Goal: Communication & Community: Answer question/provide support

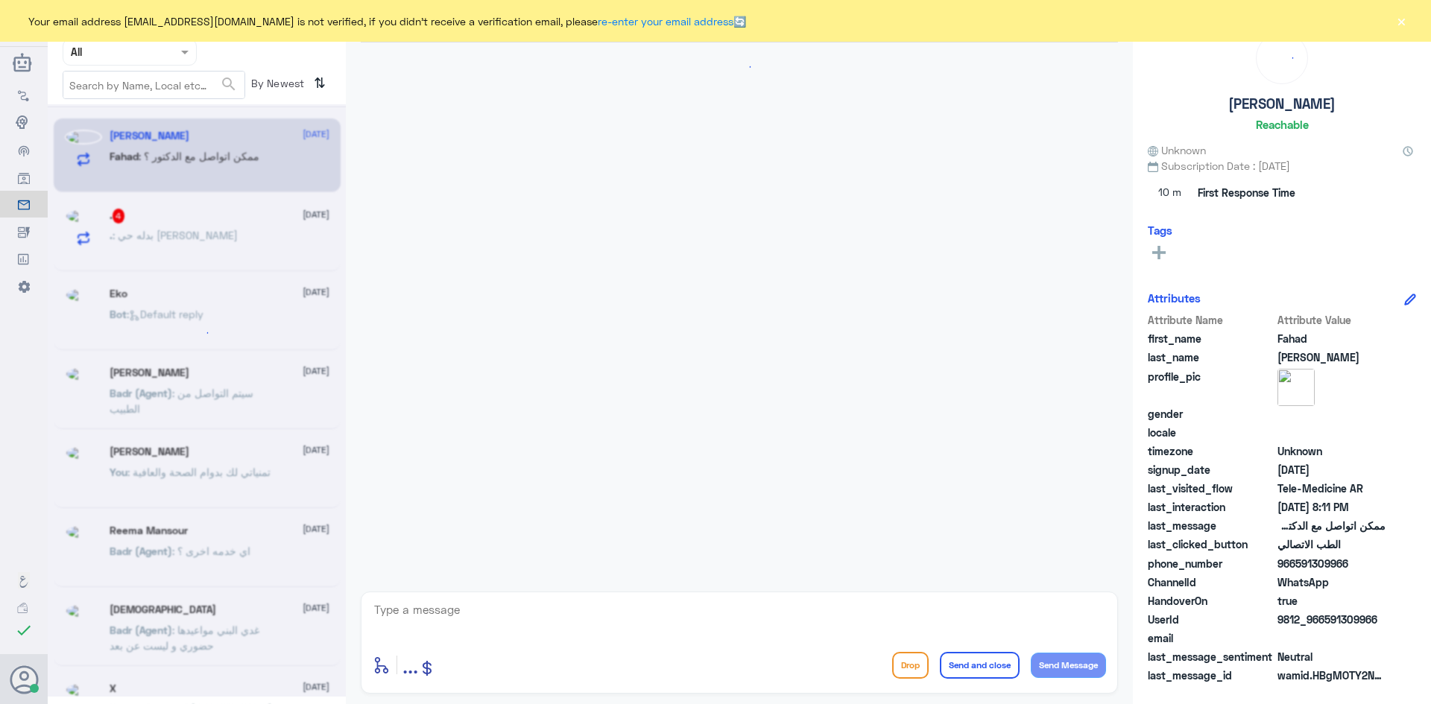
scroll to position [701, 0]
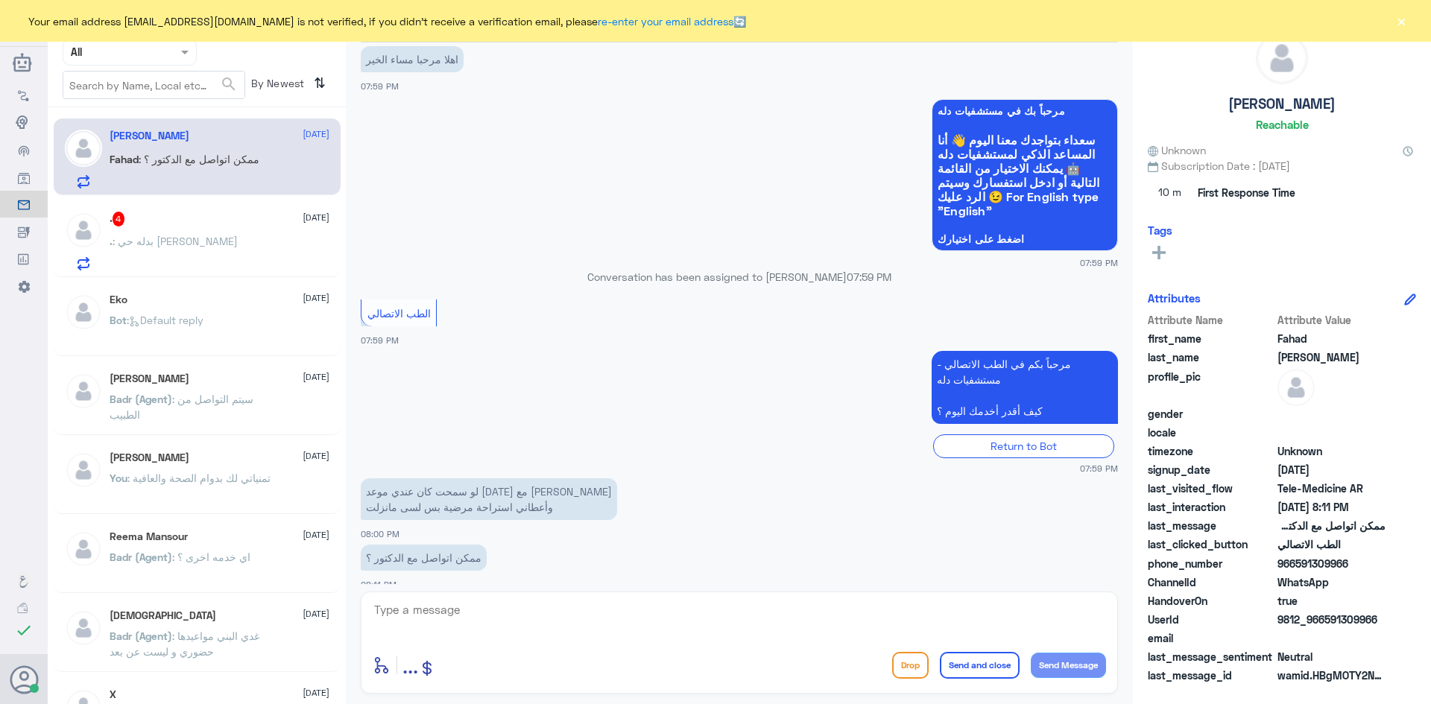
click at [295, 234] on div ". 4 26 August . : بدله حي المونسيه" at bounding box center [220, 241] width 220 height 59
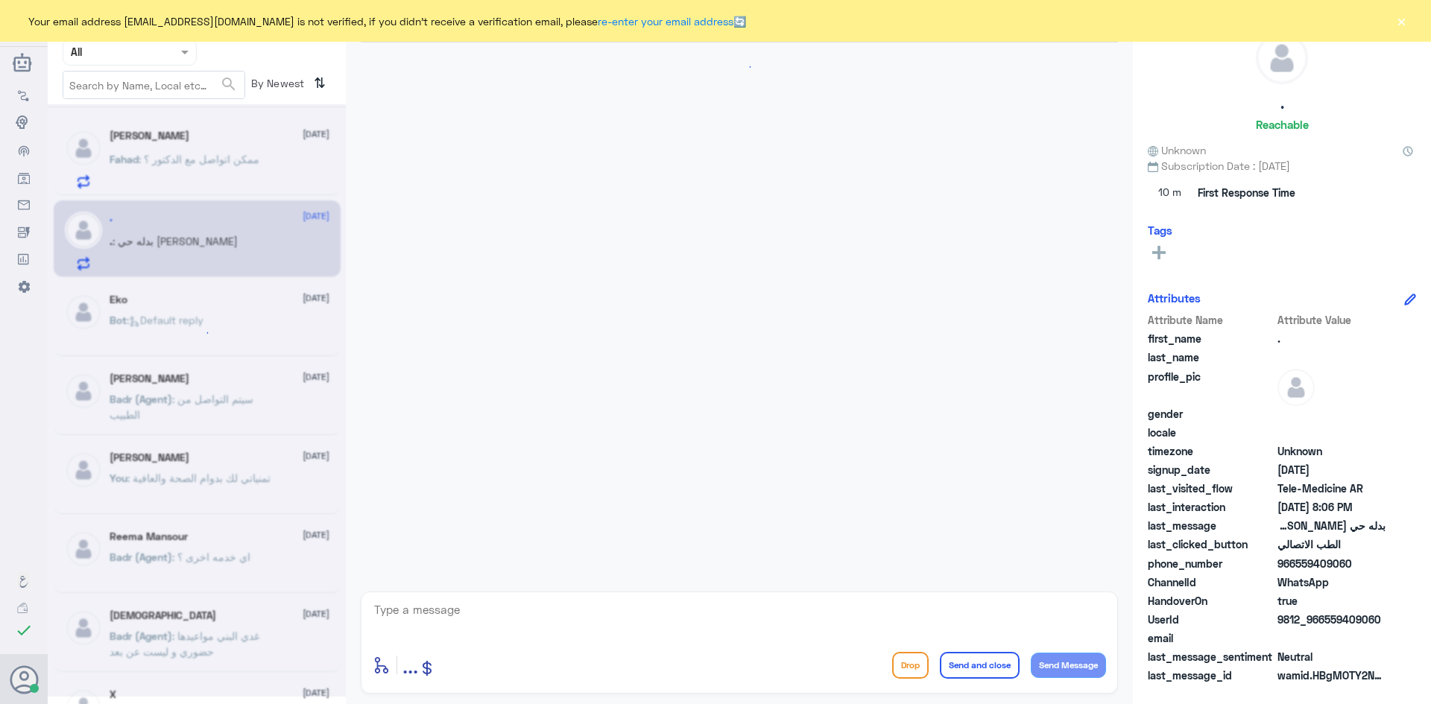
scroll to position [30, 0]
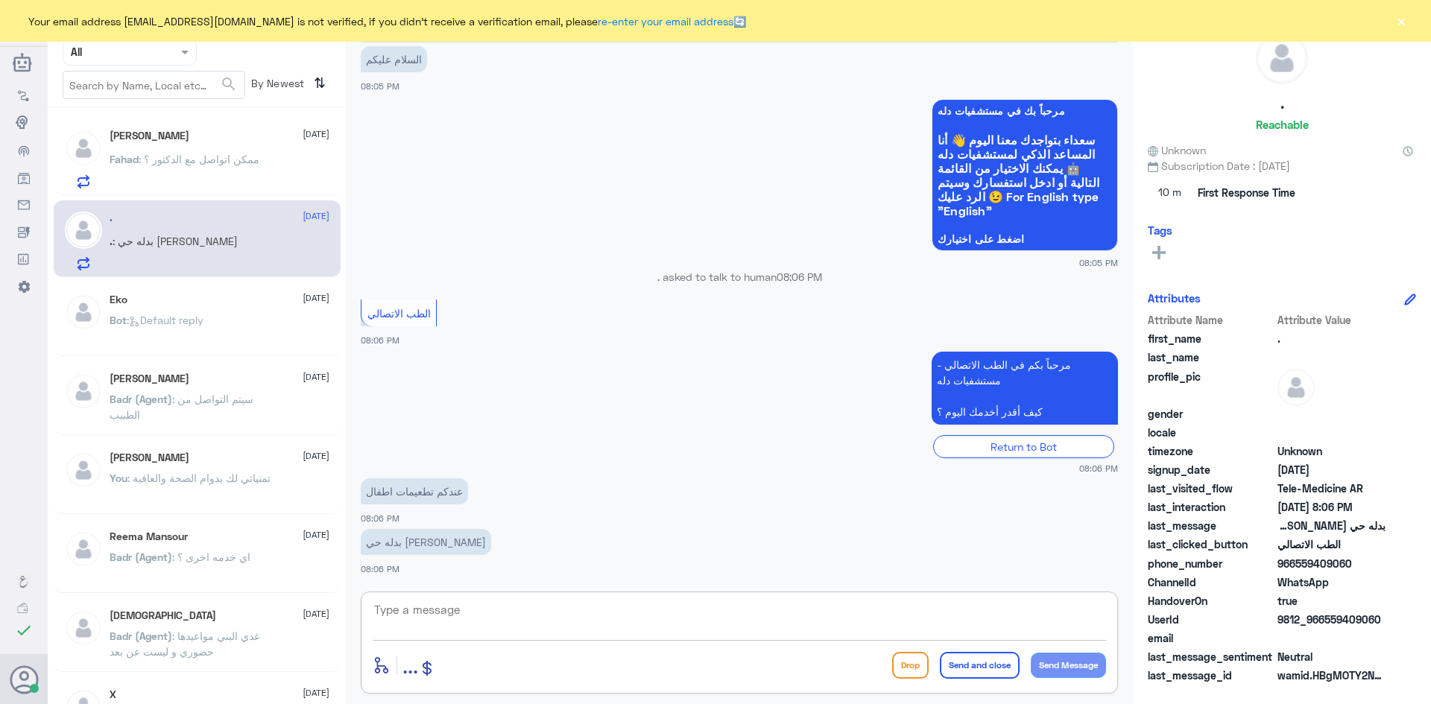
click at [533, 619] on textarea at bounding box center [739, 618] width 733 height 37
click at [275, 155] on div "Fahad : ممكن اتواصل مع الدكتور ؟" at bounding box center [220, 172] width 220 height 34
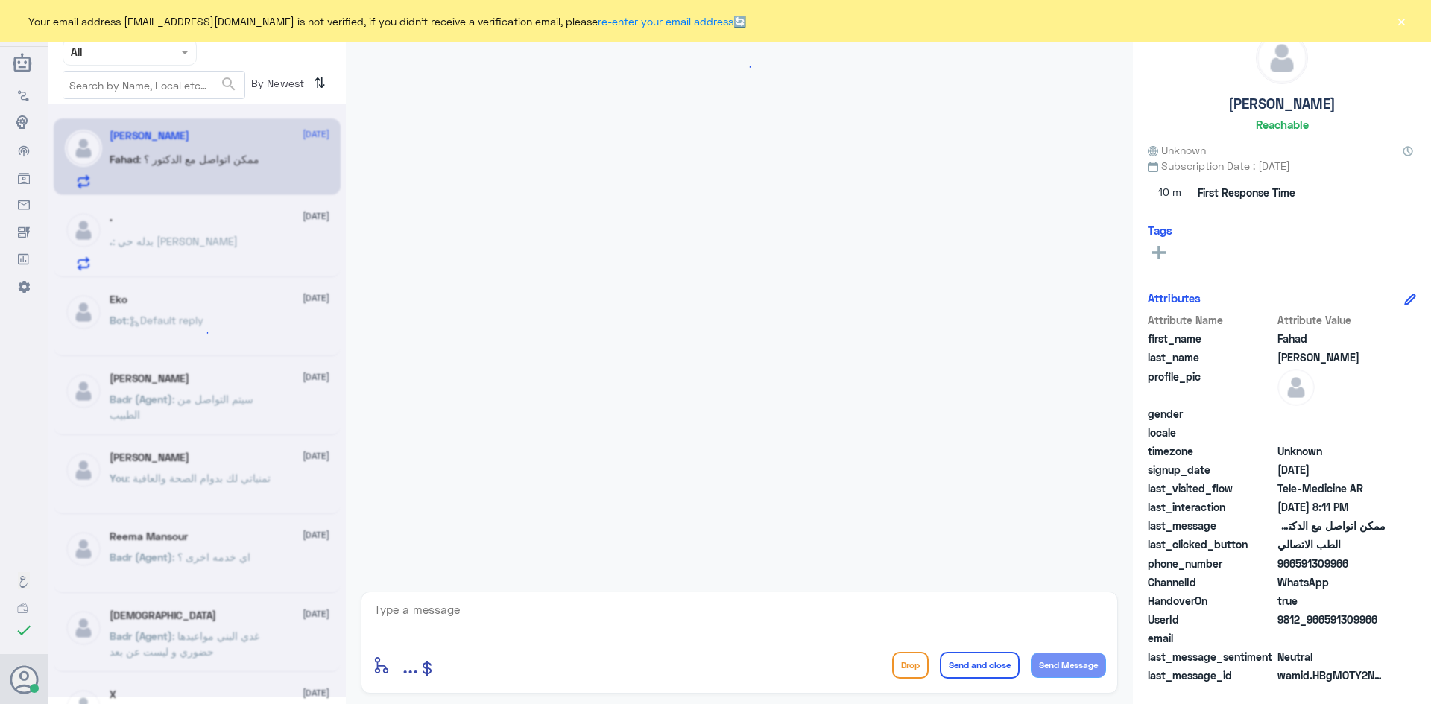
scroll to position [701, 0]
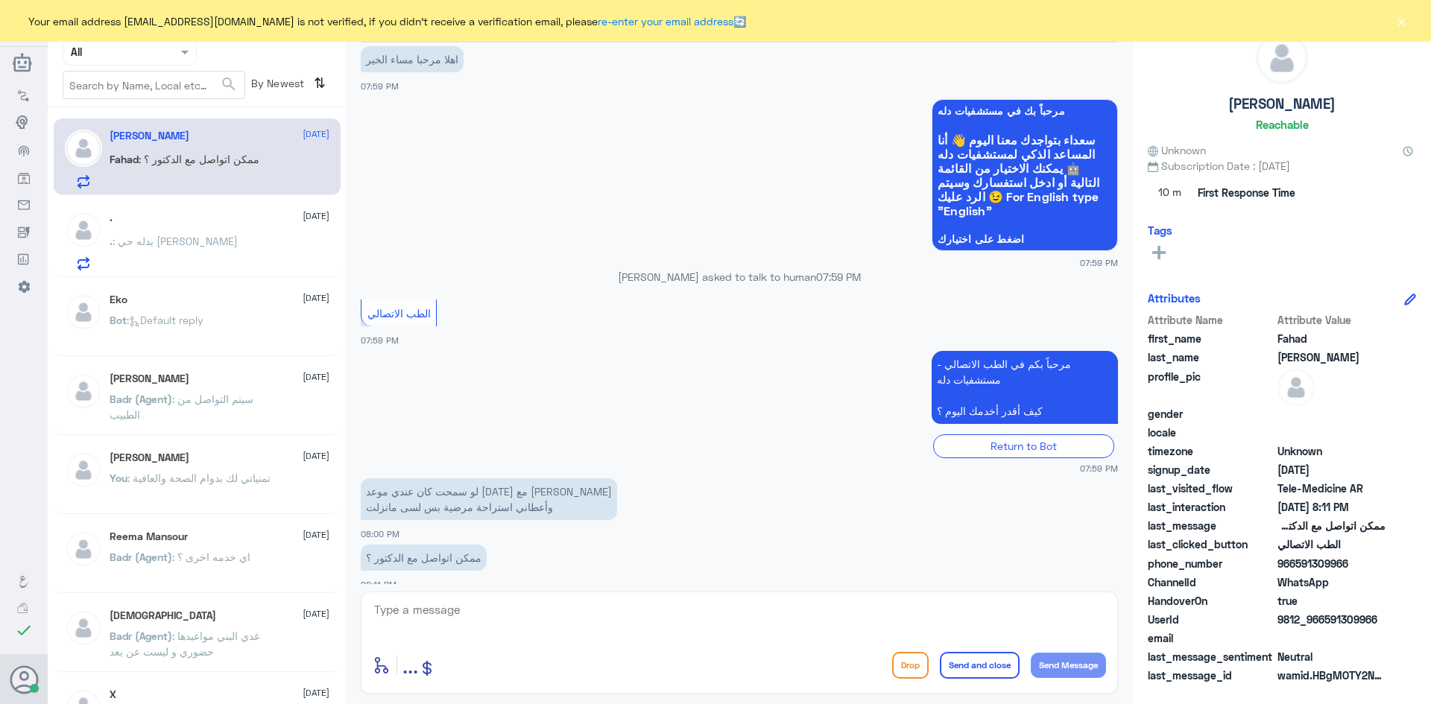
drag, startPoint x: 531, startPoint y: 609, endPoint x: 547, endPoint y: 611, distance: 15.8
click at [539, 610] on textarea at bounding box center [739, 618] width 733 height 37
click at [537, 604] on textarea at bounding box center [739, 618] width 733 height 37
paste textarea "مرحبا معك [PERSON_NAME] من الطب الاتصالي"
type textarea "مرحبا معك [PERSON_NAME] من الطب الاتصالي"
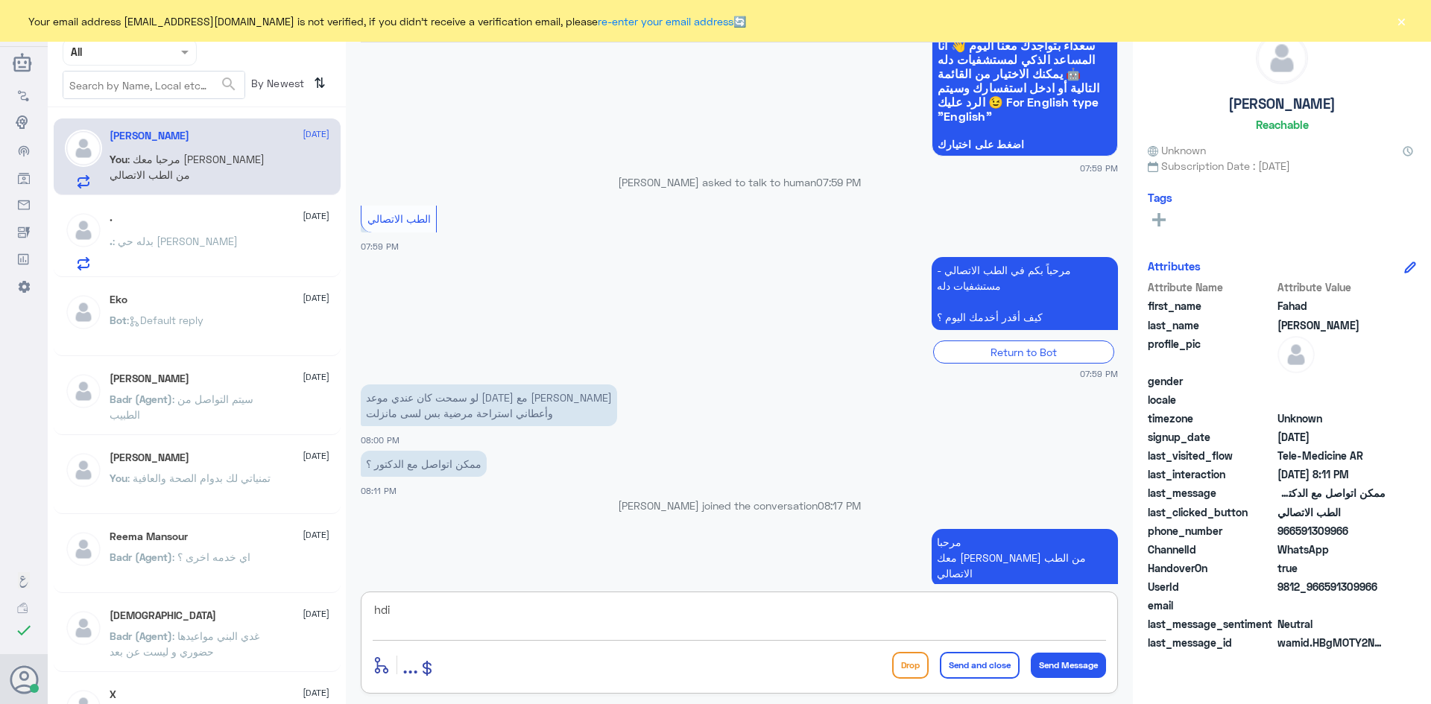
scroll to position [761, 0]
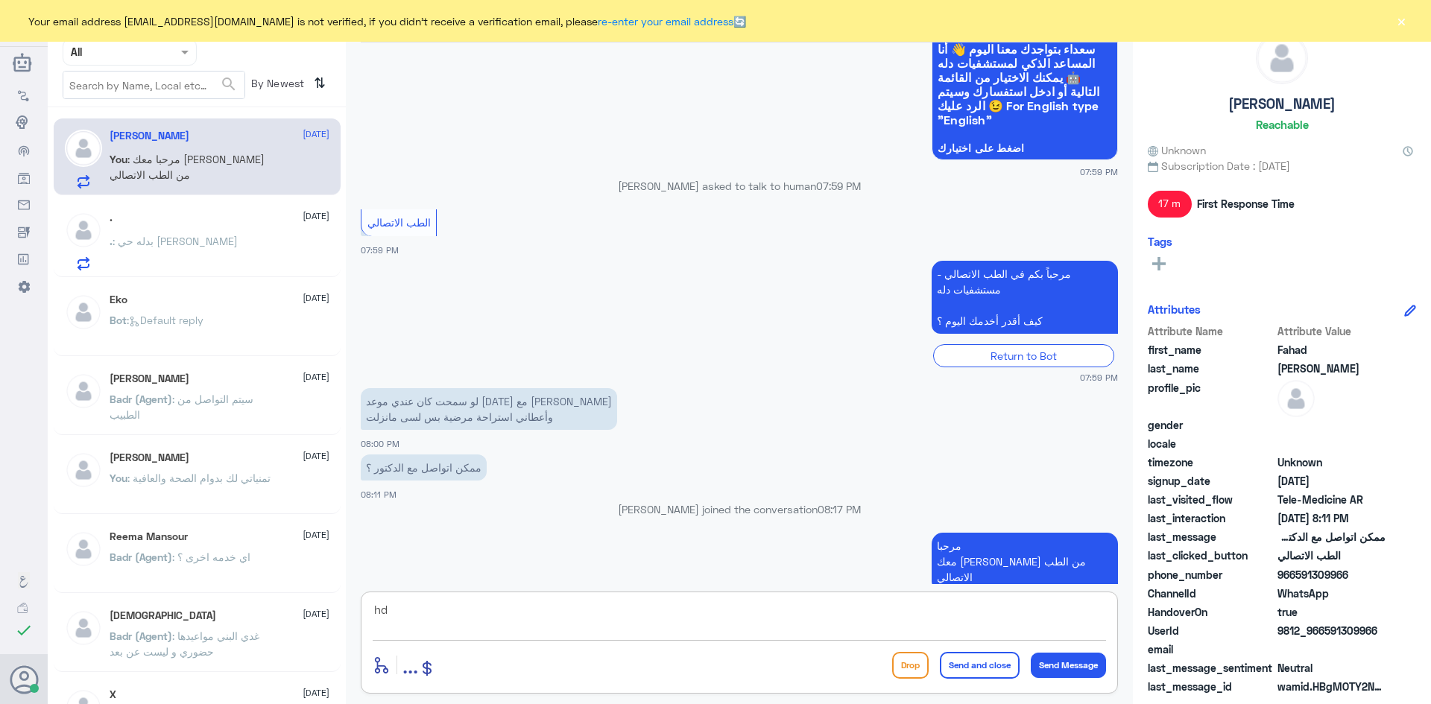
type textarea "h"
type textarea "ا"
type textarea "هل تحتاج يتواصل معك بخصوص الاجازة المرضية ؟"
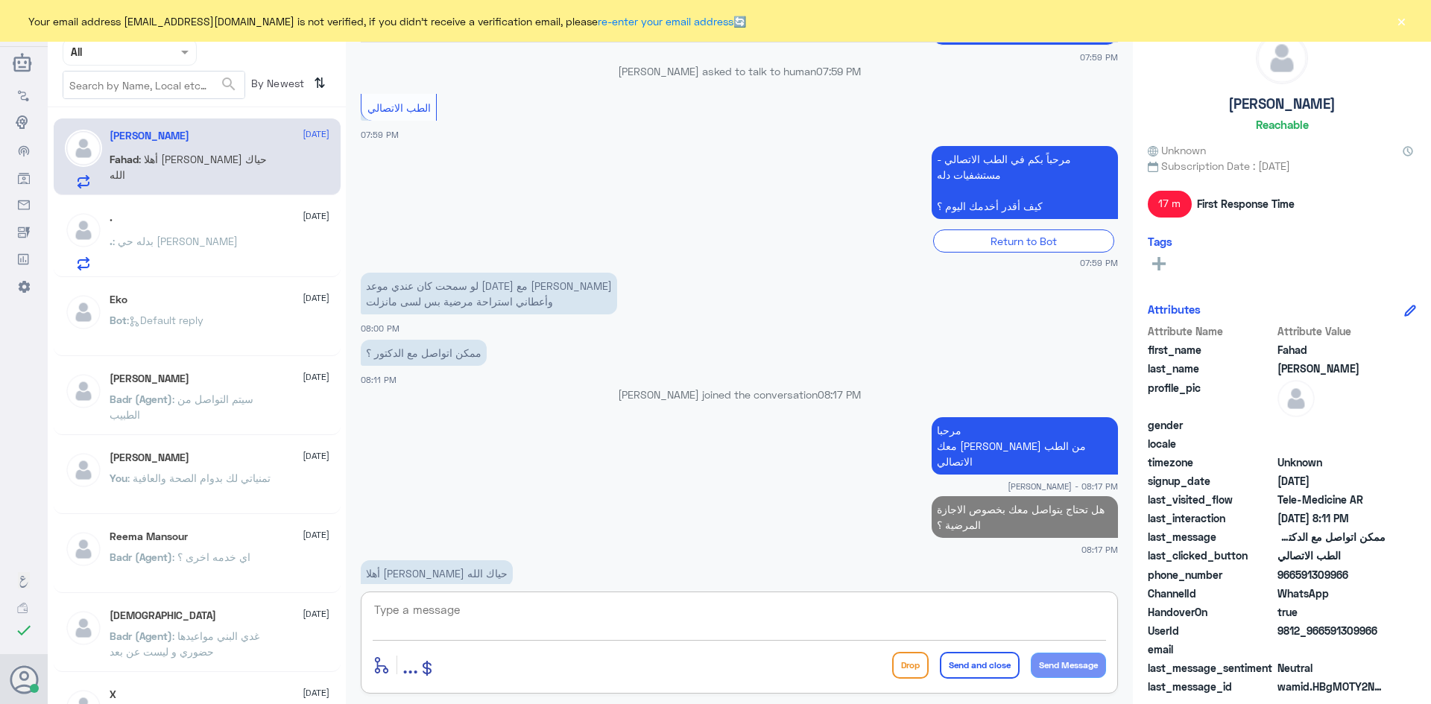
scroll to position [823, 0]
click at [202, 249] on div ". : بدله حي المونسيه" at bounding box center [220, 254] width 220 height 34
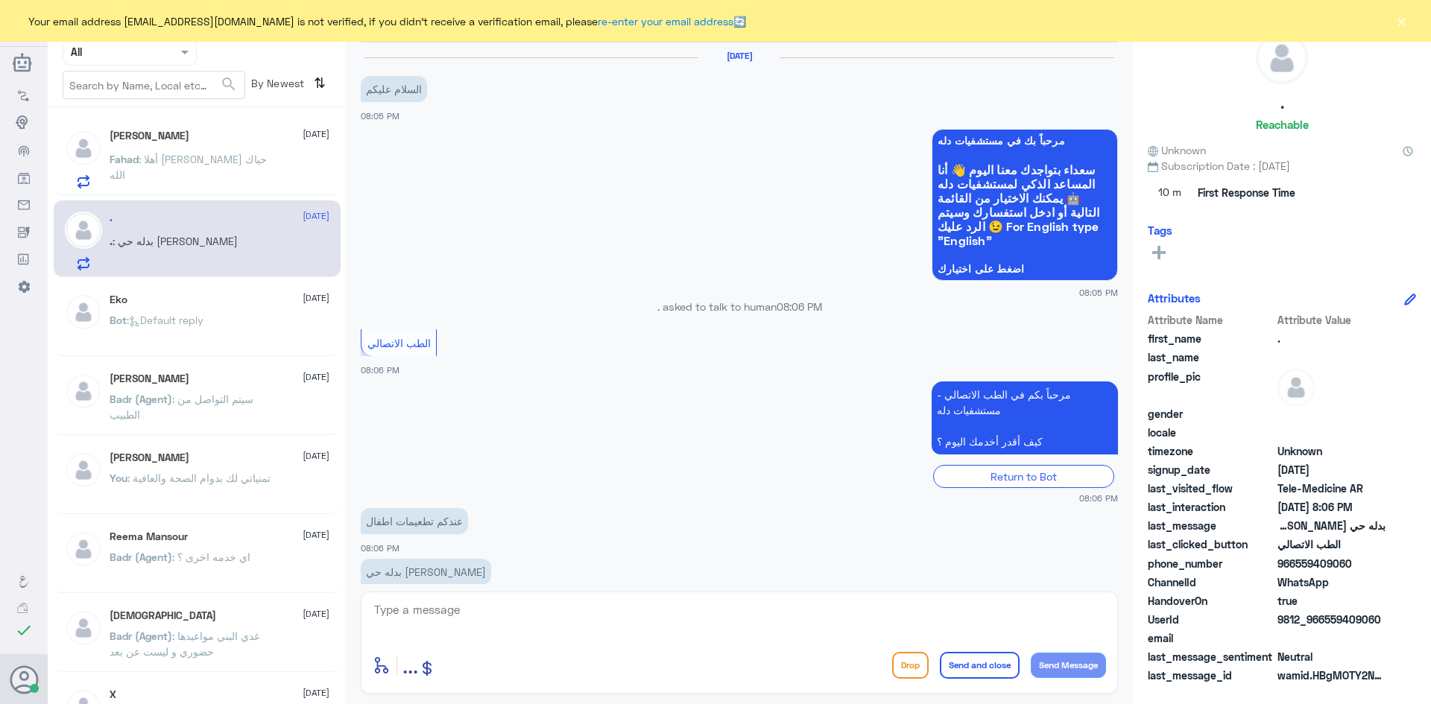
scroll to position [30, 0]
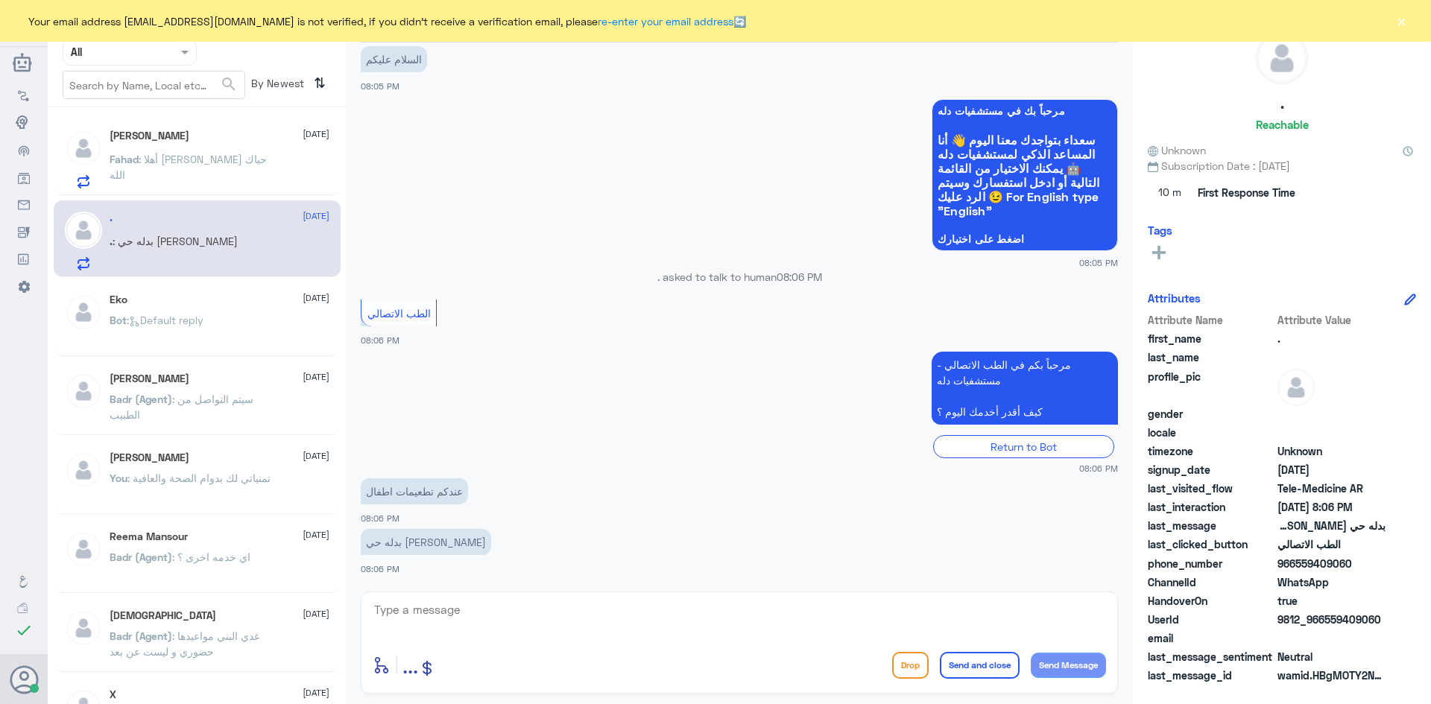
click at [487, 605] on textarea at bounding box center [739, 618] width 733 height 37
paste textarea "مرحبا معك [PERSON_NAME] من الطب الاتصالي"
type textarea "مرحبا معك [PERSON_NAME] من الطب الاتصالي"
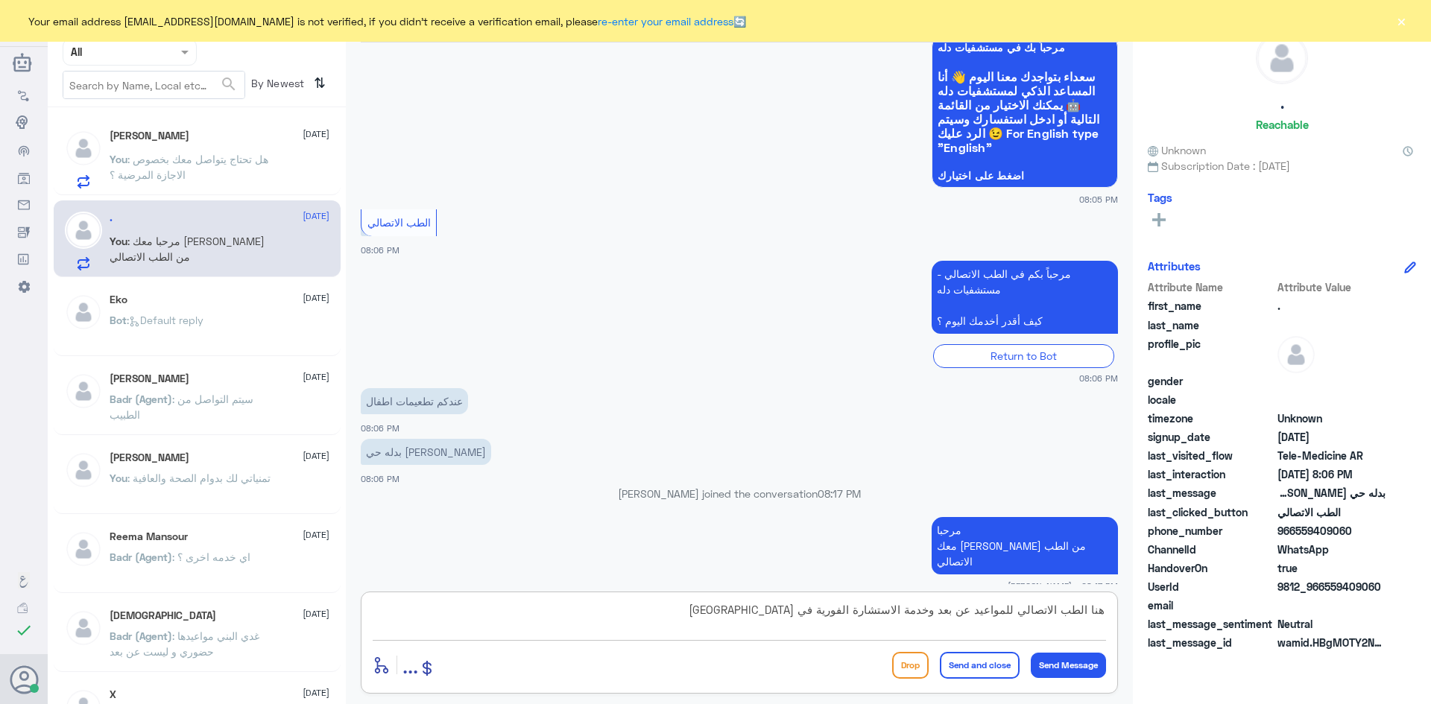
type textarea "هنا الطب الاتصالي للمواعيد عن بعد وخدمة الاستشارة الفورية في مستشفى دله - النخيل"
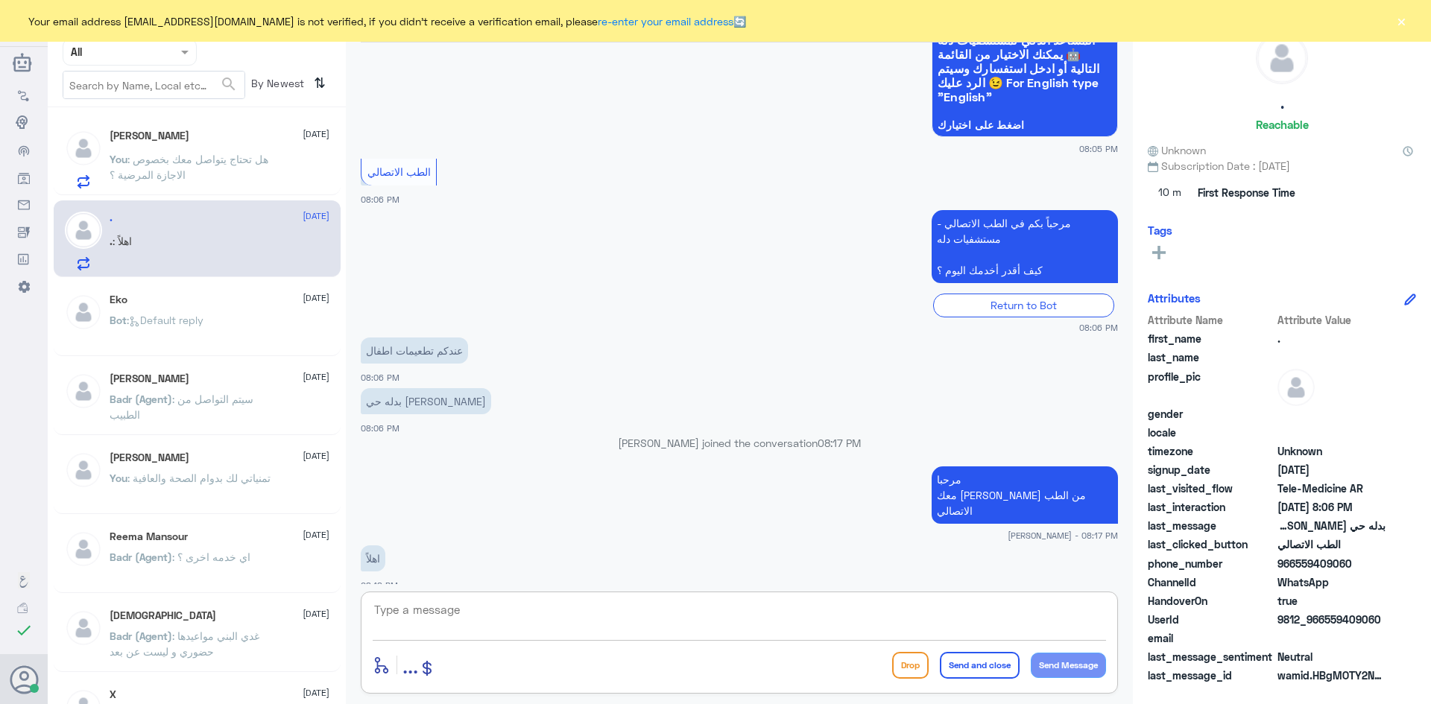
scroll to position [223, 0]
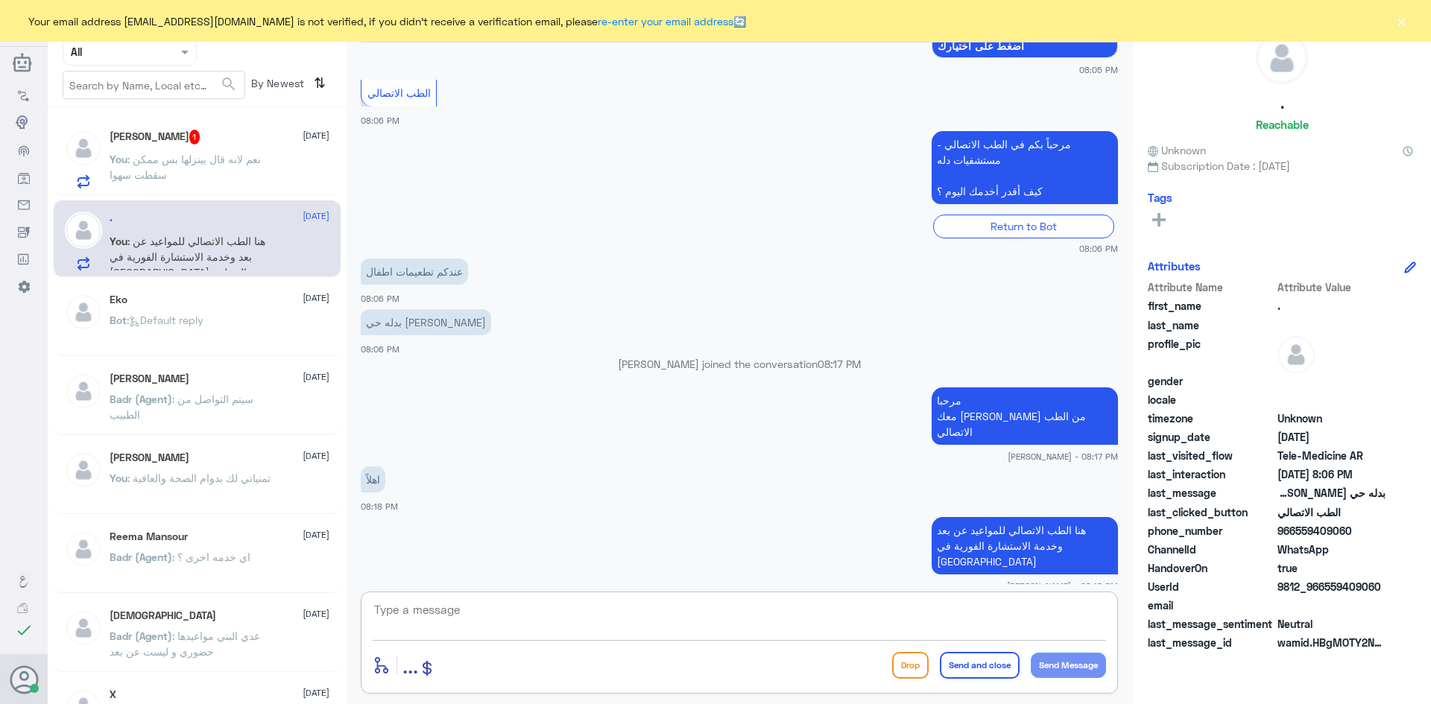
click at [265, 142] on div "Fahad Khalid 1 26 August" at bounding box center [220, 137] width 220 height 15
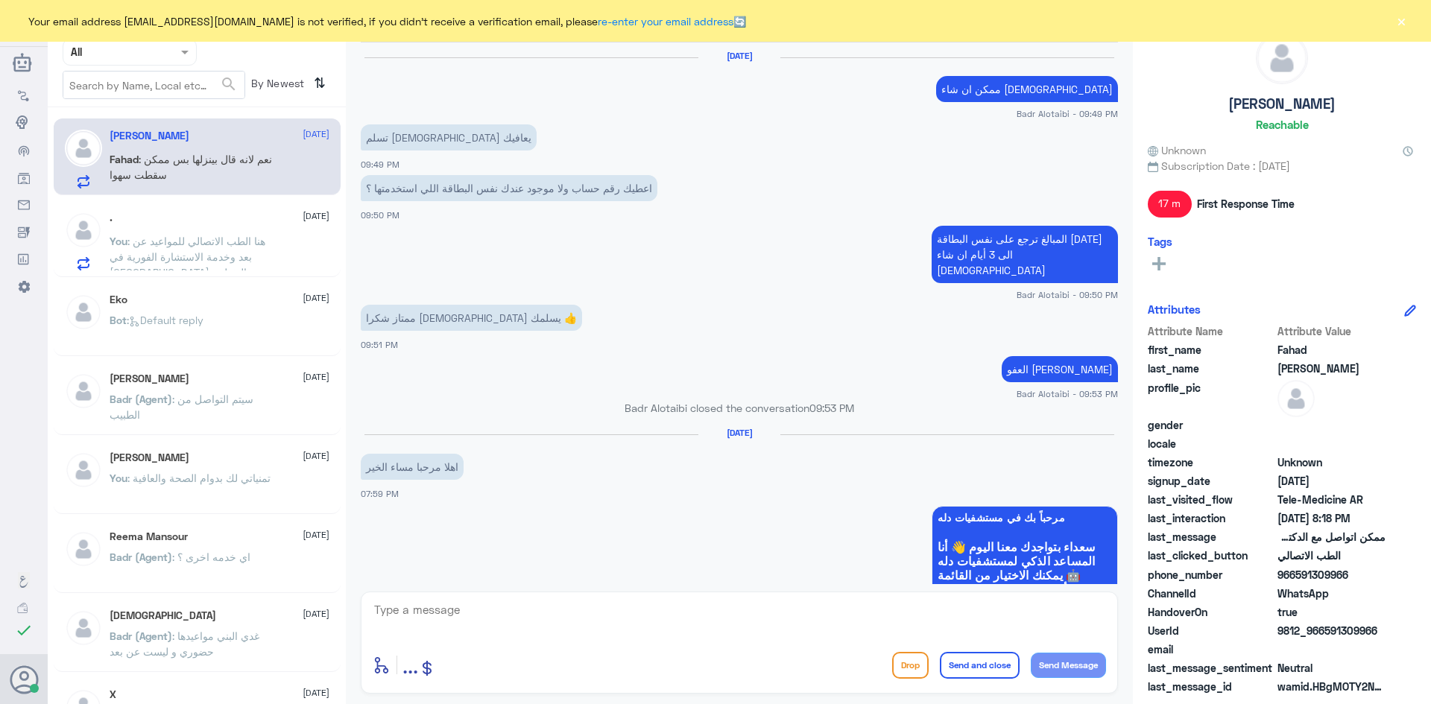
scroll to position [678, 0]
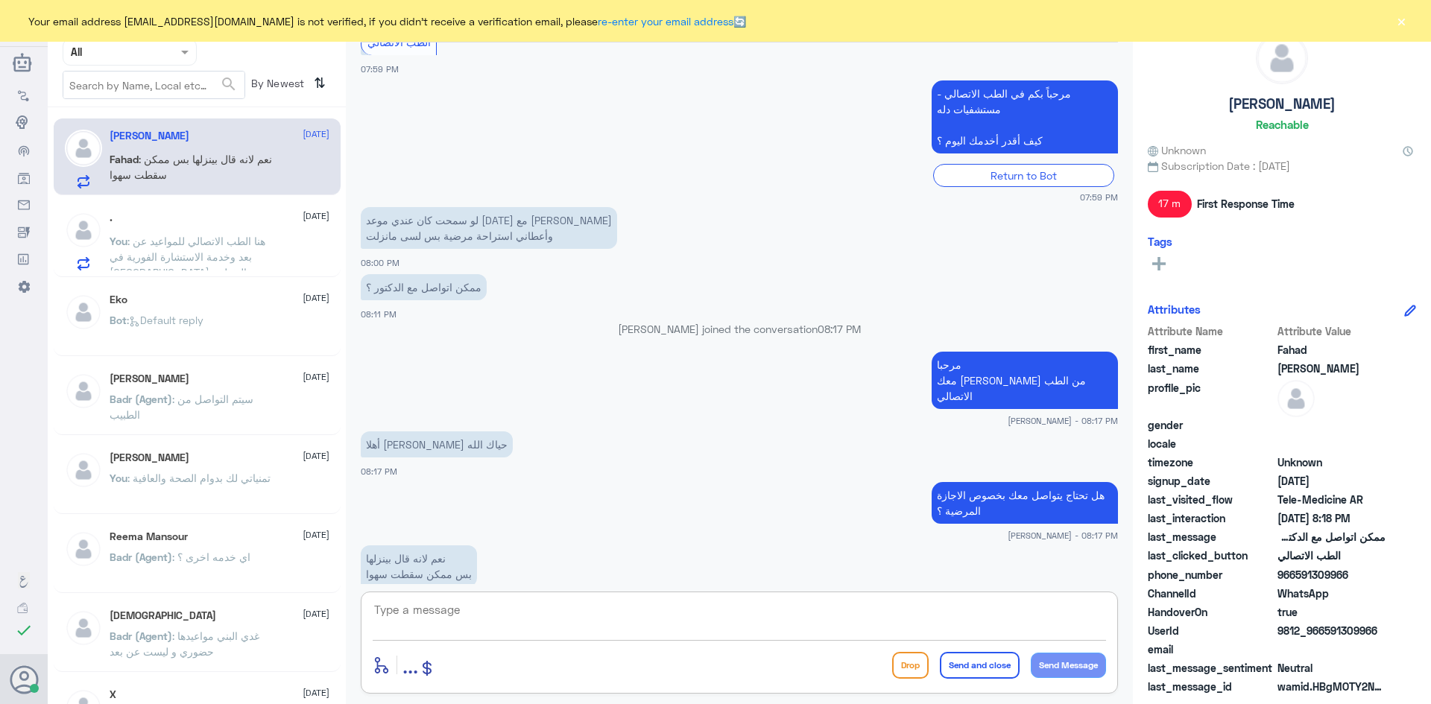
click at [567, 620] on textarea at bounding box center [739, 618] width 733 height 37
paste textarea "بإمكانك التواصل مع قسم التقارير الطبية على الواتس 0550181732"
type textarea "بإمكانك التواصل مع قسم التقارير الطبية على الواتس 0550181732"
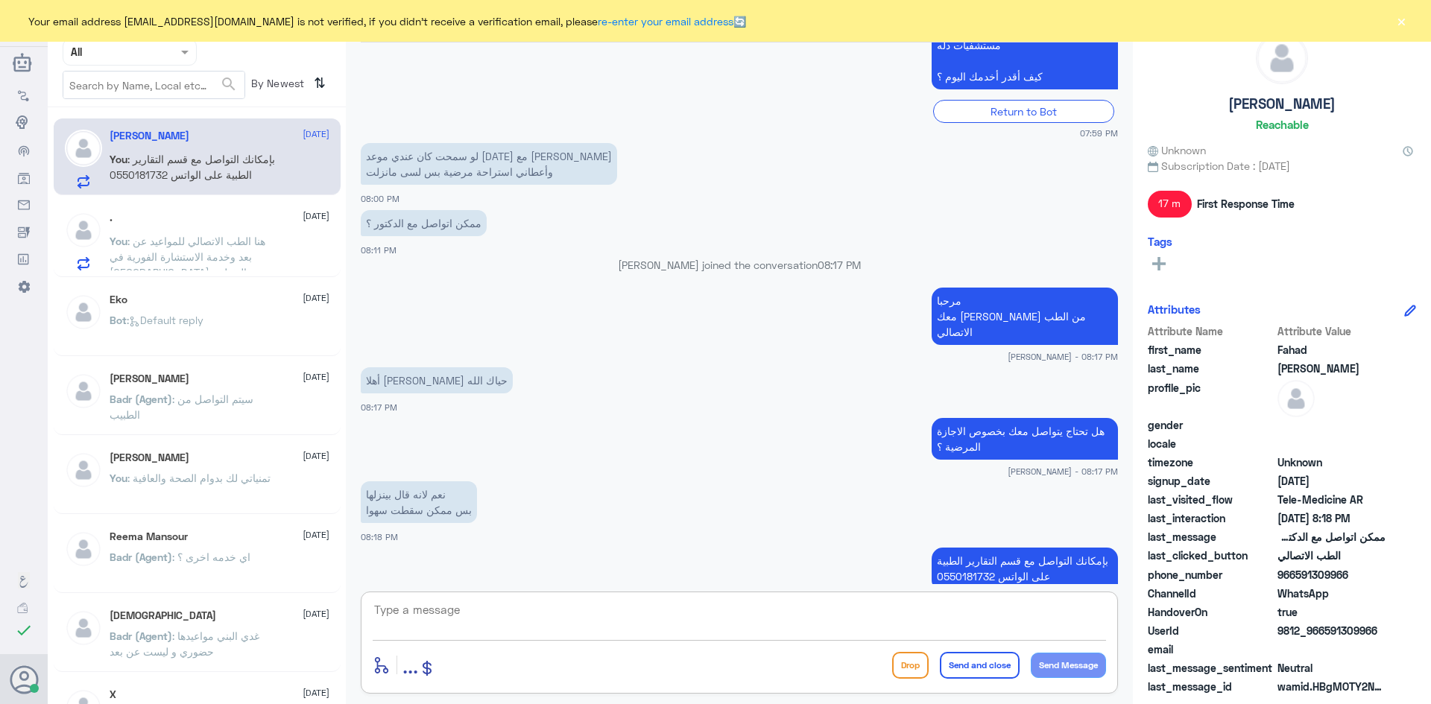
click at [1397, 21] on button "×" at bounding box center [1401, 20] width 15 height 15
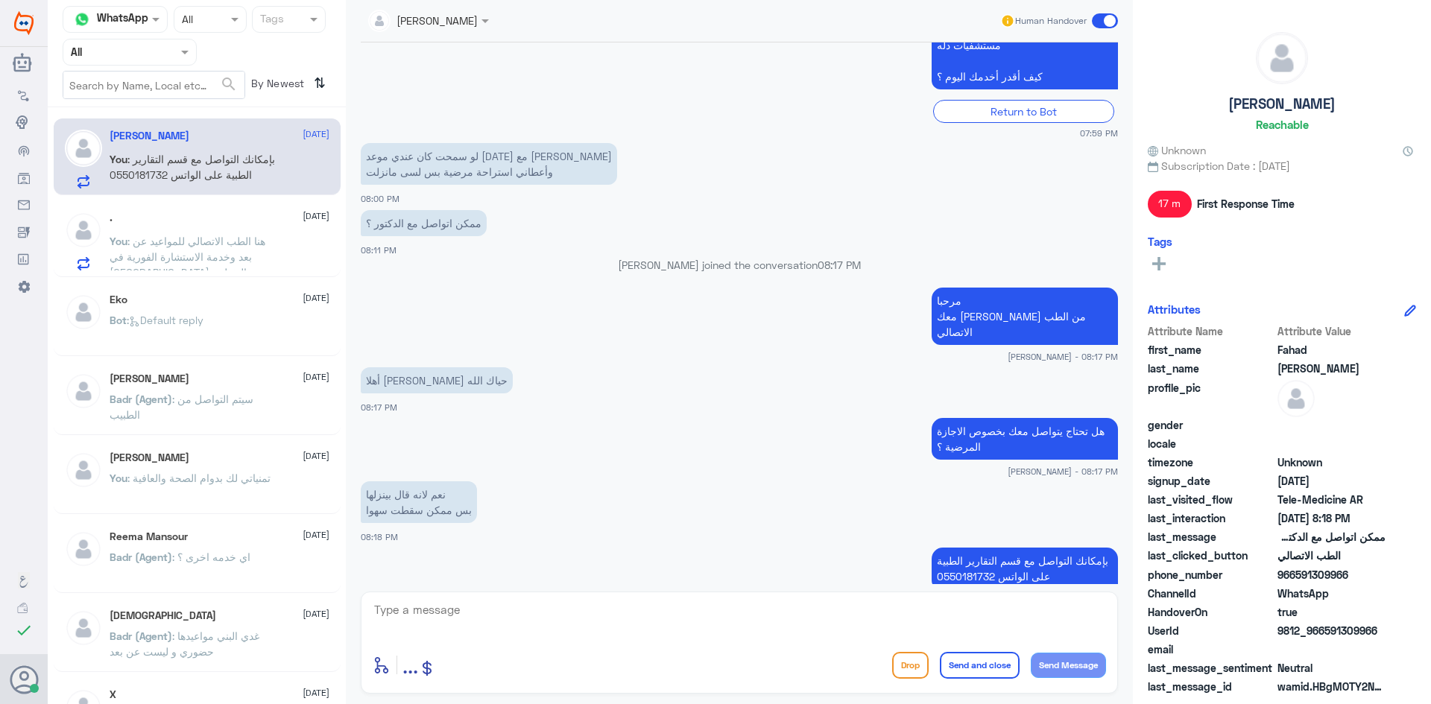
click at [1101, 19] on span at bounding box center [1105, 20] width 26 height 15
click at [0, 0] on input "checkbox" at bounding box center [0, 0] width 0 height 0
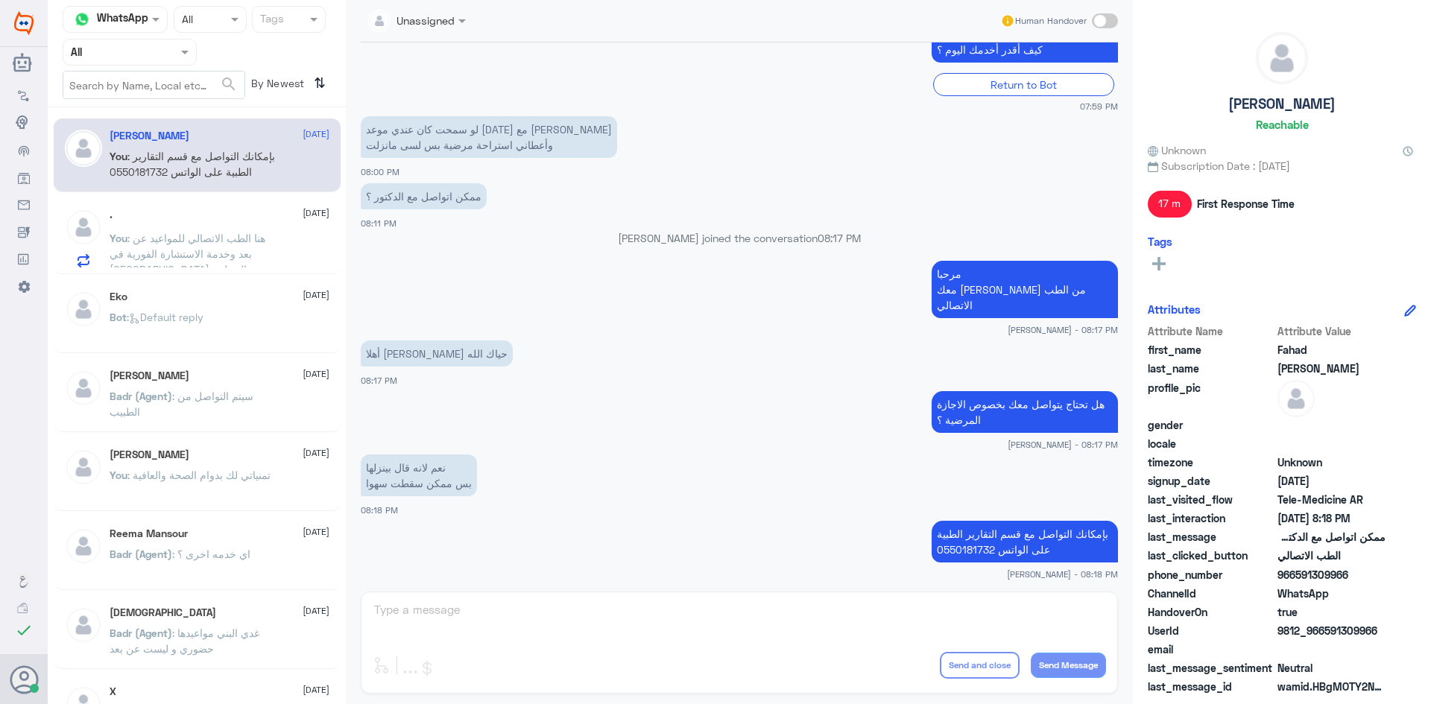
click at [235, 241] on span ": هنا الطب الاتصالي للمواعيد عن بعد وخدمة الاستشارة الفورية في مستشفى دله - الن…" at bounding box center [188, 254] width 156 height 44
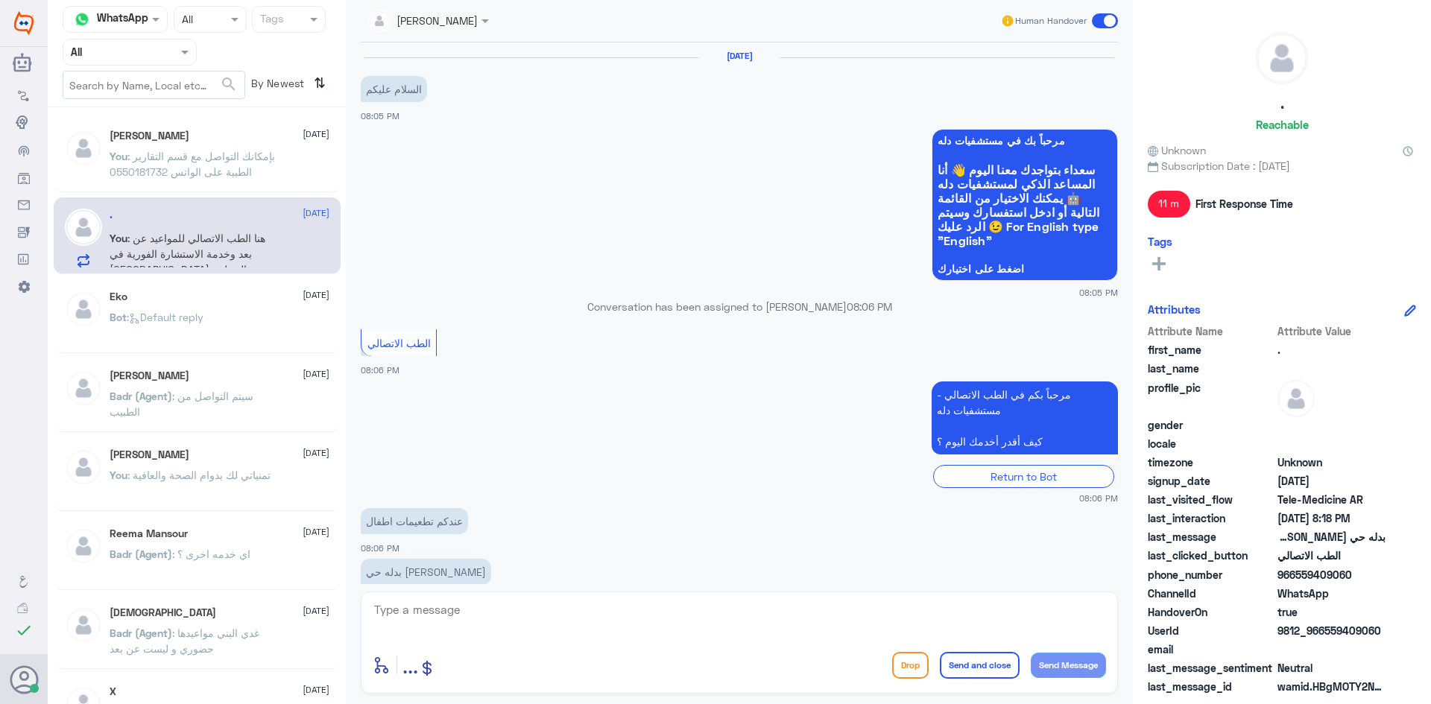
scroll to position [250, 0]
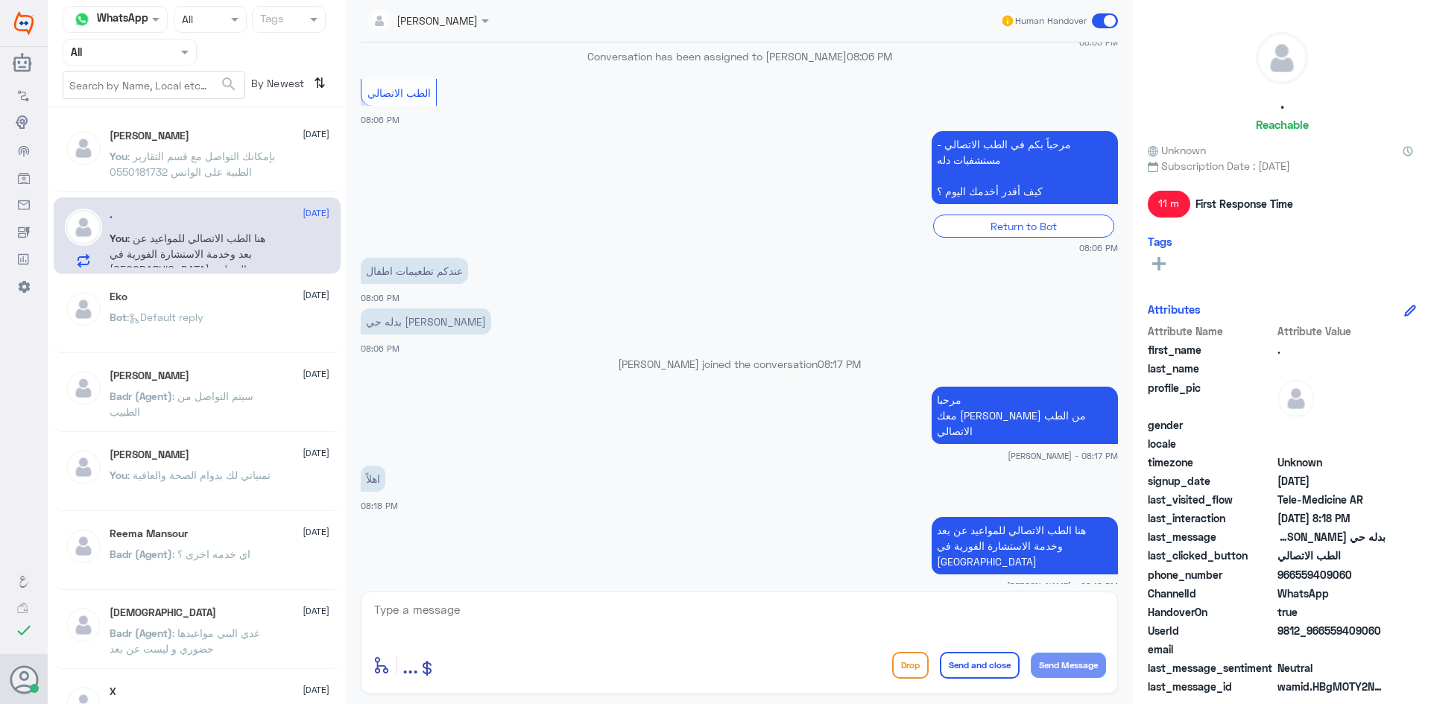
click at [1098, 23] on span at bounding box center [1105, 20] width 26 height 15
click at [0, 0] on input "checkbox" at bounding box center [0, 0] width 0 height 0
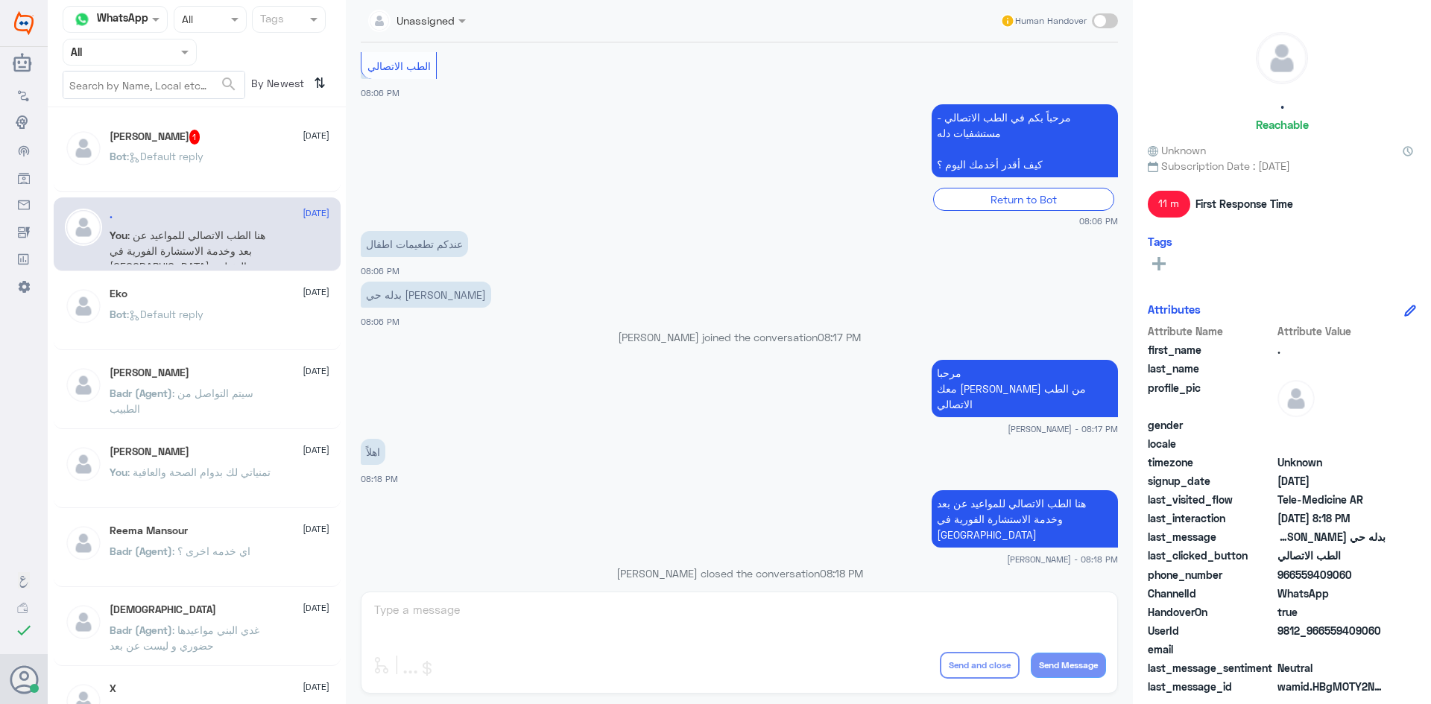
click at [264, 139] on div "Fahad Khalid 1 26 August" at bounding box center [220, 137] width 220 height 15
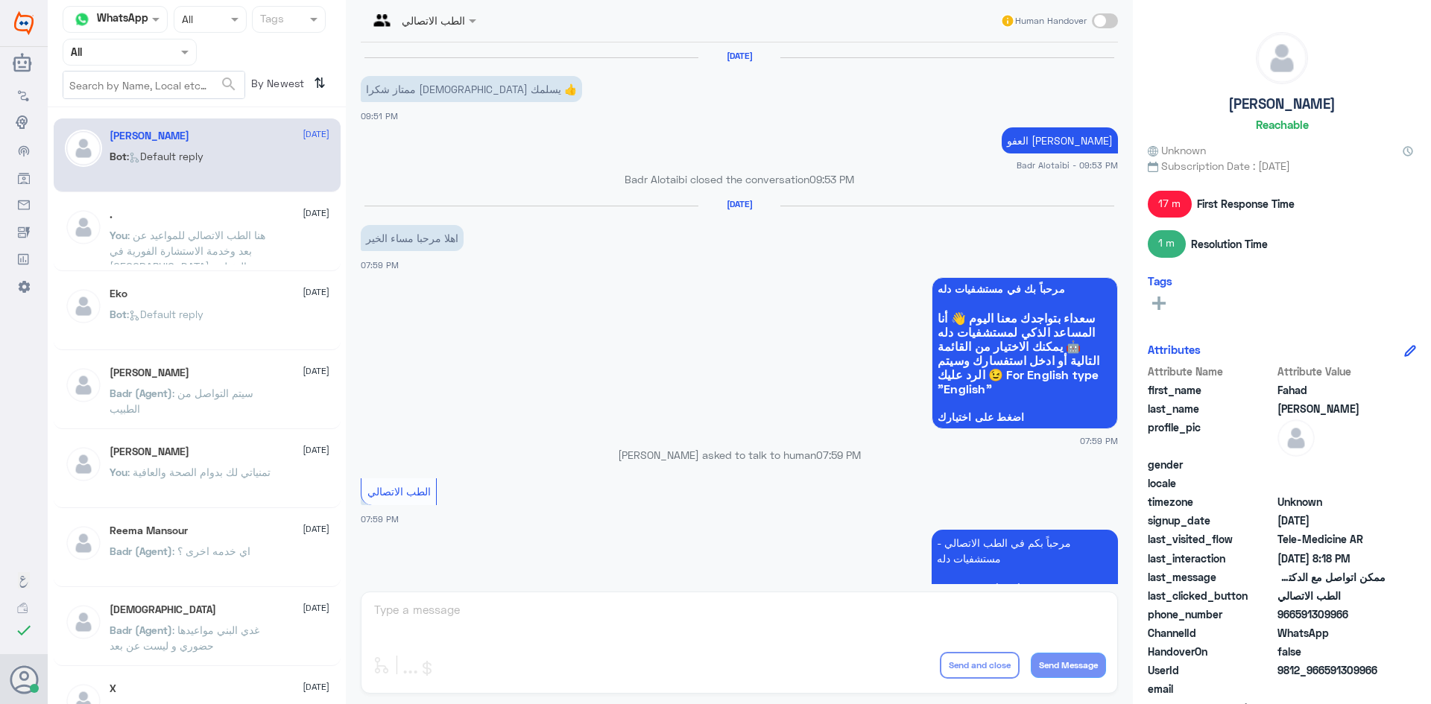
scroll to position [782, 0]
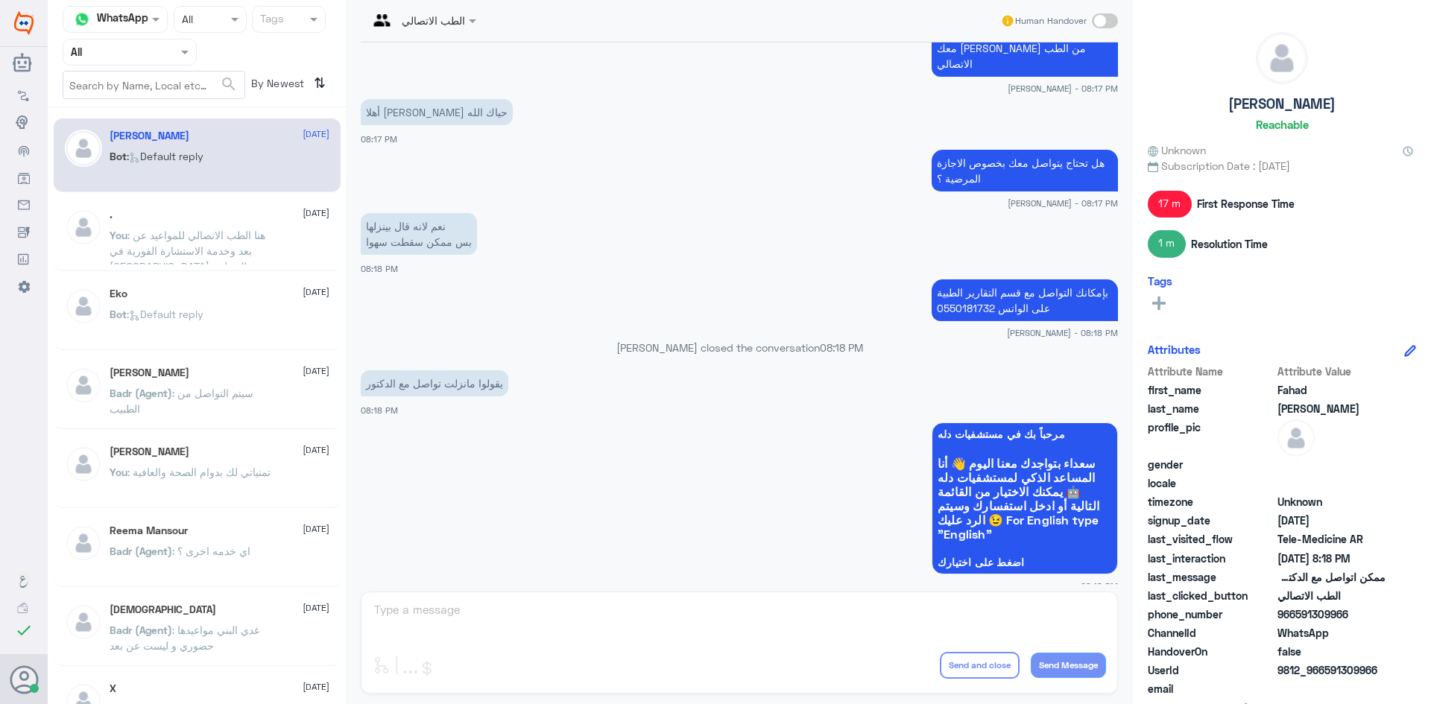
click at [1110, 21] on span at bounding box center [1105, 20] width 26 height 15
click at [0, 0] on input "checkbox" at bounding box center [0, 0] width 0 height 0
click at [818, 613] on textarea at bounding box center [739, 618] width 733 height 37
type textarea "الان راح يتواصل معك الدكتور"
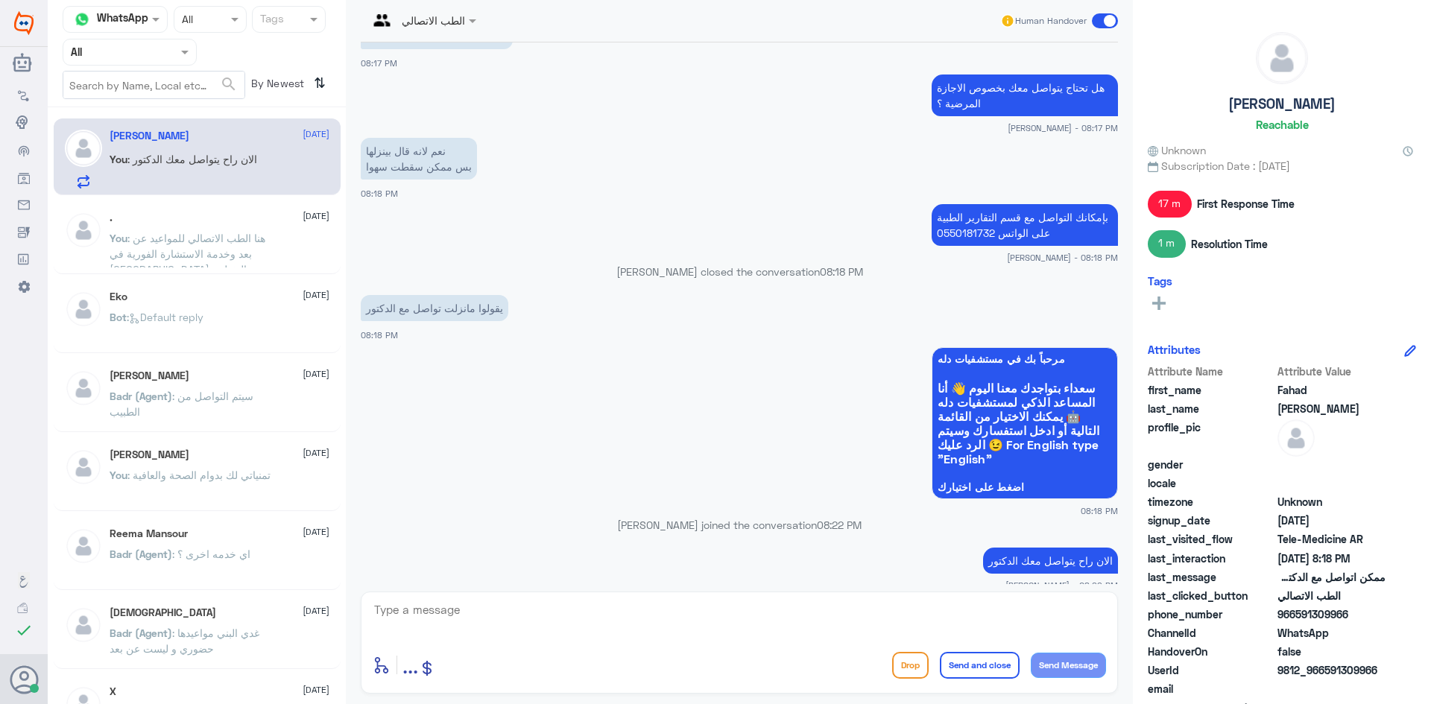
drag, startPoint x: 1355, startPoint y: 617, endPoint x: 1294, endPoint y: 619, distance: 60.4
click at [1294, 619] on span "966591309966" at bounding box center [1331, 615] width 108 height 16
click at [1101, 22] on span at bounding box center [1105, 20] width 26 height 15
click at [0, 0] on input "checkbox" at bounding box center [0, 0] width 0 height 0
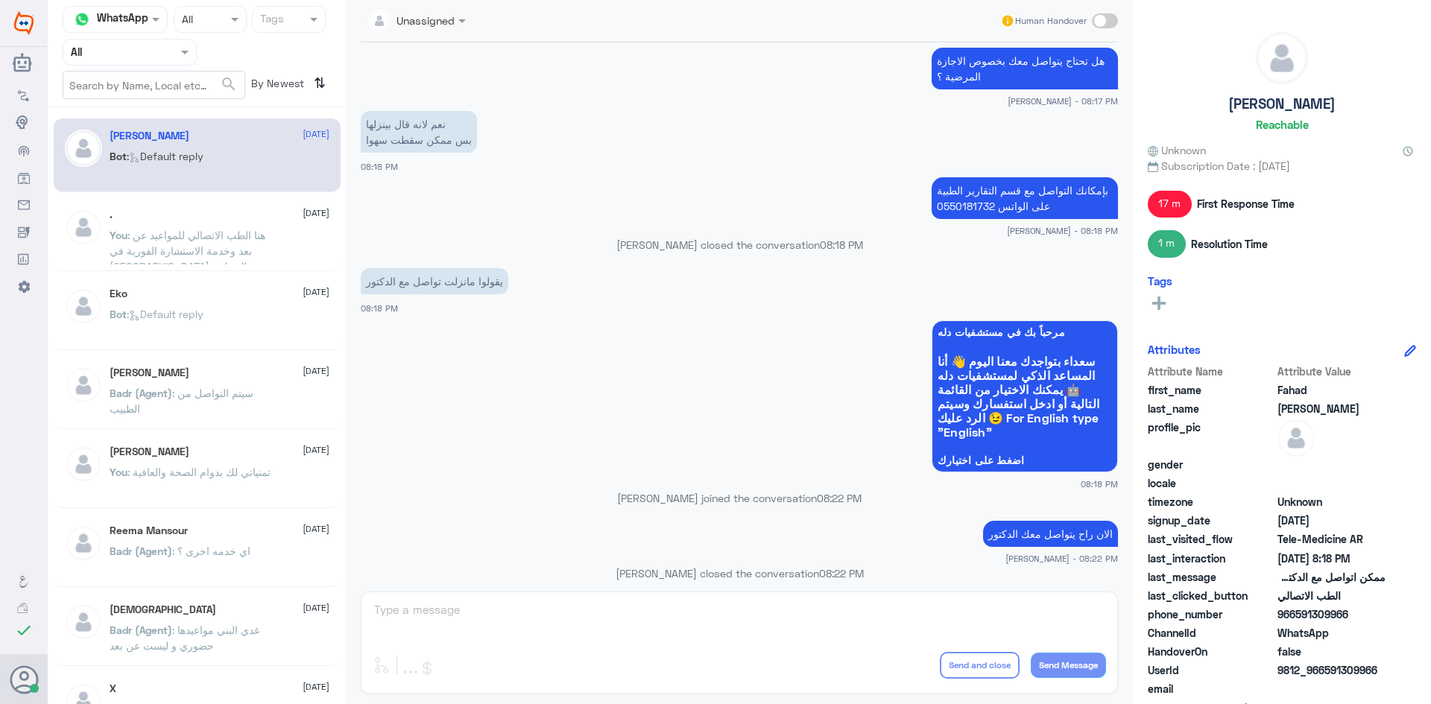
scroll to position [1083, 0]
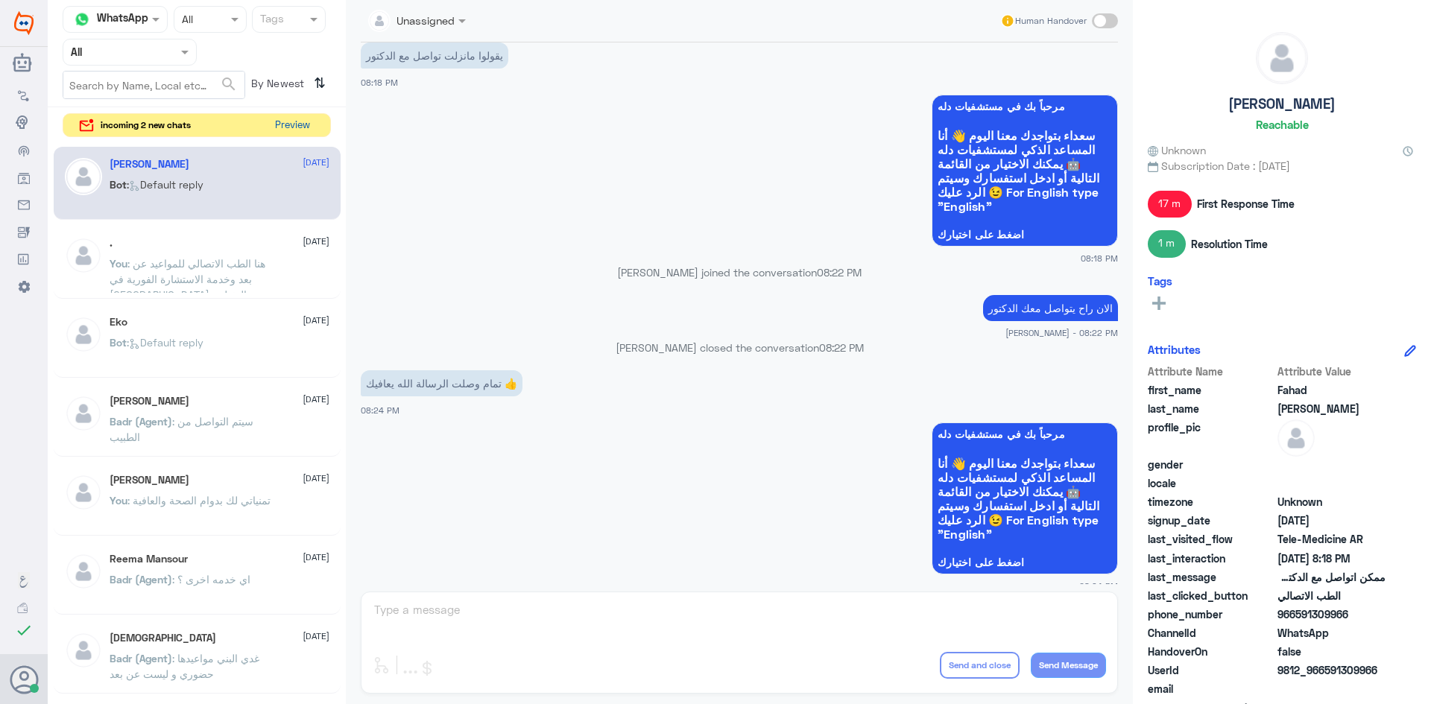
click at [288, 130] on button "Preview" at bounding box center [292, 125] width 46 height 23
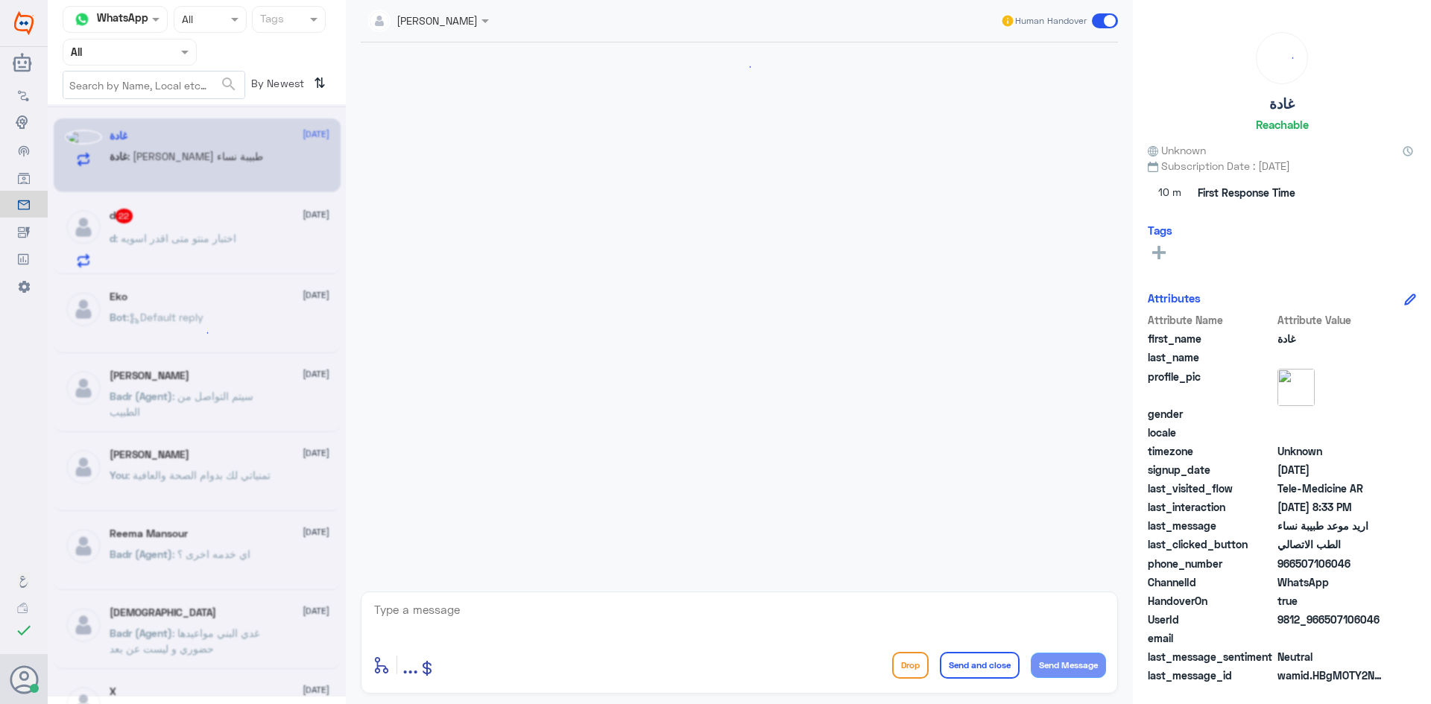
scroll to position [1648, 0]
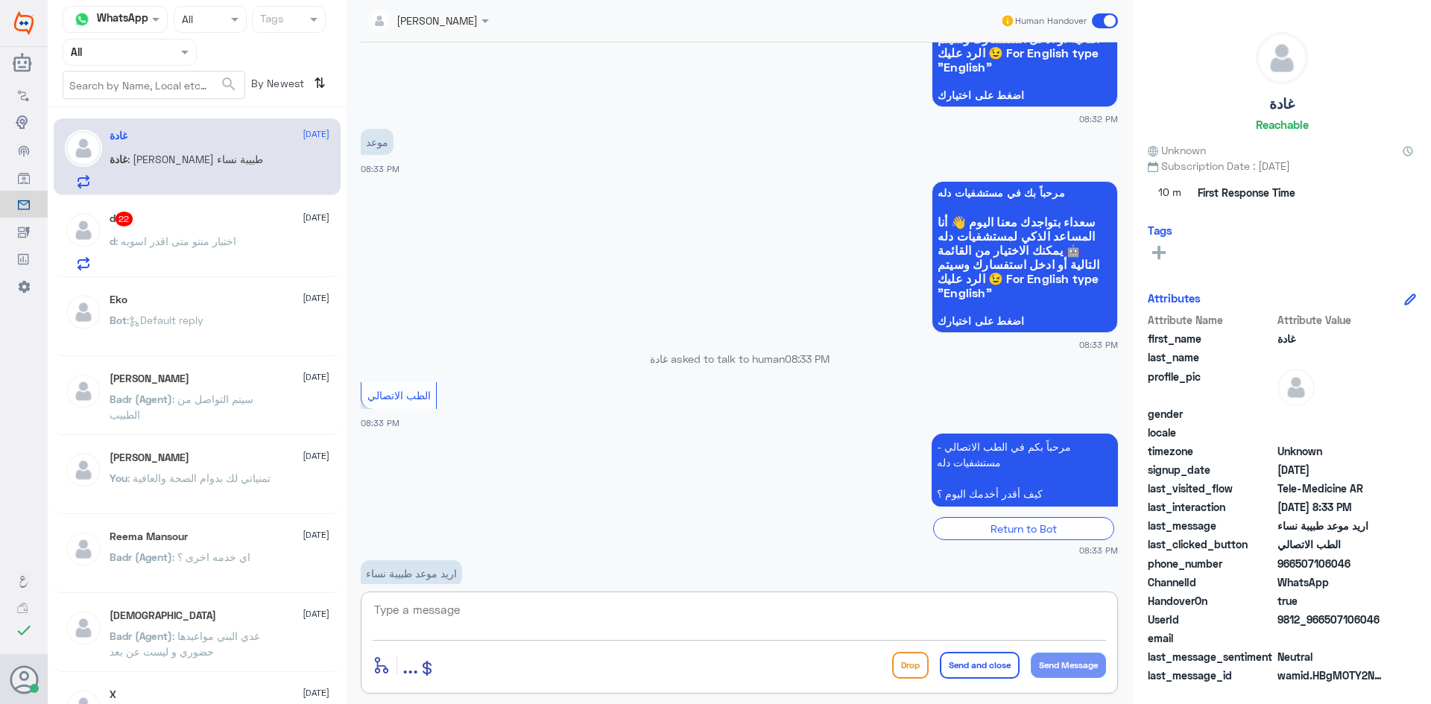
click at [531, 622] on textarea at bounding box center [739, 618] width 733 height 37
click at [238, 247] on div "d : اختبار منتو متى اقدر اسويه" at bounding box center [220, 254] width 220 height 34
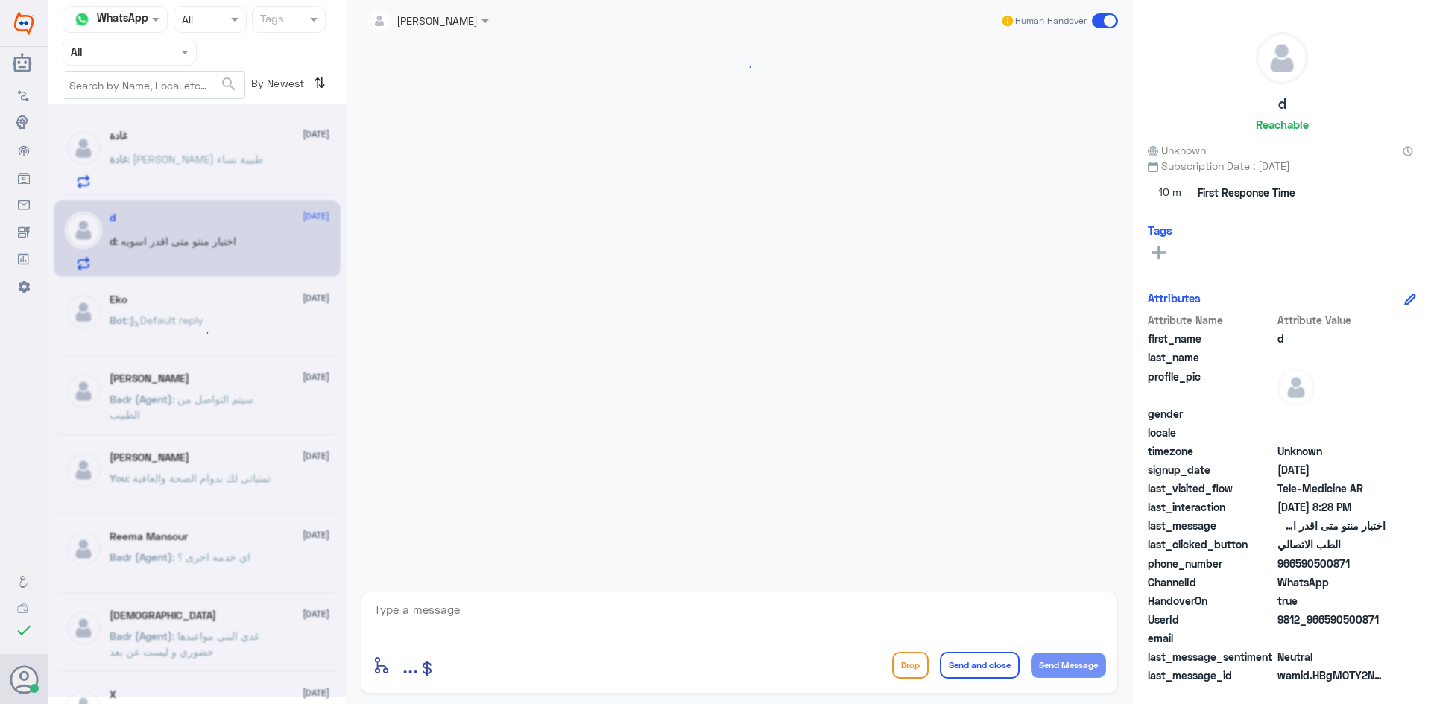
scroll to position [1329, 0]
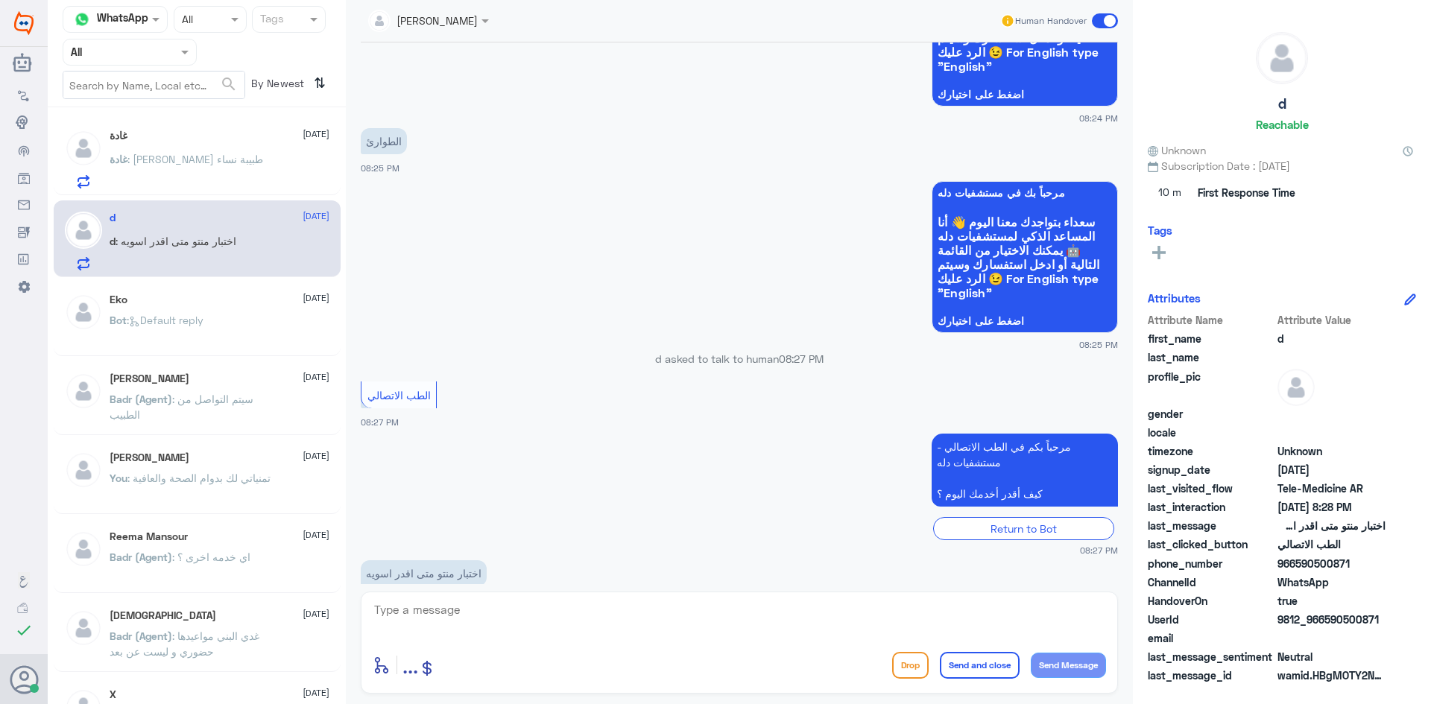
click at [549, 614] on textarea at bounding box center [739, 618] width 733 height 37
click at [516, 622] on textarea at bounding box center [739, 618] width 733 height 37
paste textarea "مرحبا معك عبدالكريم من الطب الاتصالي"
type textarea "مرحبا معك عبدالكريم من الطب الاتصالي"
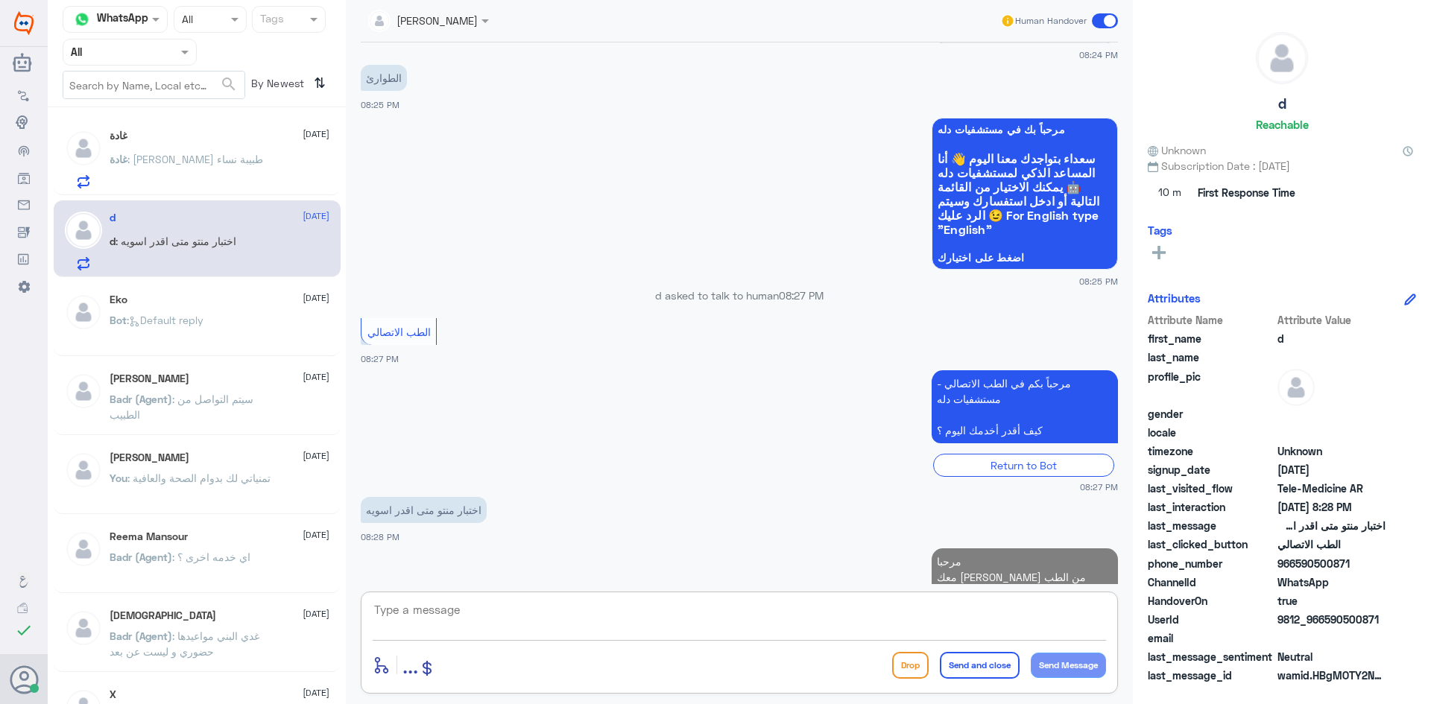
scroll to position [1388, 0]
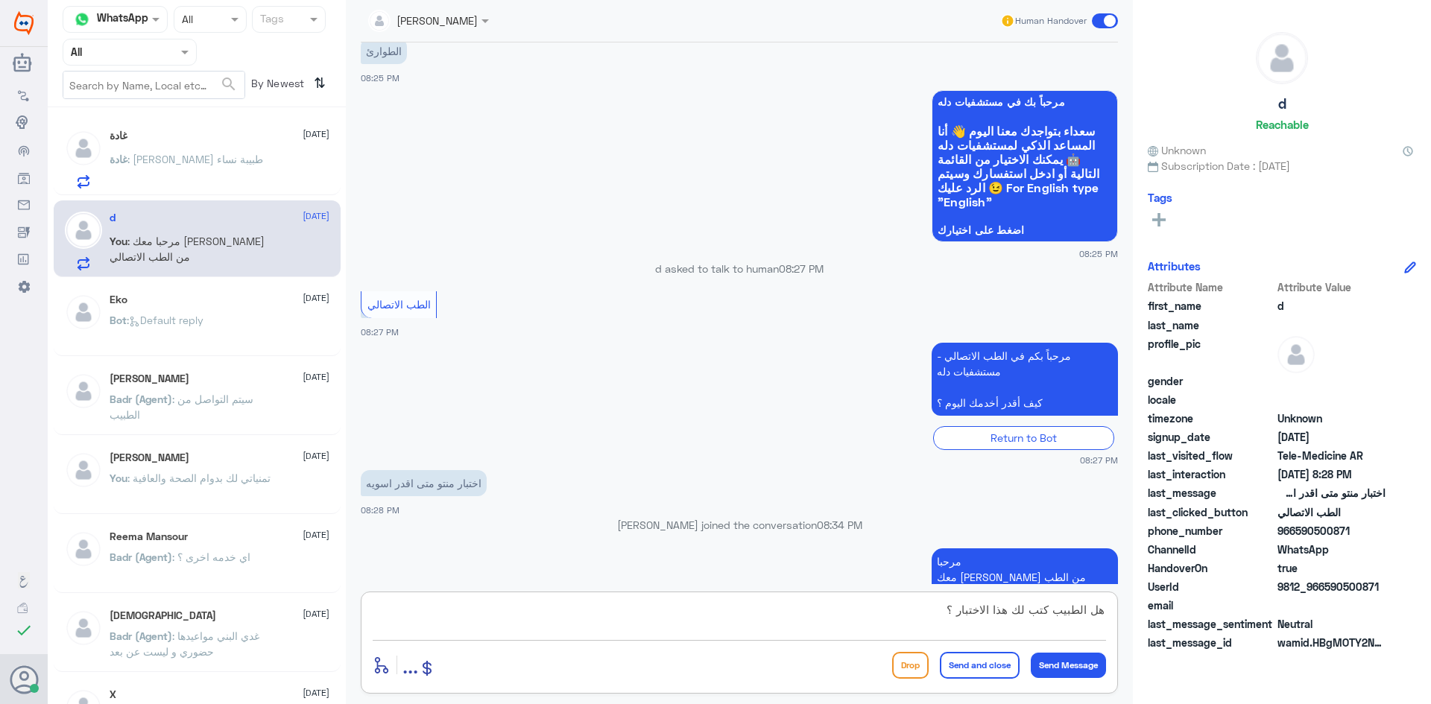
type textarea "هل الطبيب كتب لك هذا الاختبار ؟"
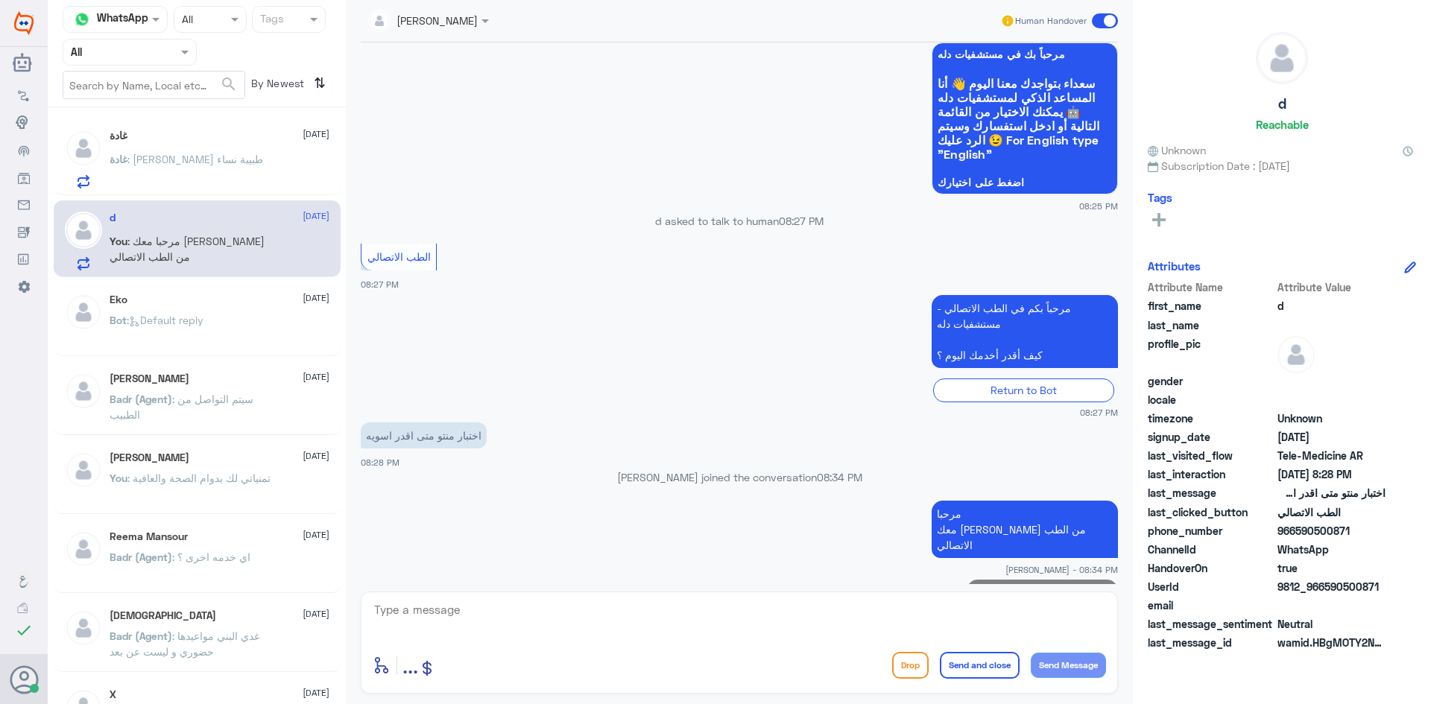
click at [255, 151] on div "غادة 26 August غادة : اريد موعد طبيبة نساء" at bounding box center [220, 159] width 220 height 59
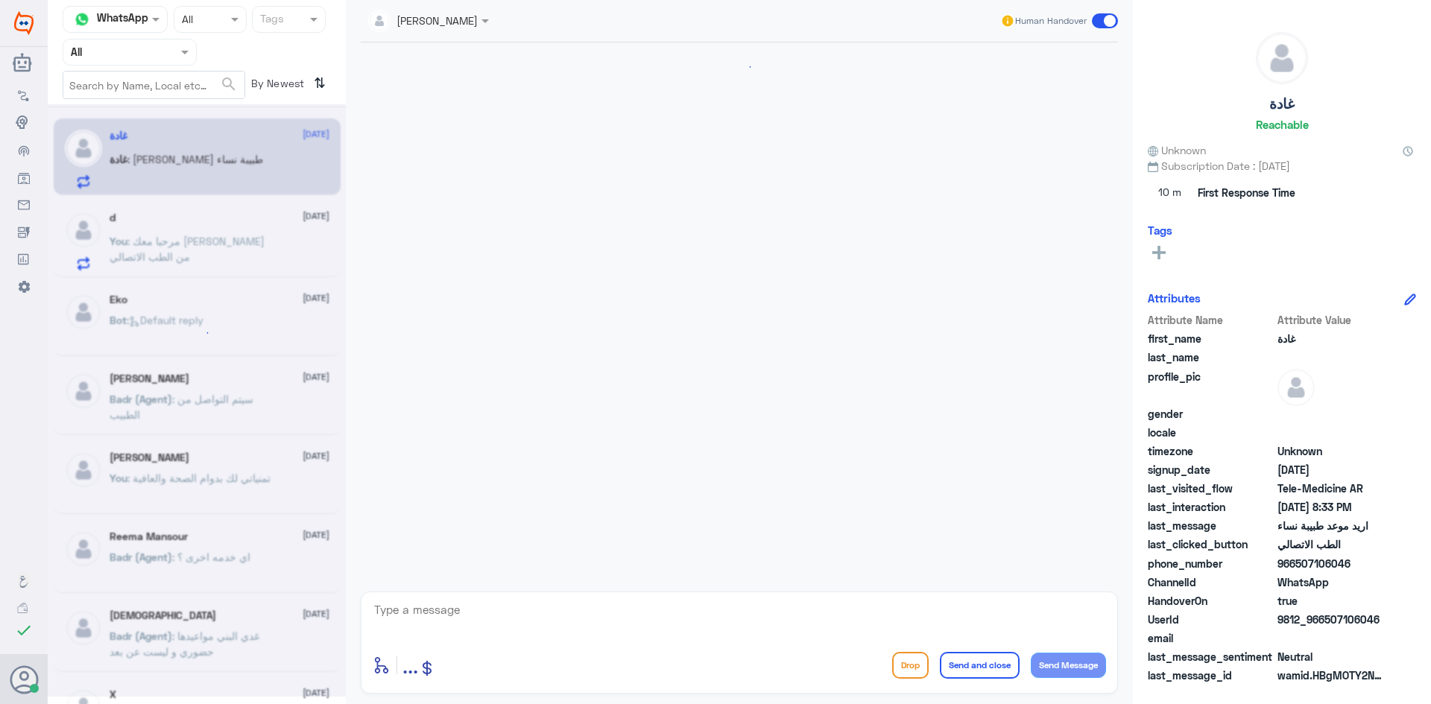
scroll to position [1648, 0]
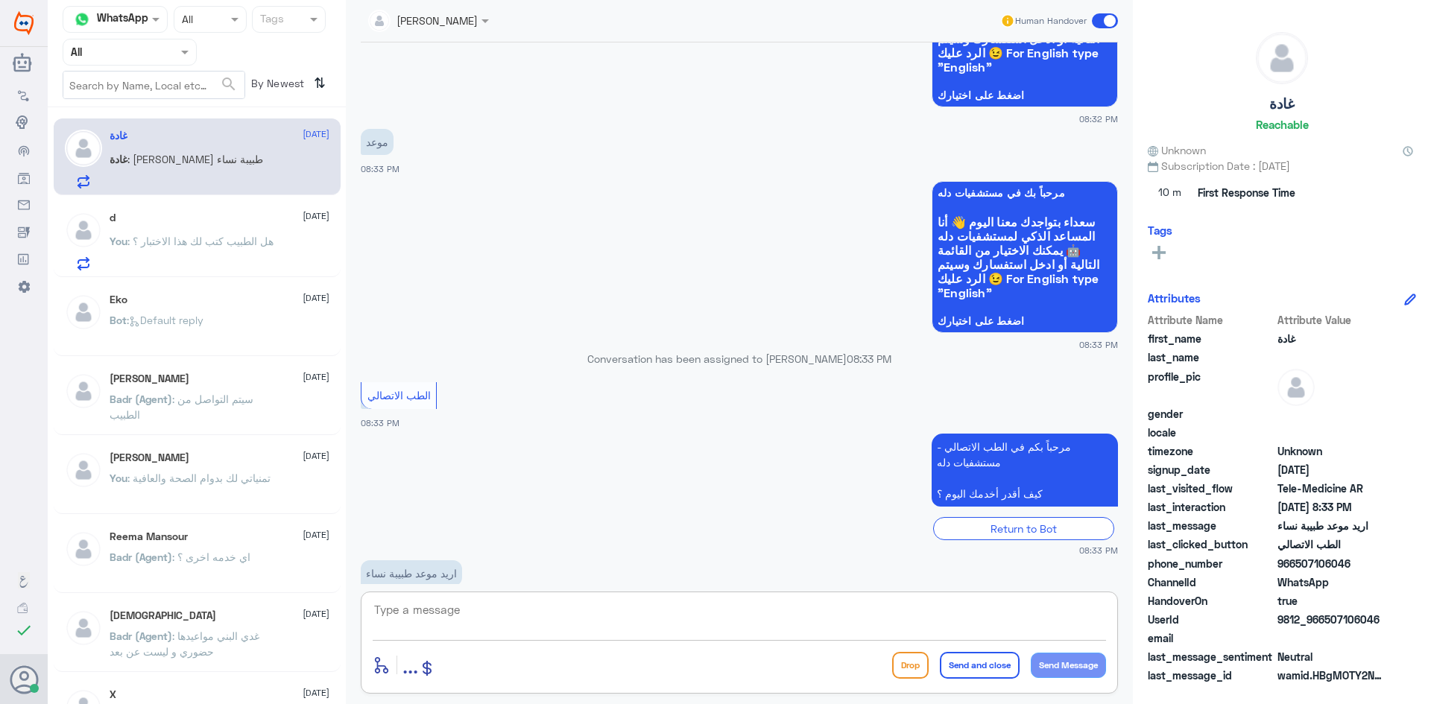
click at [575, 623] on textarea at bounding box center [739, 618] width 733 height 37
paste textarea "مرحبا معك عبدالكريم من الطب الاتصالي"
type textarea "مرحبا معك عبدالكريم من الطب الاتصالي"
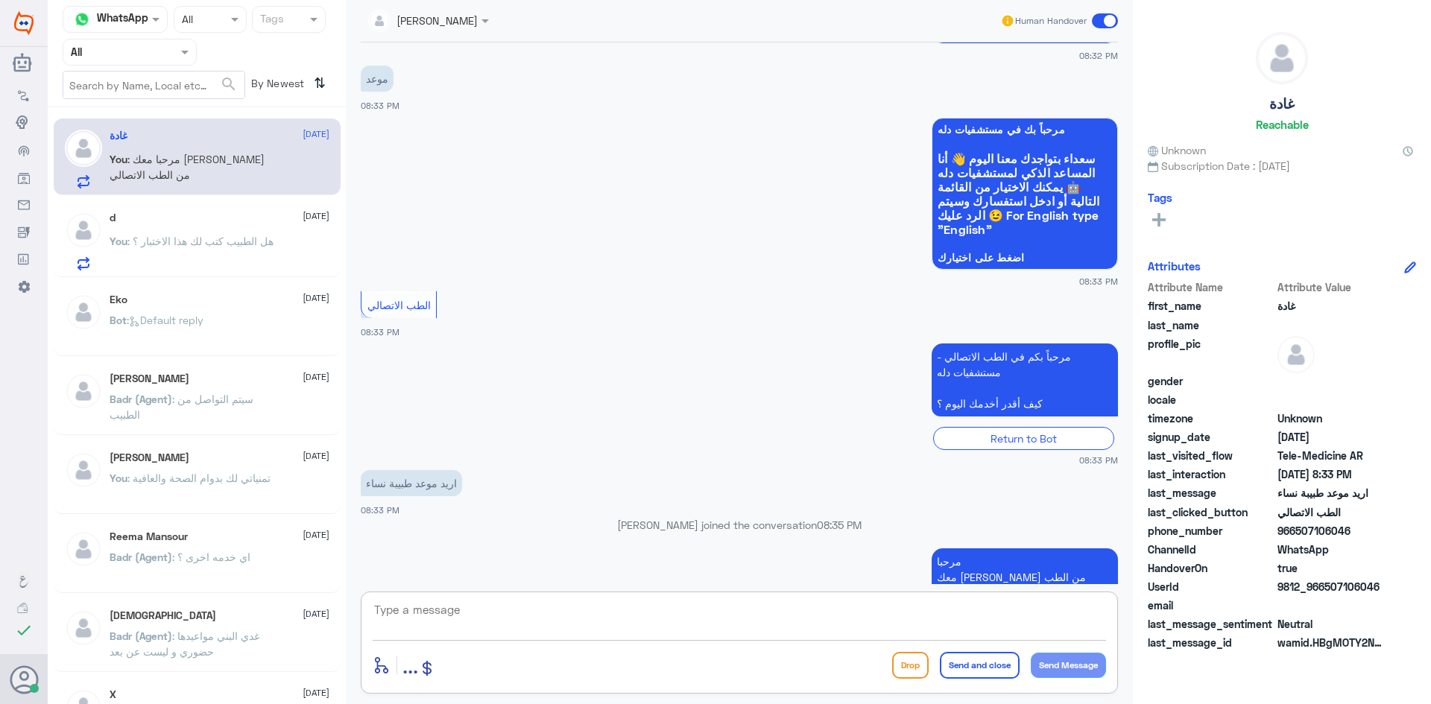
paste textarea "بإمكانك حجز موعد عن طريق التطبيق أو بالاتصال على الرقم الموحد 920012222"
type textarea "بإمكانك حجز موعد عن طريق التطبيق أو بالاتصال على الرقم الموحد 920012222"
click at [966, 669] on button "Send and close" at bounding box center [980, 665] width 80 height 27
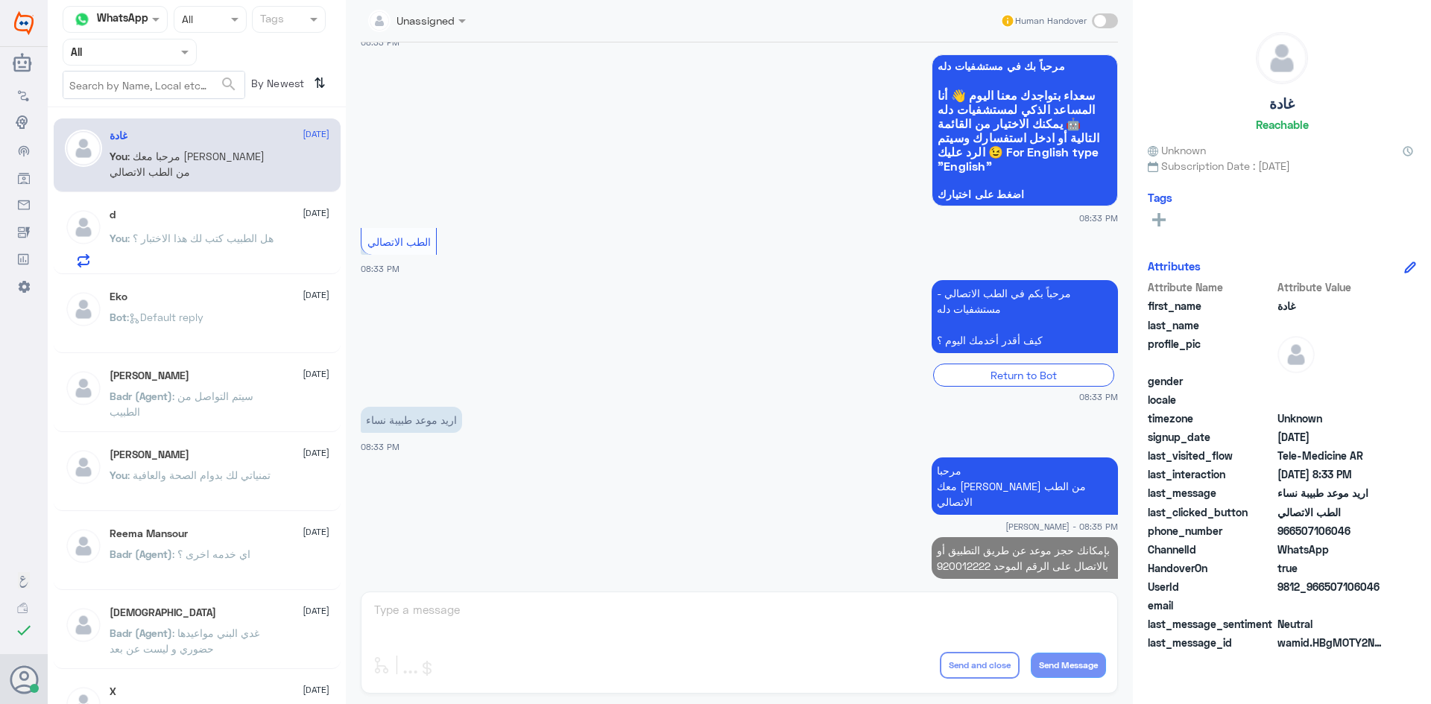
click at [218, 227] on div "d 26 August You : هل الطبيب كتب لك هذا الاختبار ؟" at bounding box center [220, 238] width 220 height 59
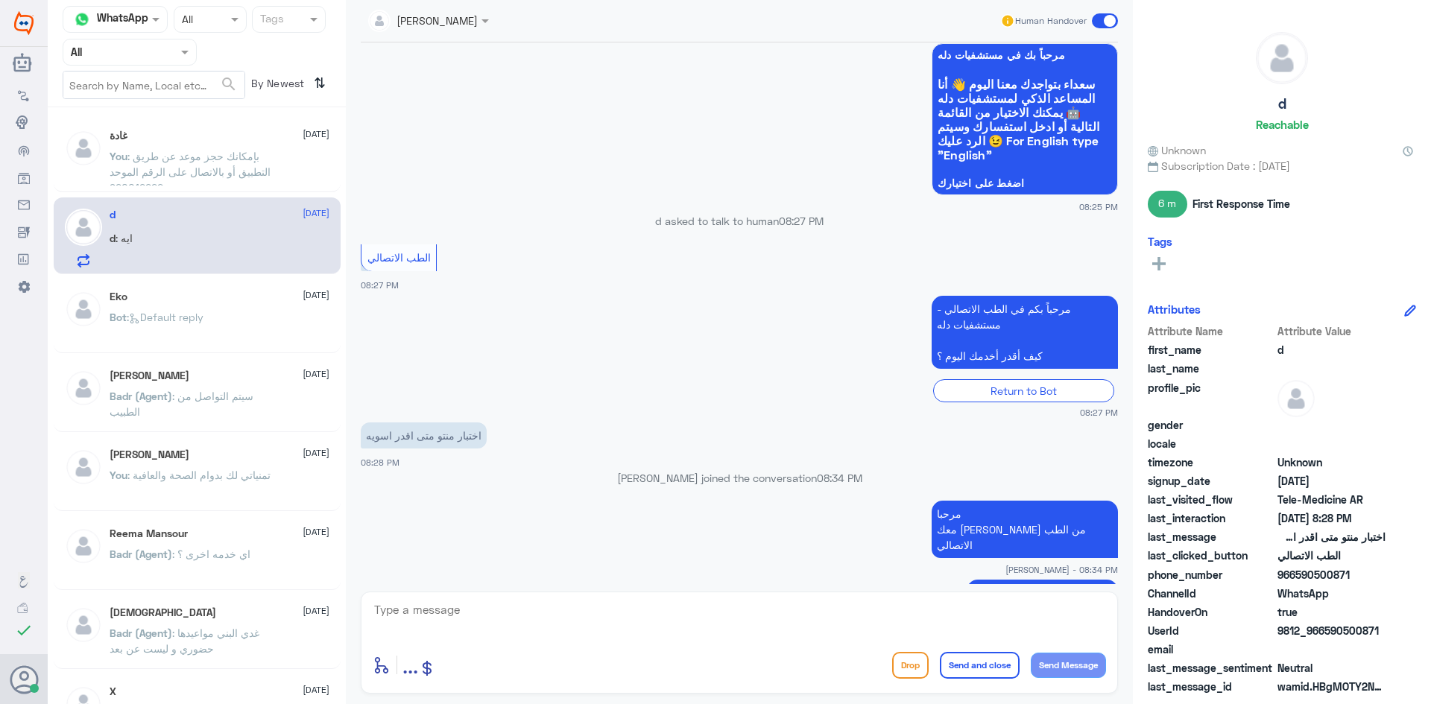
scroll to position [1435, 0]
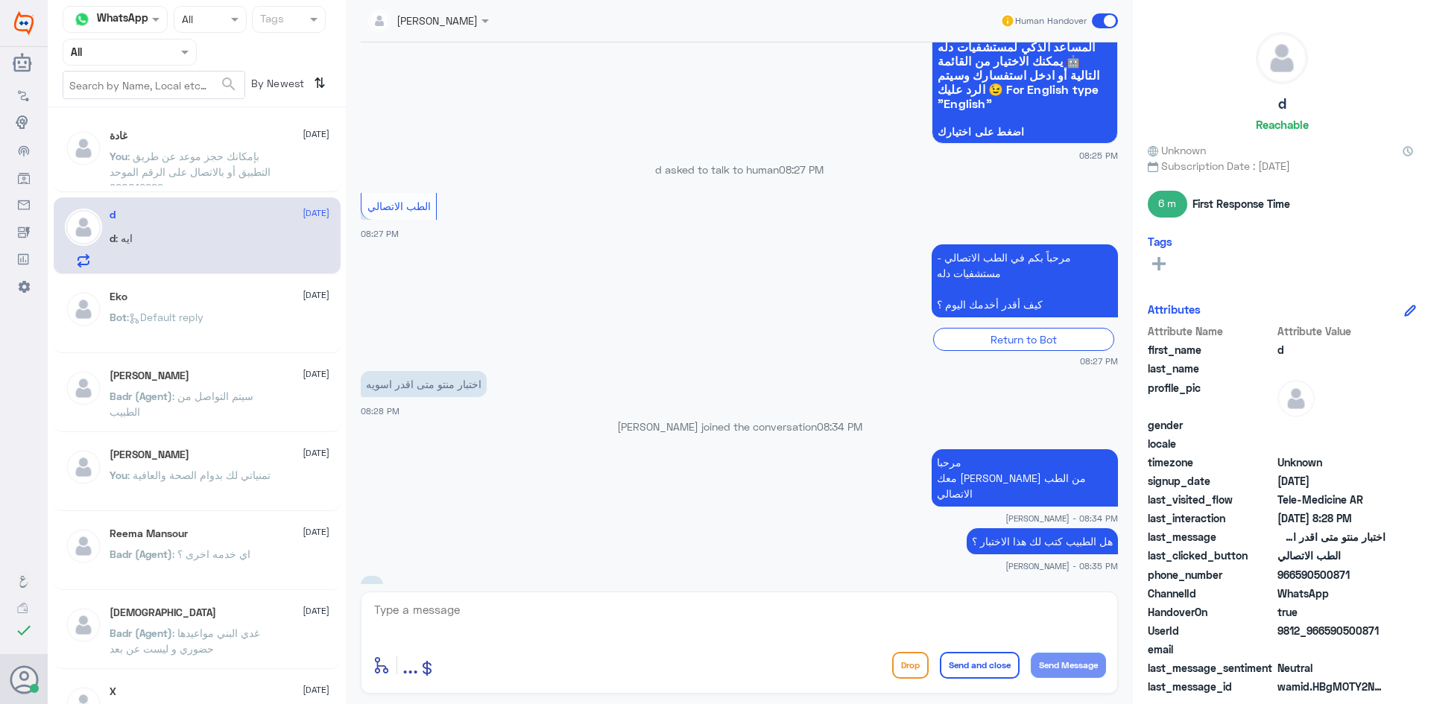
click at [527, 610] on textarea at bounding box center [739, 618] width 733 height 37
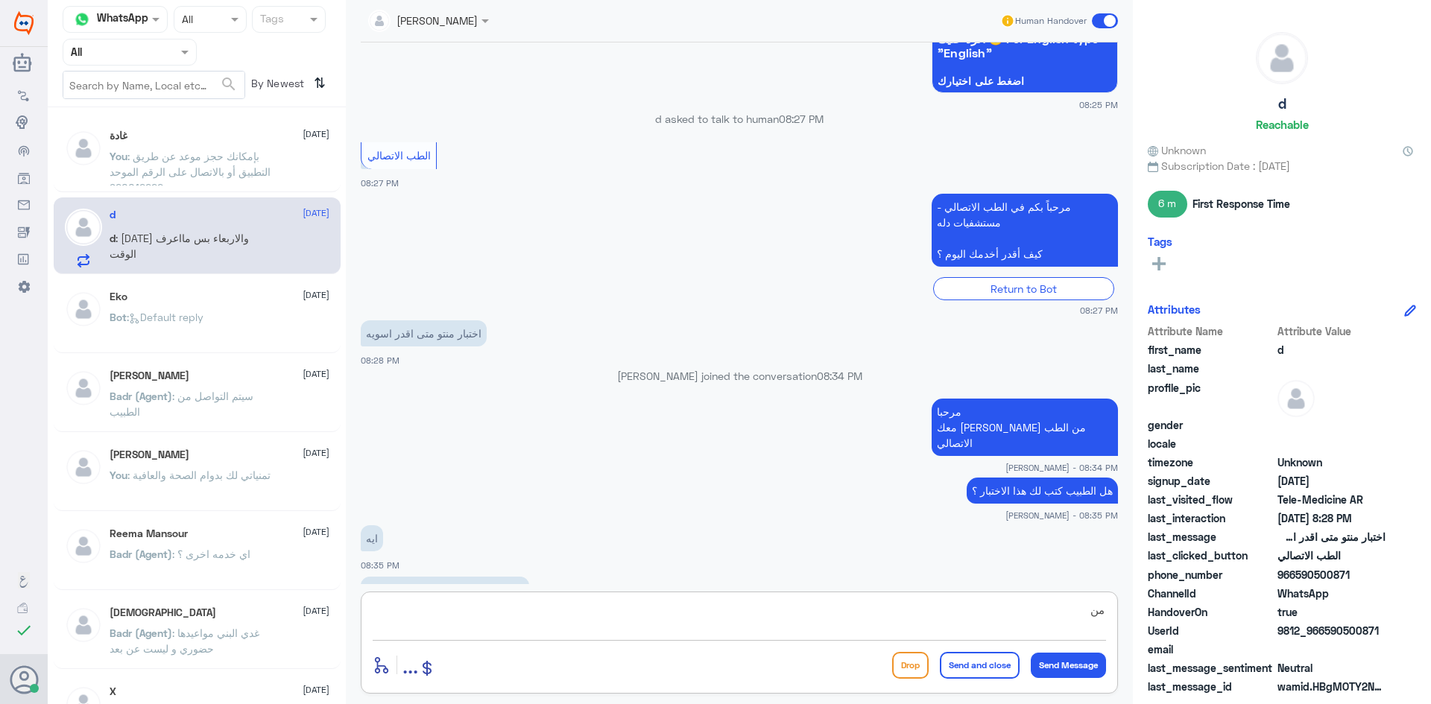
type textarea "م"
type textarea "ت"
type textarea "حجز لك موعد الطبيب ؟"
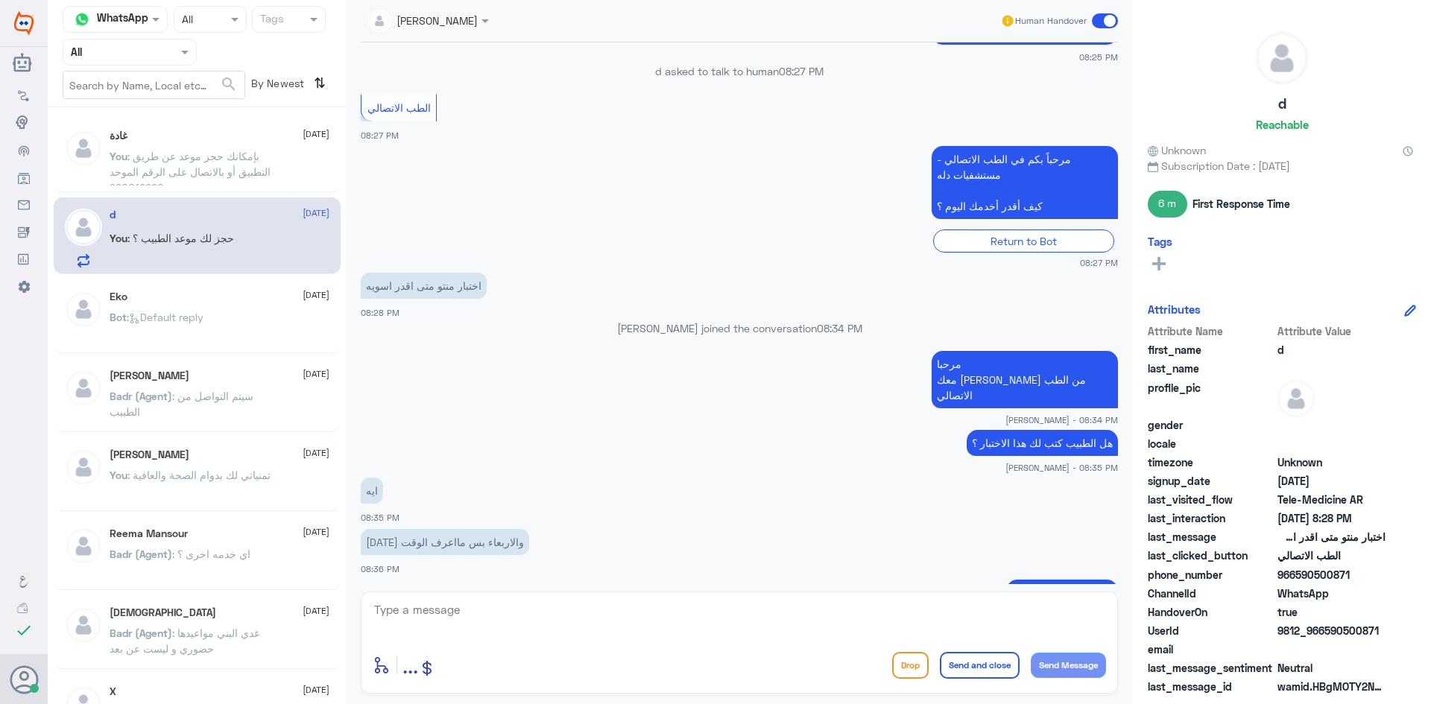
drag, startPoint x: 1350, startPoint y: 571, endPoint x: 1295, endPoint y: 578, distance: 54.9
click at [1295, 578] on span "966590500871" at bounding box center [1331, 575] width 108 height 16
copy span "590500871"
click at [984, 618] on textarea at bounding box center [739, 618] width 733 height 37
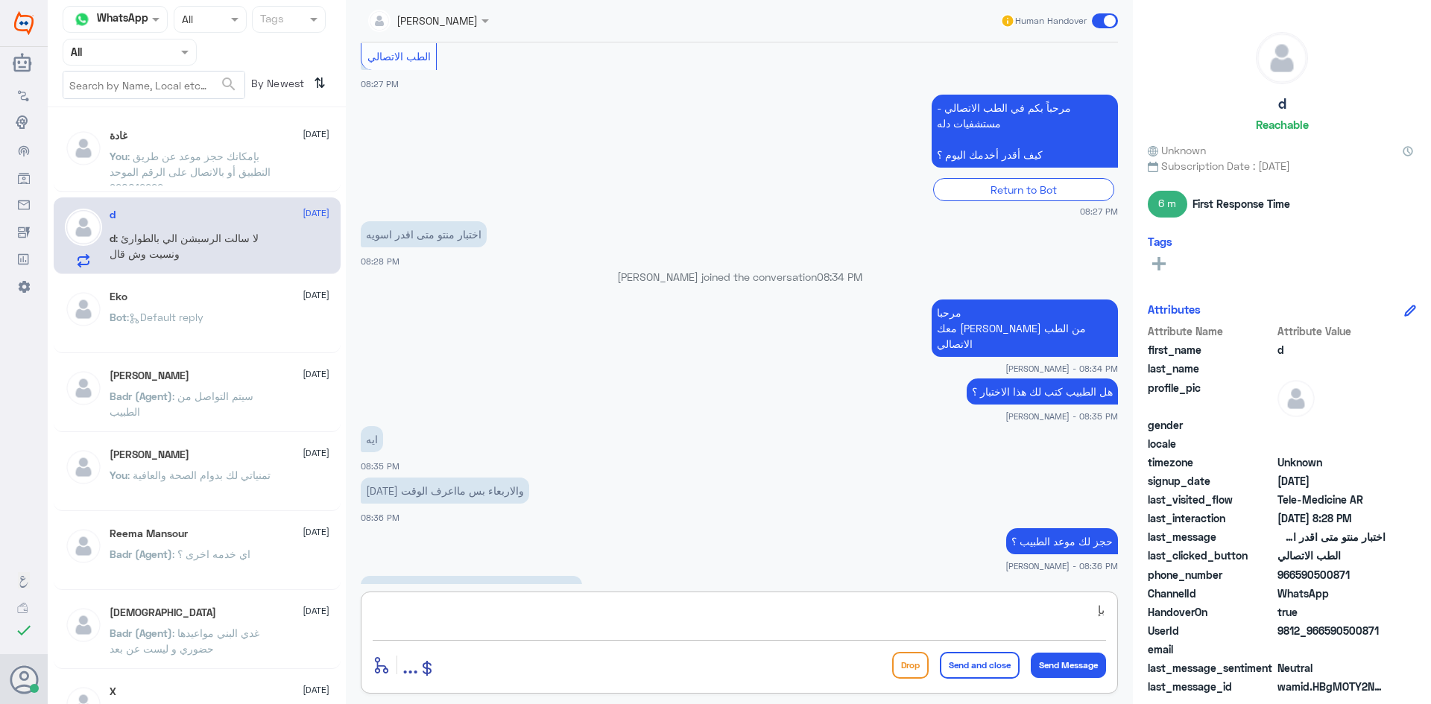
type textarea "ب"
type textarea "بإمكانك حجز موعد في عيادة طب الأسرة لعمل الاختبار في العيادة"
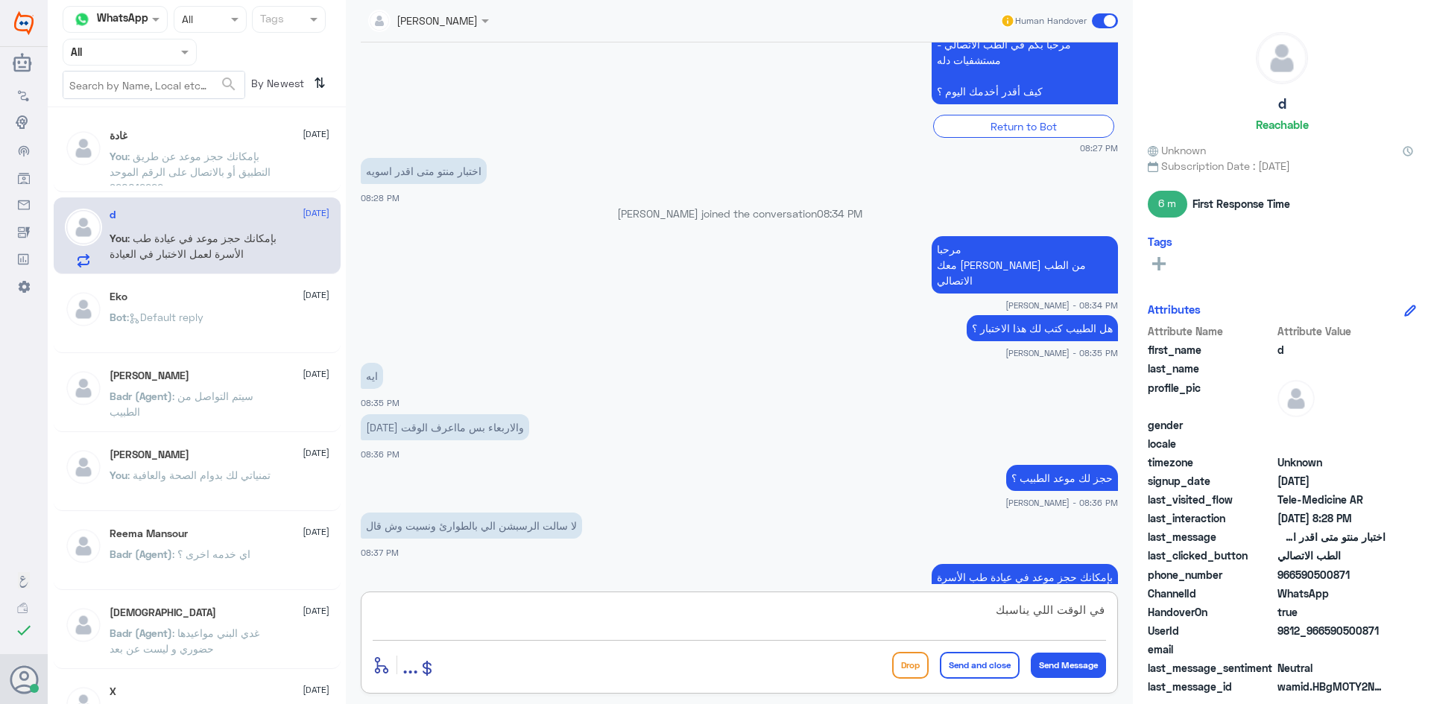
type textarea "في الوقت اللي يناسبك"
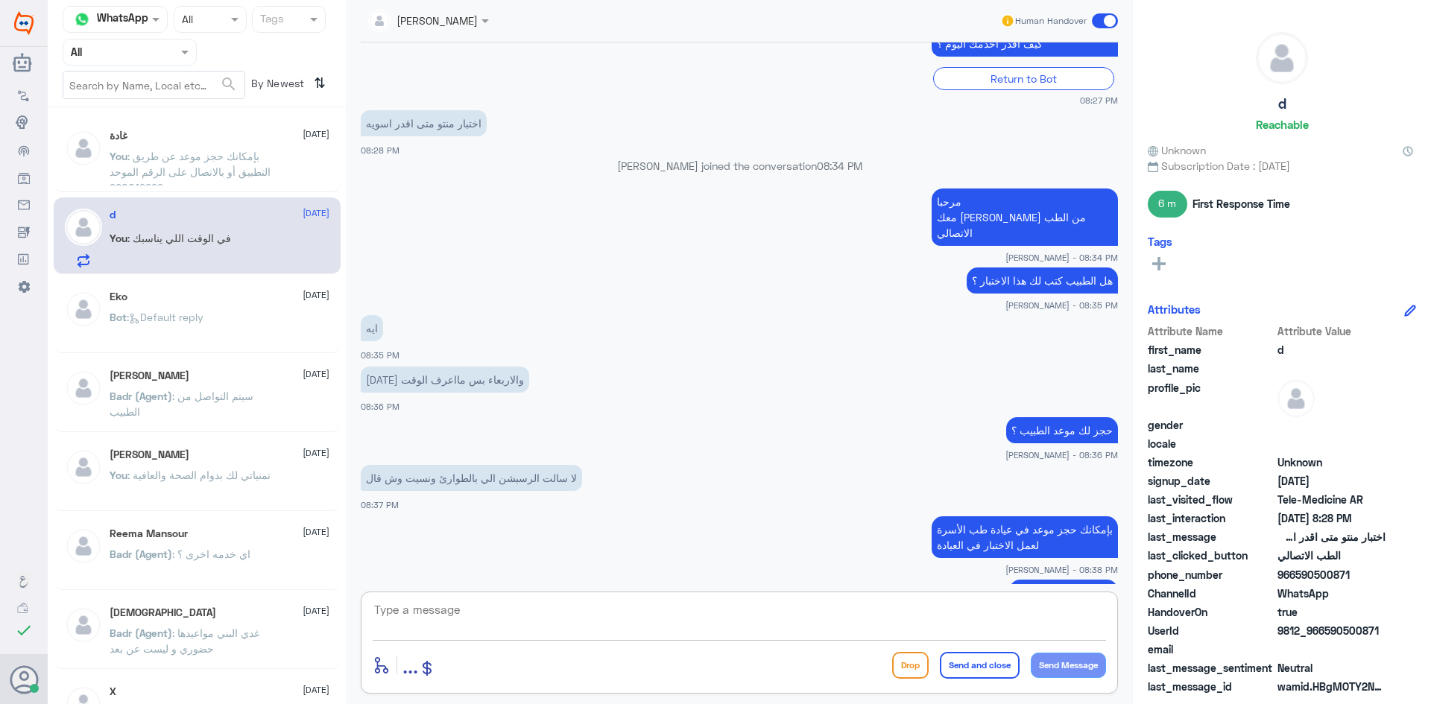
scroll to position [1747, 0]
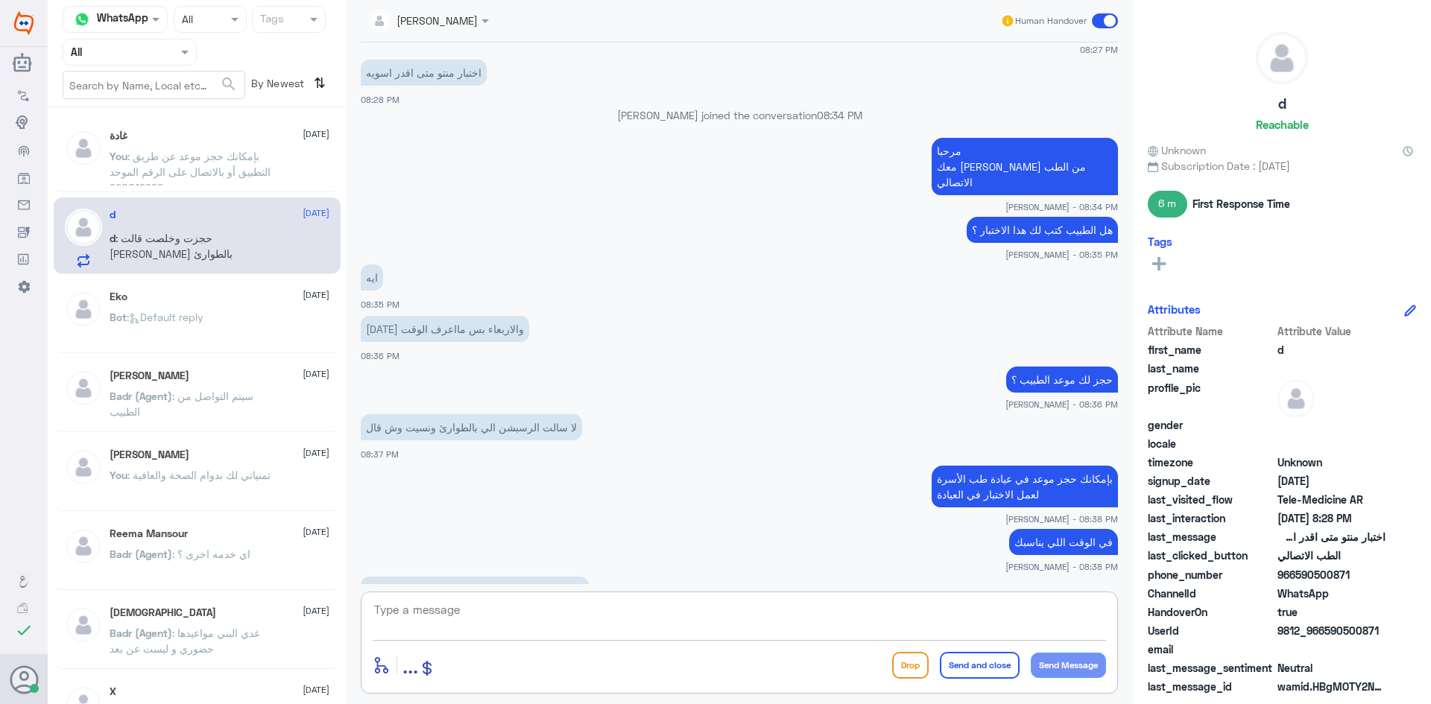
click at [671, 620] on textarea at bounding box center [739, 618] width 733 height 37
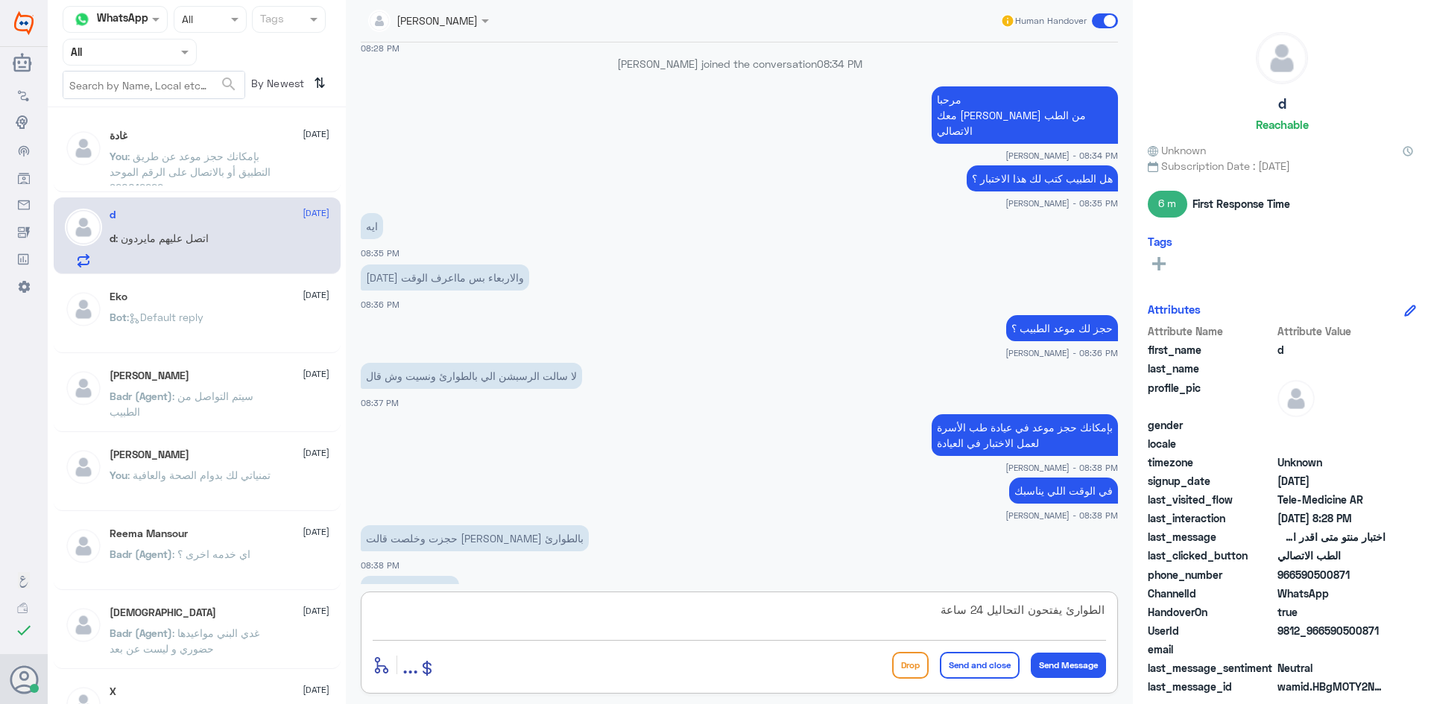
type textarea "الطوارئ يفتحون التحاليل 24 ساعة"
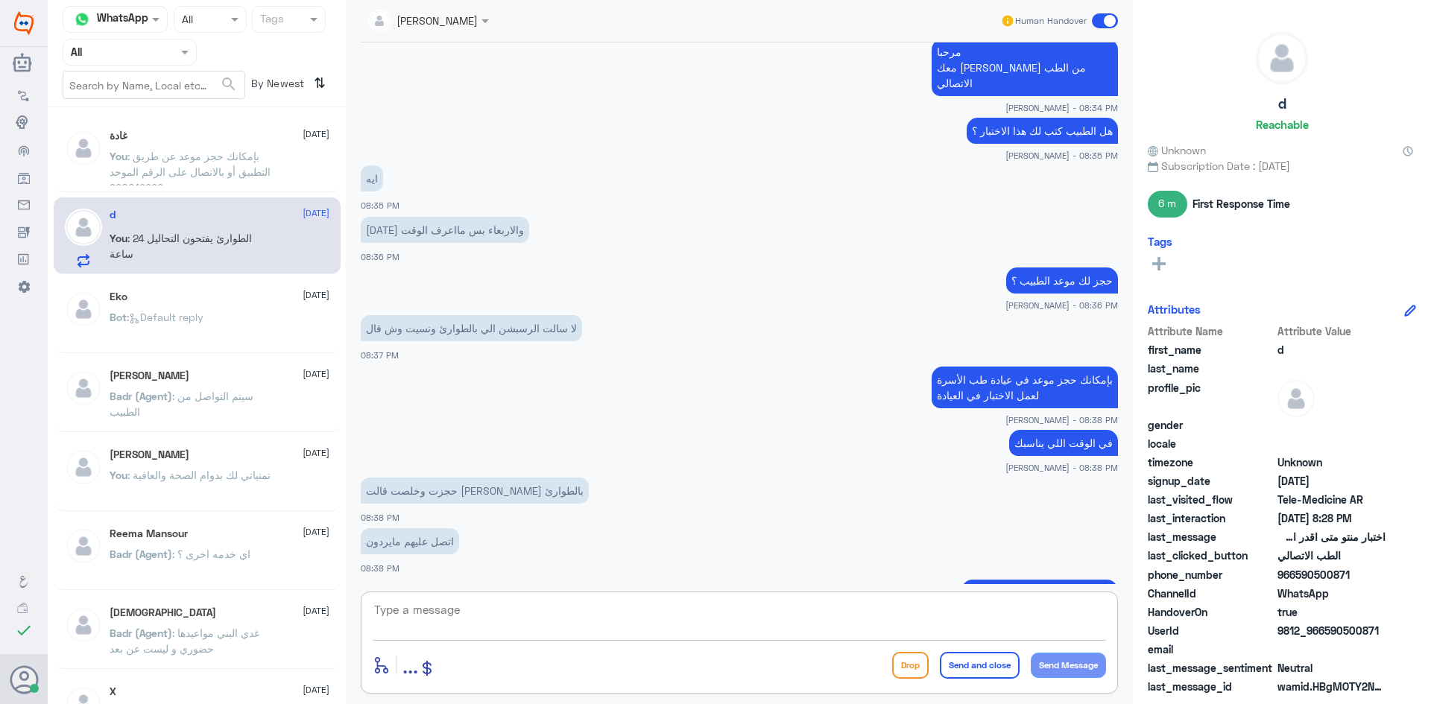
click at [984, 627] on textarea at bounding box center [739, 618] width 733 height 37
click at [1097, 16] on span at bounding box center [1105, 20] width 26 height 15
click at [0, 0] on input "checkbox" at bounding box center [0, 0] width 0 height 0
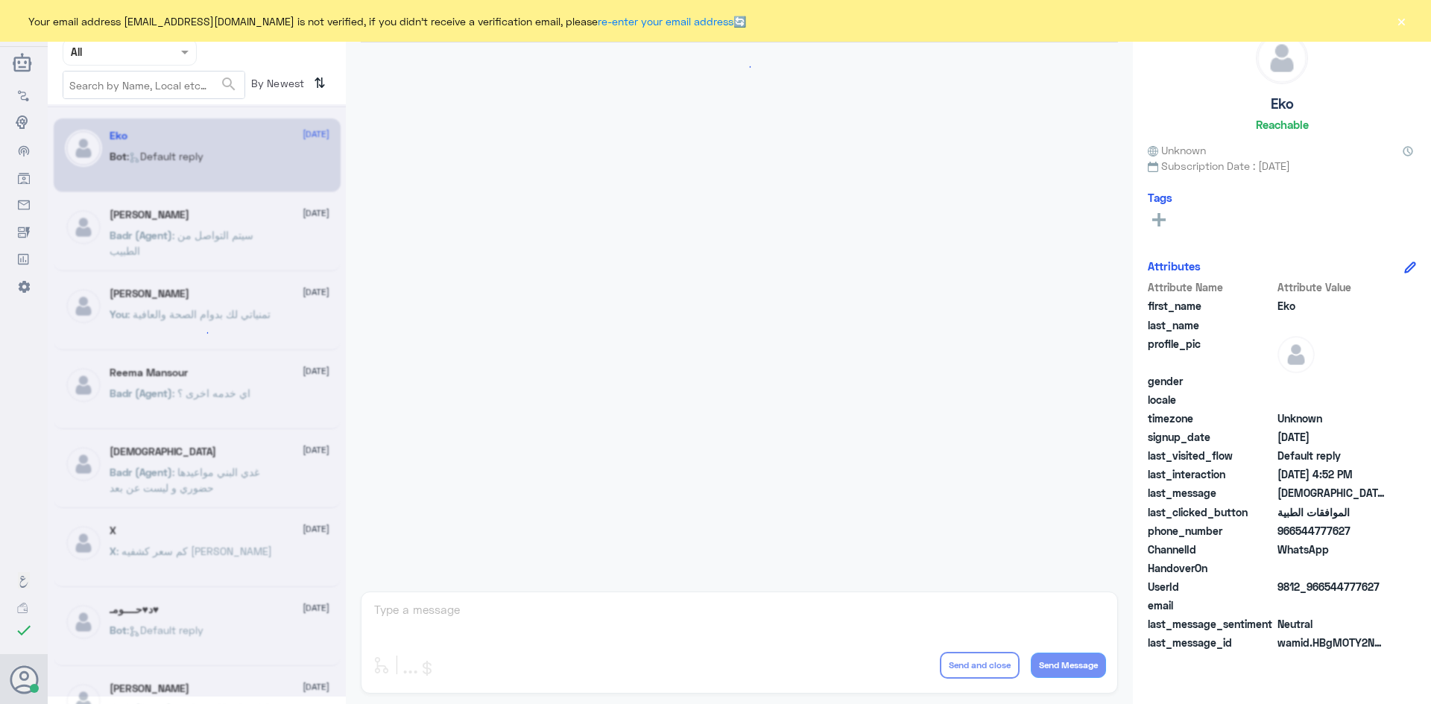
scroll to position [1423, 0]
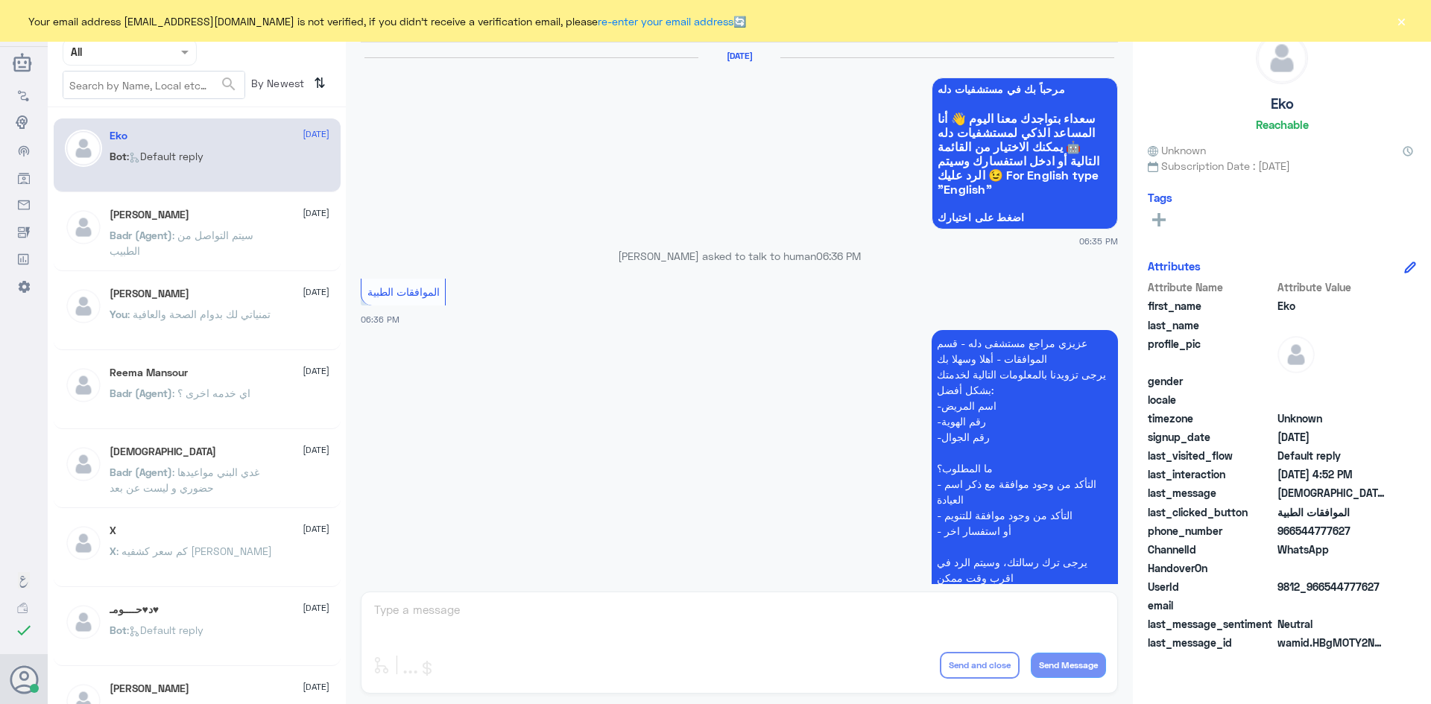
scroll to position [1423, 0]
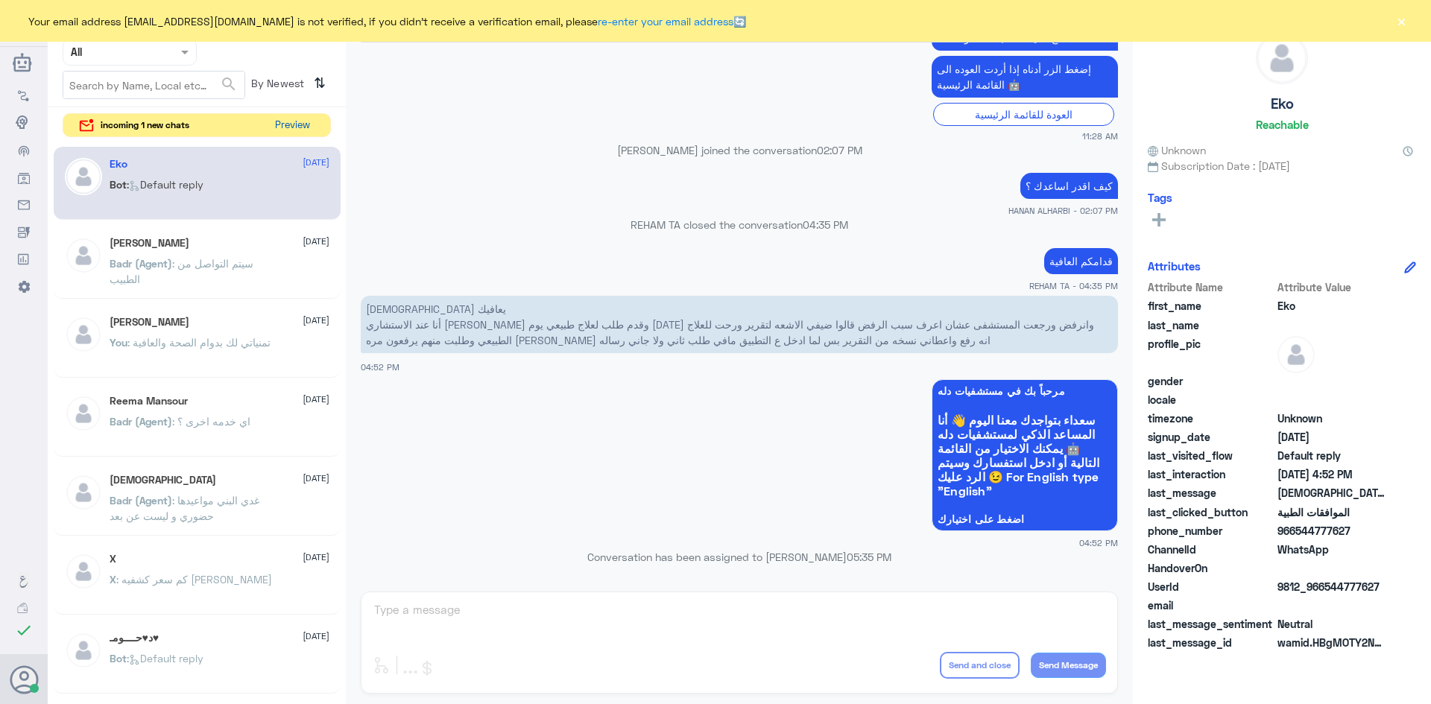
click at [294, 131] on button "Preview" at bounding box center [292, 125] width 46 height 23
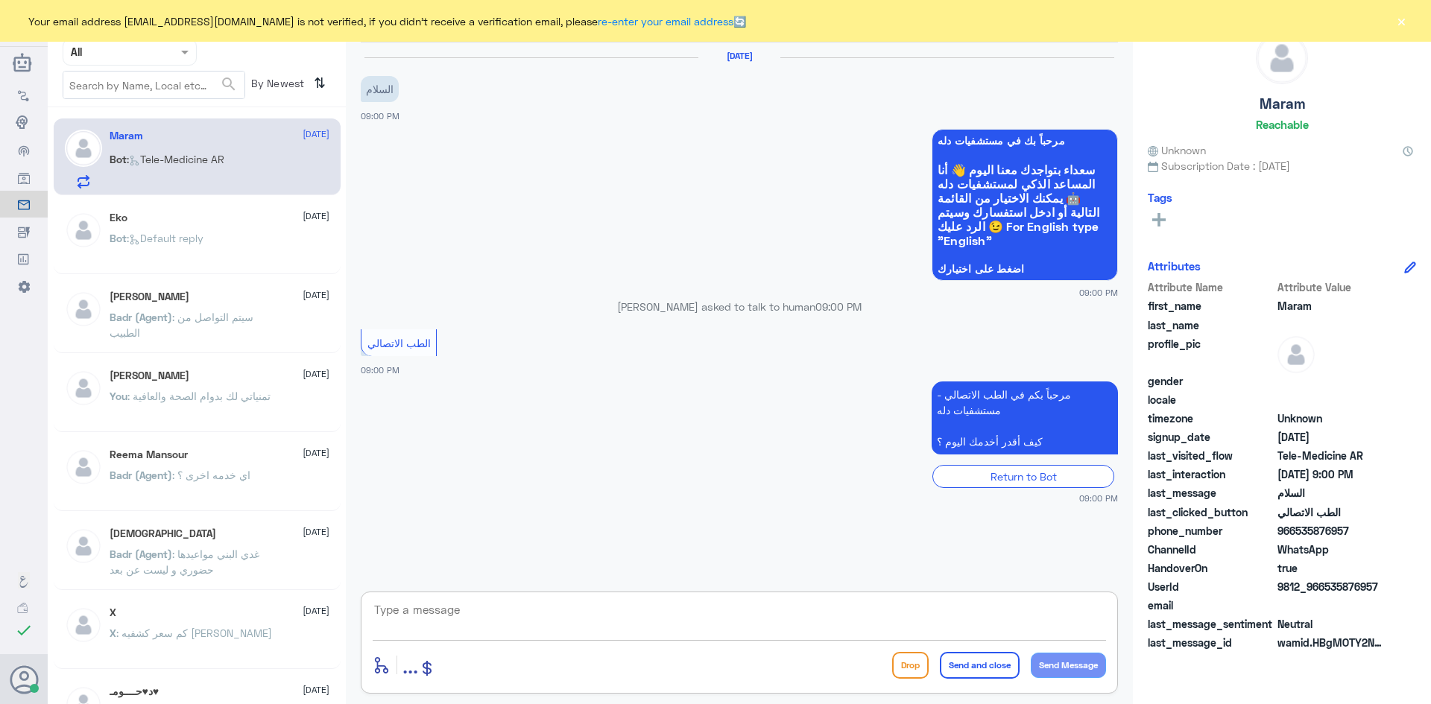
click at [642, 617] on textarea at bounding box center [739, 618] width 733 height 37
paste textarea "مرحبا معك [PERSON_NAME] من الطب الاتصالي"
type textarea "مرحبا معك [PERSON_NAME] من الطب الاتصالي"
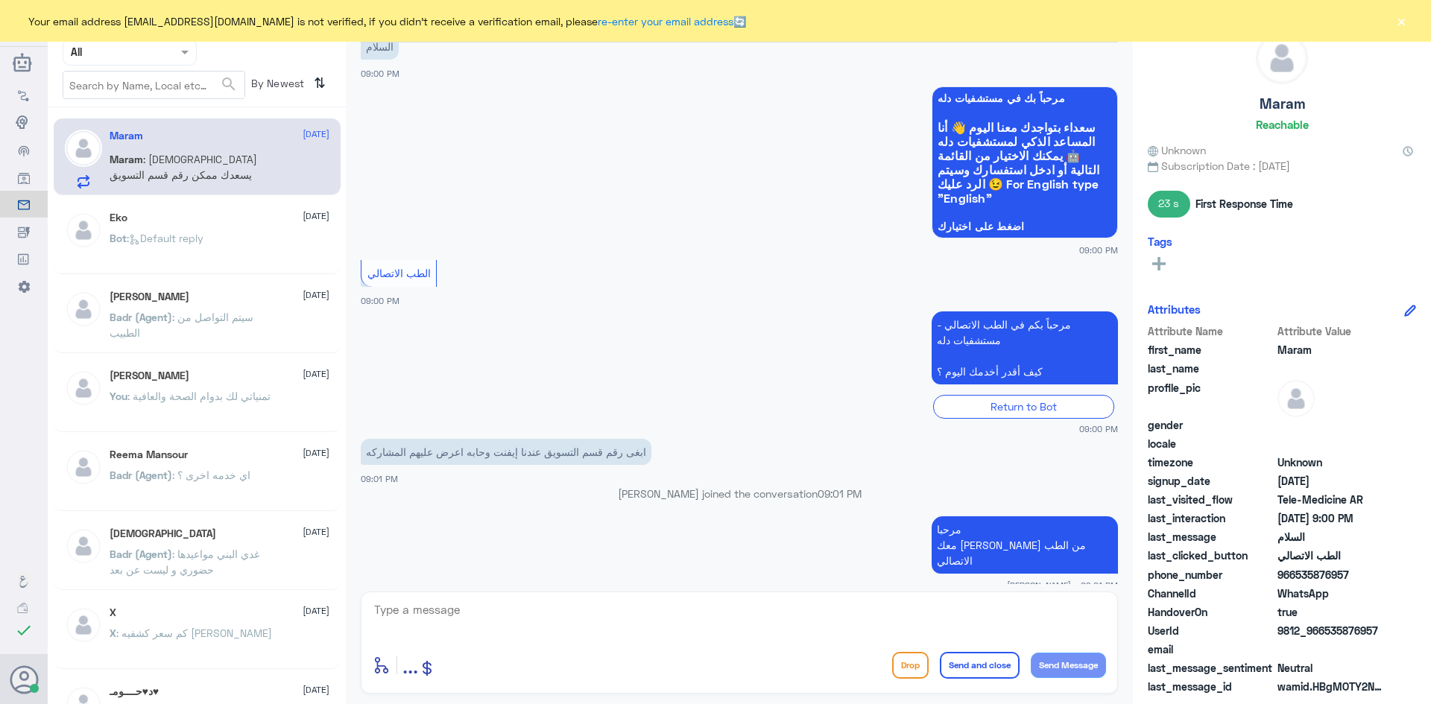
scroll to position [93, 0]
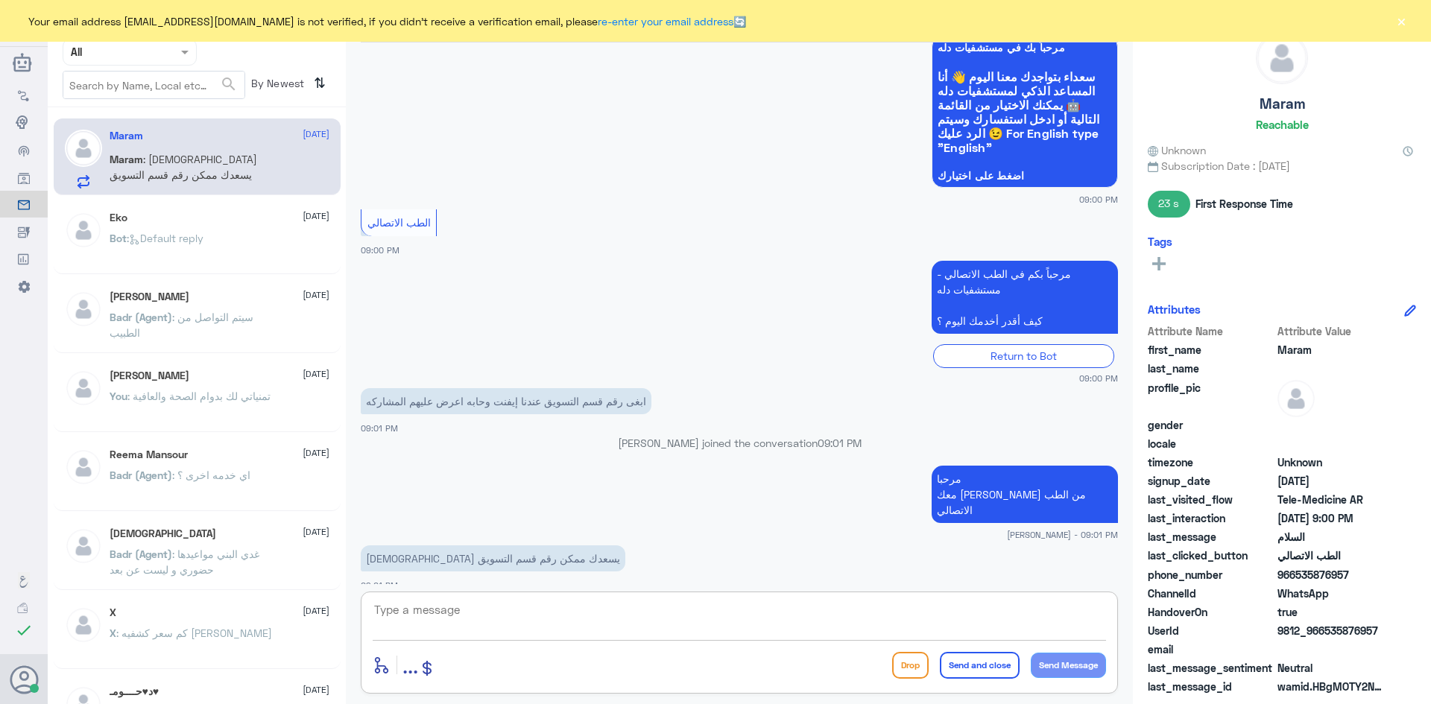
click at [587, 624] on textarea at bounding box center [739, 618] width 733 height 37
type textarea "للأسف هذا ليس من اختصاصنا بإمكانك الاتصال بالرقم الموحد 920012222"
click at [967, 667] on button "Send and close" at bounding box center [980, 665] width 80 height 27
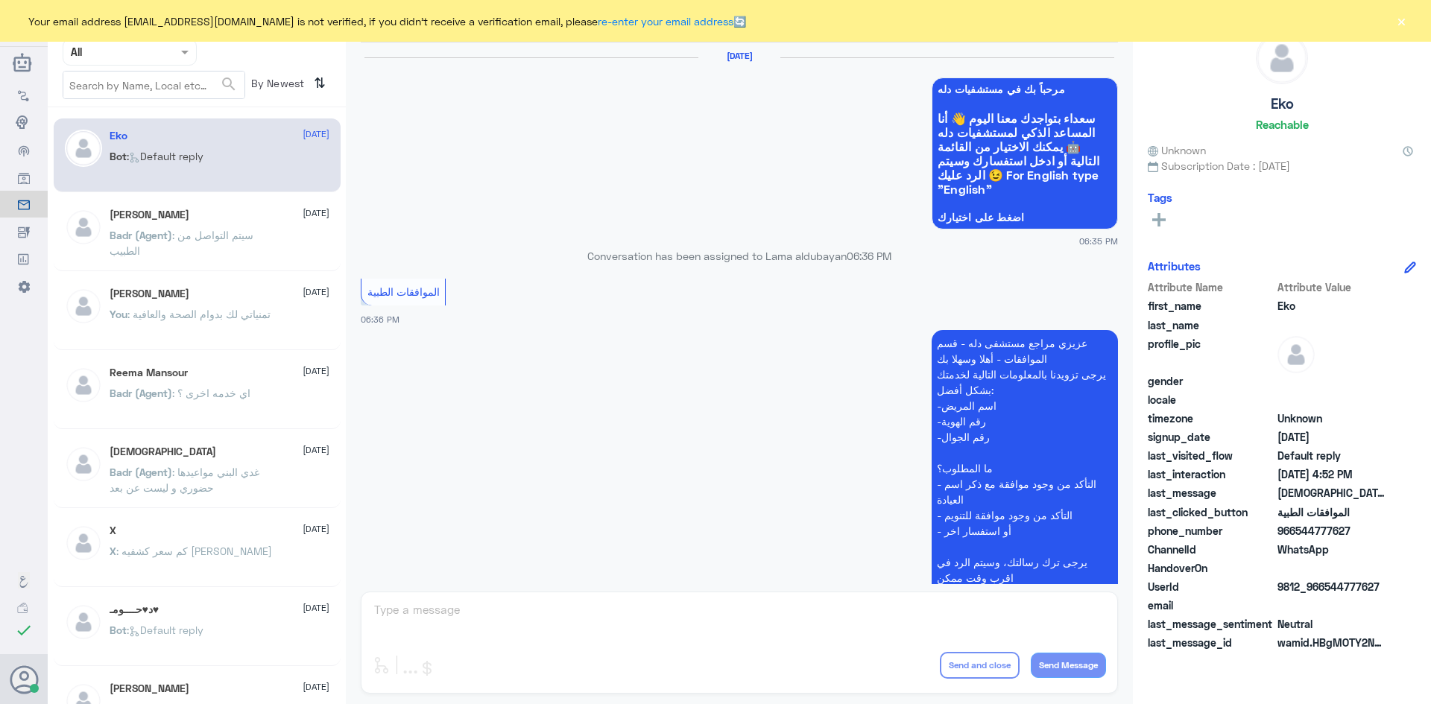
scroll to position [1423, 0]
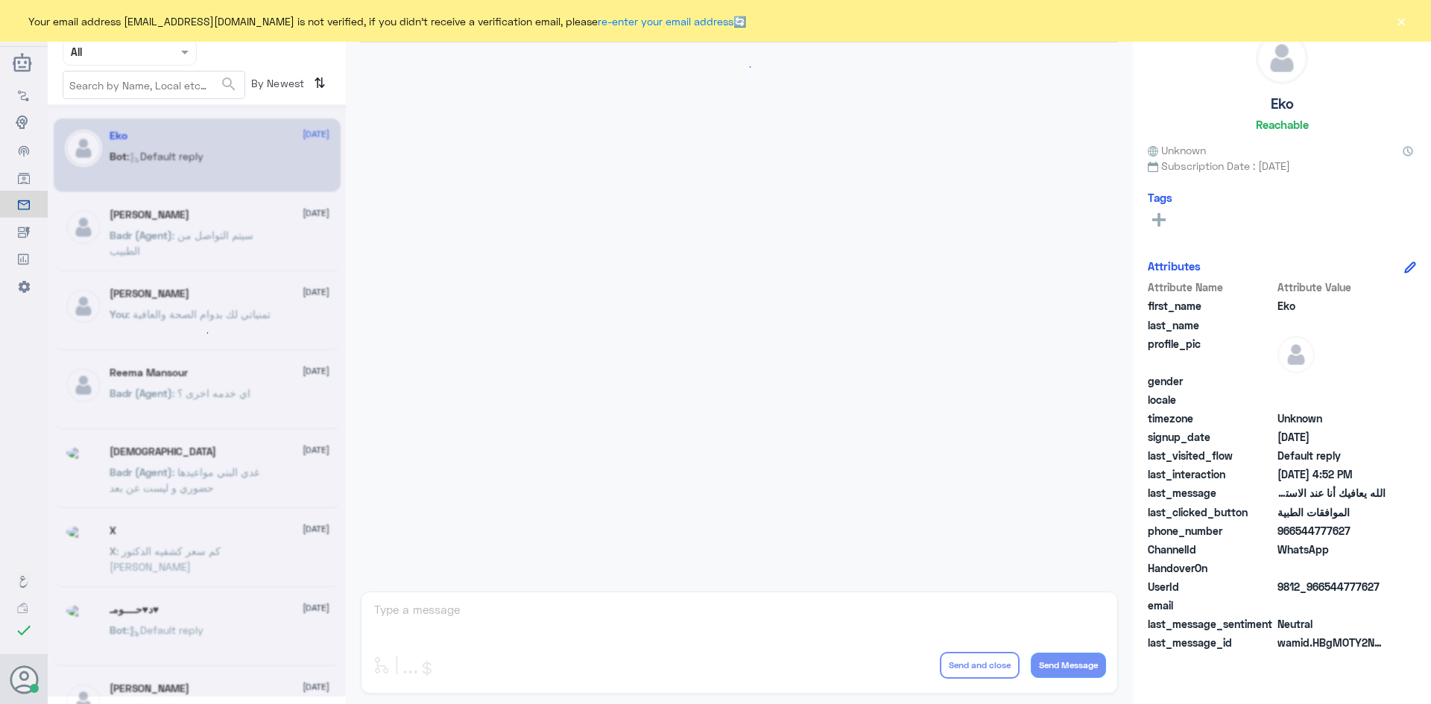
scroll to position [1423, 0]
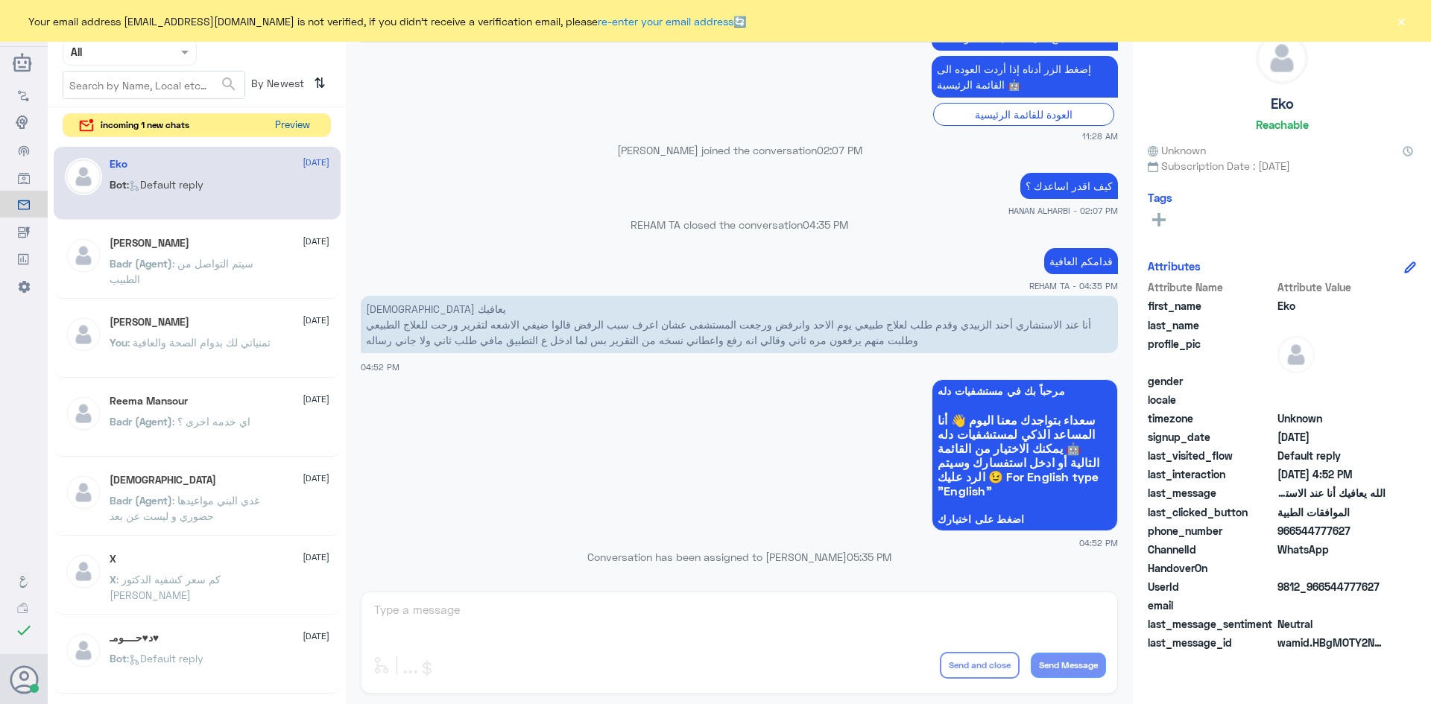
click at [299, 135] on button "Preview" at bounding box center [292, 125] width 46 height 23
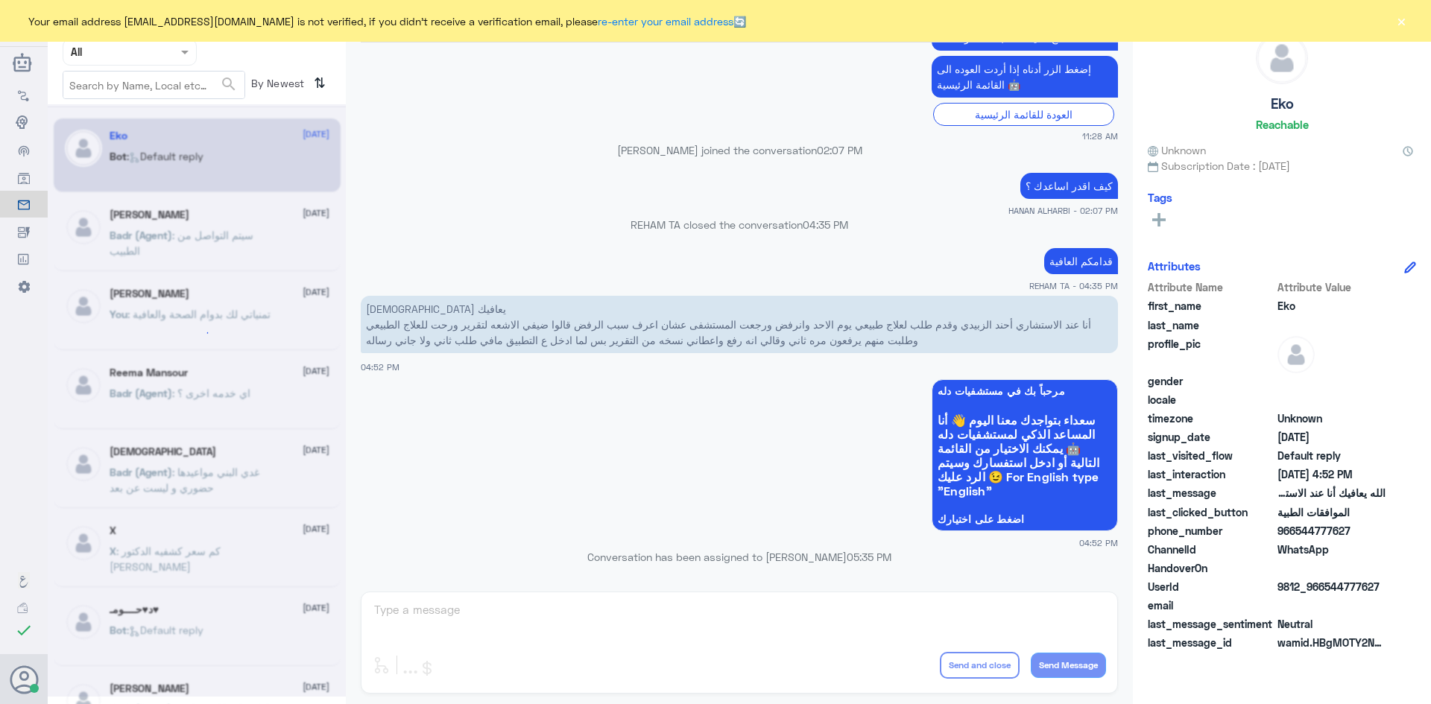
scroll to position [0, 0]
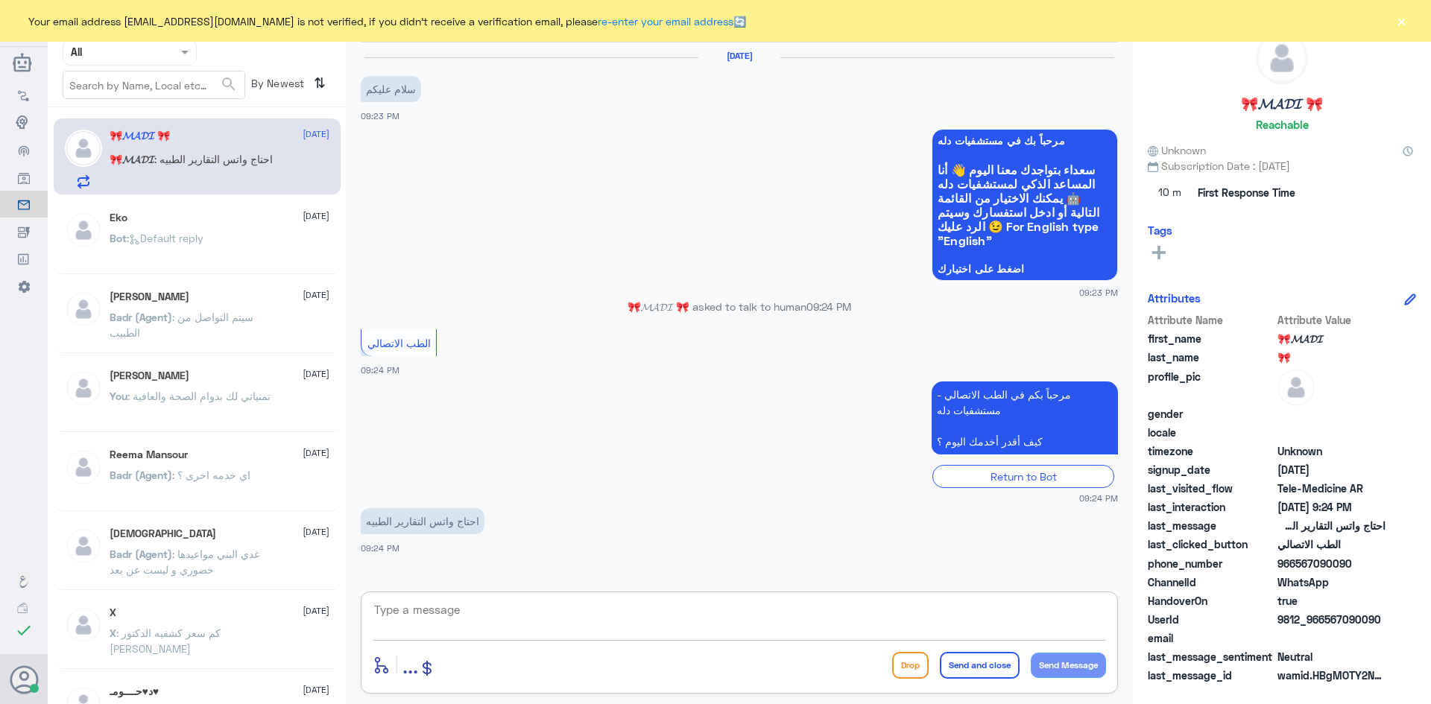
click at [636, 633] on textarea at bounding box center [739, 618] width 733 height 37
paste textarea "مرحبا معك [PERSON_NAME] من الطب الاتصالي"
type textarea "مرحبا معك [PERSON_NAME] من الطب الاتصالي"
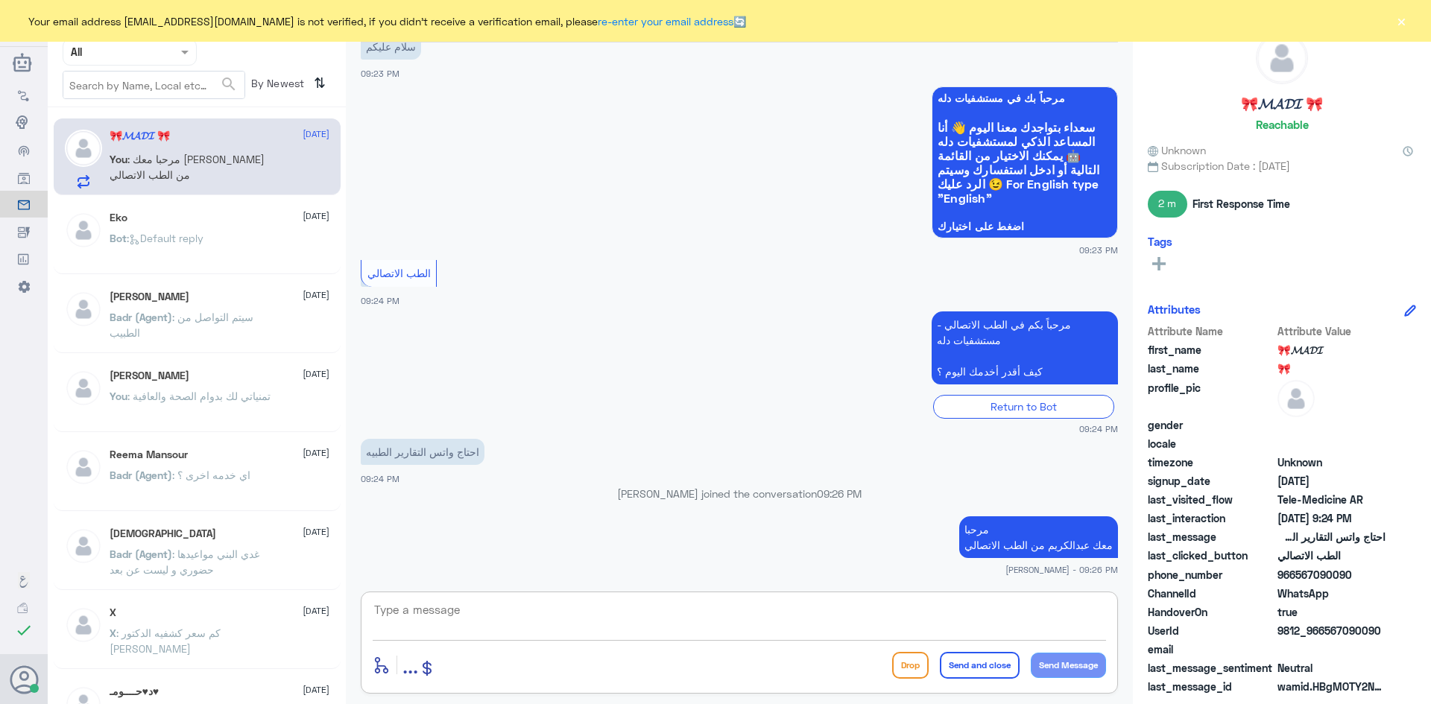
paste textarea "بإمكانك التواصل مع قسم التقارير الطبية على الواتس 0550181732"
type textarea "بإمكانك التواصل مع قسم التقارير الطبية على الواتس 0550181732"
click at [966, 670] on button "Send and close" at bounding box center [980, 665] width 80 height 27
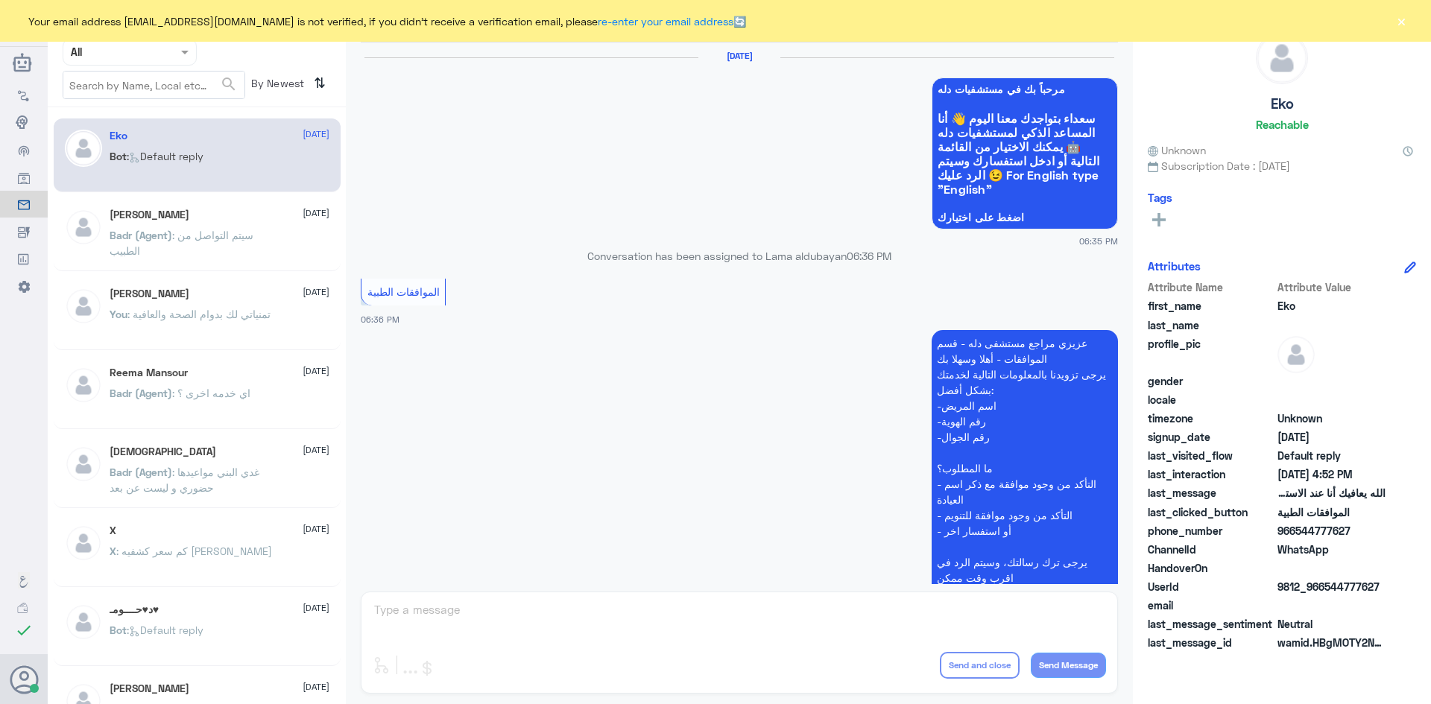
scroll to position [1423, 0]
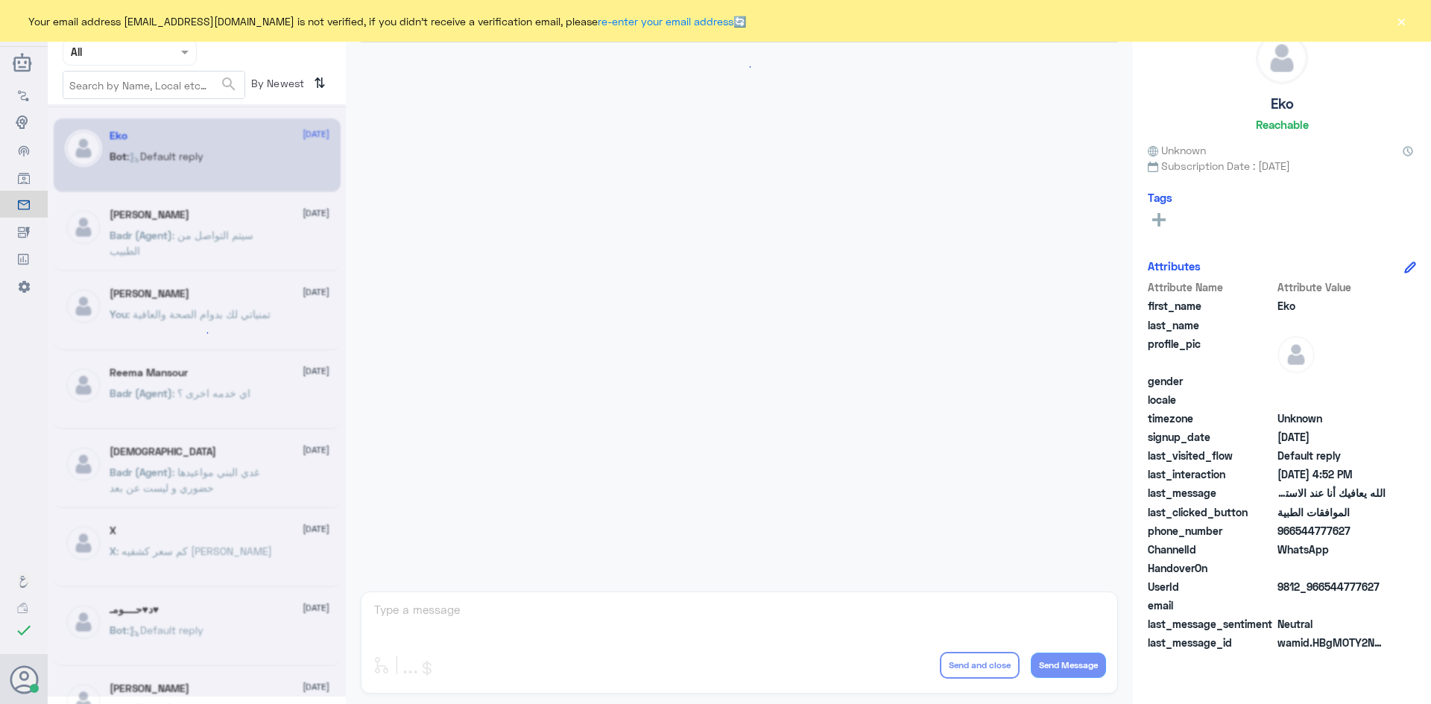
scroll to position [1423, 0]
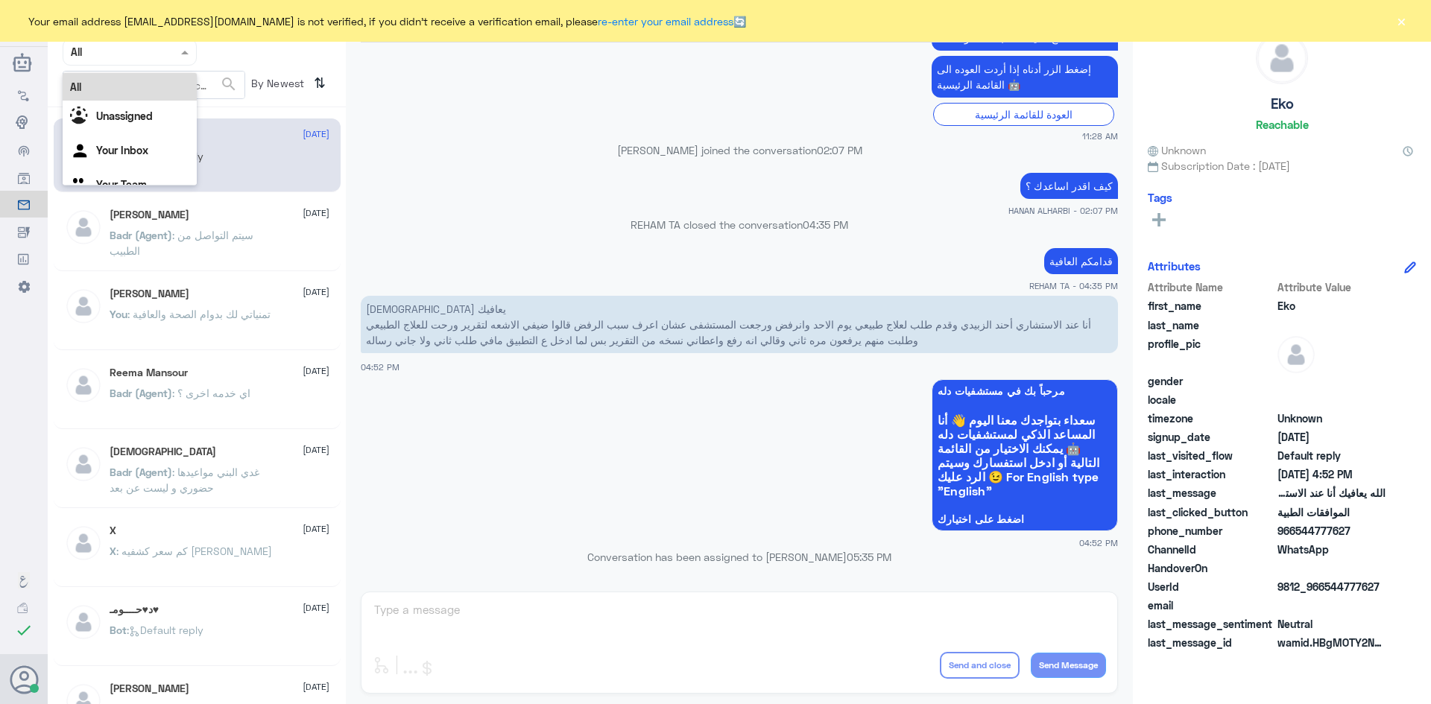
click at [177, 47] on span at bounding box center [186, 52] width 19 height 16
click at [155, 108] on div "Unassigned" at bounding box center [130, 118] width 134 height 34
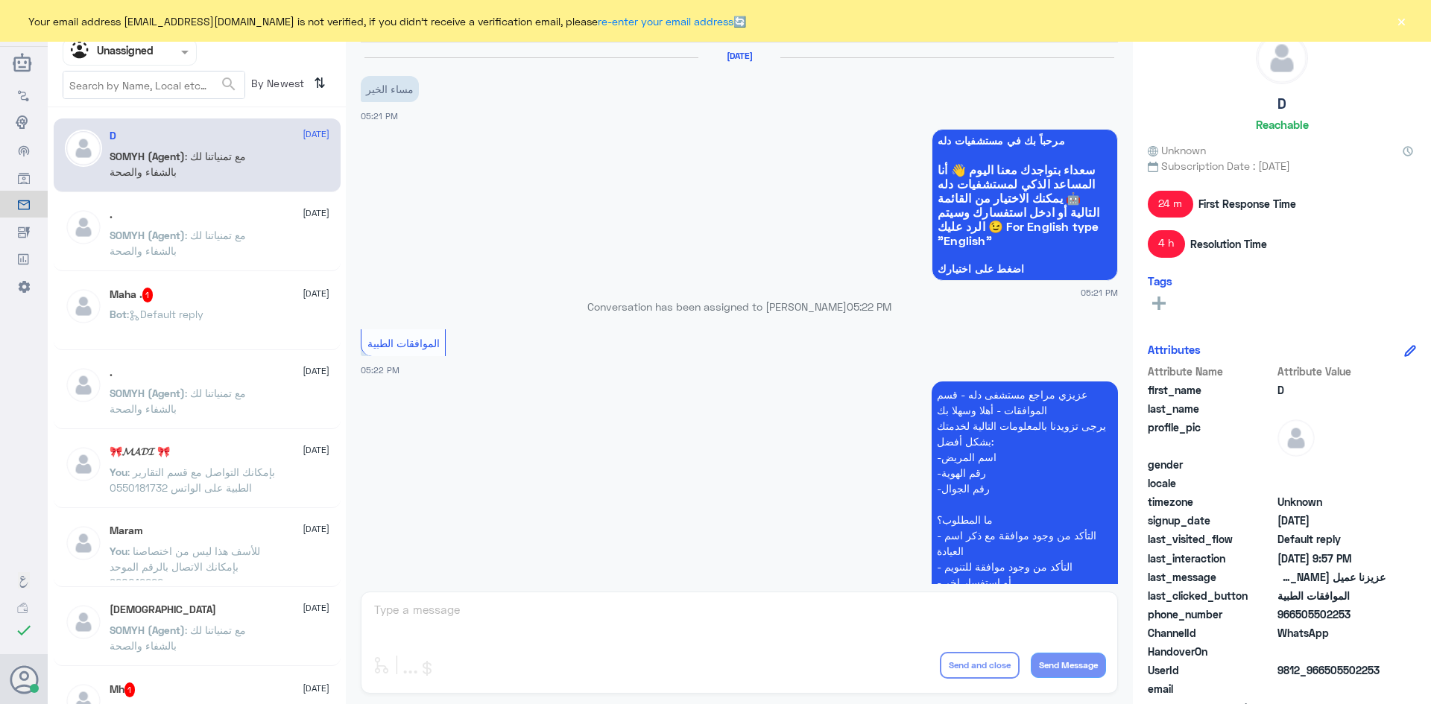
scroll to position [792, 0]
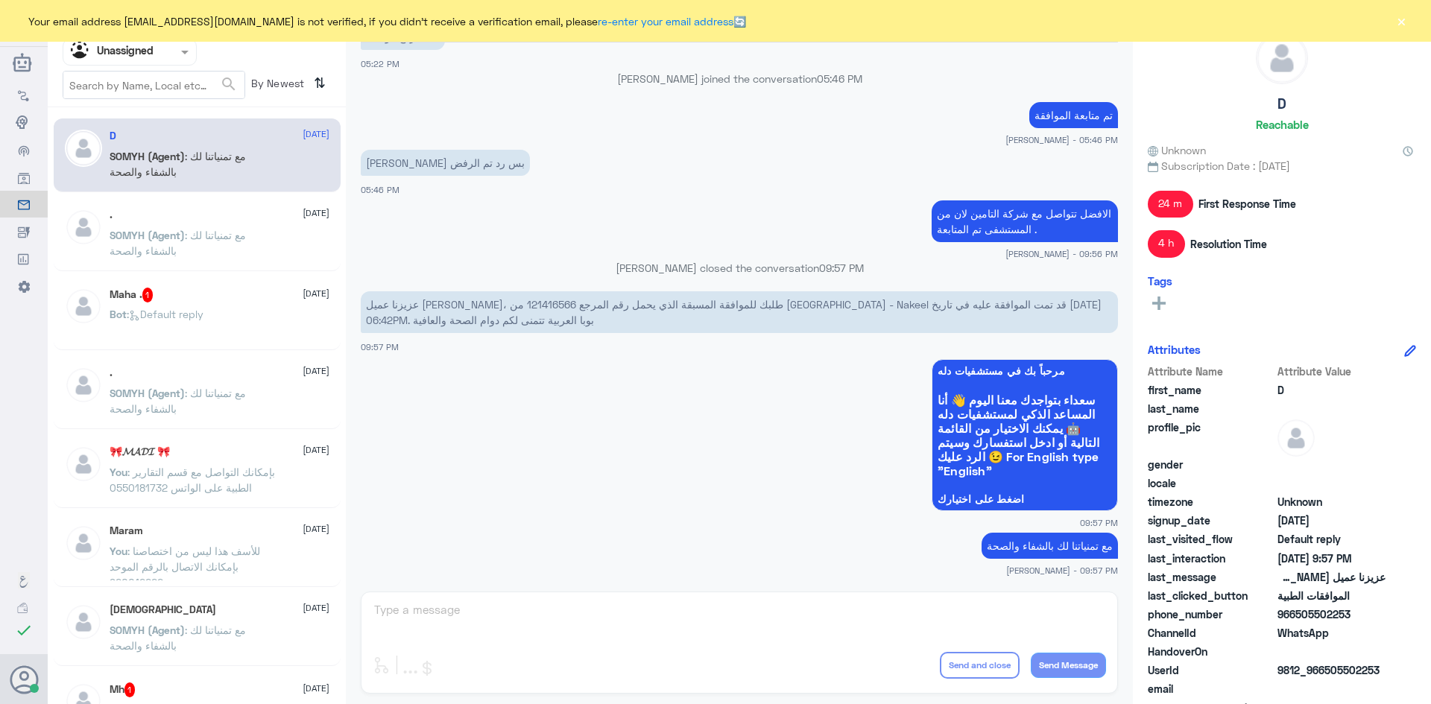
click at [200, 300] on div "Maha . 1 26 August" at bounding box center [220, 295] width 220 height 15
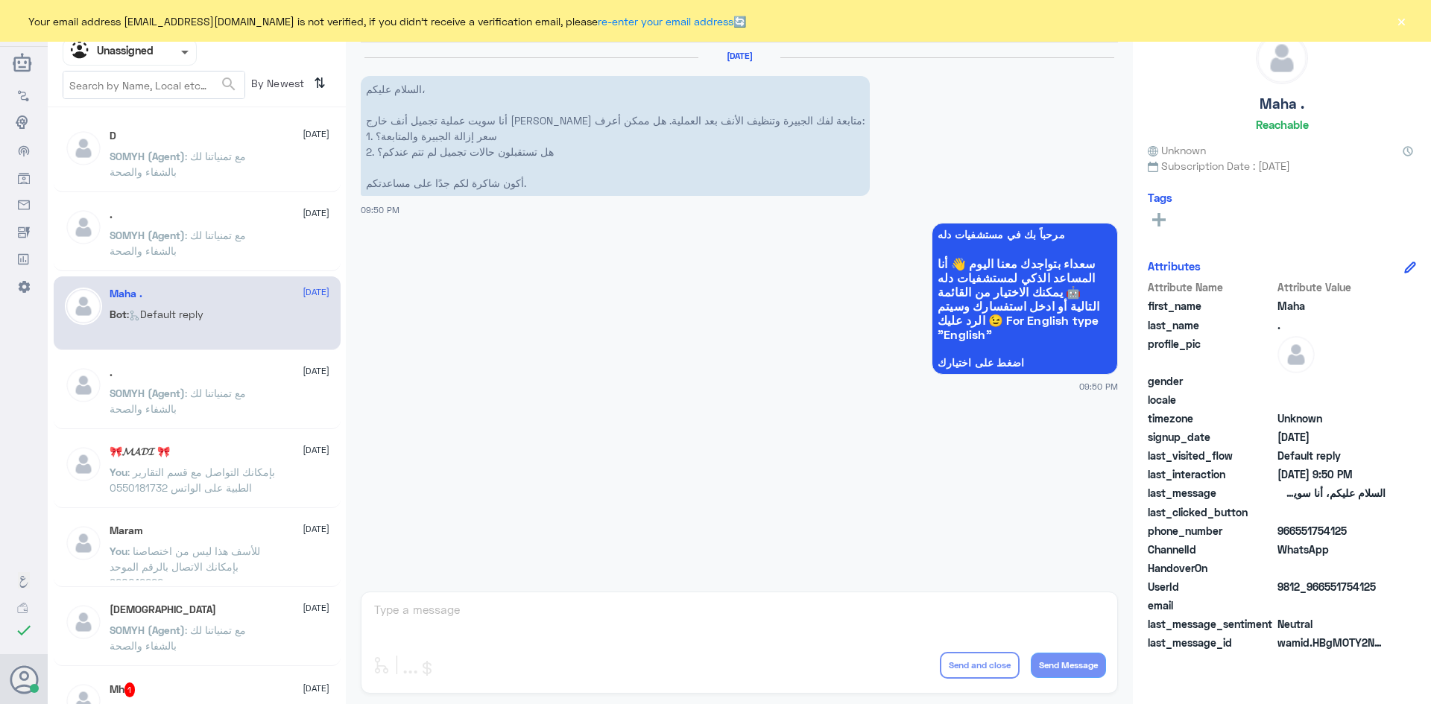
click at [183, 52] on span at bounding box center [184, 53] width 7 height 5
click at [159, 89] on div "All" at bounding box center [130, 87] width 134 height 28
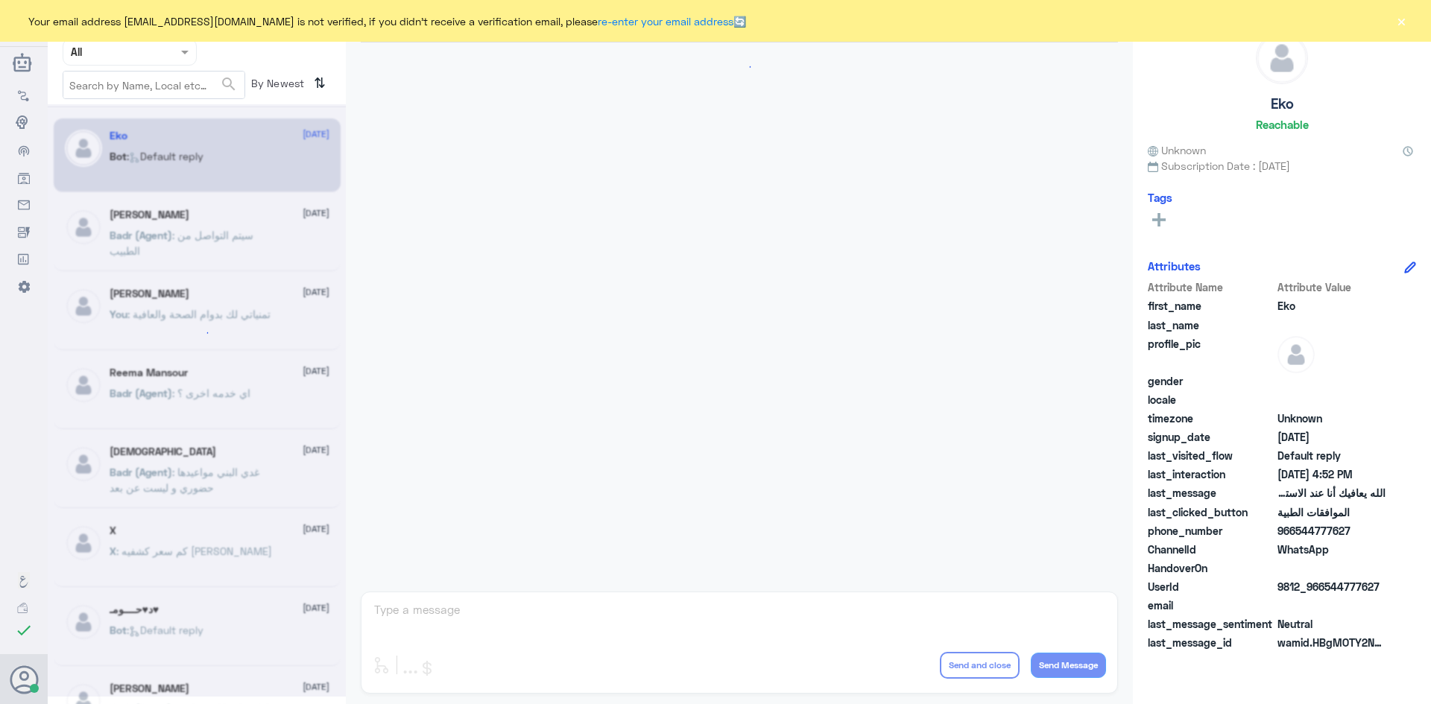
scroll to position [1423, 0]
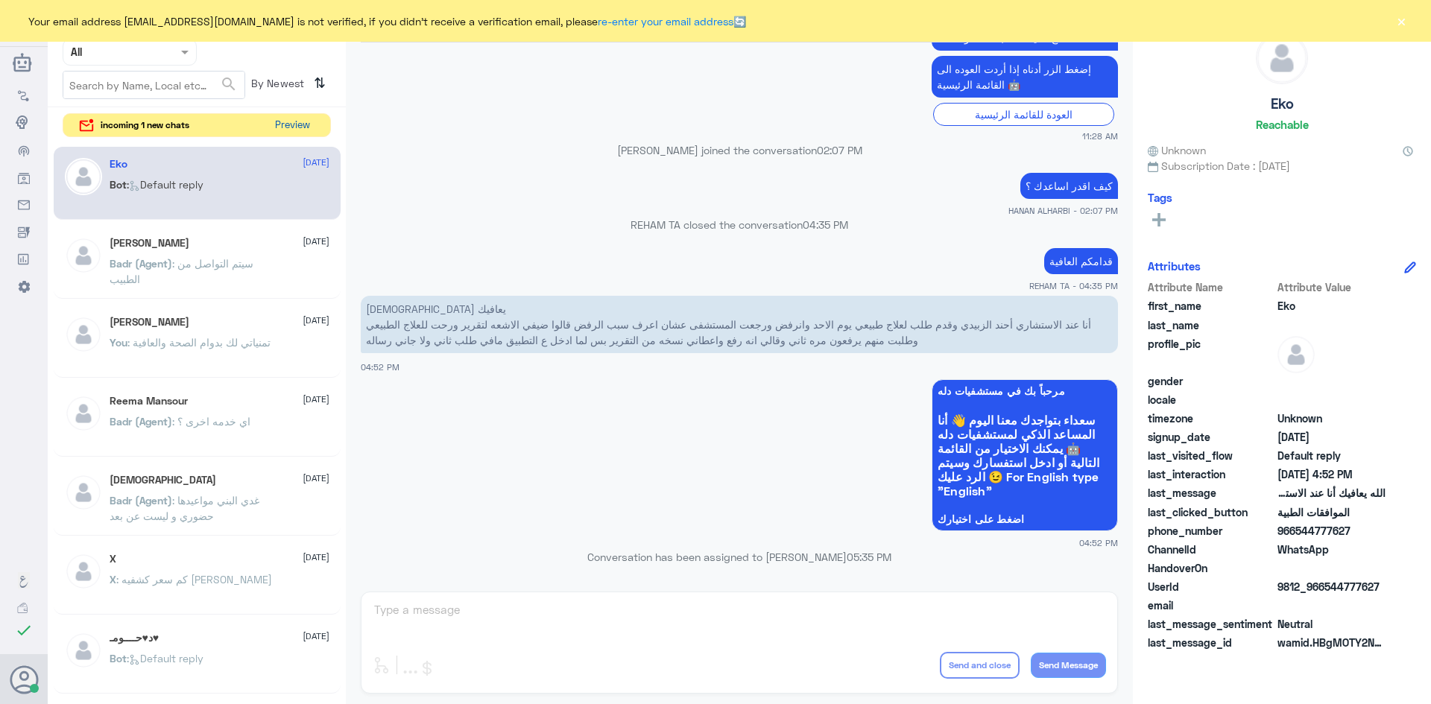
click at [299, 133] on button "Preview" at bounding box center [292, 125] width 46 height 23
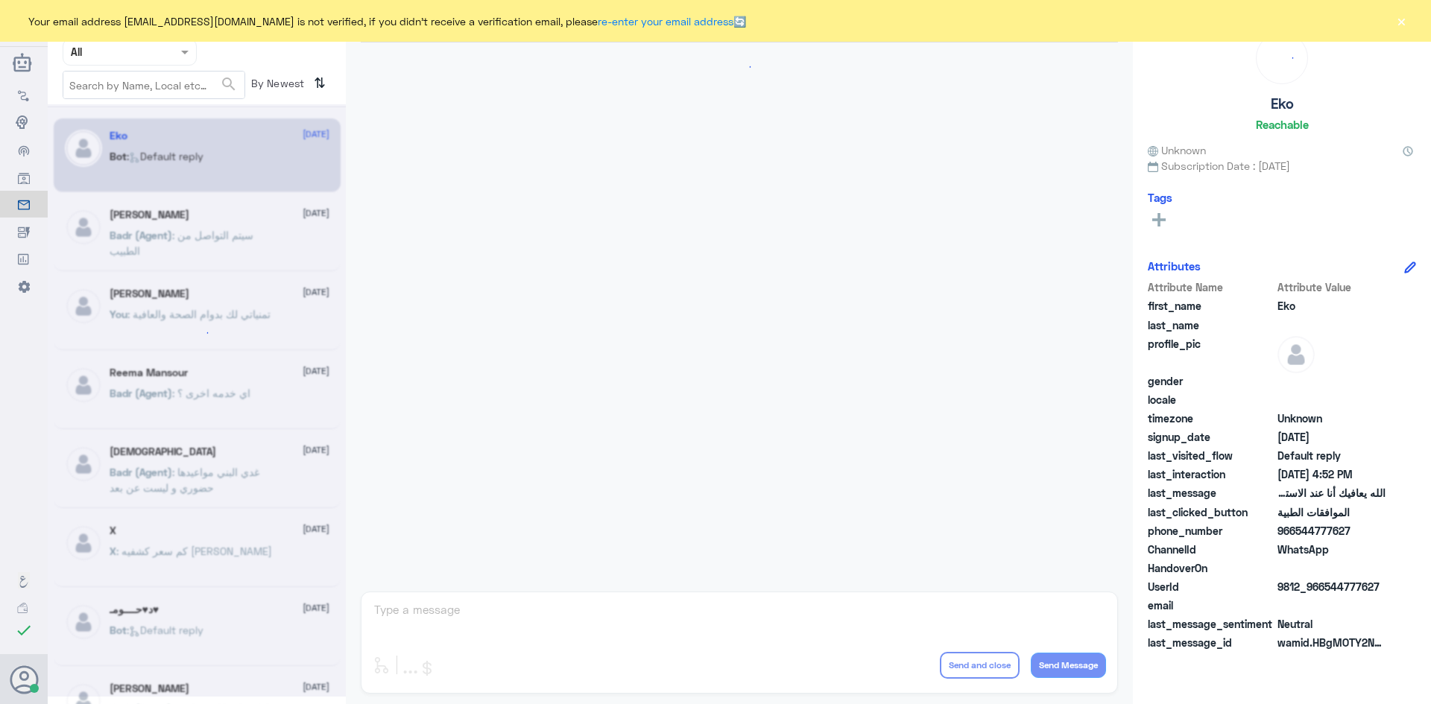
scroll to position [1423, 0]
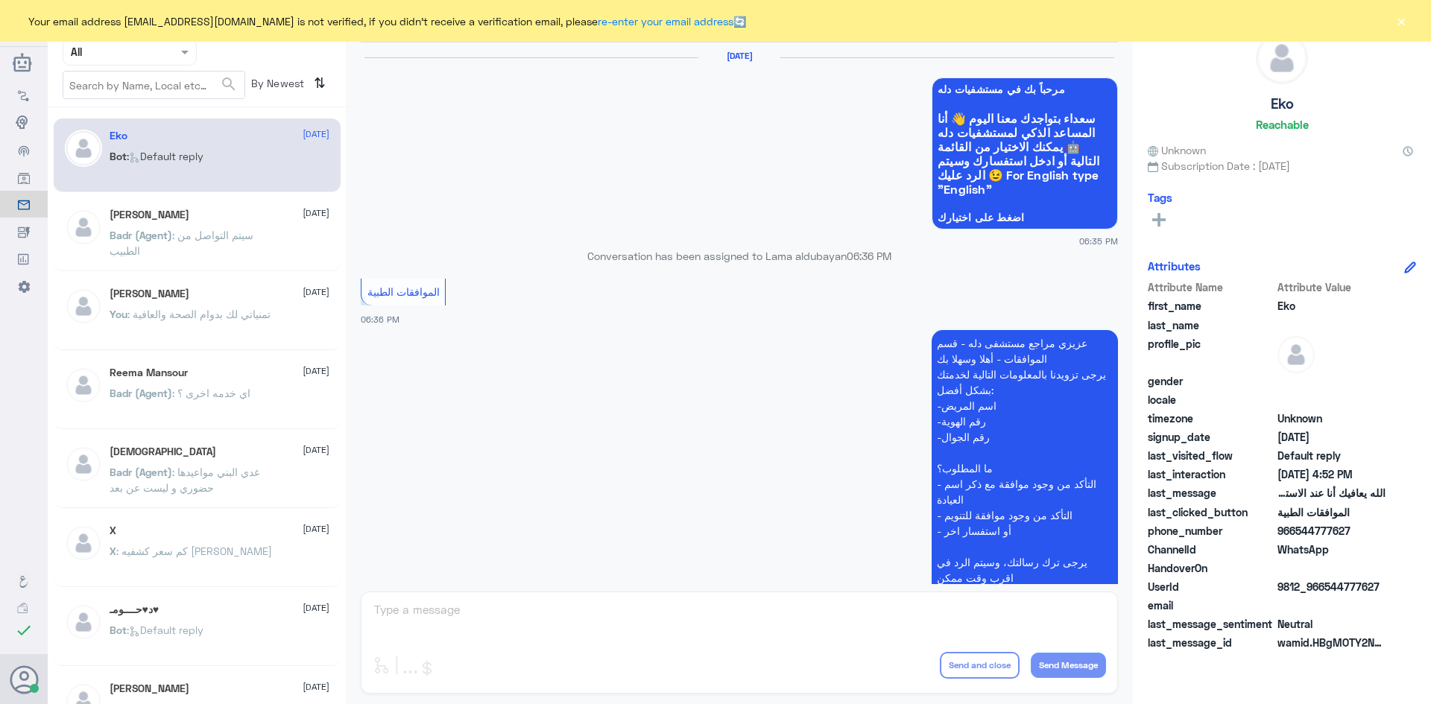
scroll to position [1423, 0]
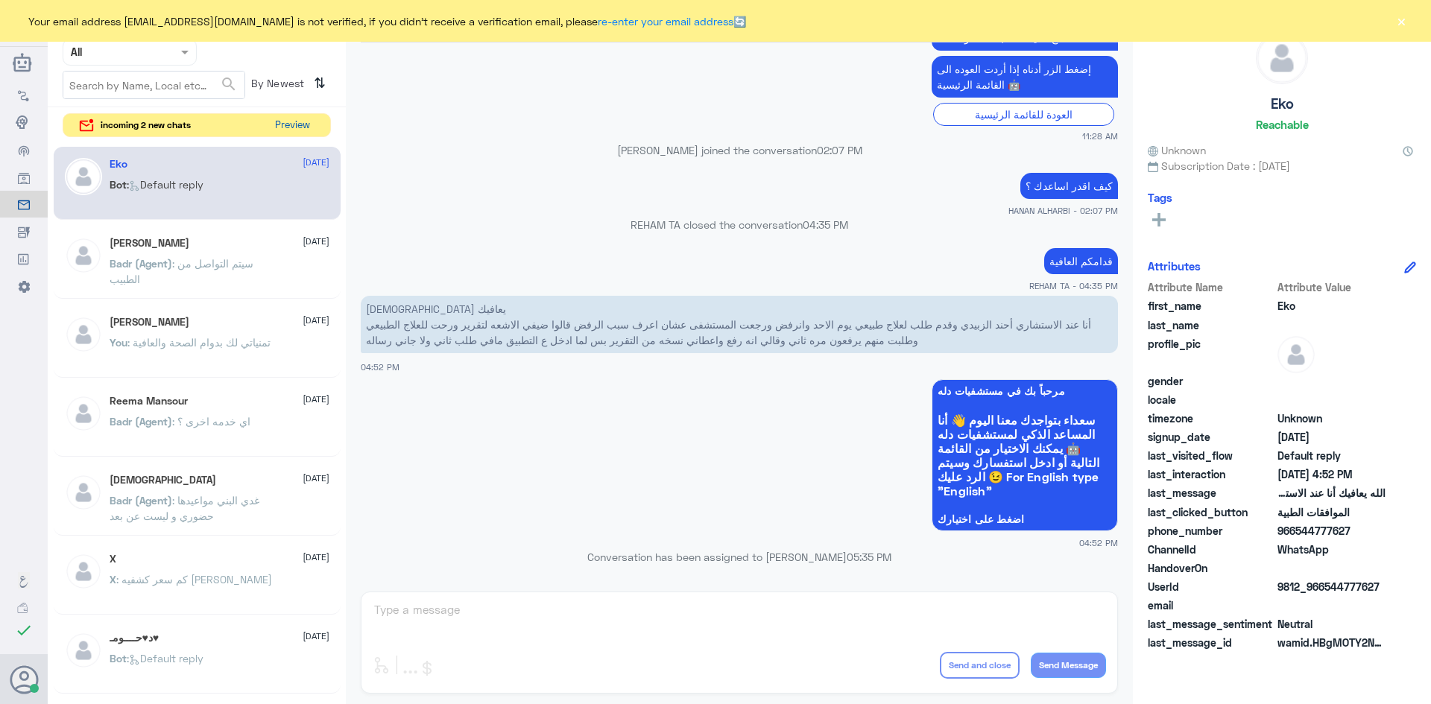
click at [279, 118] on button "Preview" at bounding box center [292, 125] width 46 height 23
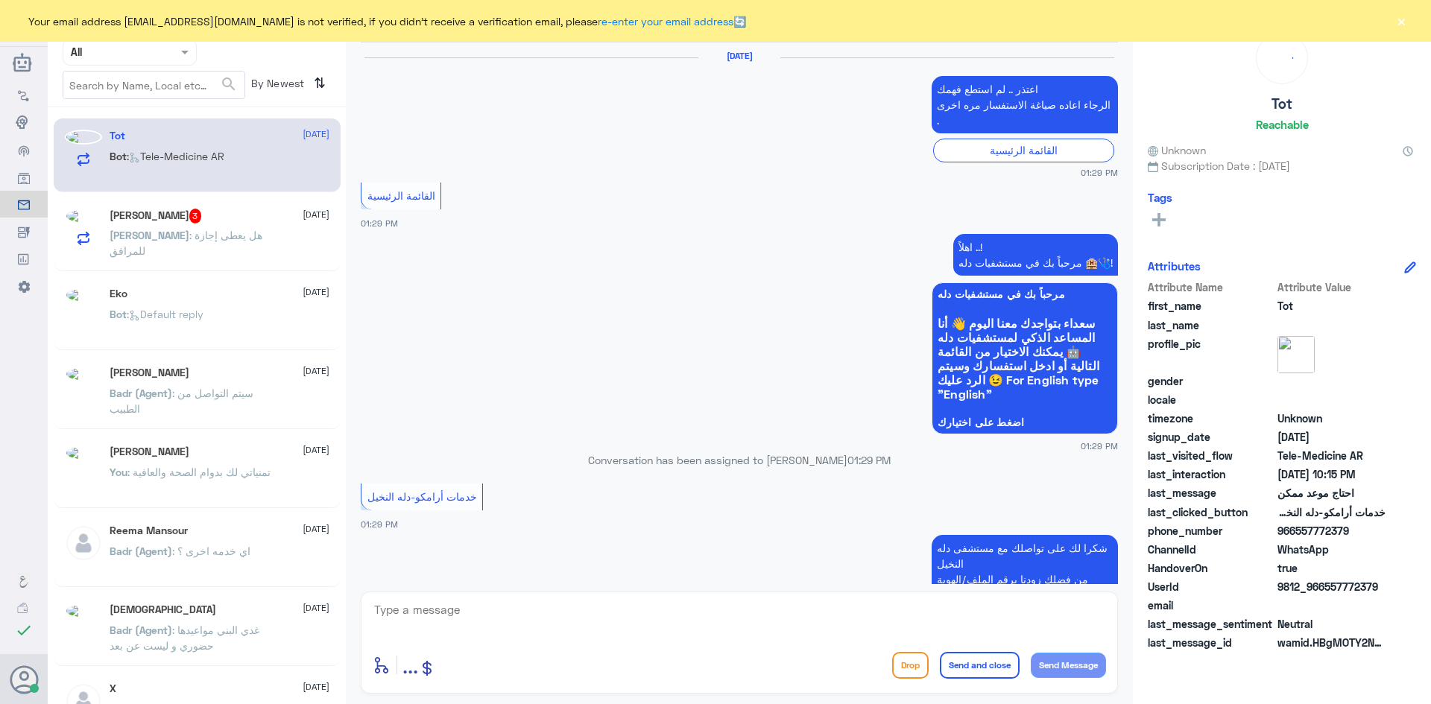
scroll to position [1057, 0]
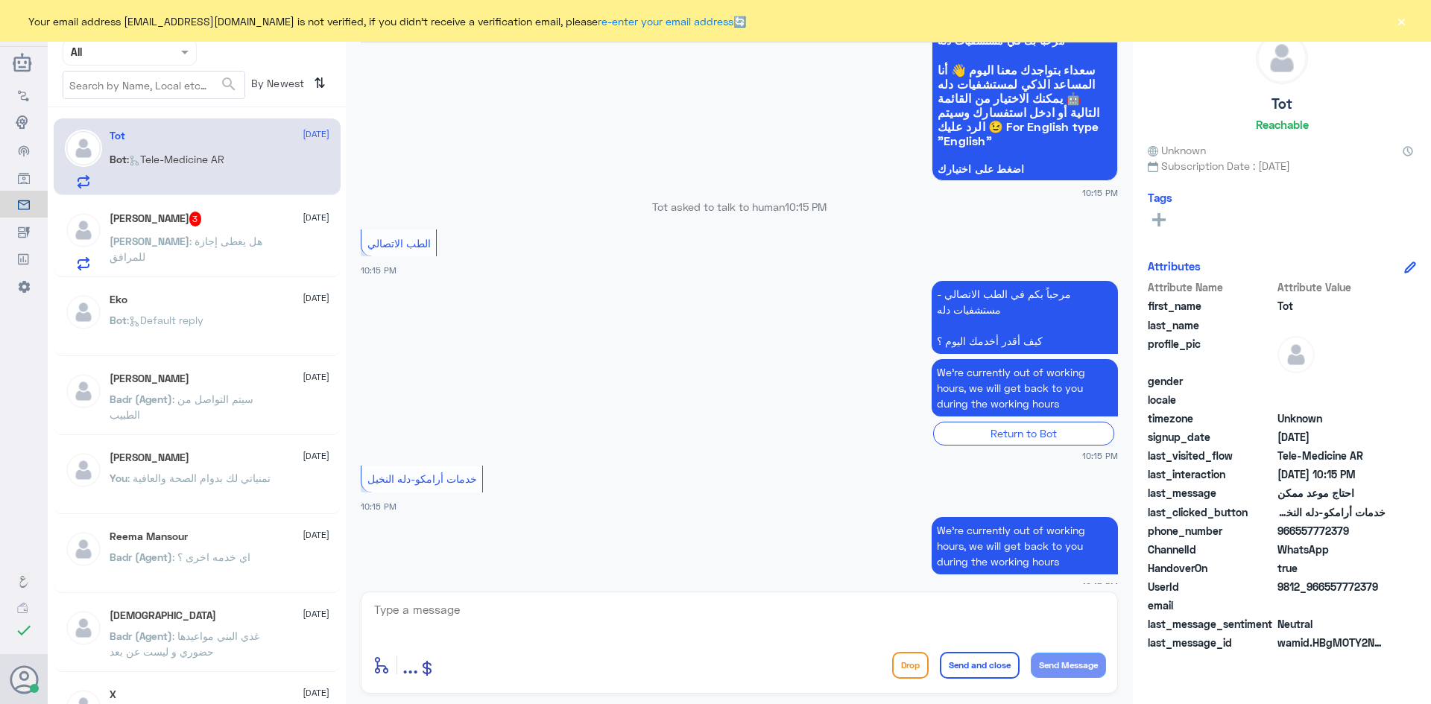
click at [255, 226] on div "[PERSON_NAME] 3 [DATE]" at bounding box center [220, 219] width 220 height 15
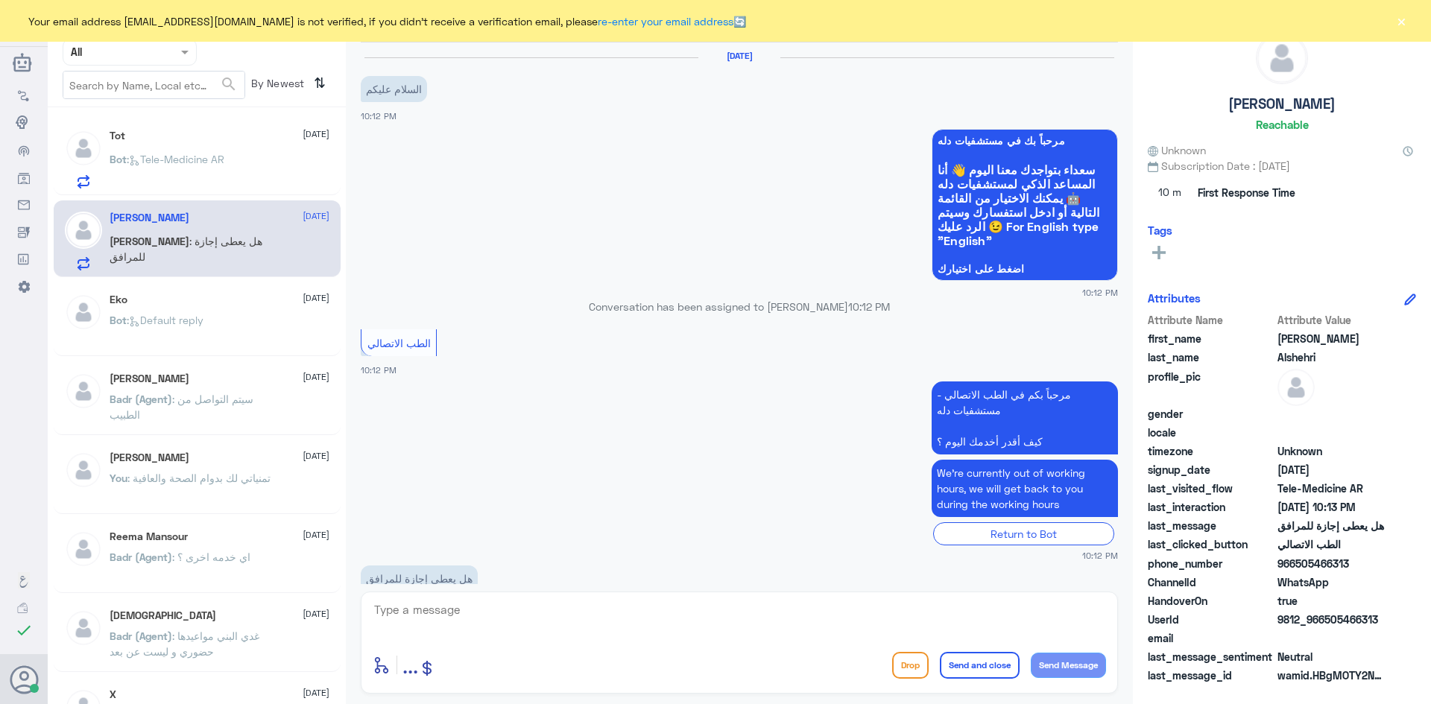
scroll to position [36, 0]
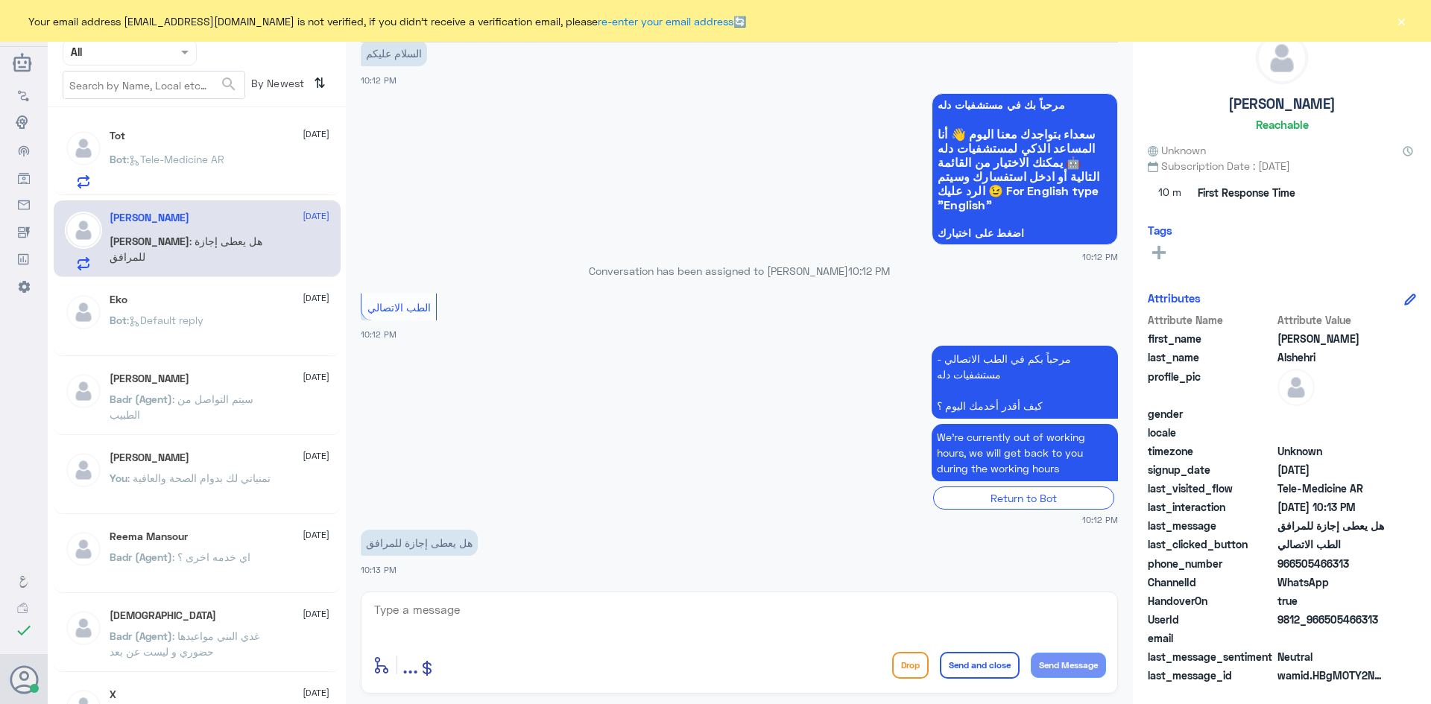
click at [466, 610] on textarea at bounding box center [739, 618] width 733 height 37
type textarea "ا"
paste textarea "مرحبا معك [PERSON_NAME] من الطب الاتصالي"
type textarea "مرحبا معك [PERSON_NAME] من الطب الاتصالي"
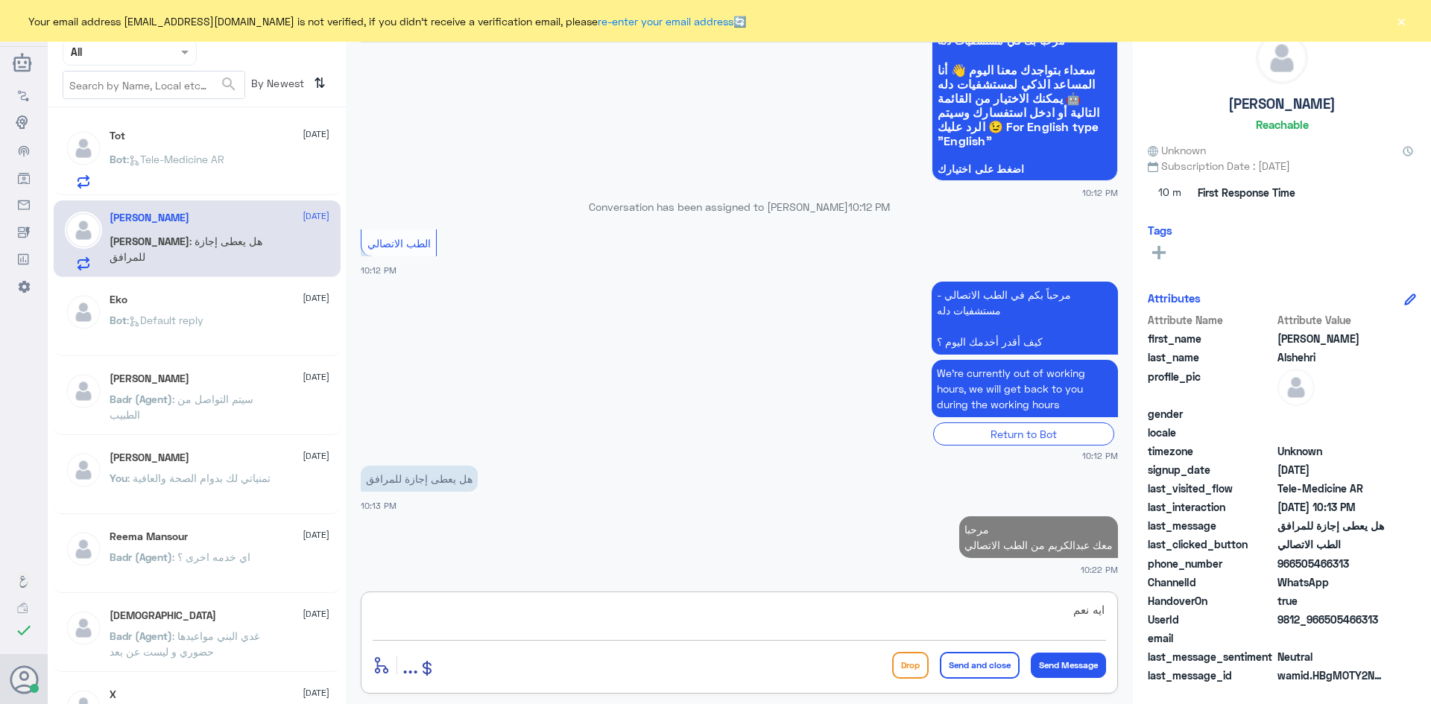
type textarea "ايه نعم"
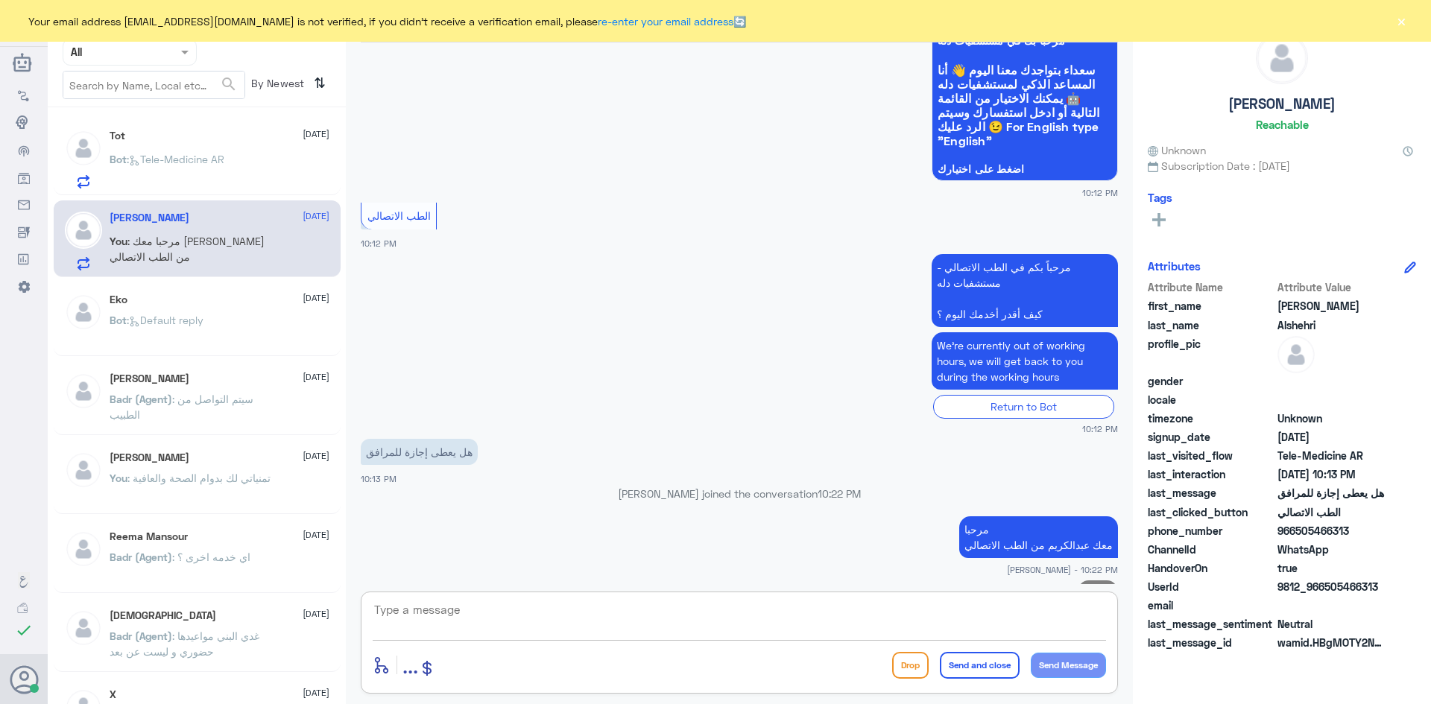
scroll to position [148, 0]
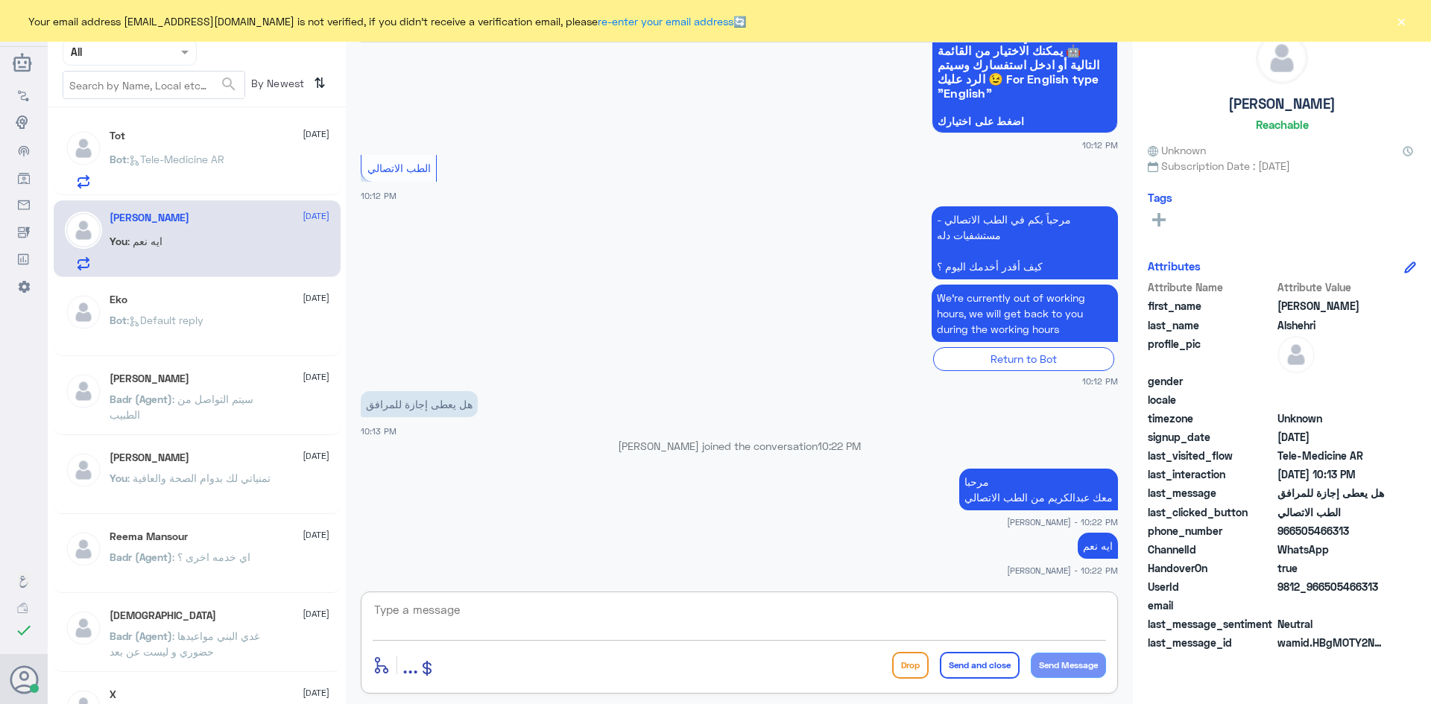
paste textarea "بإمكانك التواصل مع قسم التقارير الطبية على الواتس 0550181732"
type textarea "بإمكانك التواصل مع قسم التقارير الطبية على الواتس 0550181732"
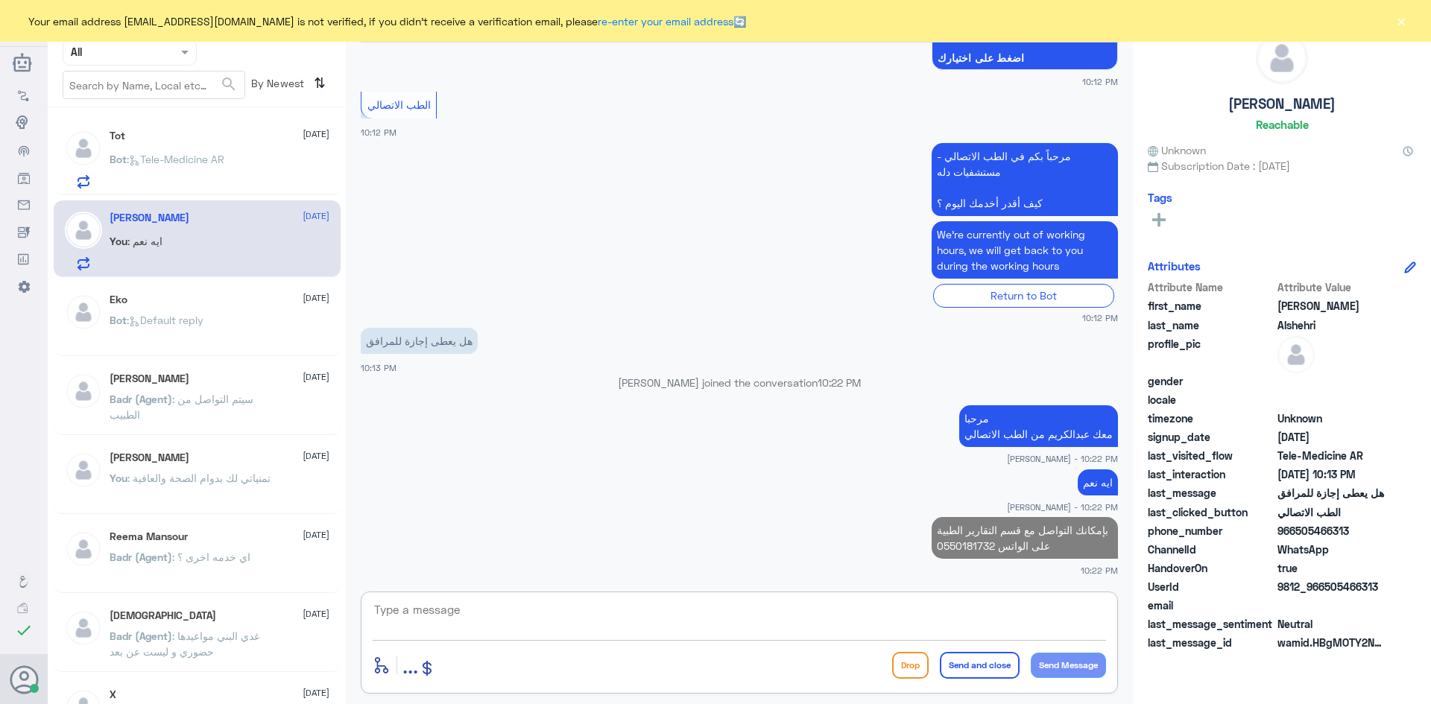
click at [256, 149] on div "Tot 26 August Bot : Tele-Medicine AR" at bounding box center [220, 159] width 220 height 59
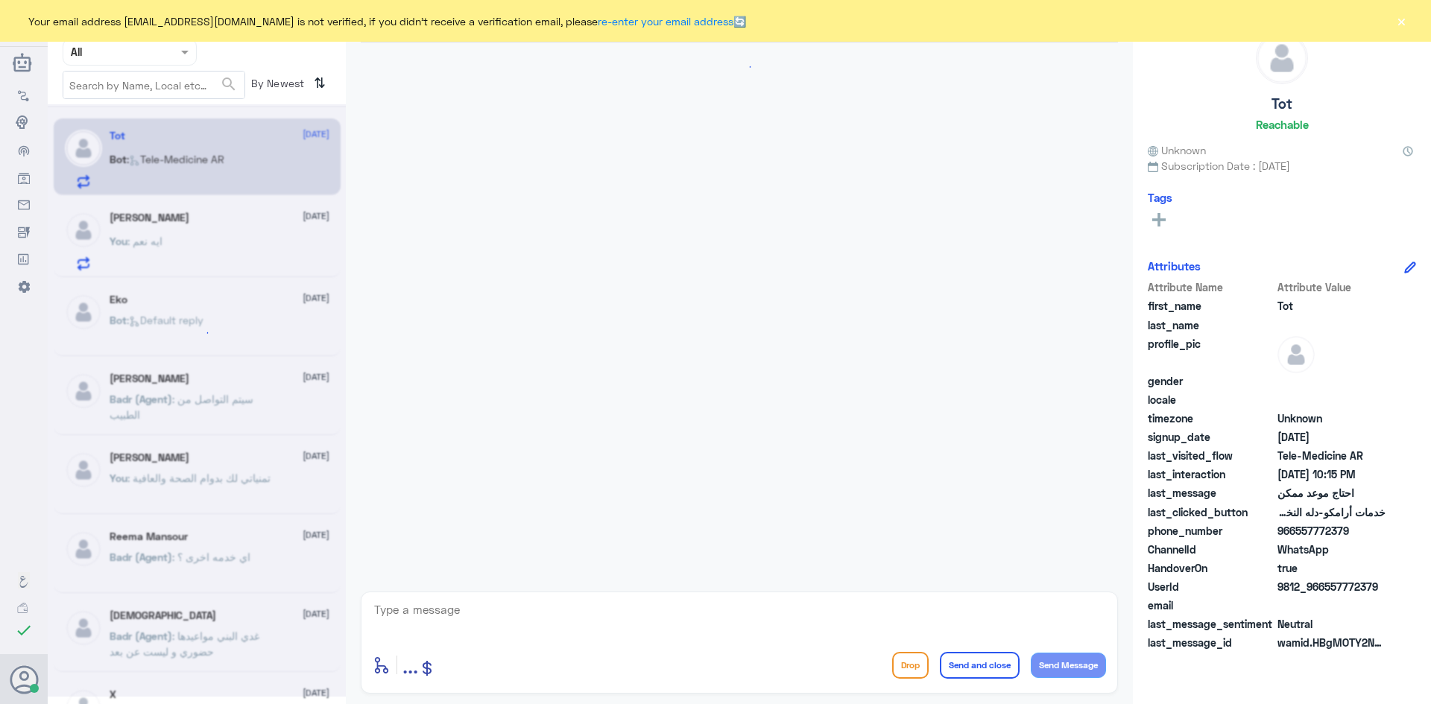
scroll to position [1057, 0]
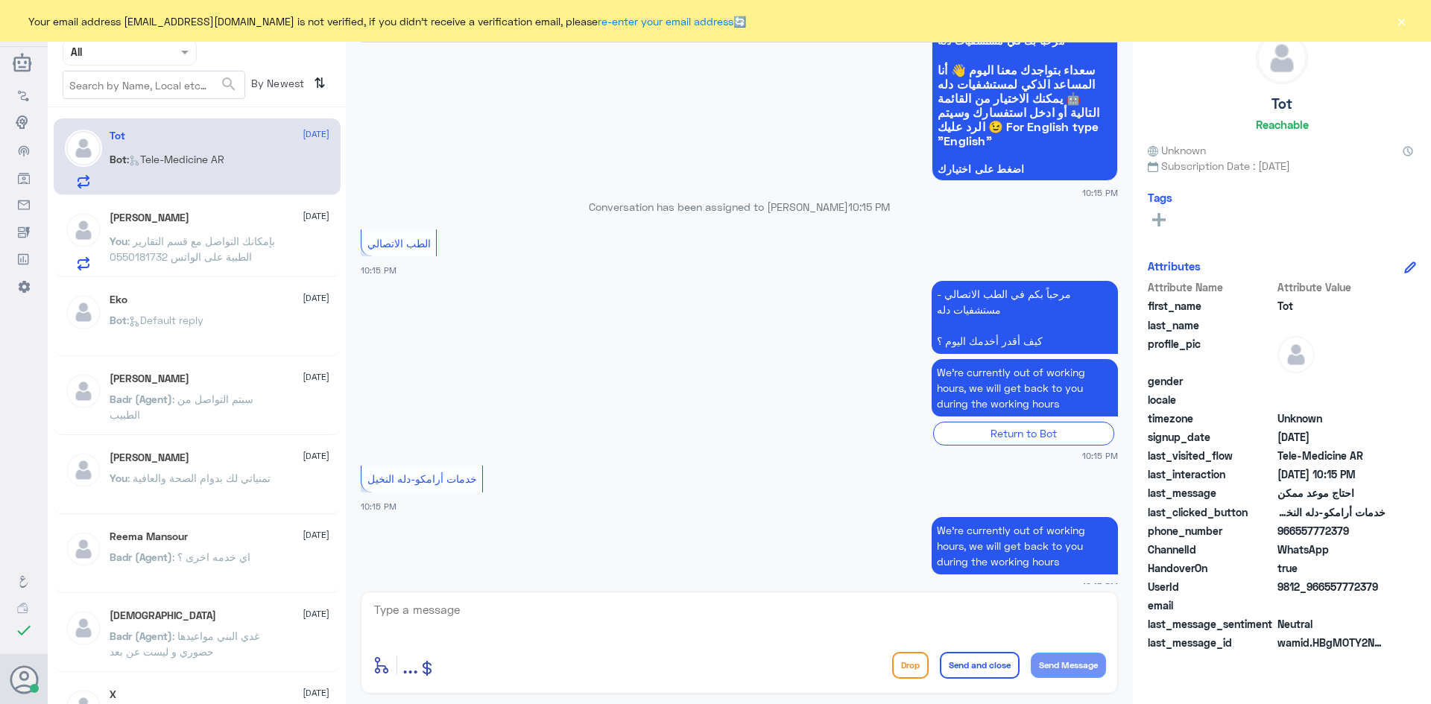
click at [524, 605] on textarea at bounding box center [739, 618] width 733 height 37
paste textarea "مرحبا معك عبدالكريم من الطب الاتصالي"
type textarea "مرحبا معك عبدالكريم من الطب الاتصالي"
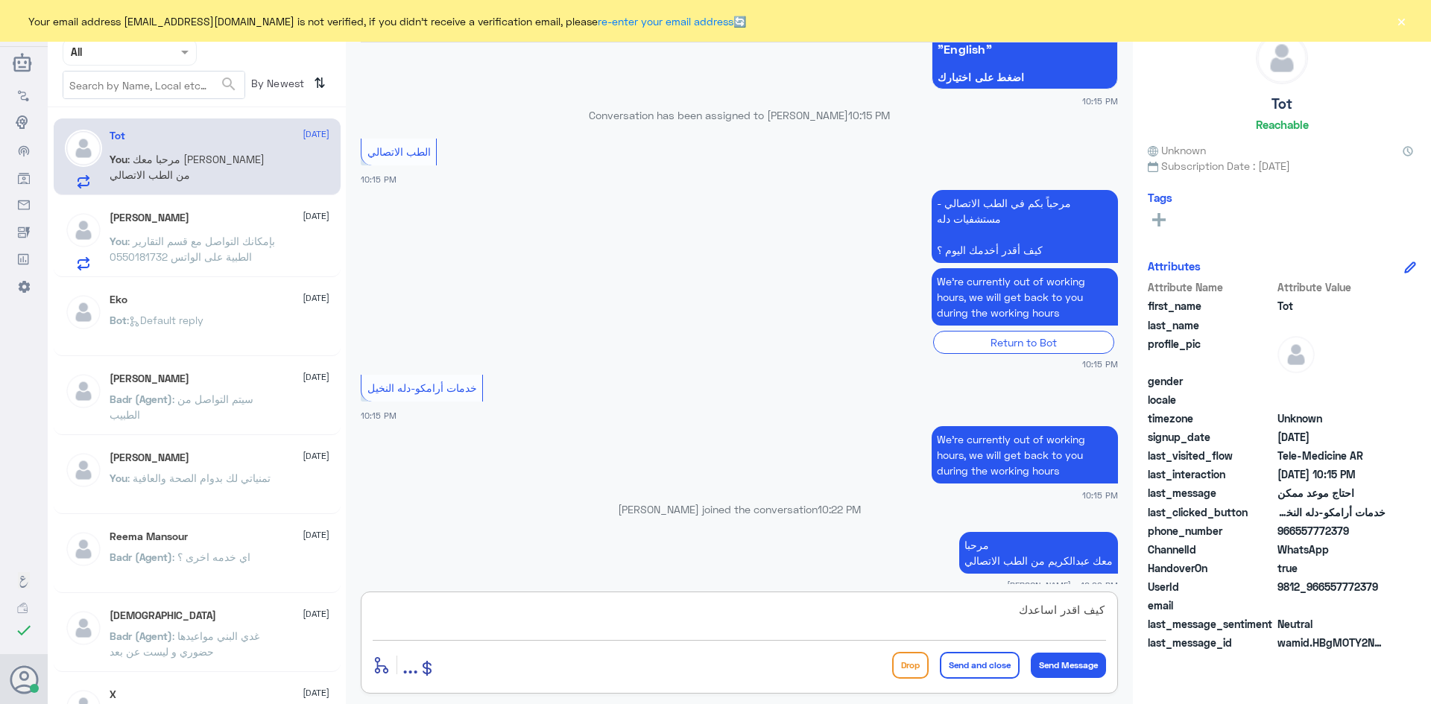
type textarea "كيف اقدر اساعدك ؟"
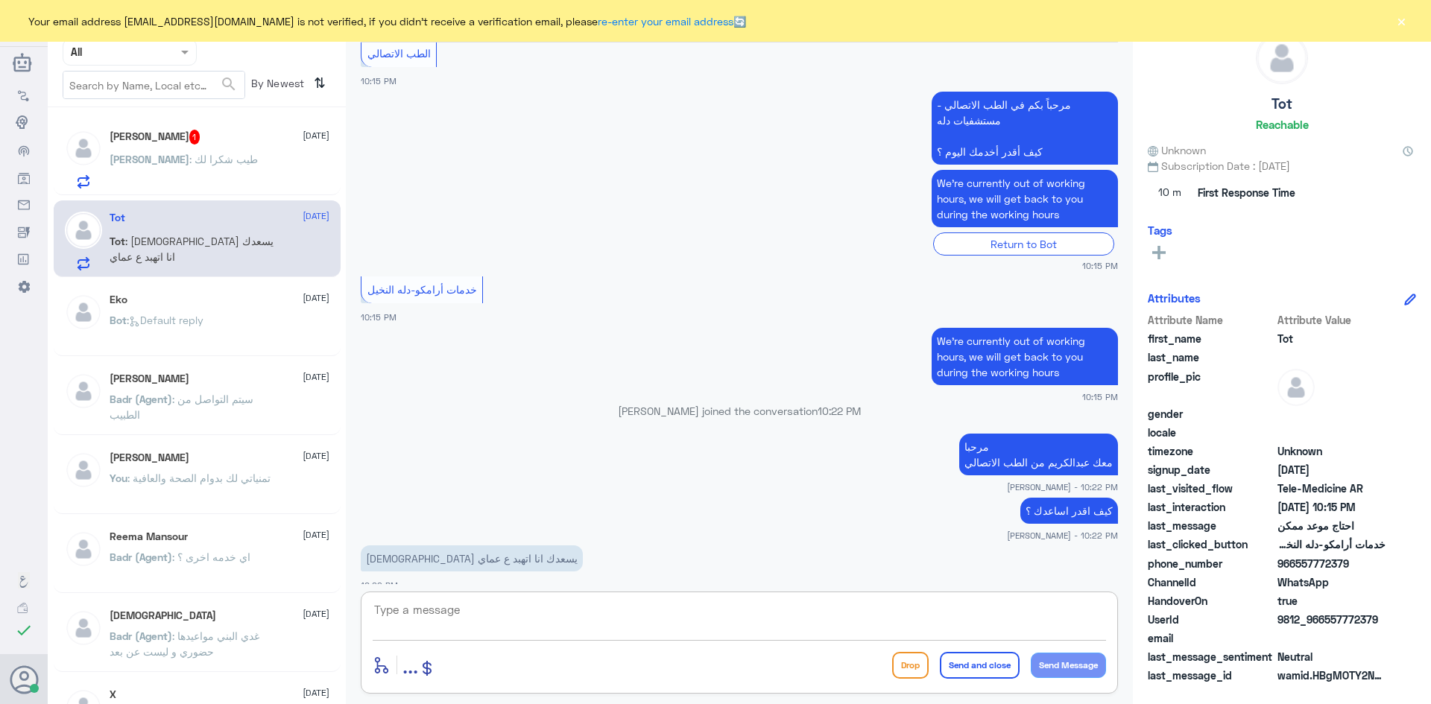
scroll to position [1270, 0]
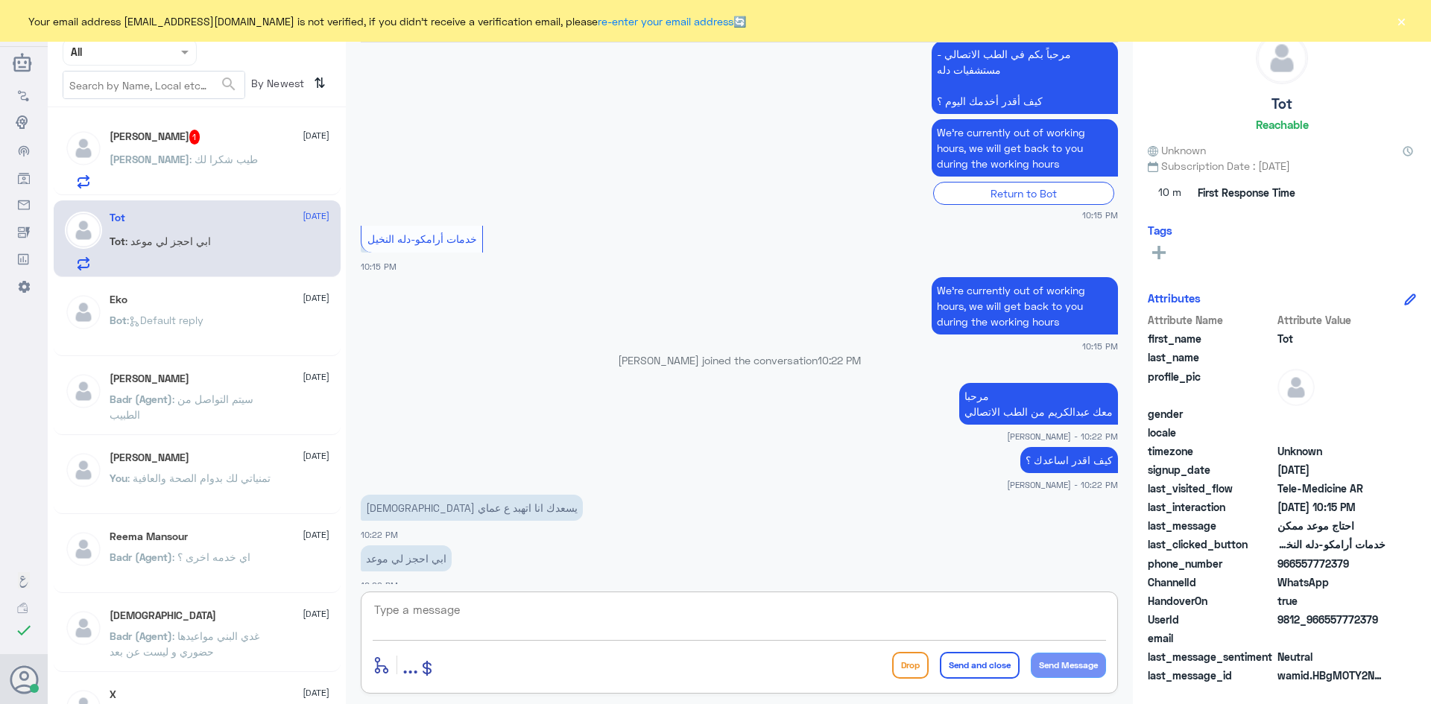
click at [478, 611] on textarea at bounding box center [739, 618] width 733 height 37
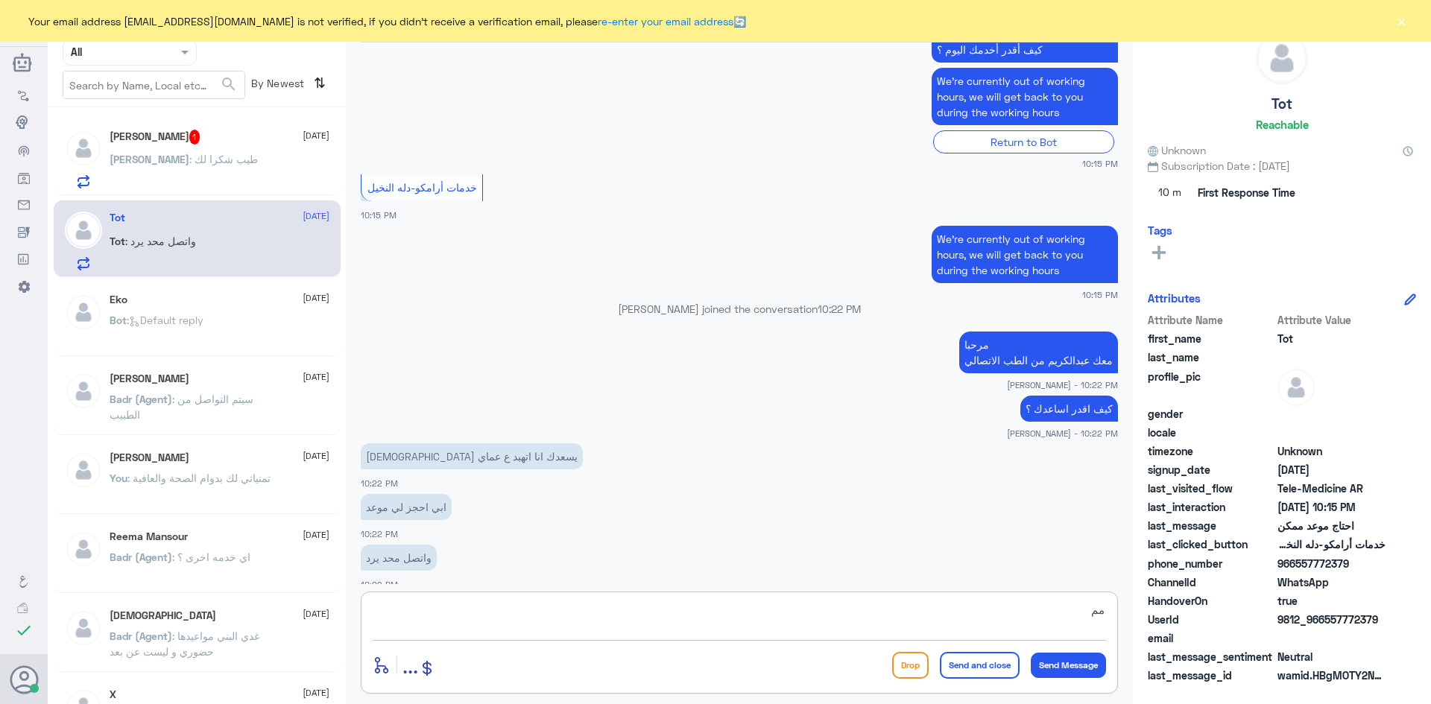
type textarea "م"
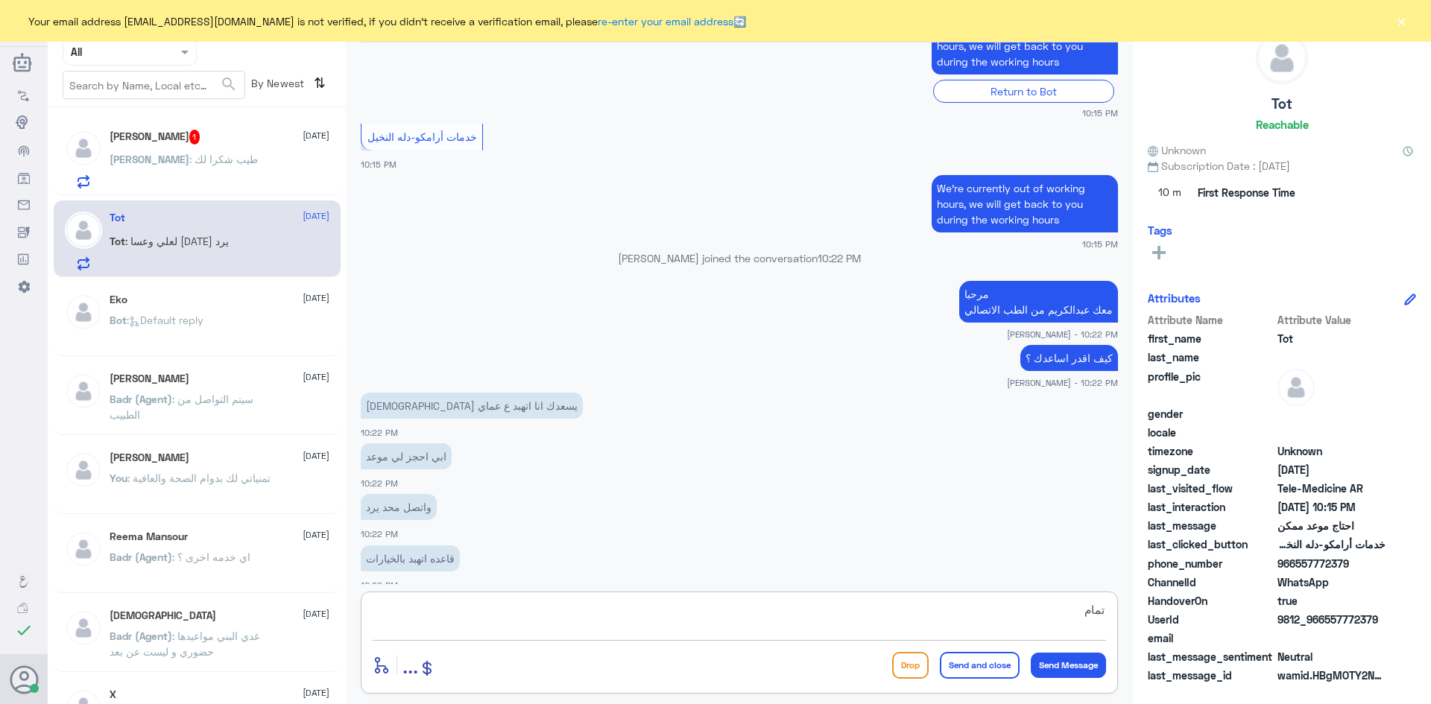
scroll to position [1423, 0]
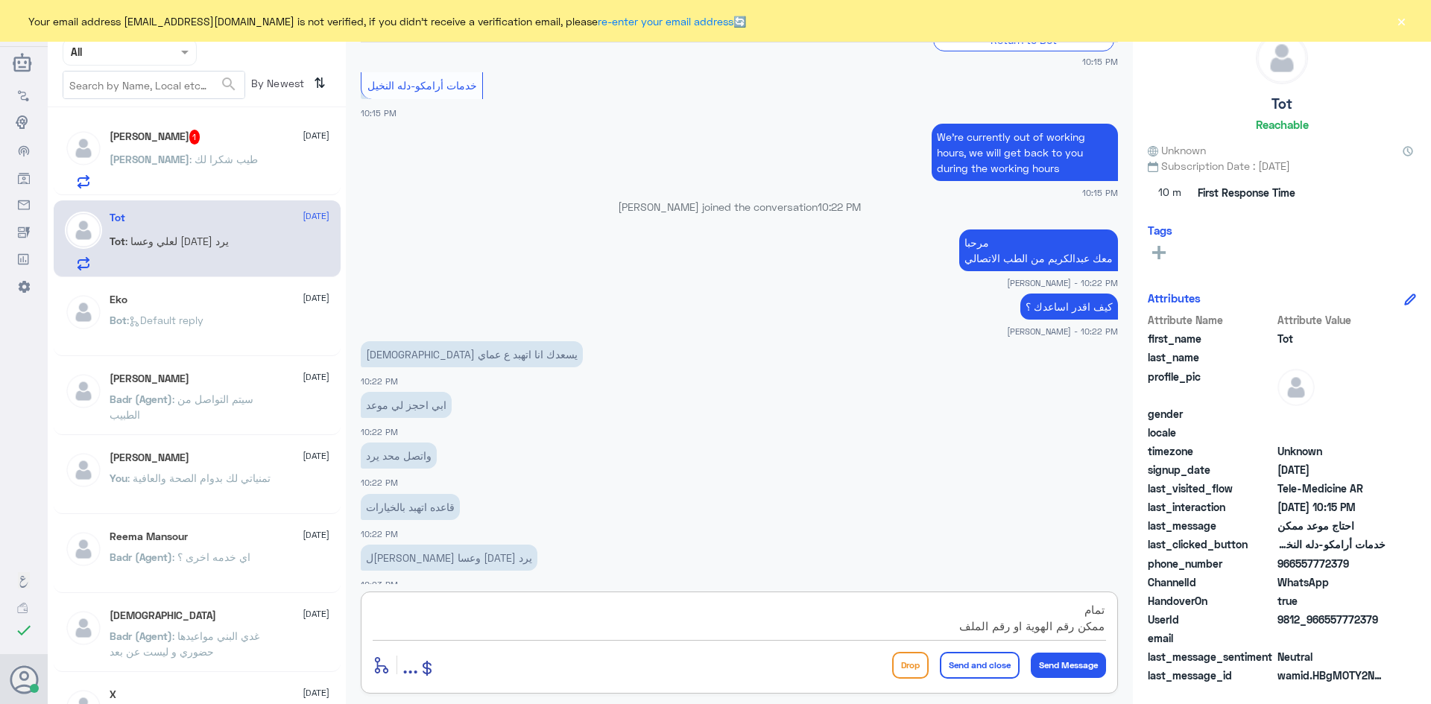
type textarea "تمام ممكن رقم الهوية او رقم الملف ؟"
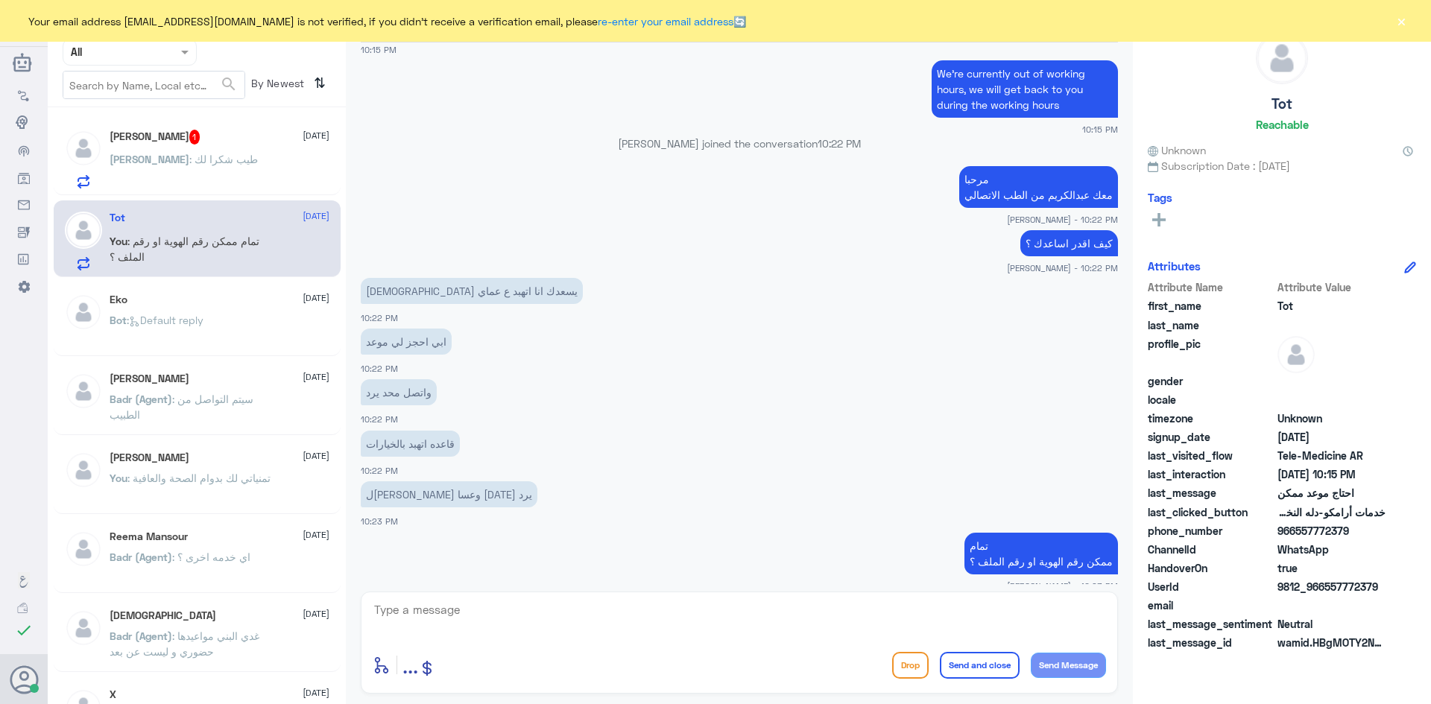
click at [1347, 564] on span "true" at bounding box center [1331, 568] width 108 height 16
drag, startPoint x: 1356, startPoint y: 534, endPoint x: 1295, endPoint y: 531, distance: 61.2
click at [1295, 531] on span "966557772379" at bounding box center [1331, 531] width 108 height 16
copy span "557772379"
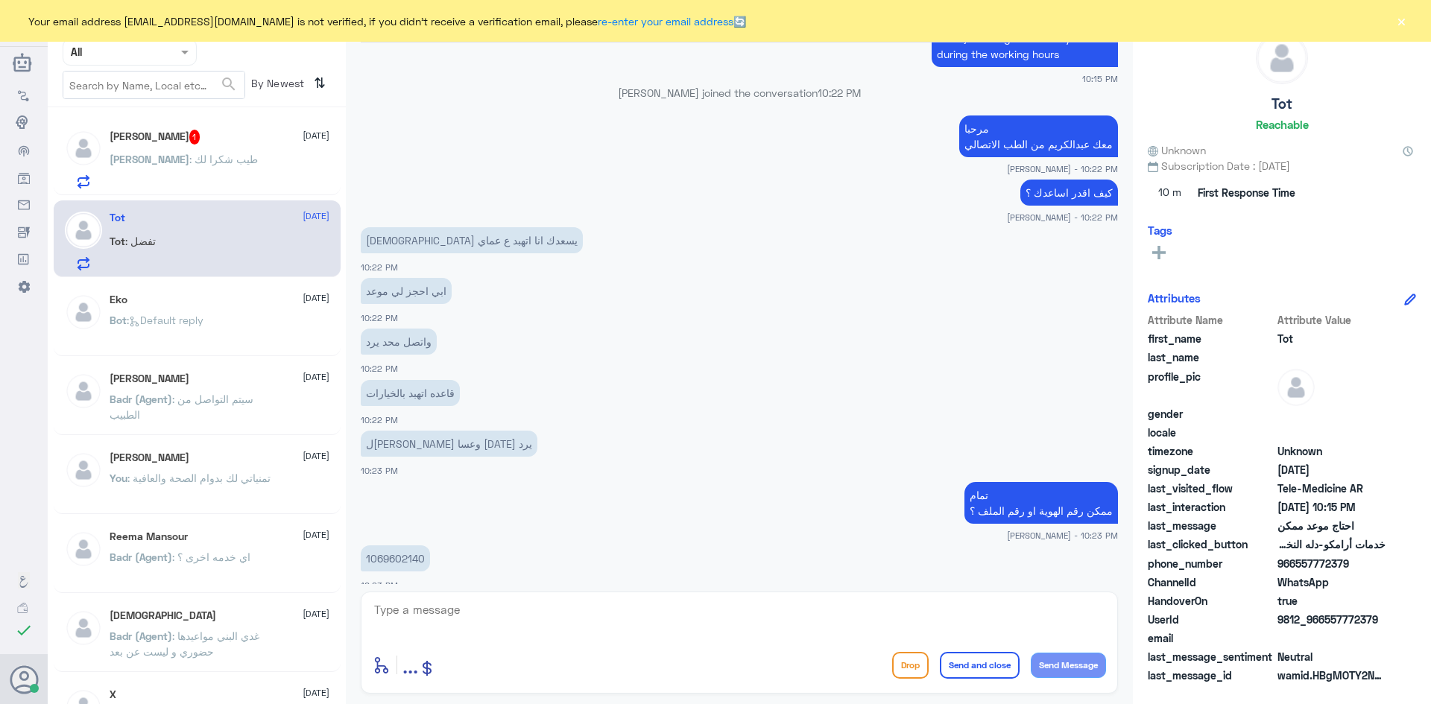
scroll to position [1588, 0]
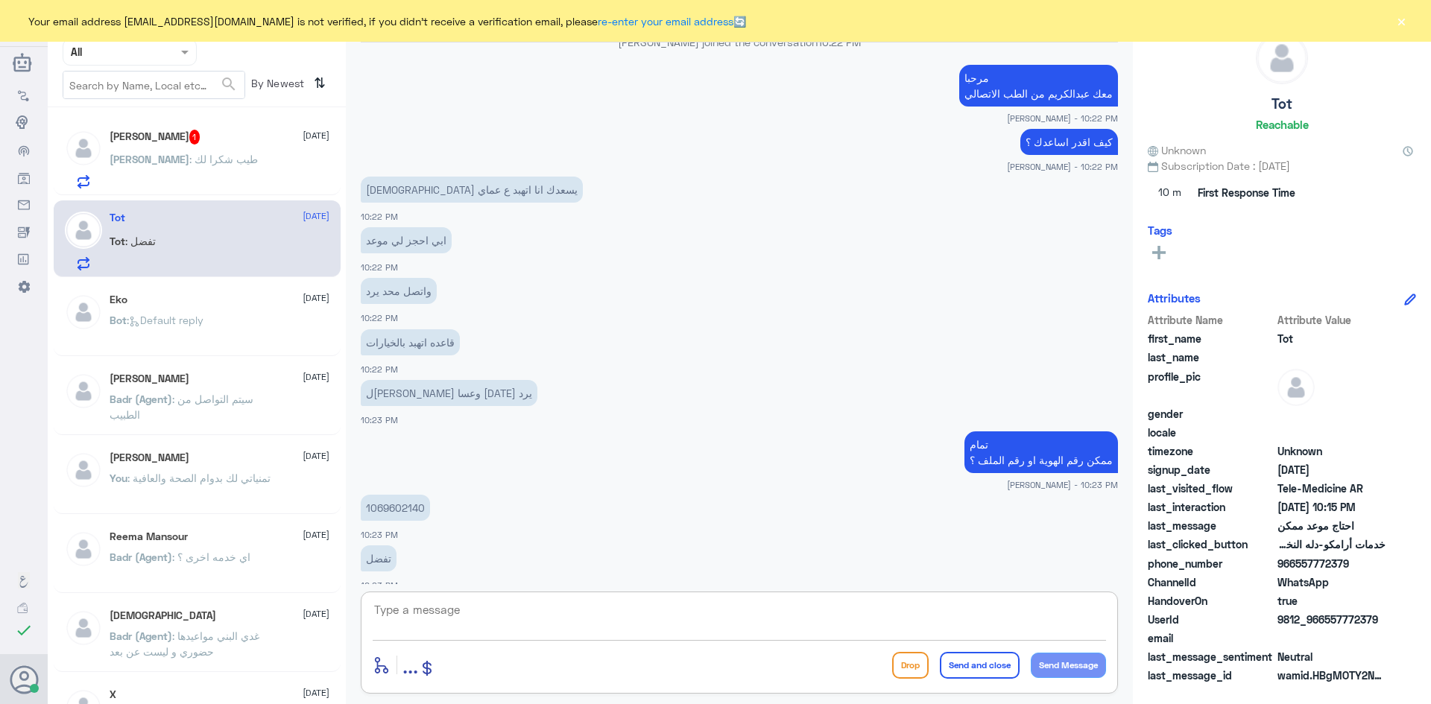
click at [1034, 608] on textarea at bounding box center [739, 618] width 733 height 37
type textarea "الاستاذة غادة صحيح ؟"
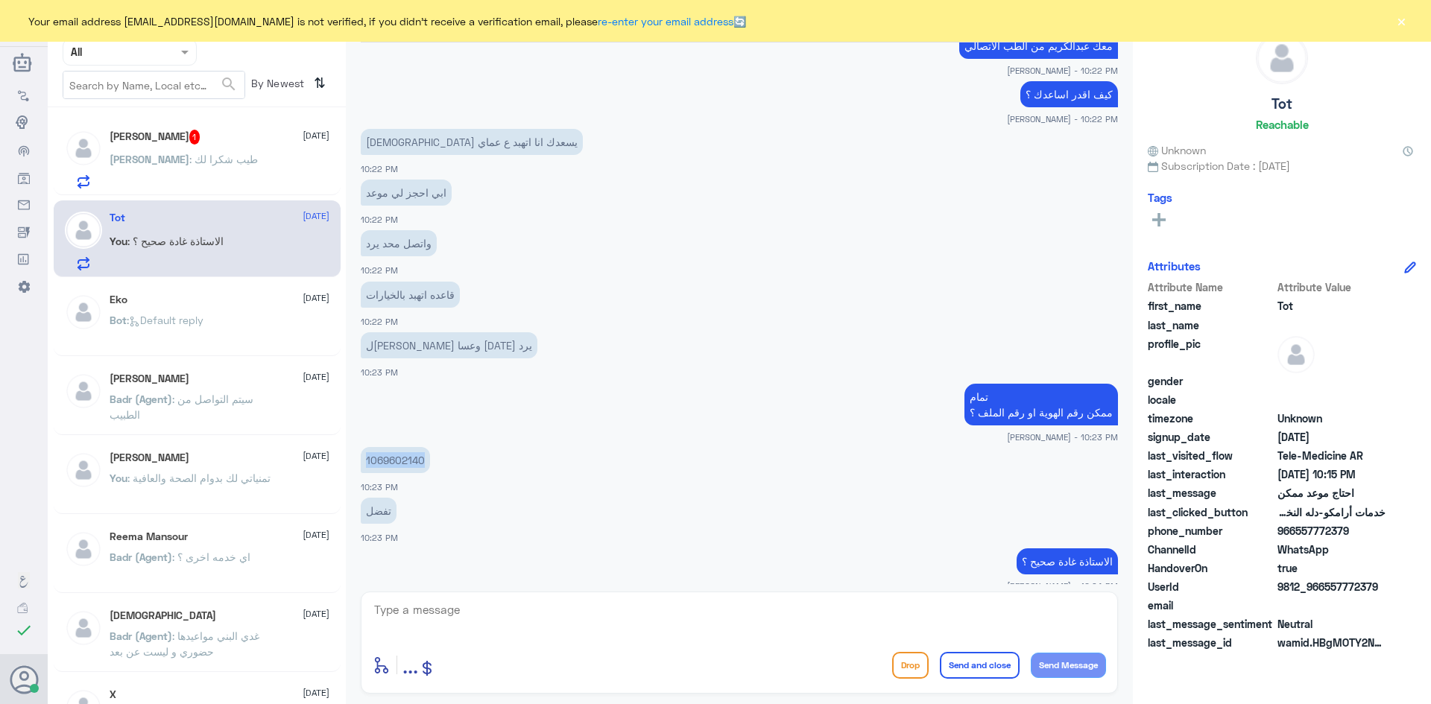
drag, startPoint x: 426, startPoint y: 443, endPoint x: 362, endPoint y: 445, distance: 64.1
click at [362, 447] on p "1069602140" at bounding box center [395, 460] width 69 height 26
copy p "1069602140"
click at [249, 161] on div "Abdullah : طيب شكرا لك" at bounding box center [220, 172] width 220 height 34
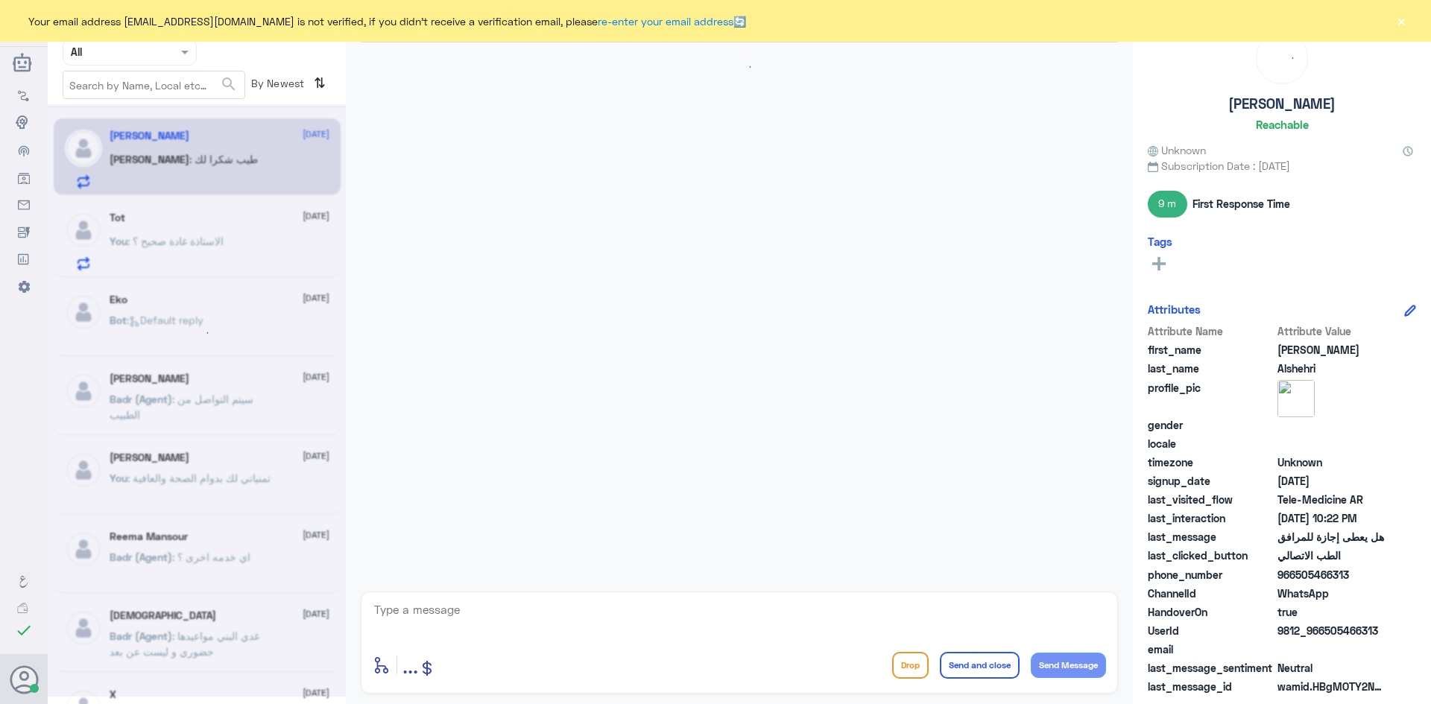
scroll to position [289, 0]
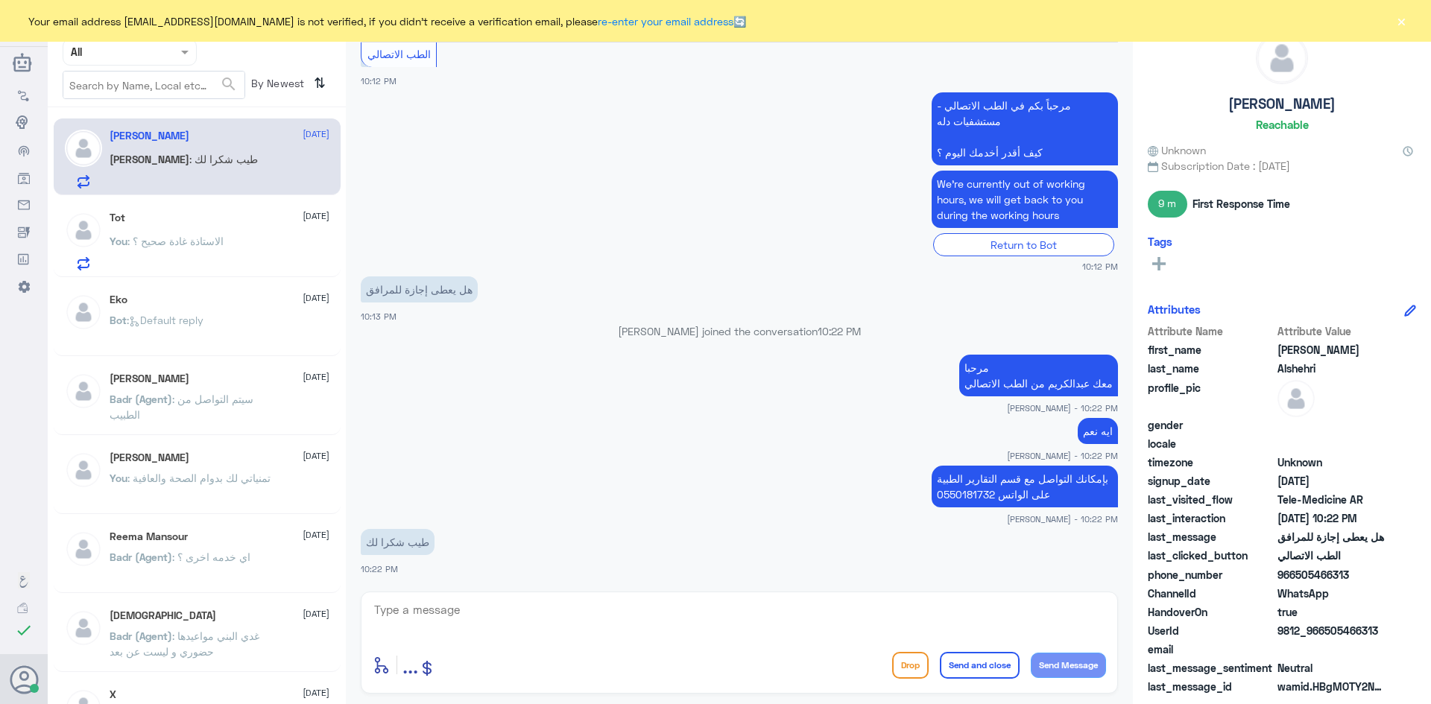
click at [669, 607] on textarea at bounding box center [739, 618] width 733 height 37
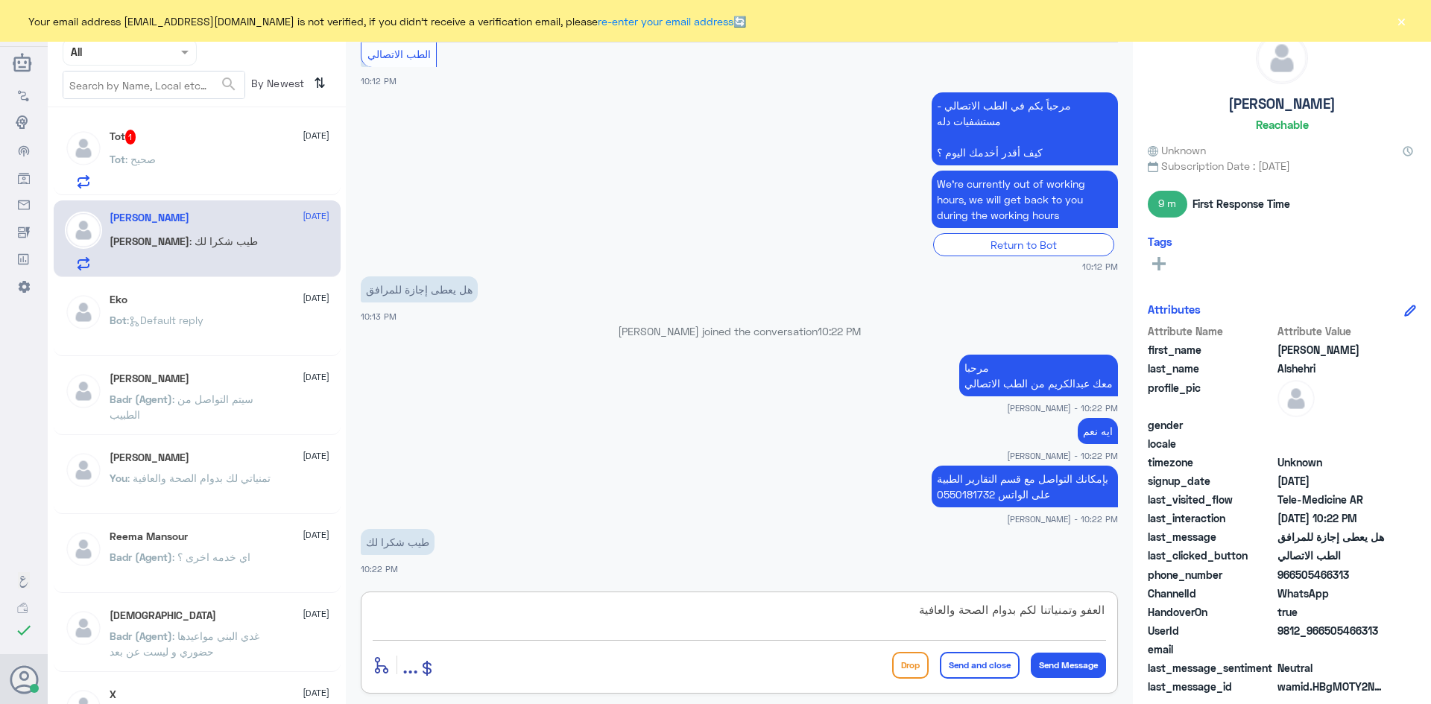
type textarea "العفو وتمنياتنا لكم بدوام الصحة والعافية"
click at [966, 663] on button "Send and close" at bounding box center [980, 665] width 80 height 27
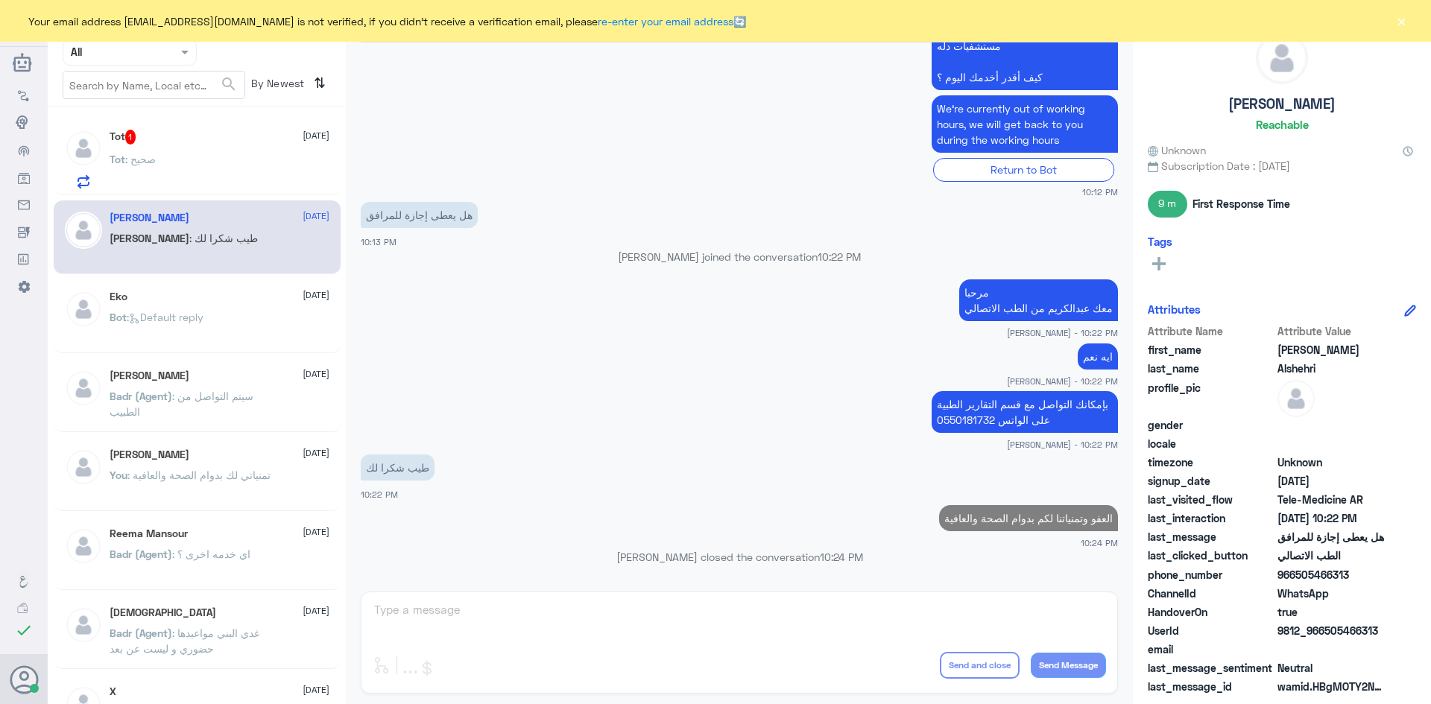
click at [207, 164] on div "Tot : صحيح" at bounding box center [220, 172] width 220 height 34
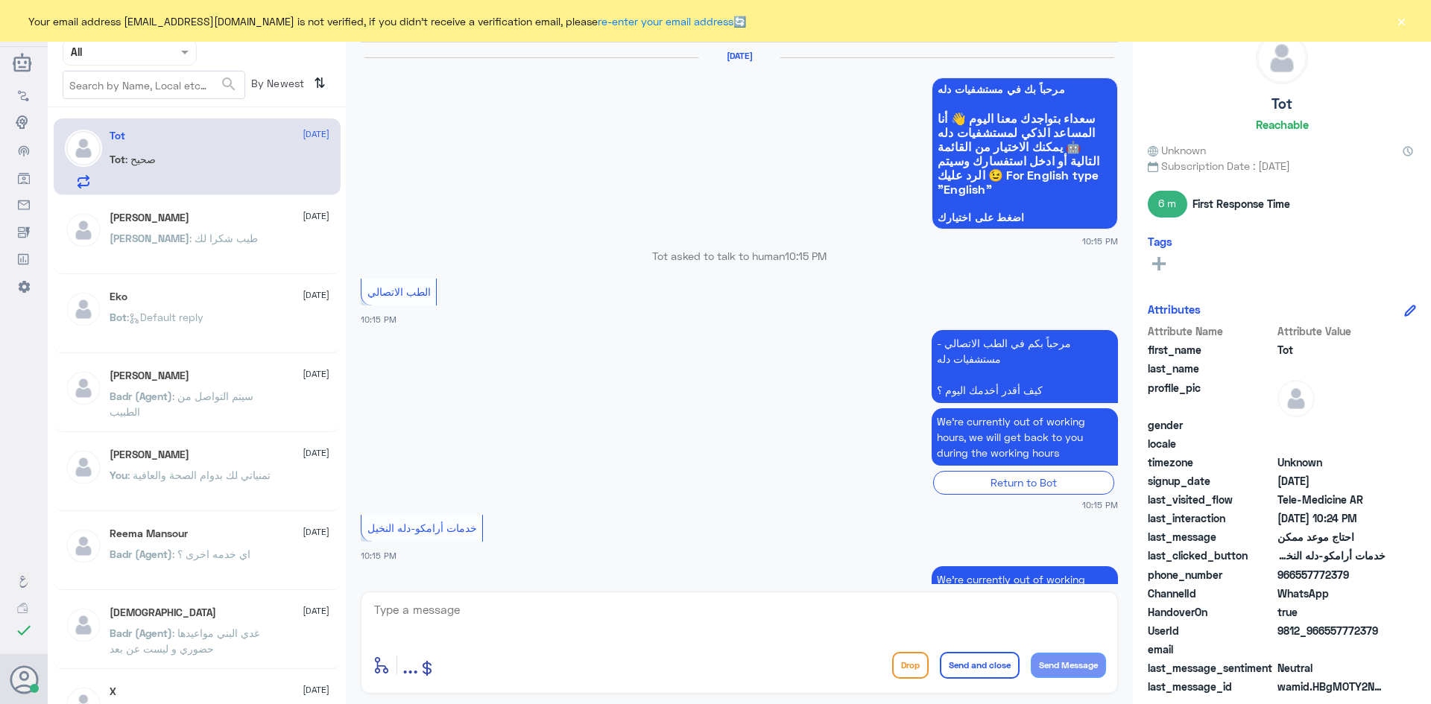
scroll to position [722, 0]
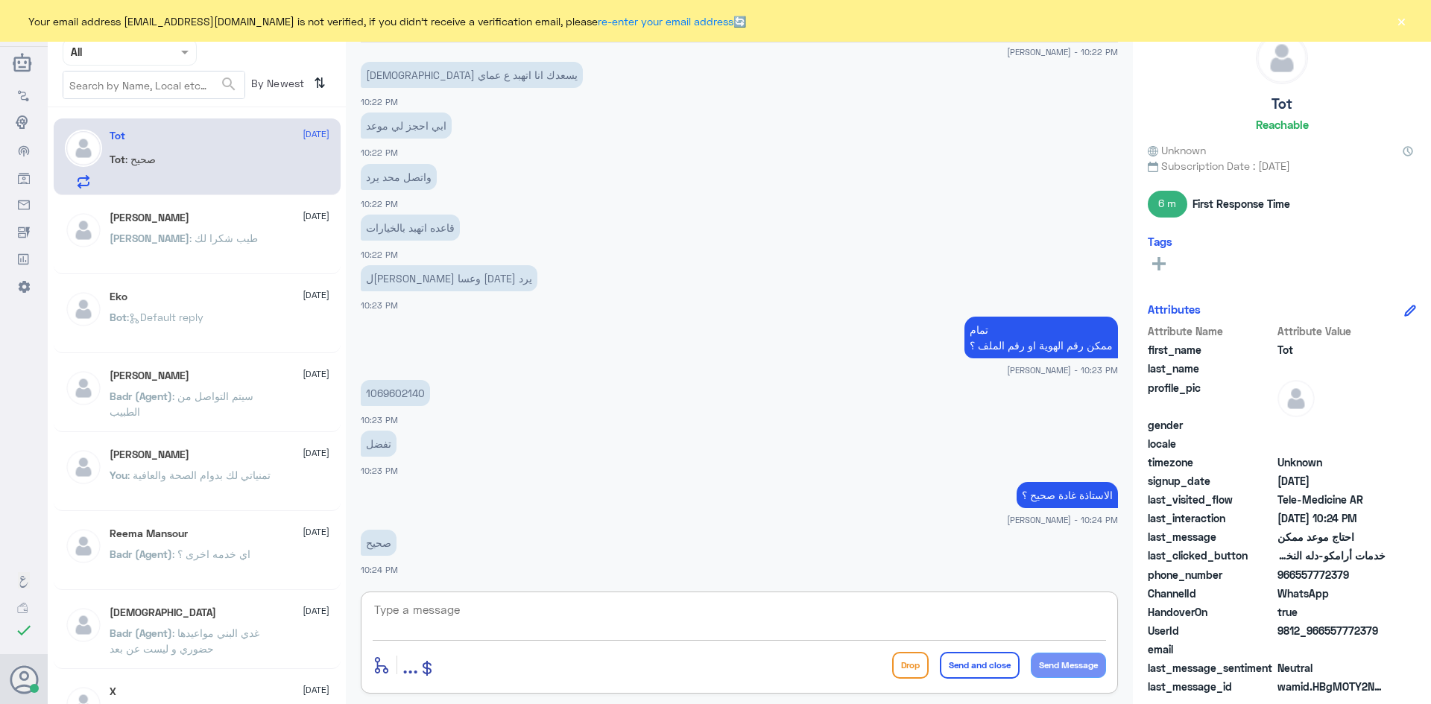
click at [674, 607] on textarea at bounding box center [739, 618] width 733 height 37
type textarea "ثواني من فضلك"
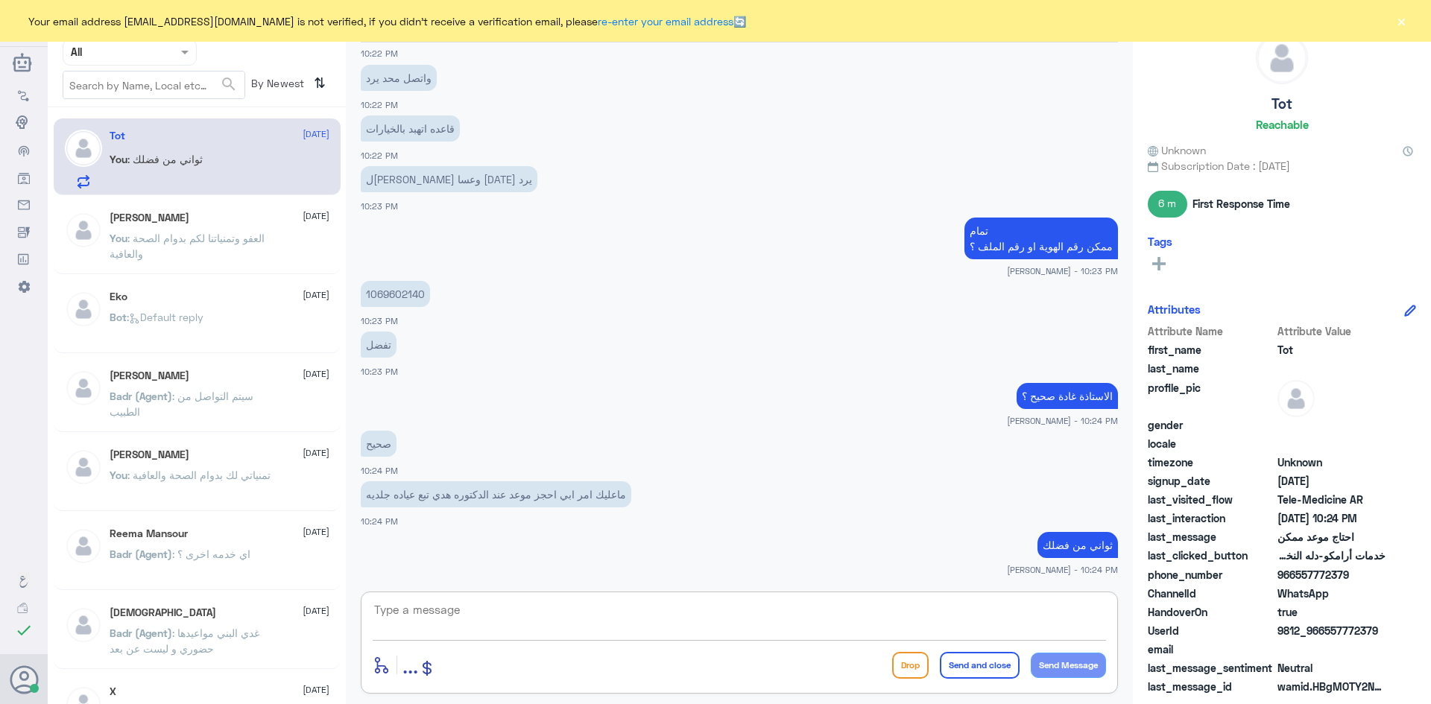
click at [691, 616] on textarea at bounding box center [739, 618] width 733 height 37
click at [680, 613] on textarea at bounding box center [739, 618] width 733 height 37
type textarea "حابه الموعد الصباح والا المساء ؟"
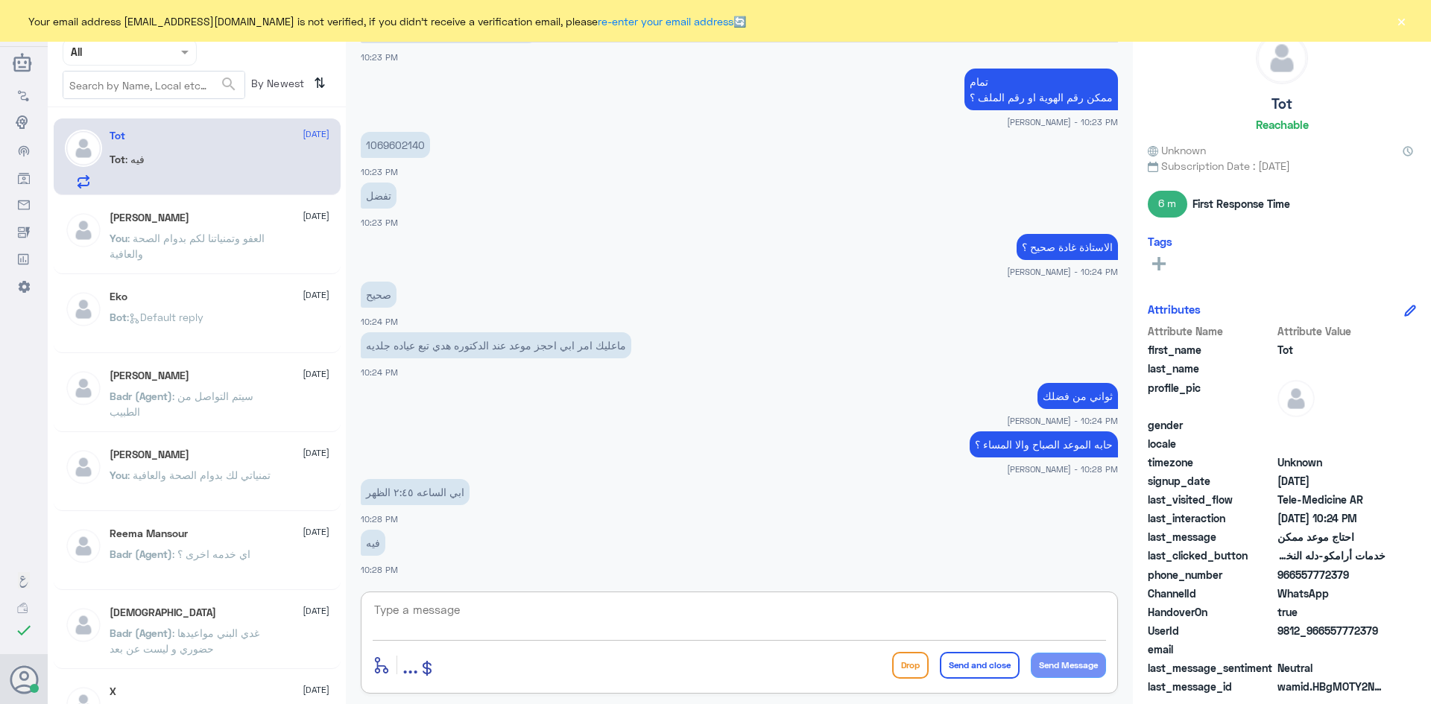
scroll to position [1022, 0]
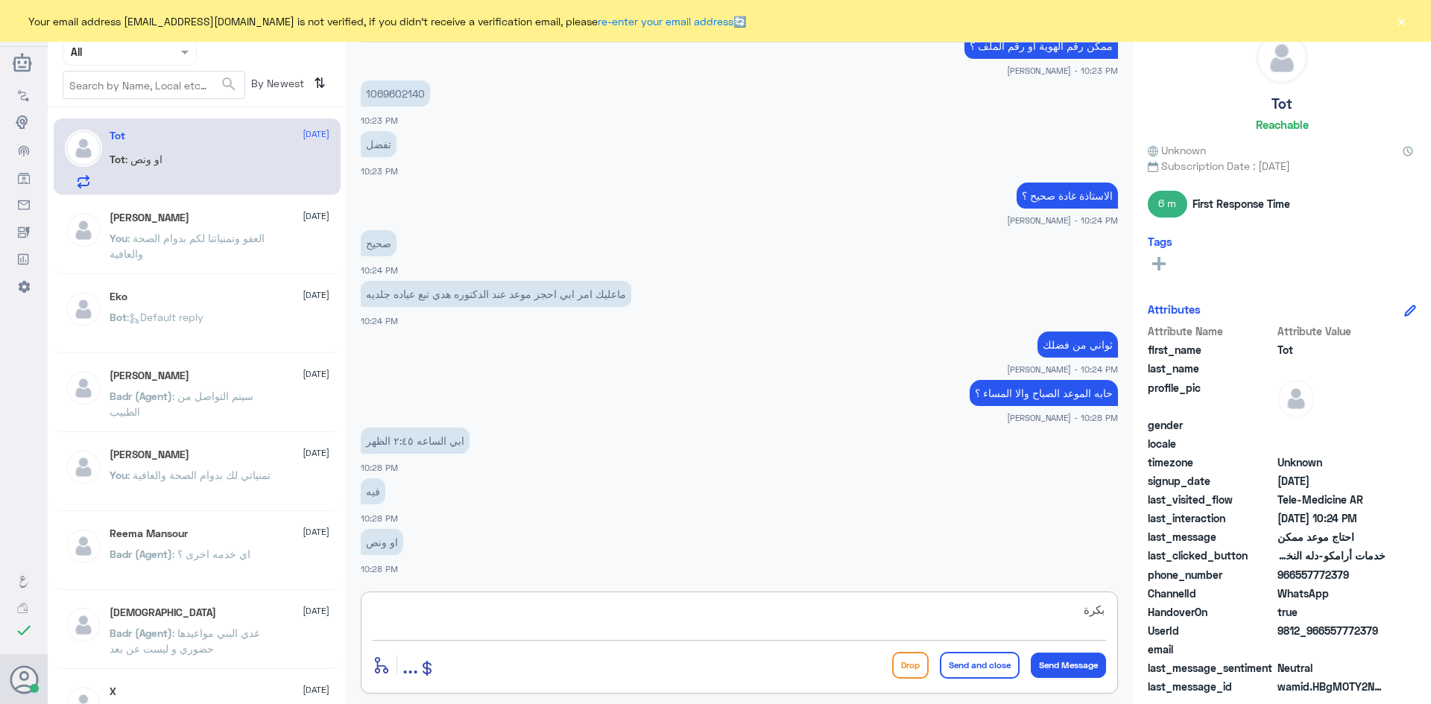
type textarea "بكرة ؟"
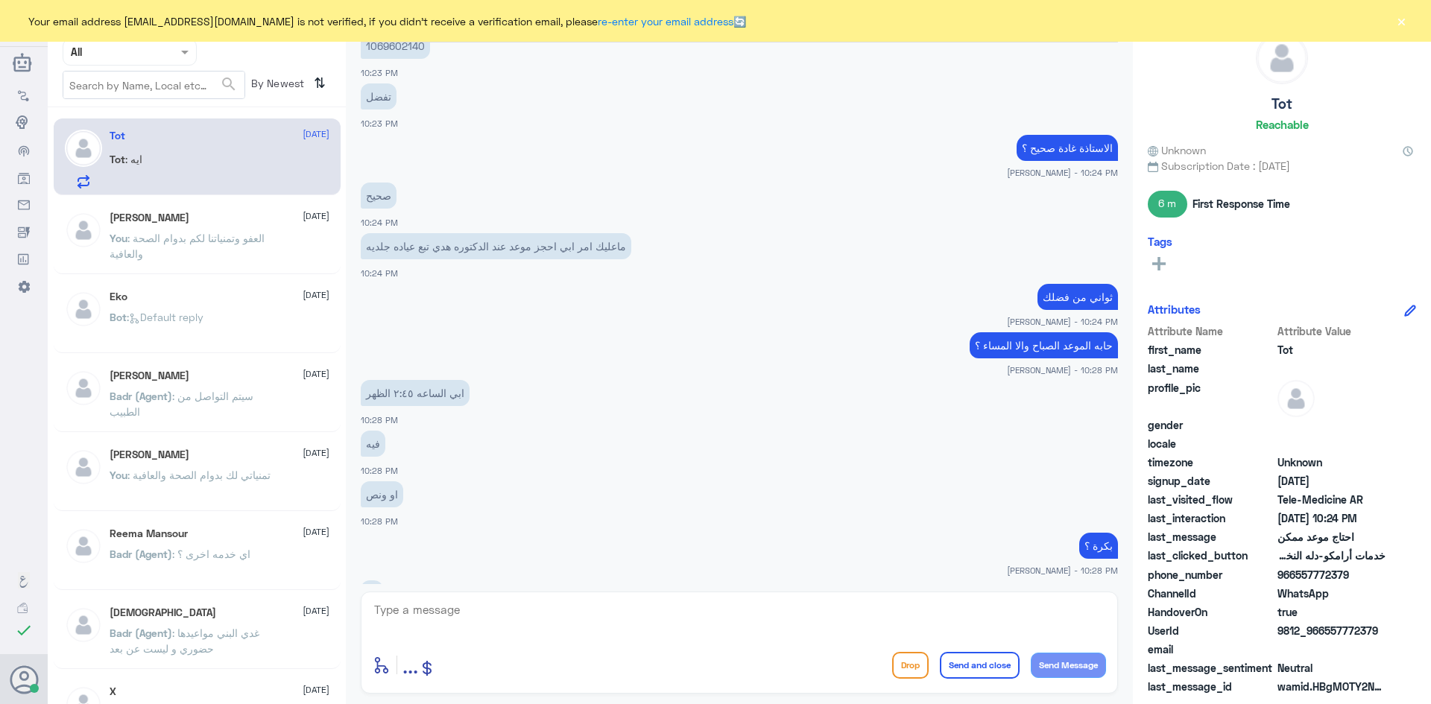
scroll to position [1120, 0]
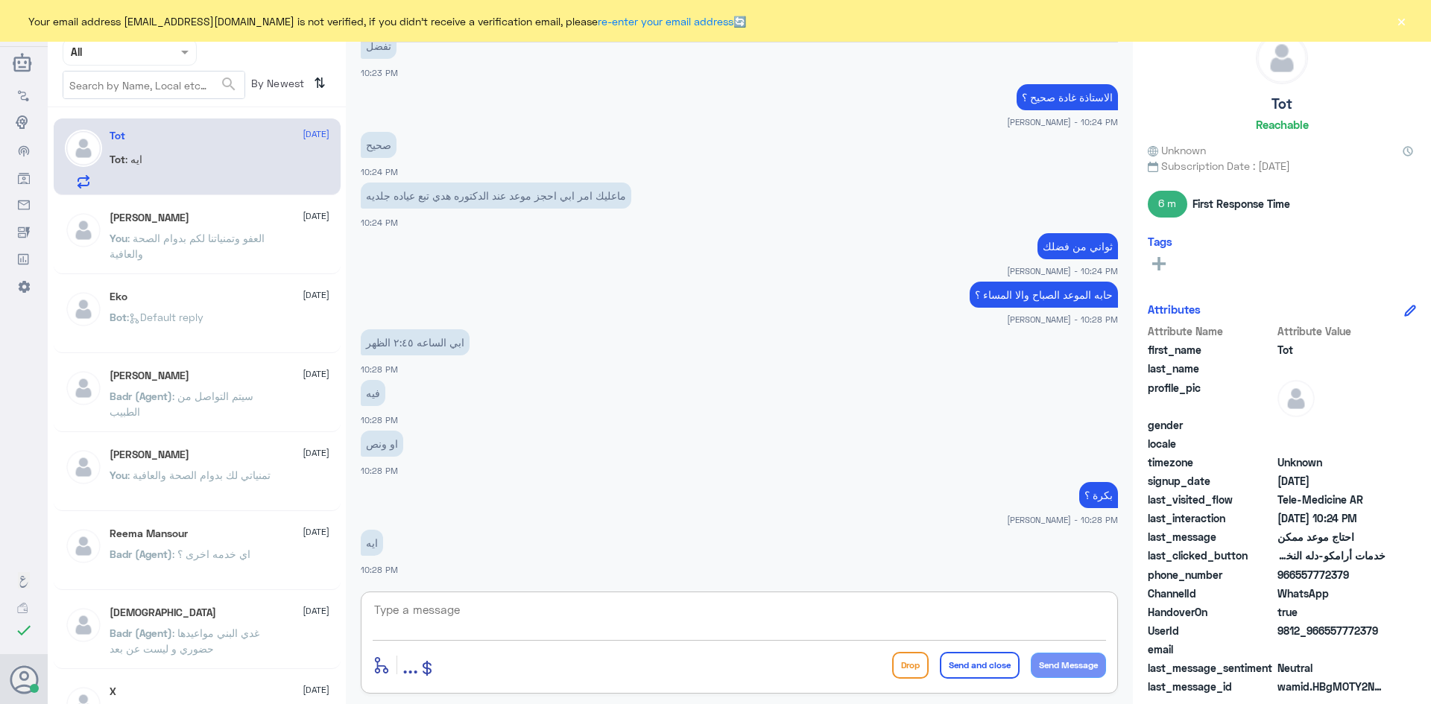
click at [852, 620] on textarea at bounding box center [739, 618] width 733 height 37
type textarea "ابشري بشوف لك"
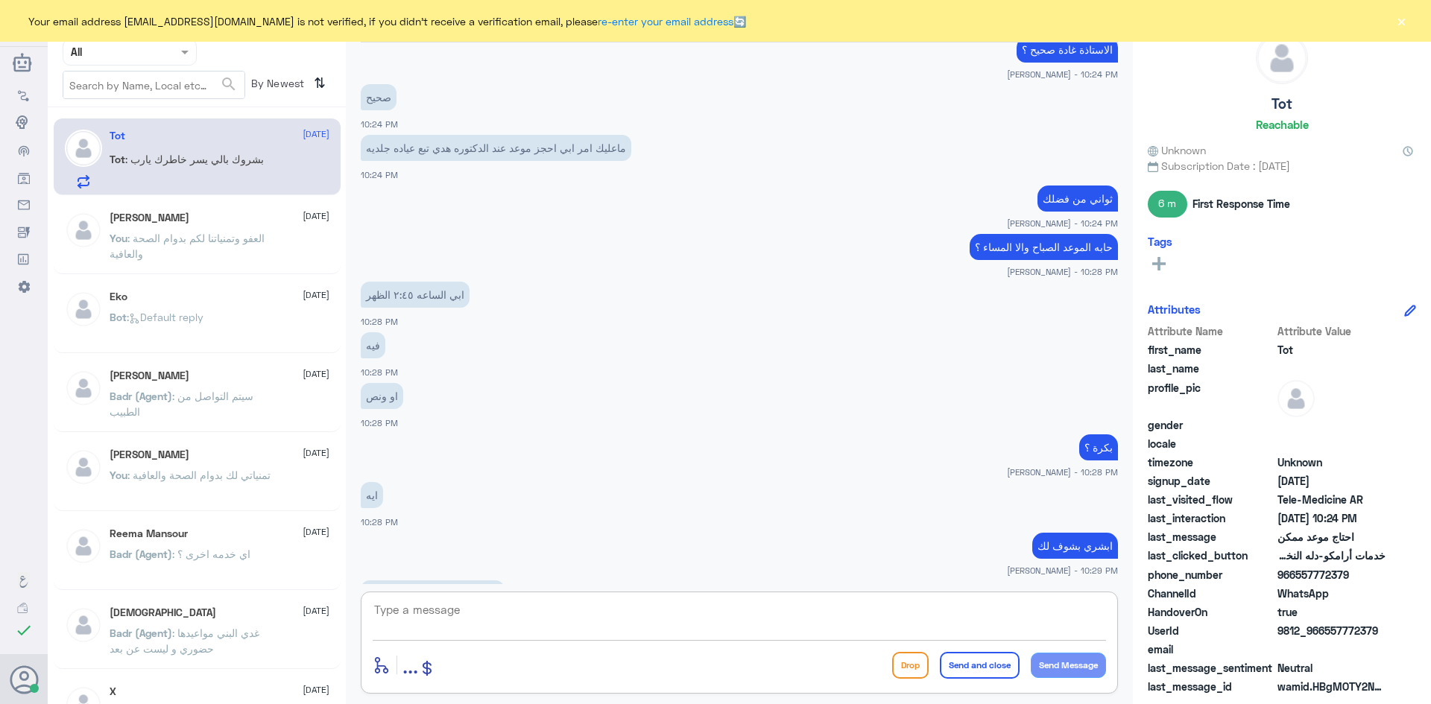
scroll to position [1219, 0]
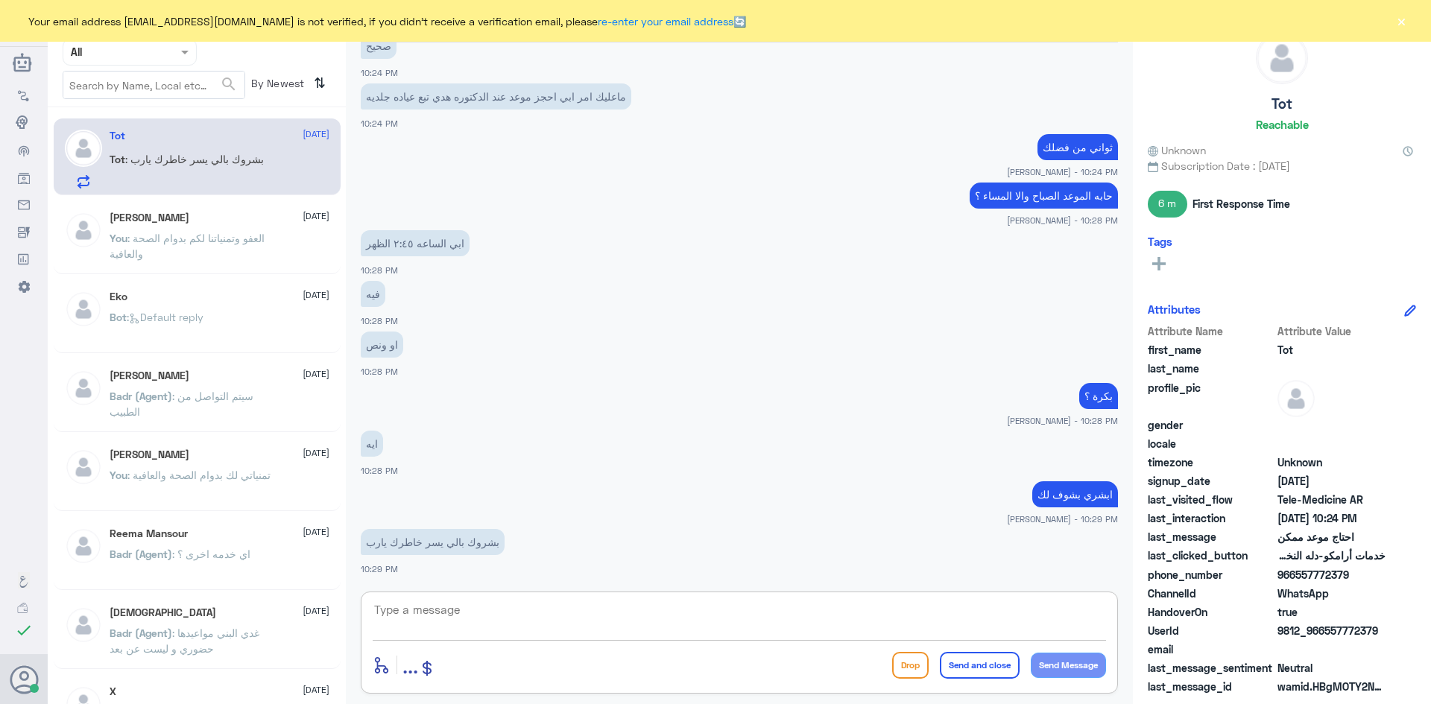
click at [497, 605] on textarea at bounding box center [739, 618] width 733 height 37
type textarea "امين وياك"
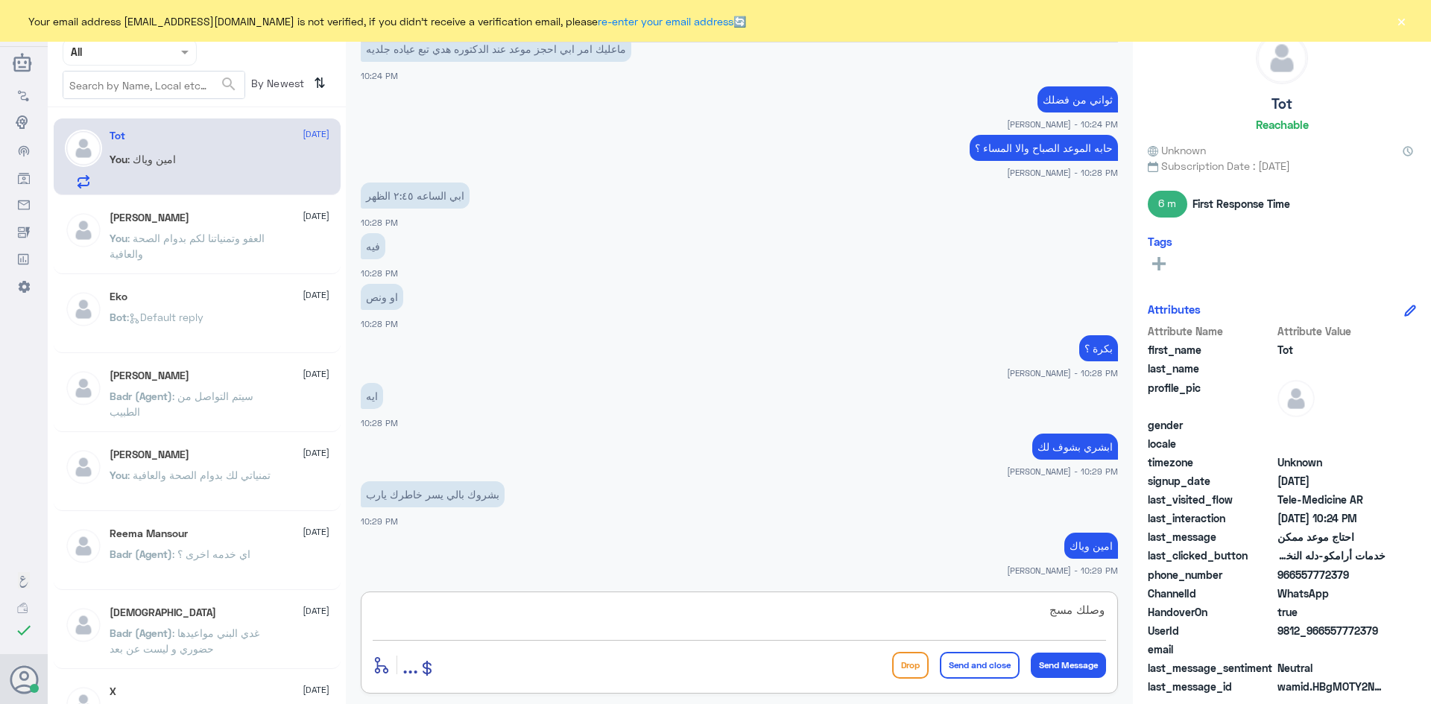
type textarea "وصلك مسج ؟"
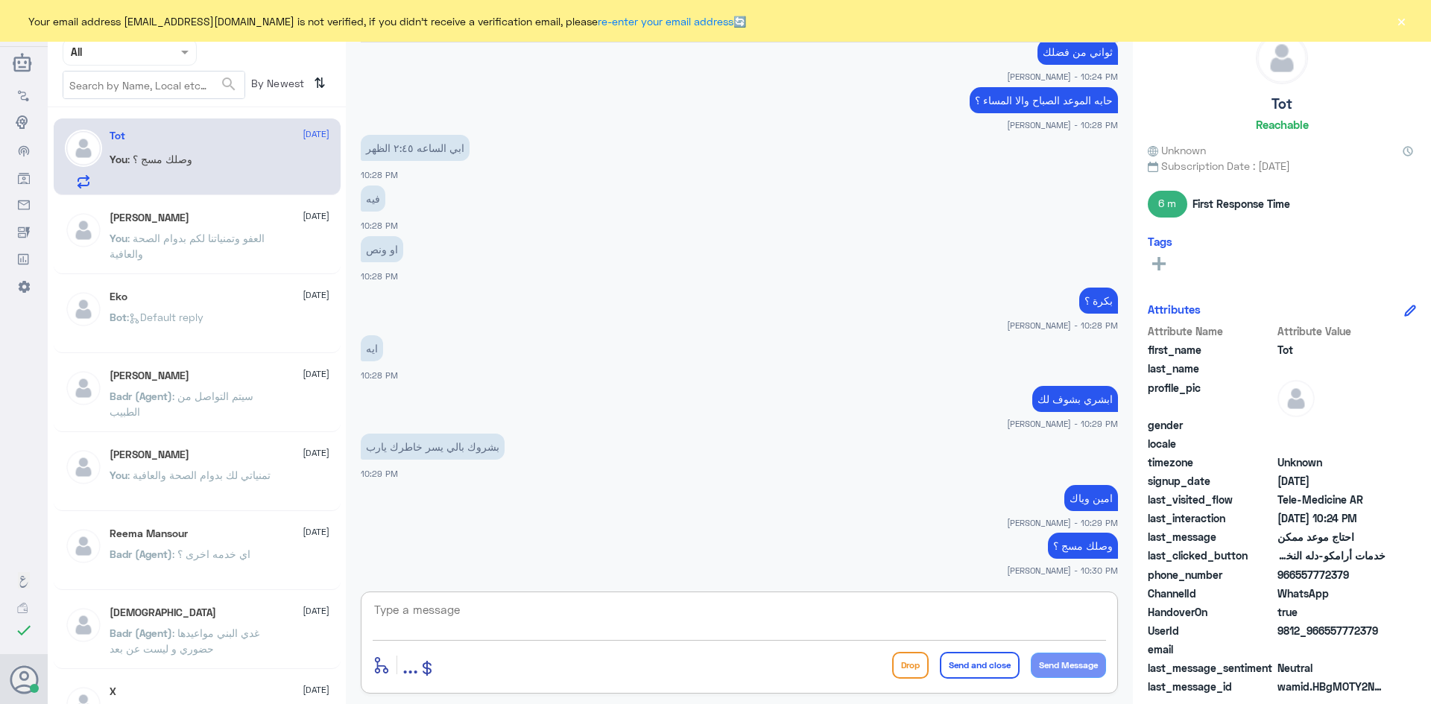
scroll to position [1365, 0]
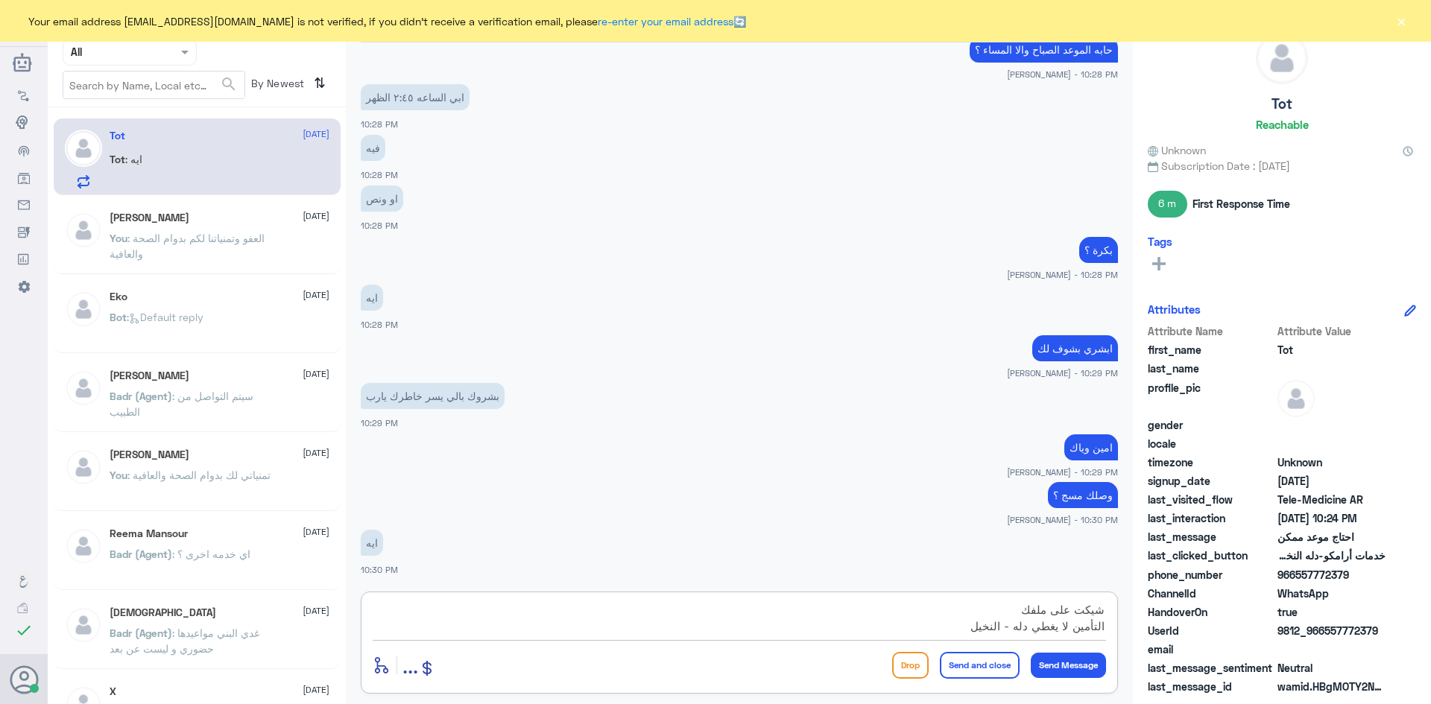
type textarea "شيكت على ملفك التأمين لا يغطي دله - النخيل"
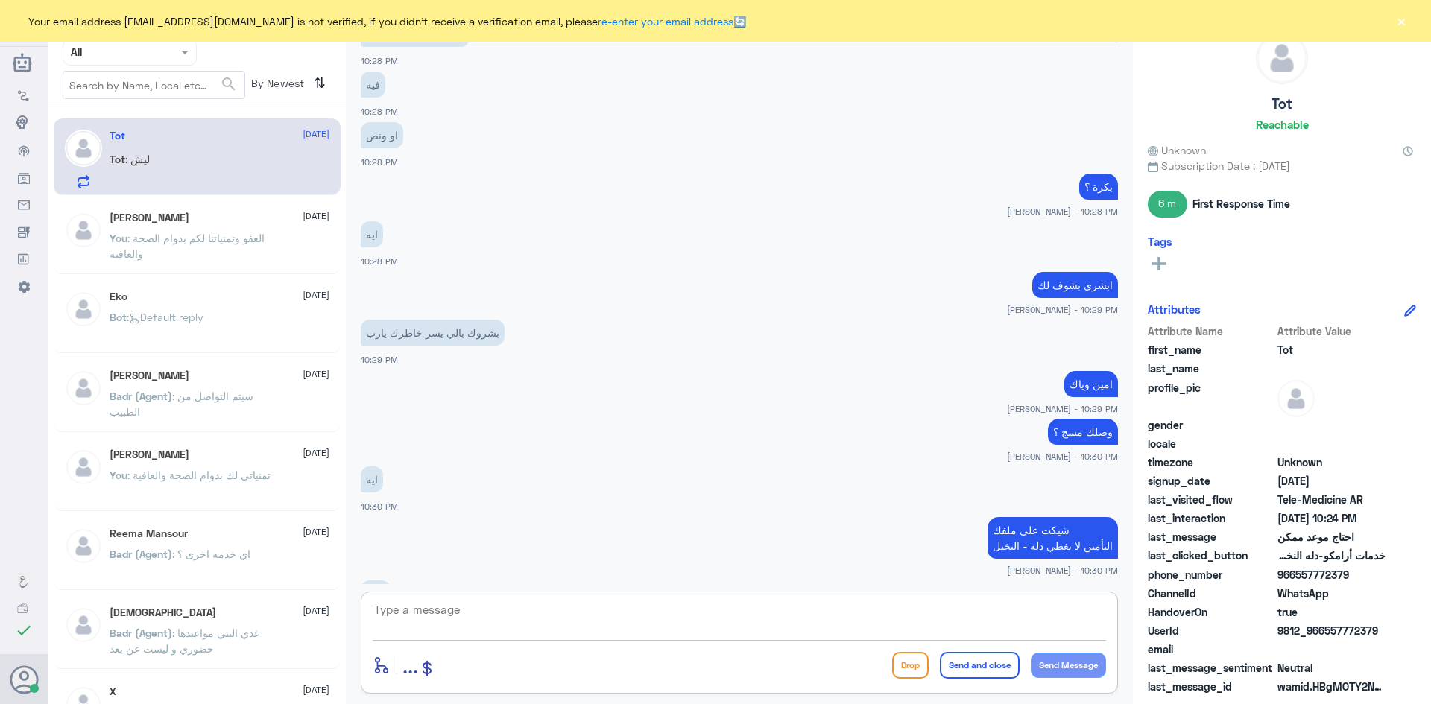
scroll to position [1480, 0]
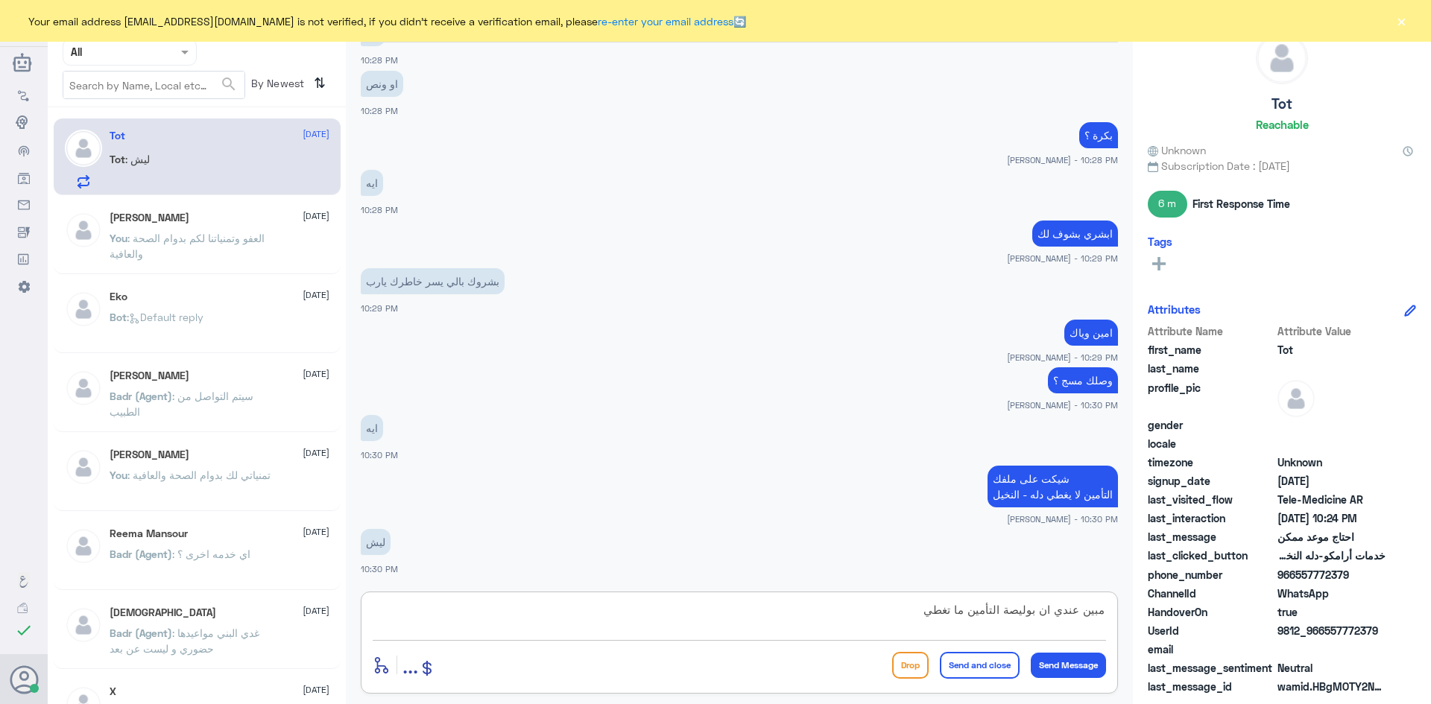
type textarea "مبين عندي ان بوليصة التأمين ما تغطي"
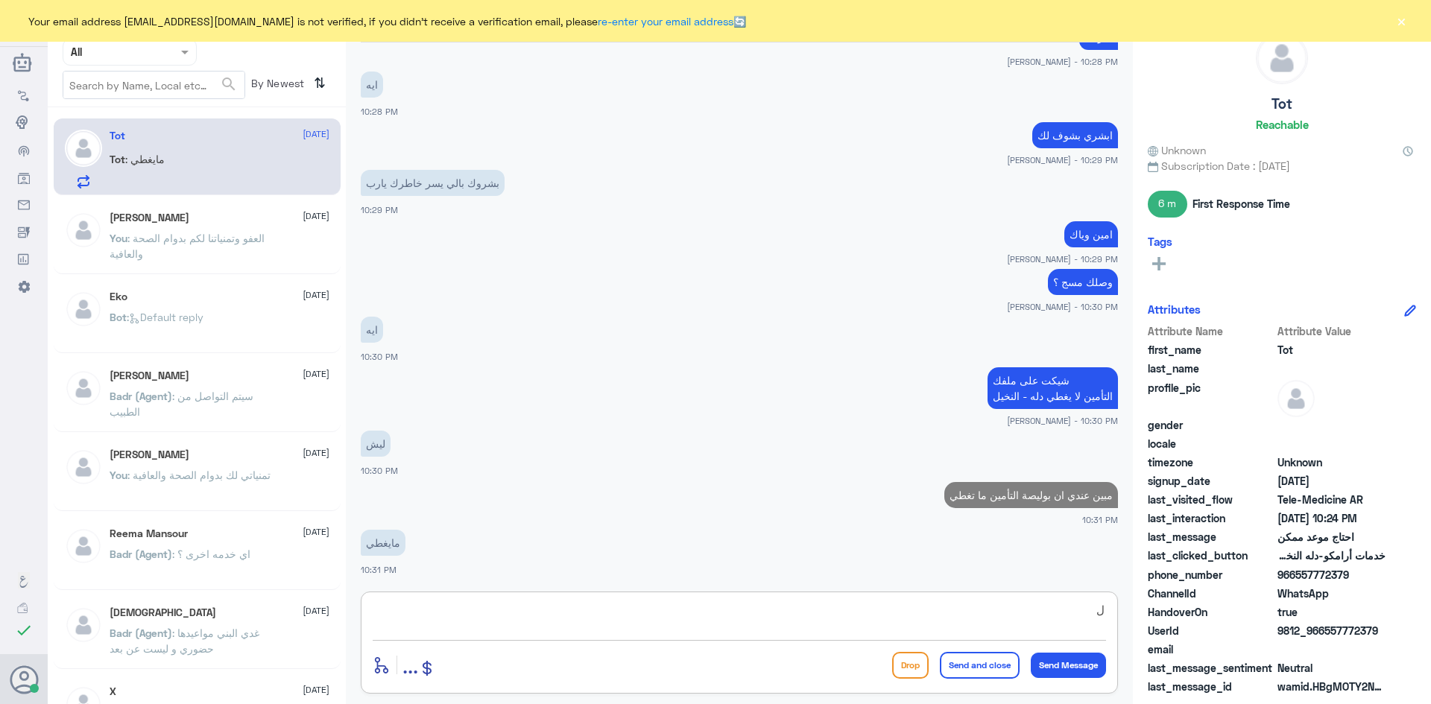
scroll to position [1407, 0]
type textarea "ل"
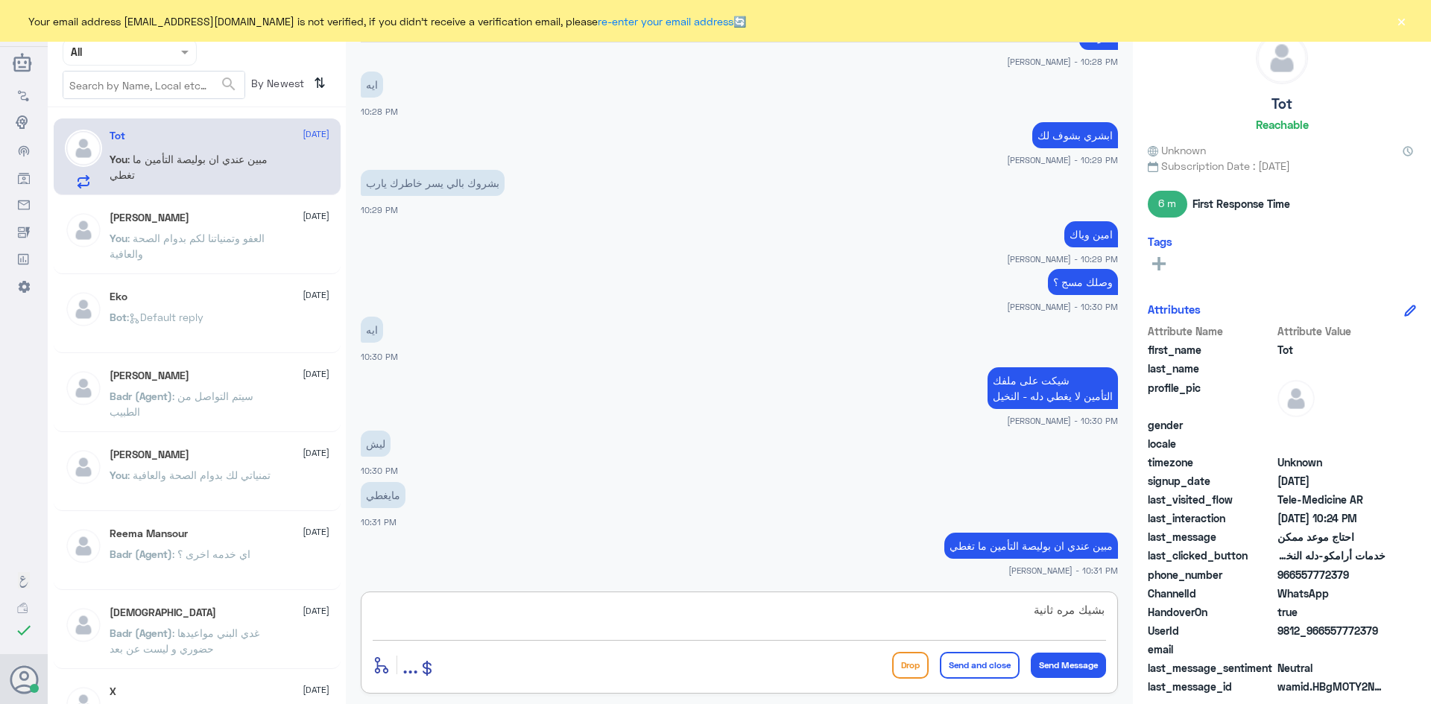
type textarea "بشيك مره ثانية"
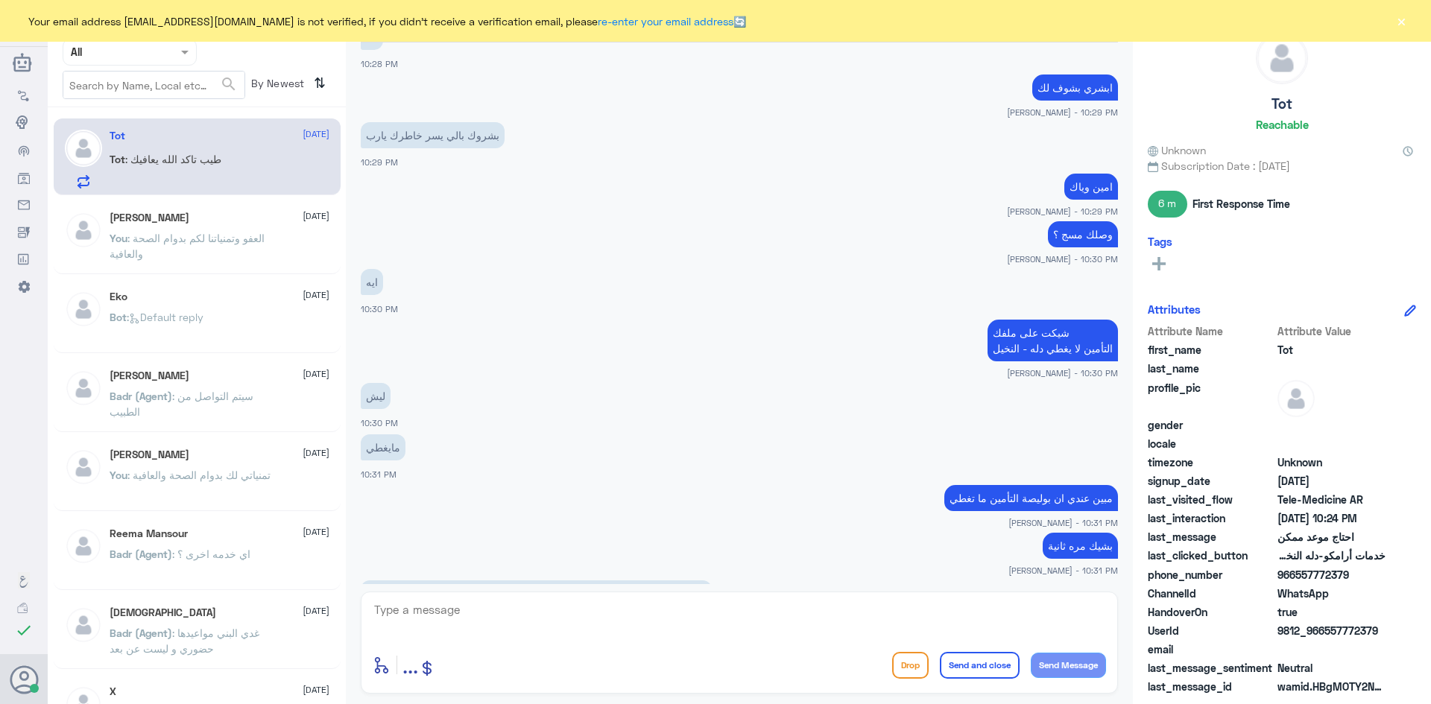
scroll to position [1557, 0]
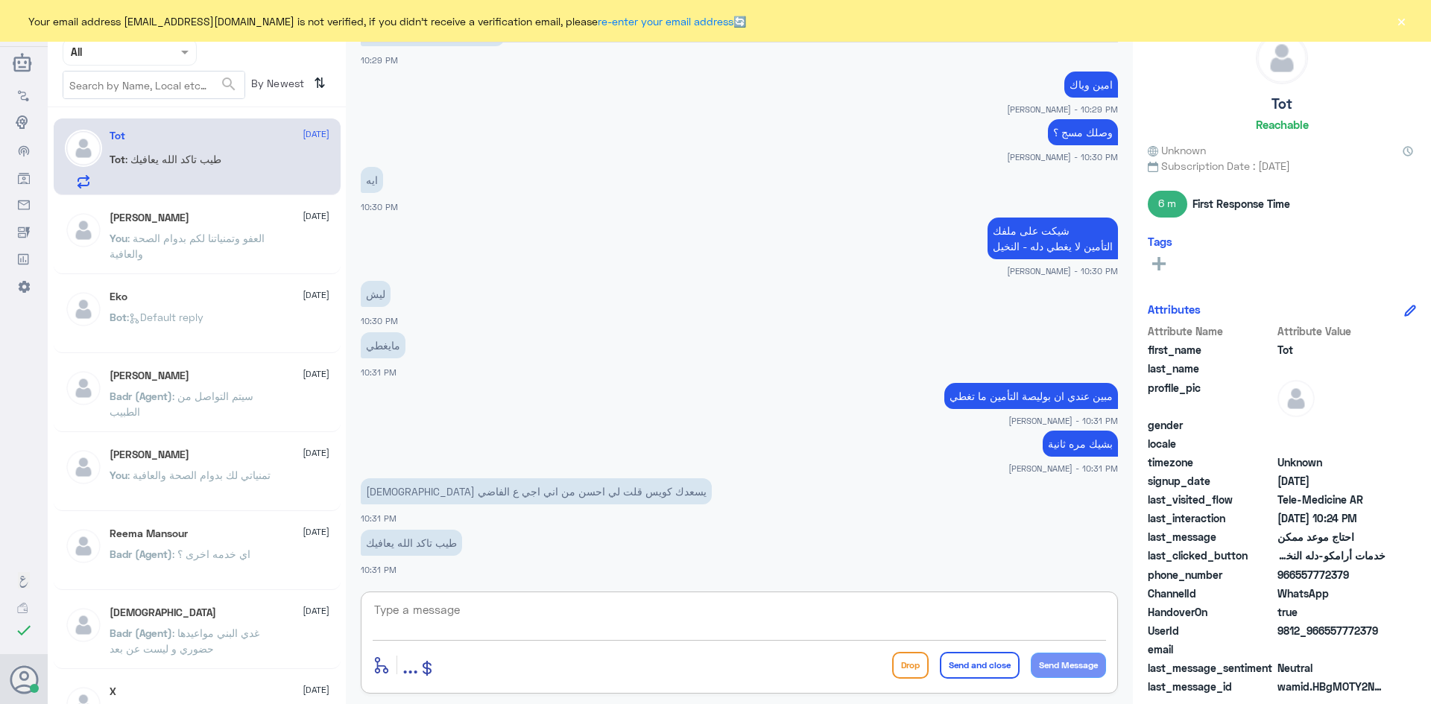
click at [595, 613] on textarea at bounding box center [739, 618] width 733 height 37
type textarea "ايه فعلاً تأمينك ميد غلف A+"
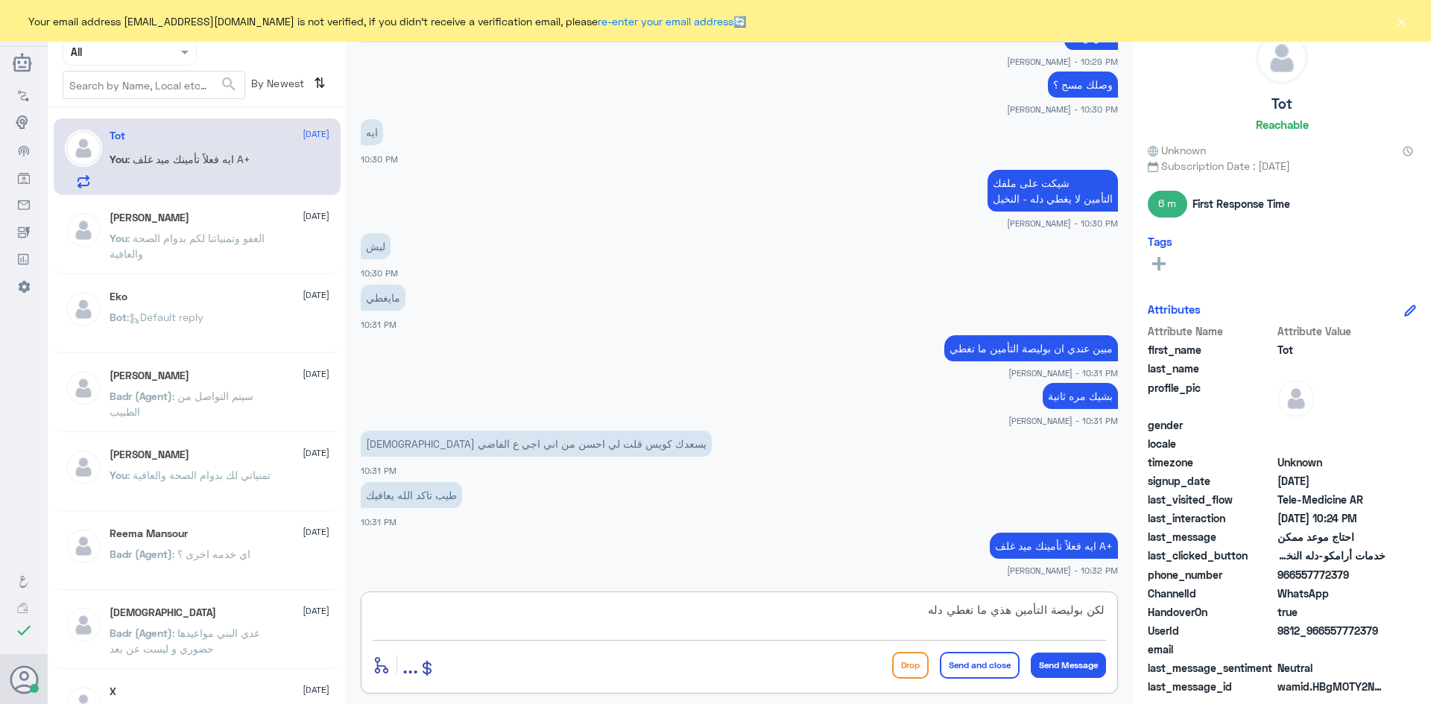
scroll to position [1656, 0]
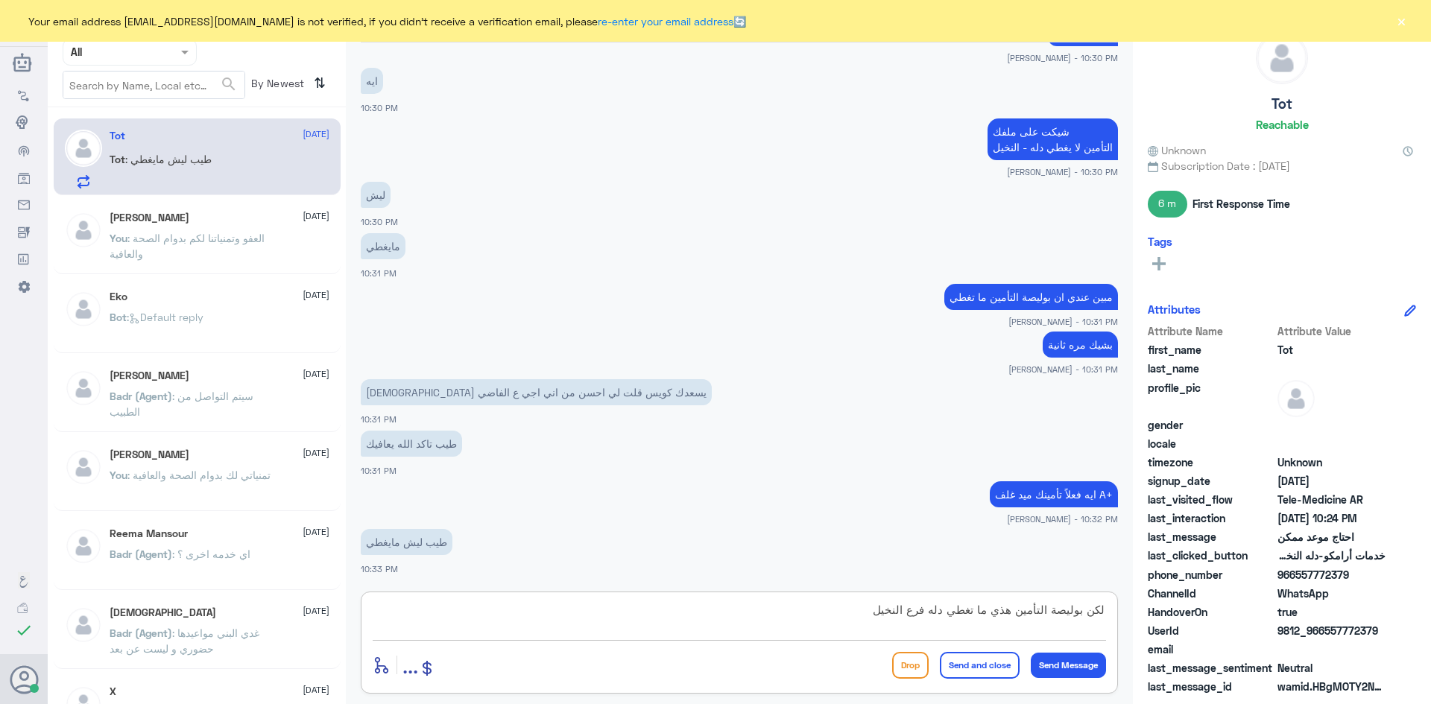
type textarea "لكن بوليصة التأمين هذي ما تغطي دله فرع النخيل"
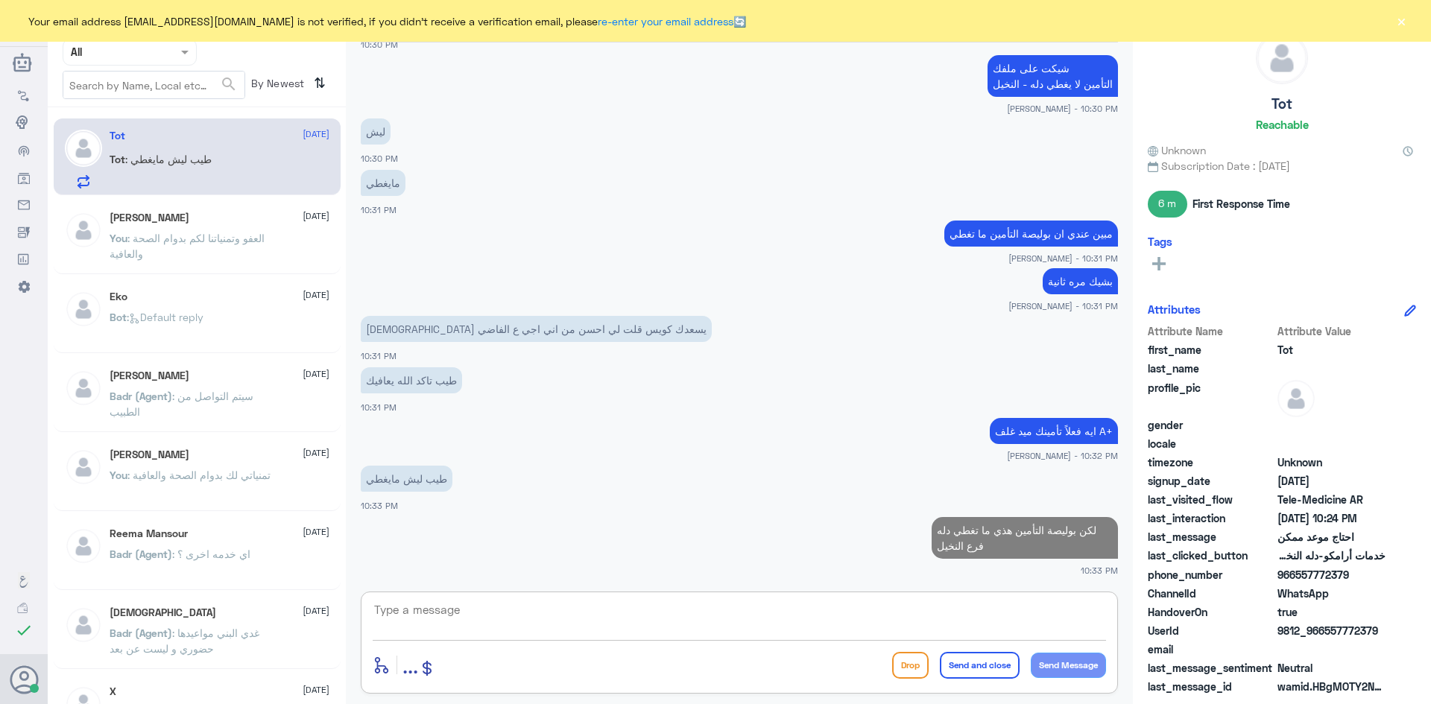
click at [927, 610] on textarea at bounding box center [739, 618] width 733 height 37
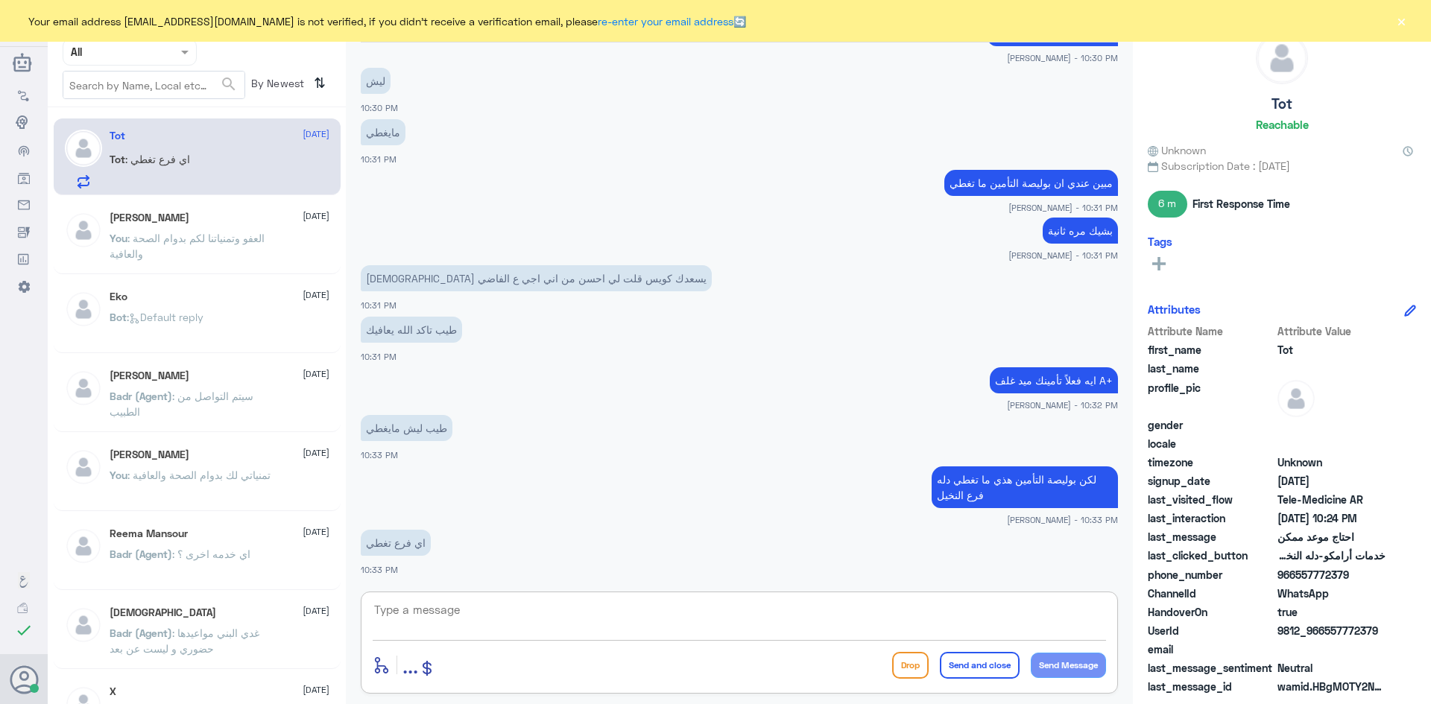
click at [725, 613] on textarea at bounding box center [739, 618] width 733 height 37
type textarea "ماعندي معلومة بالضبط وماهي من صلاحياتي"
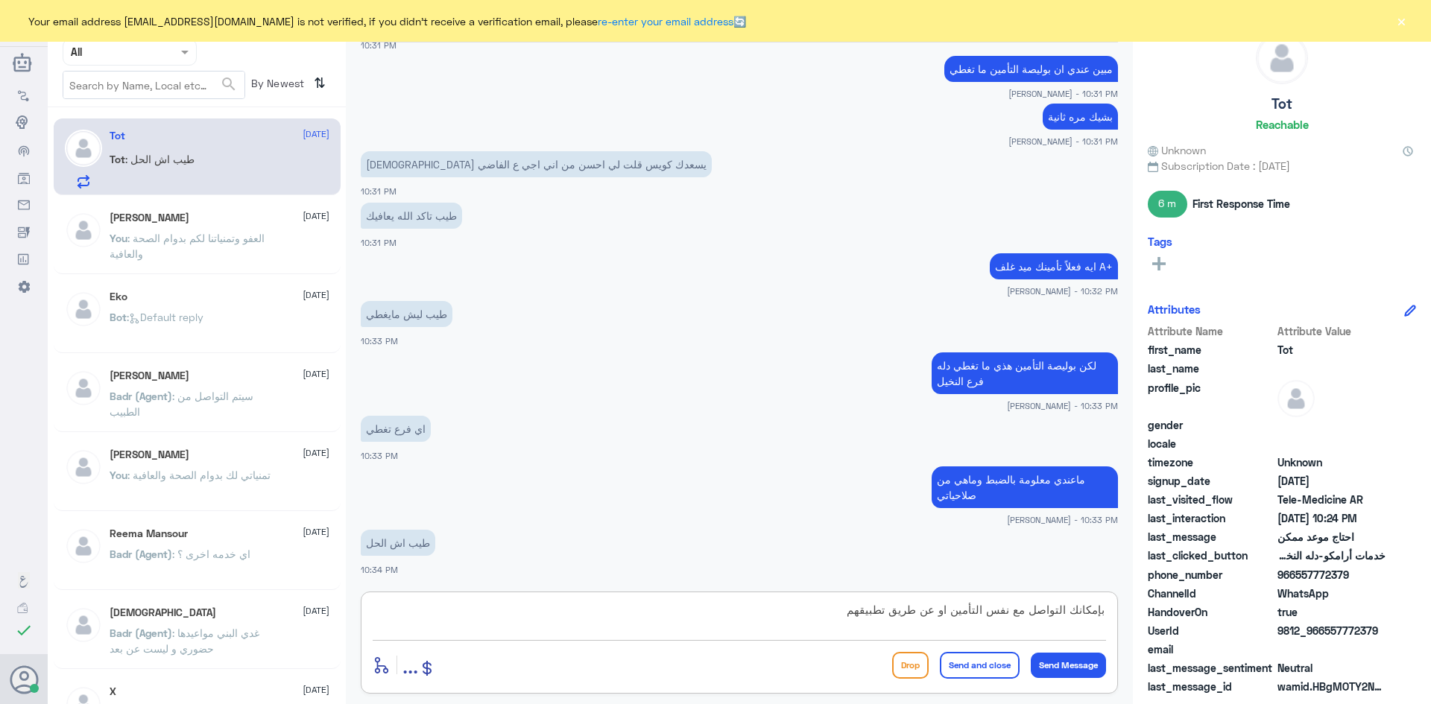
scroll to position [1935, 0]
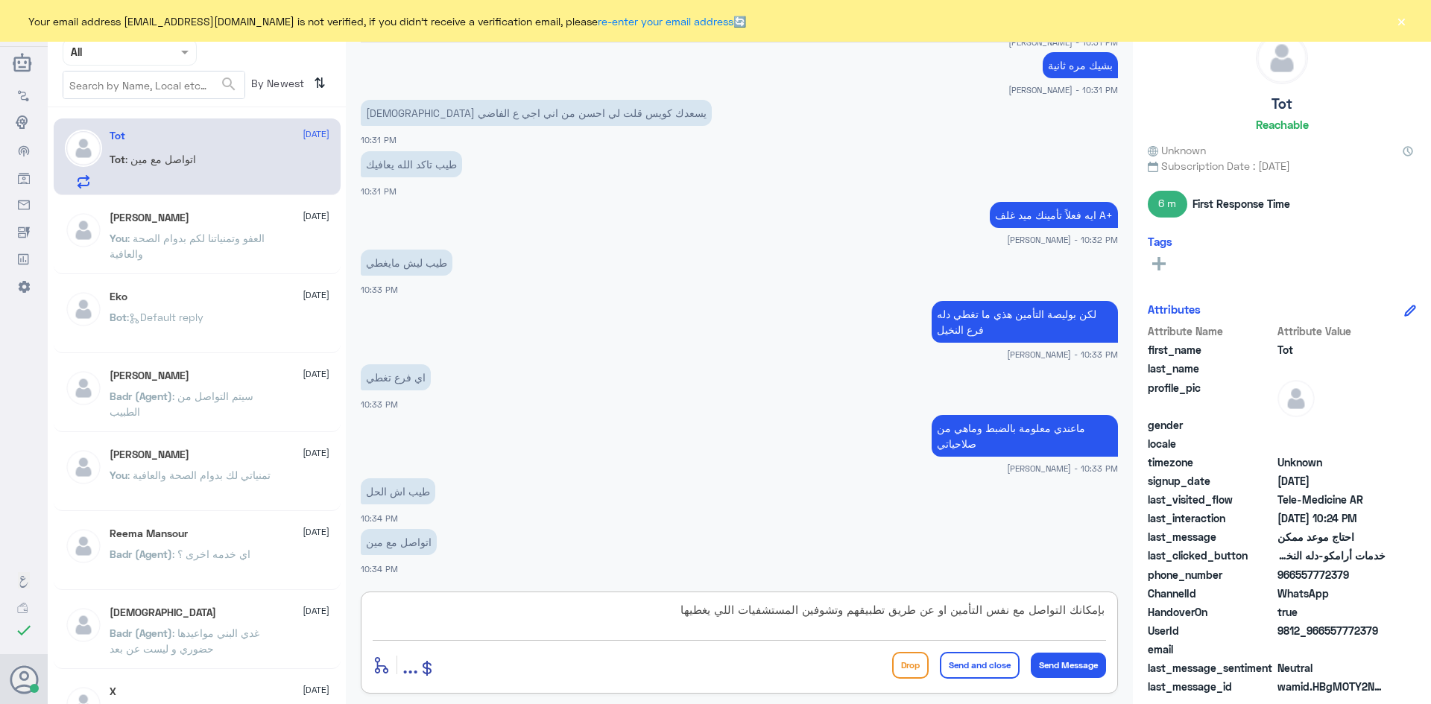
type textarea "بإمكانك التواصل مع نفس التأمين او عن طريق تطبيقهم وتشوفين المستشفيات اللي يغطيها"
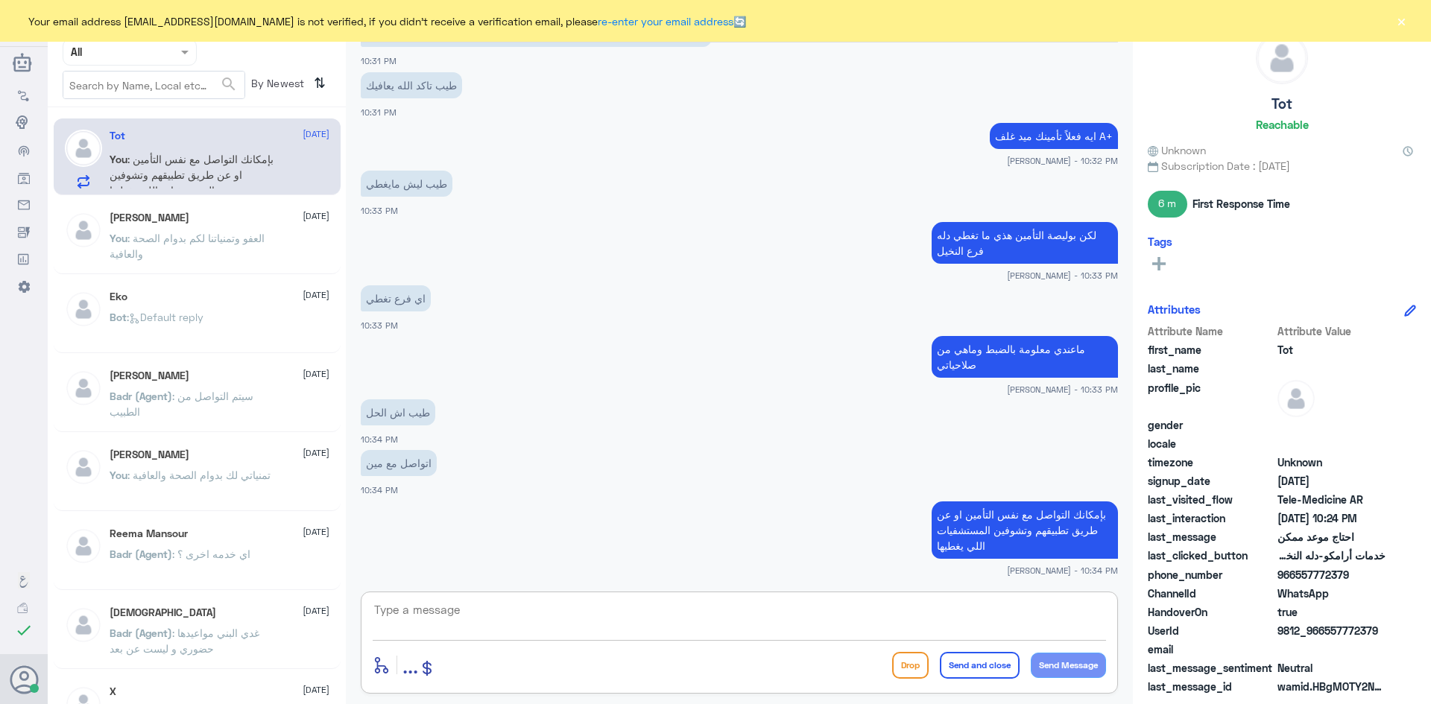
scroll to position [2065, 0]
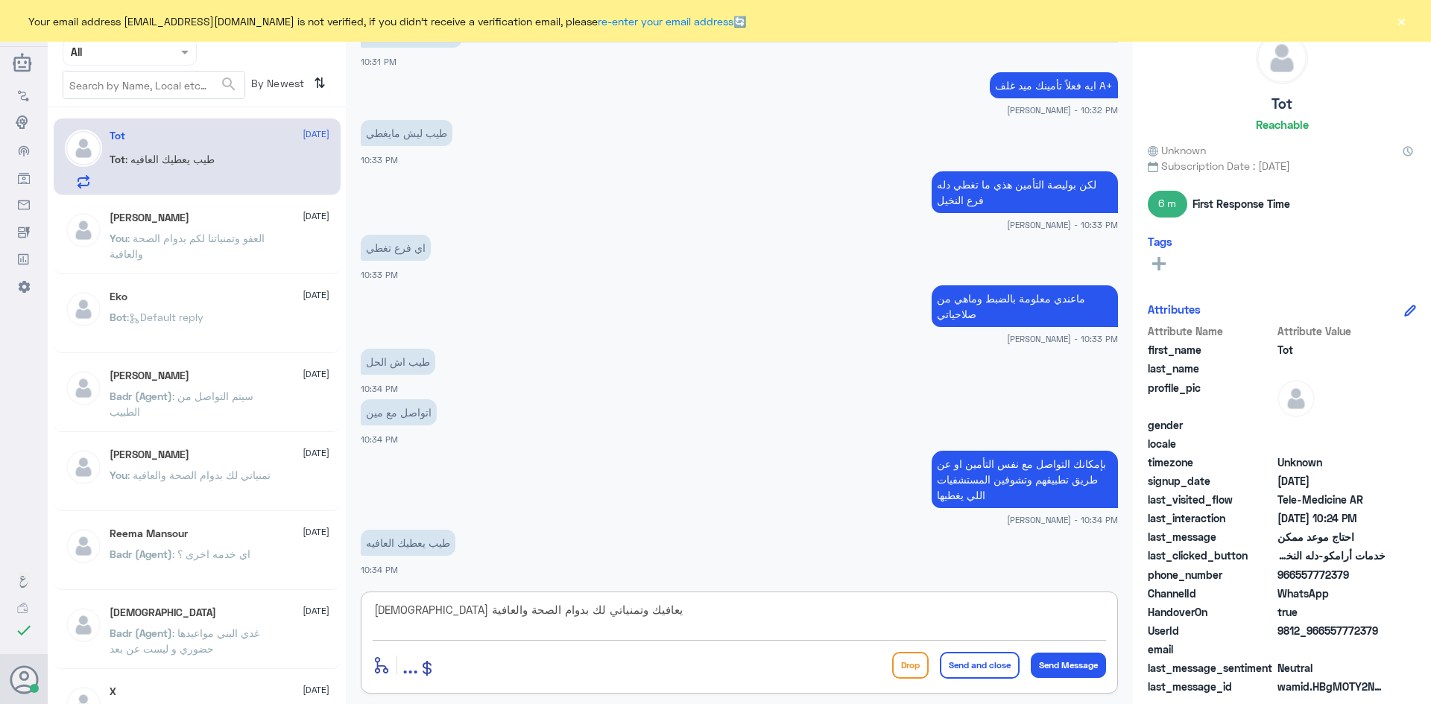
type textarea "[DEMOGRAPHIC_DATA] يعافيك وتمنياتي لك بدوام الصحة والعافية"
click at [964, 668] on button "Send and close" at bounding box center [980, 665] width 80 height 27
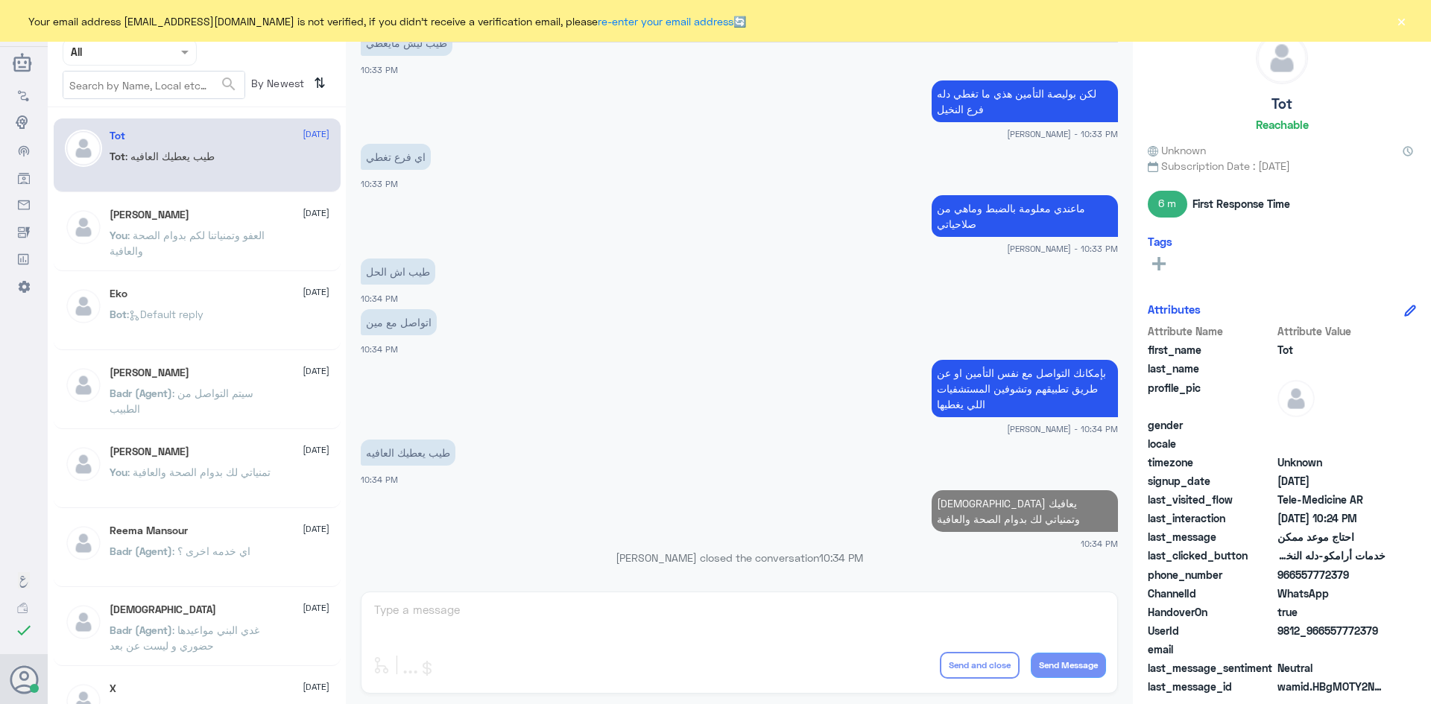
scroll to position [2125, 0]
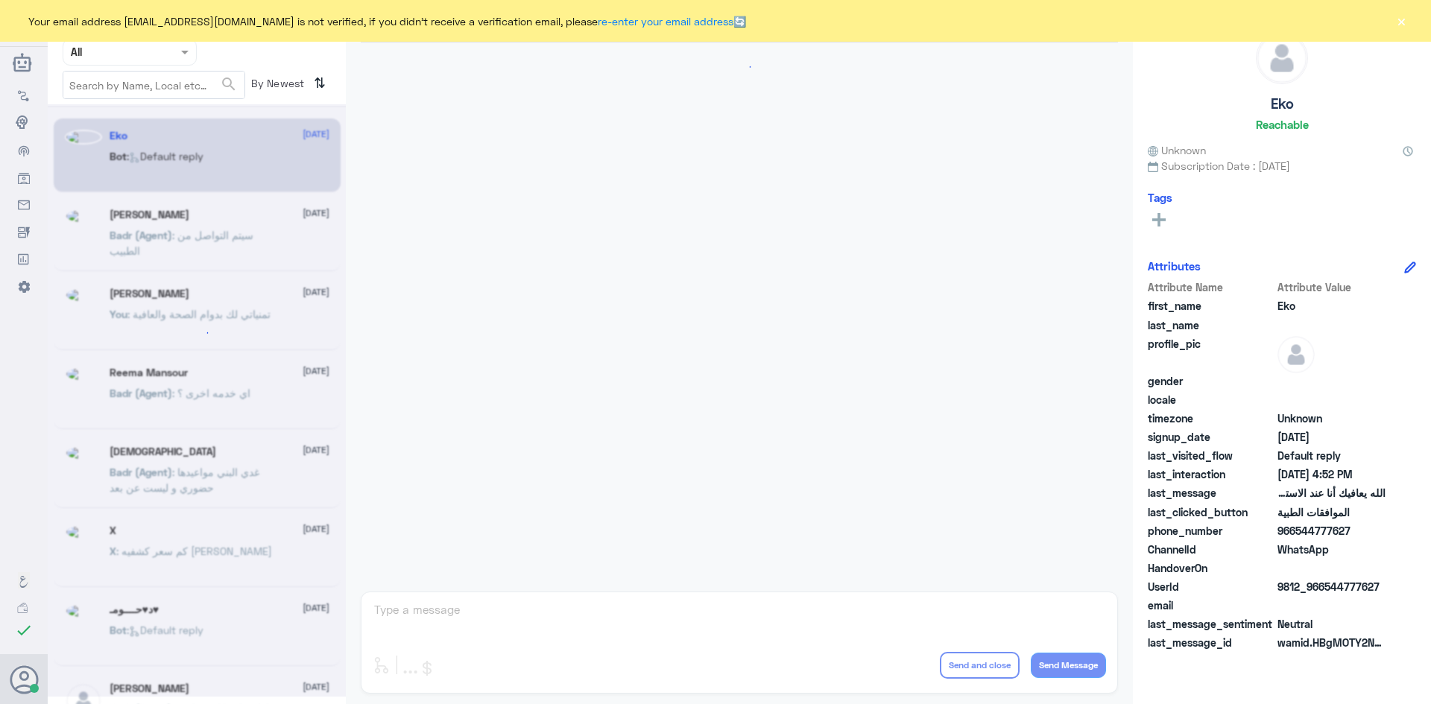
scroll to position [1423, 0]
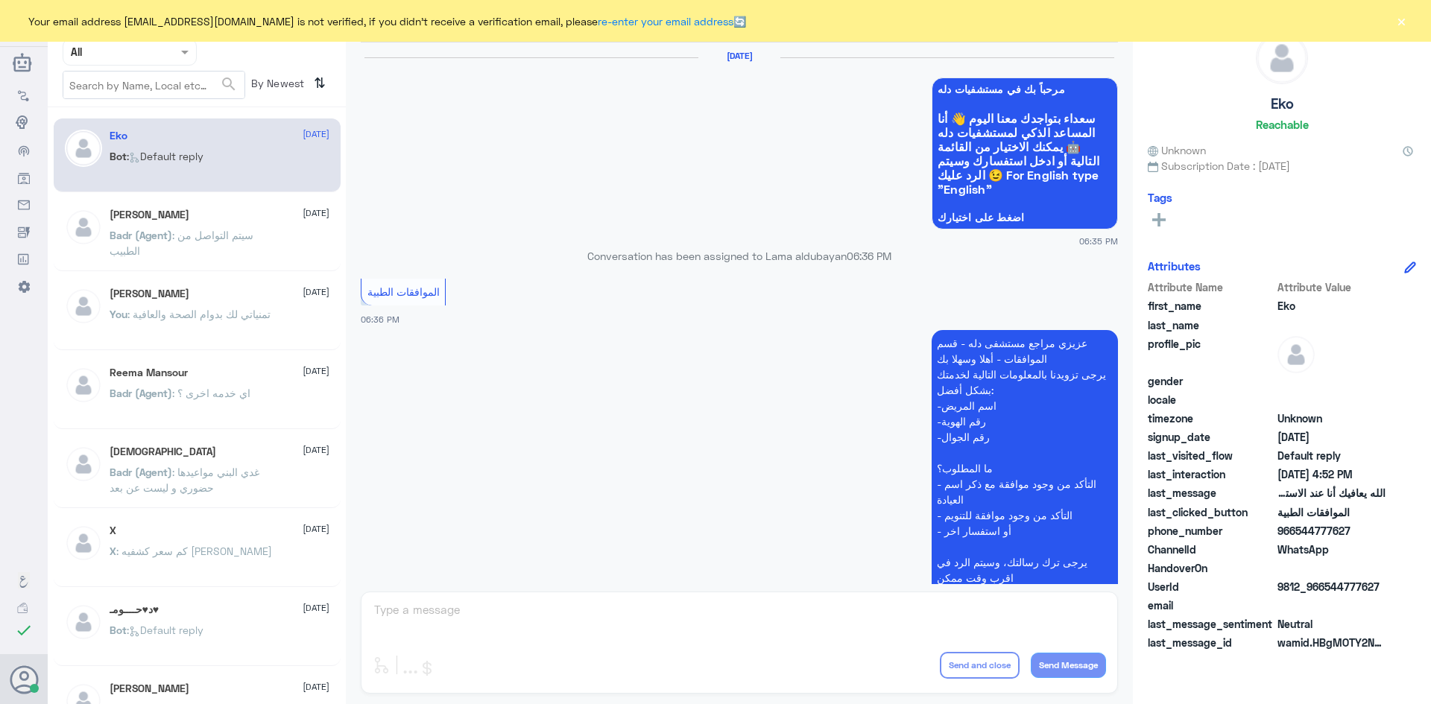
scroll to position [1423, 0]
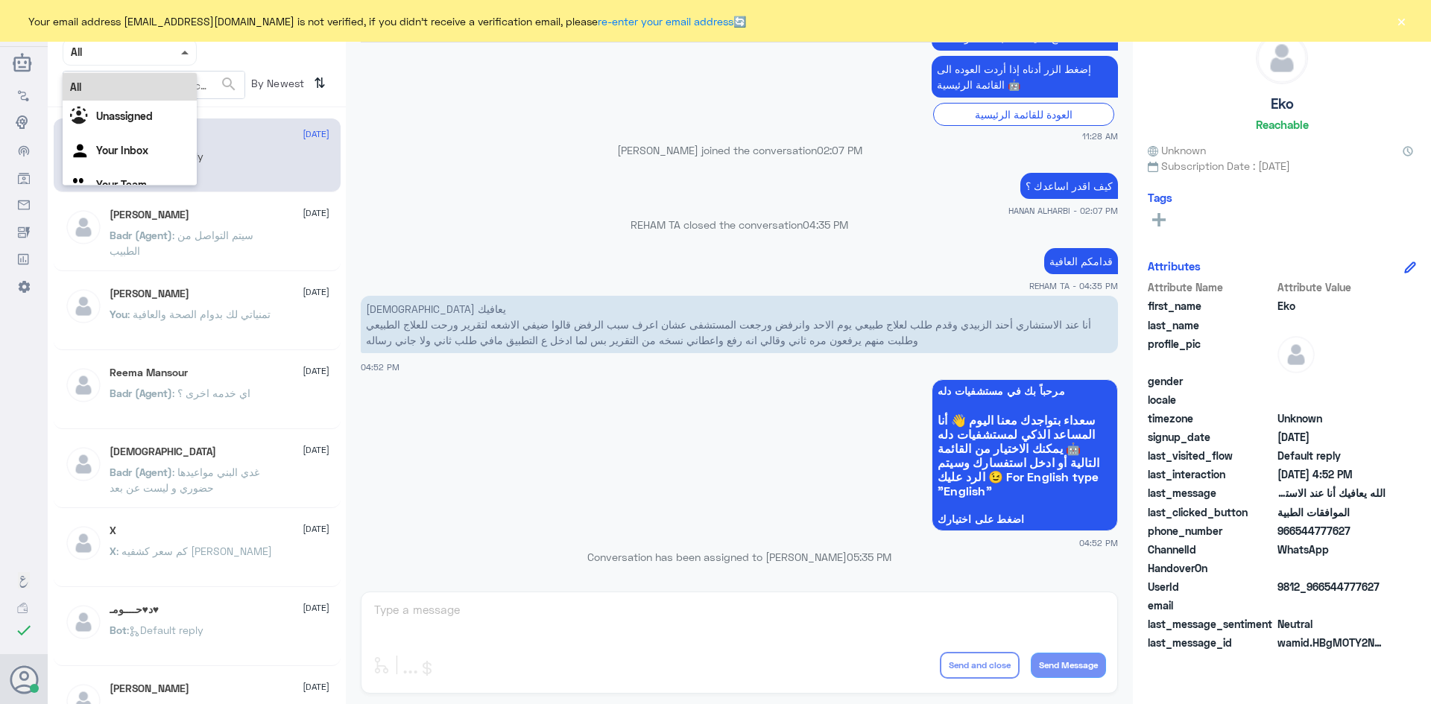
click at [186, 54] on span at bounding box center [184, 53] width 7 height 4
click at [157, 111] on div "Unassigned" at bounding box center [130, 118] width 134 height 34
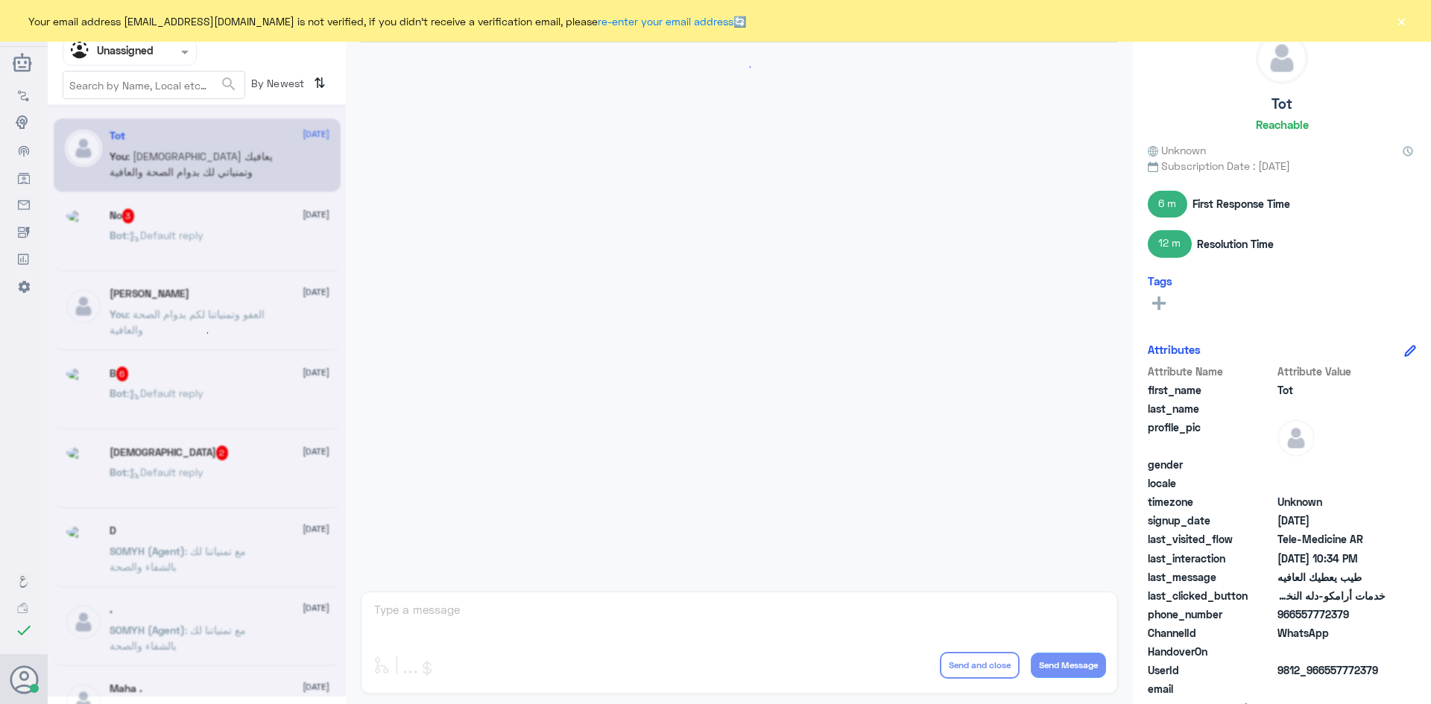
scroll to position [557, 0]
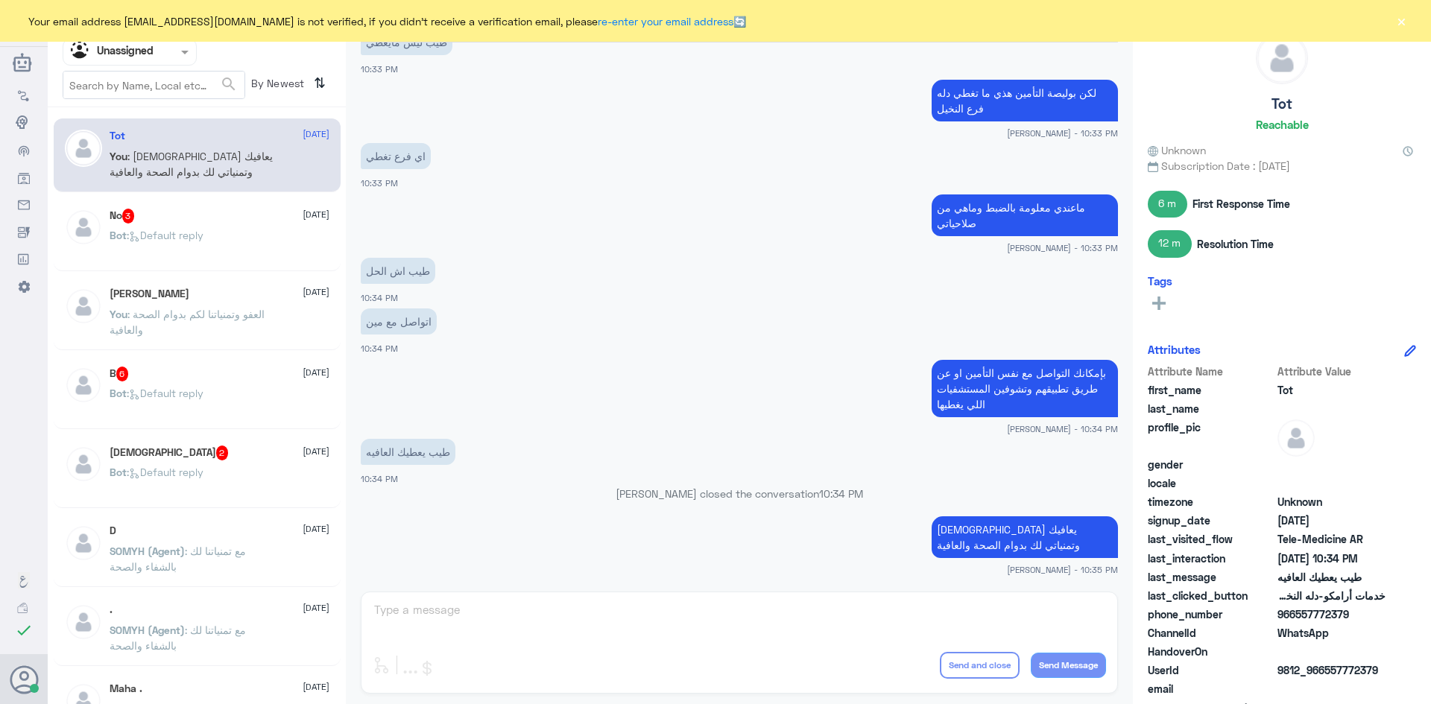
click at [201, 219] on div "No 3 [DATE]" at bounding box center [220, 216] width 220 height 15
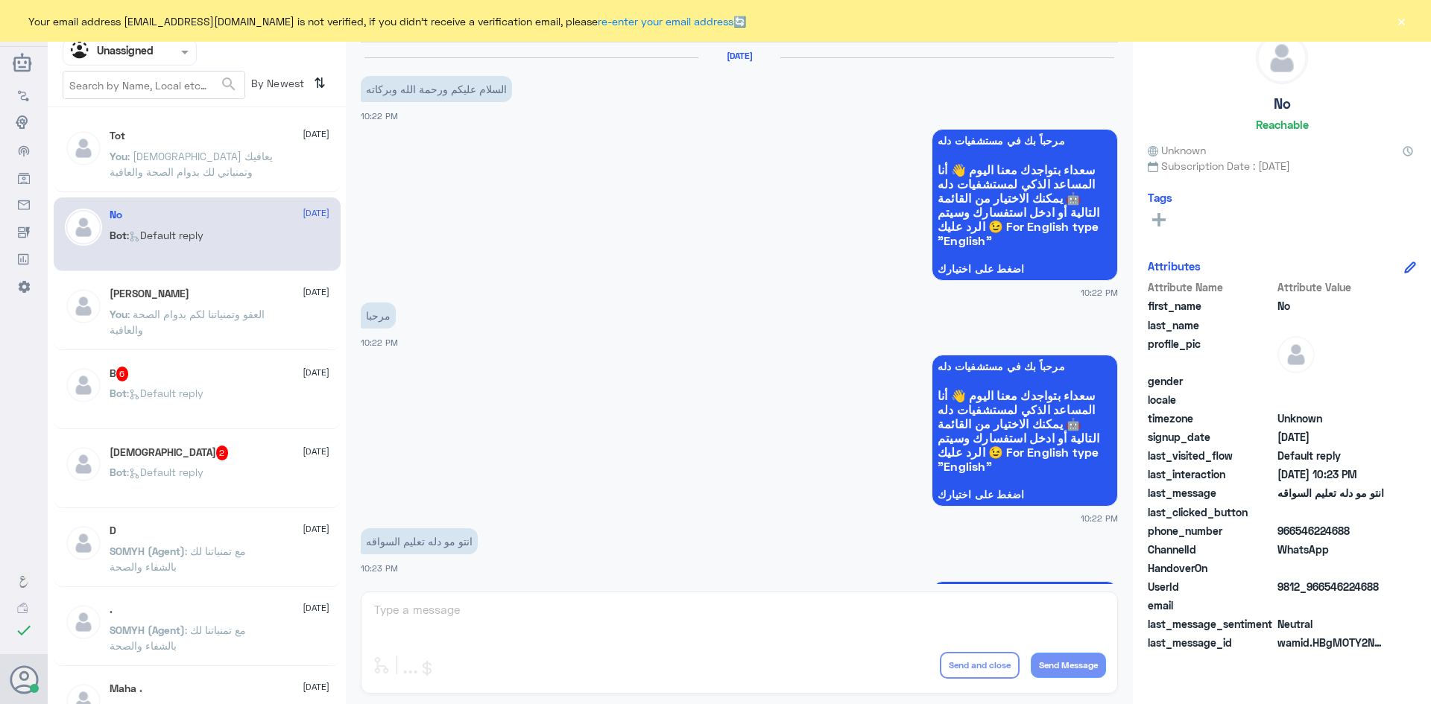
scroll to position [174, 0]
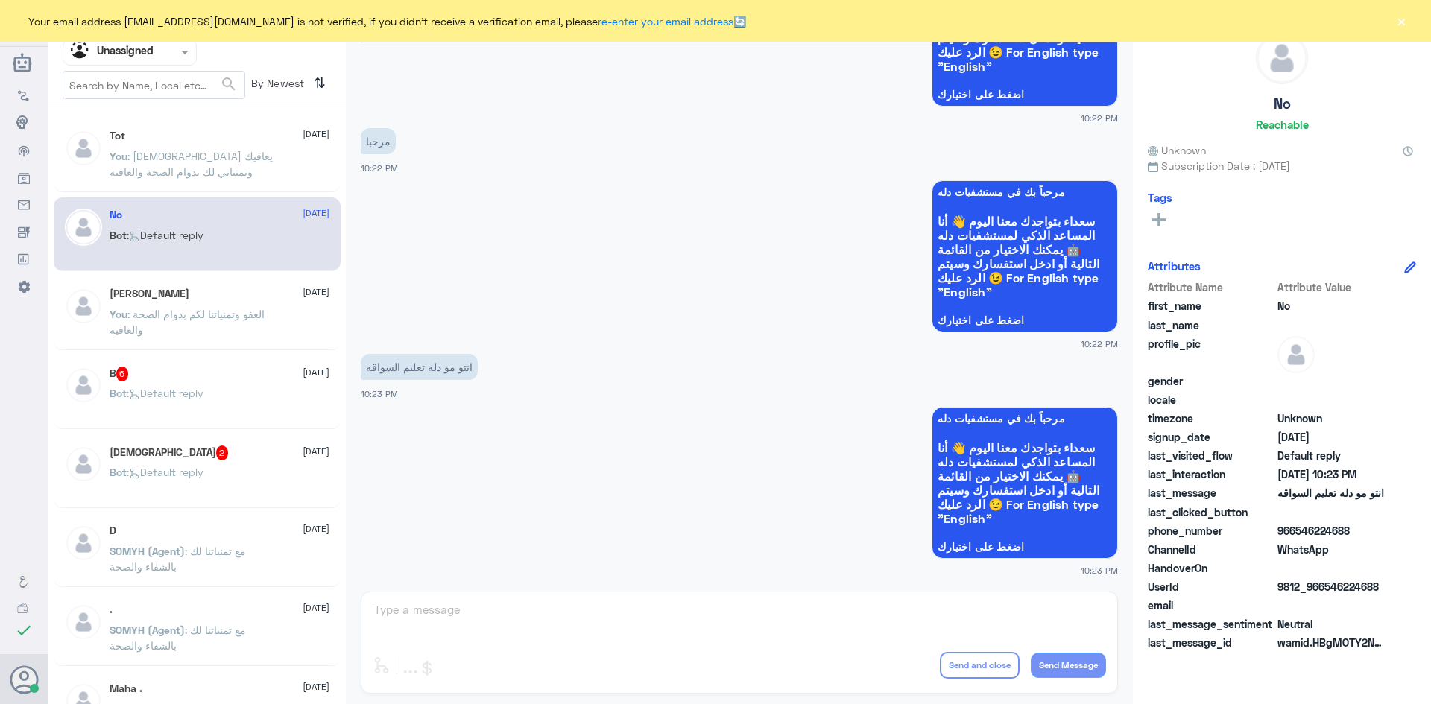
click at [225, 389] on div "Bot : Default reply" at bounding box center [220, 406] width 220 height 34
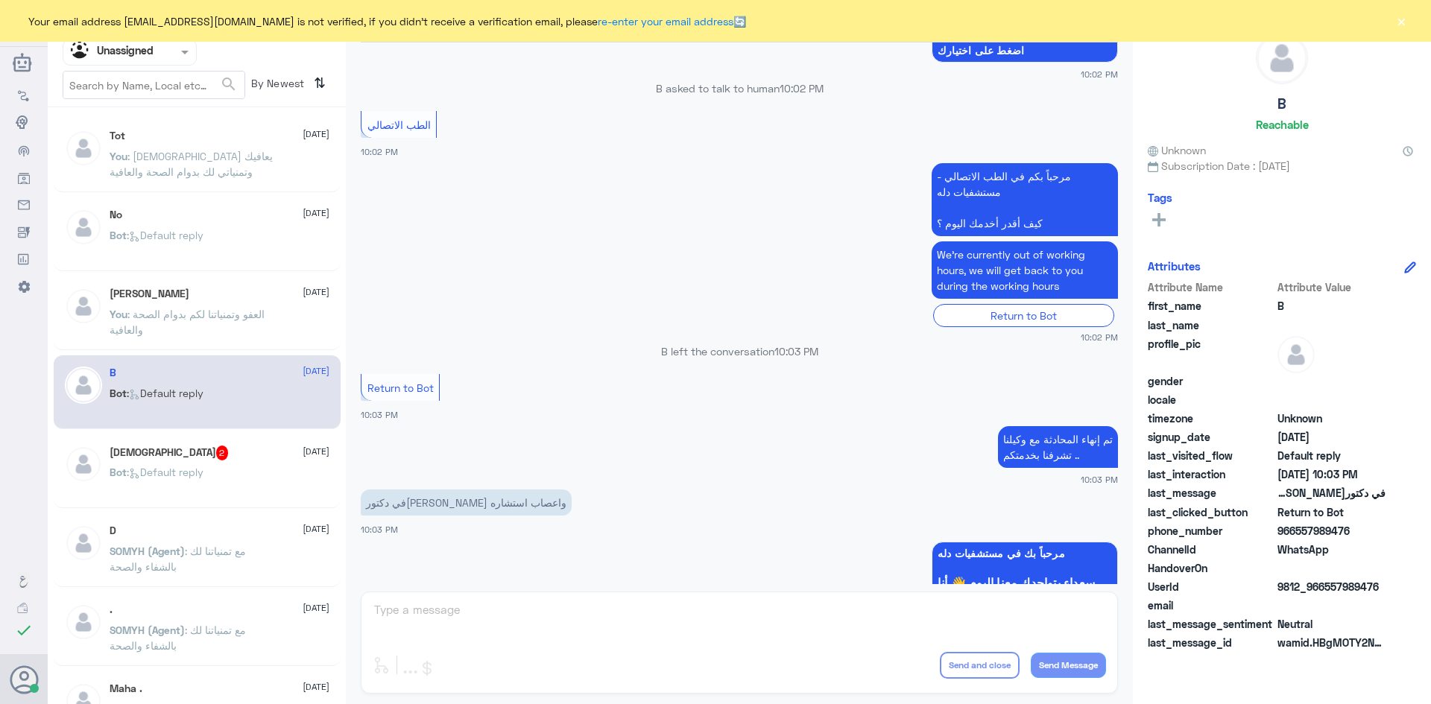
scroll to position [806, 0]
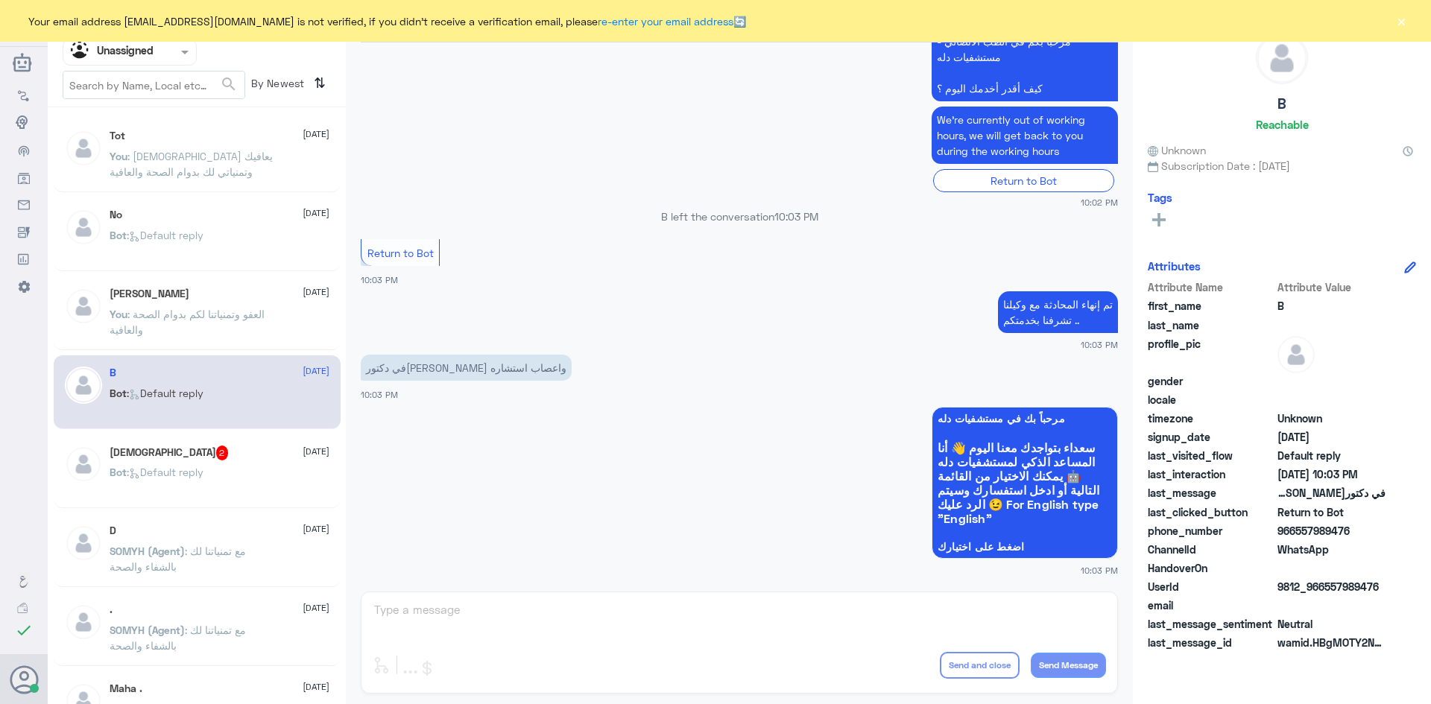
click at [1403, 19] on button "×" at bounding box center [1401, 20] width 15 height 15
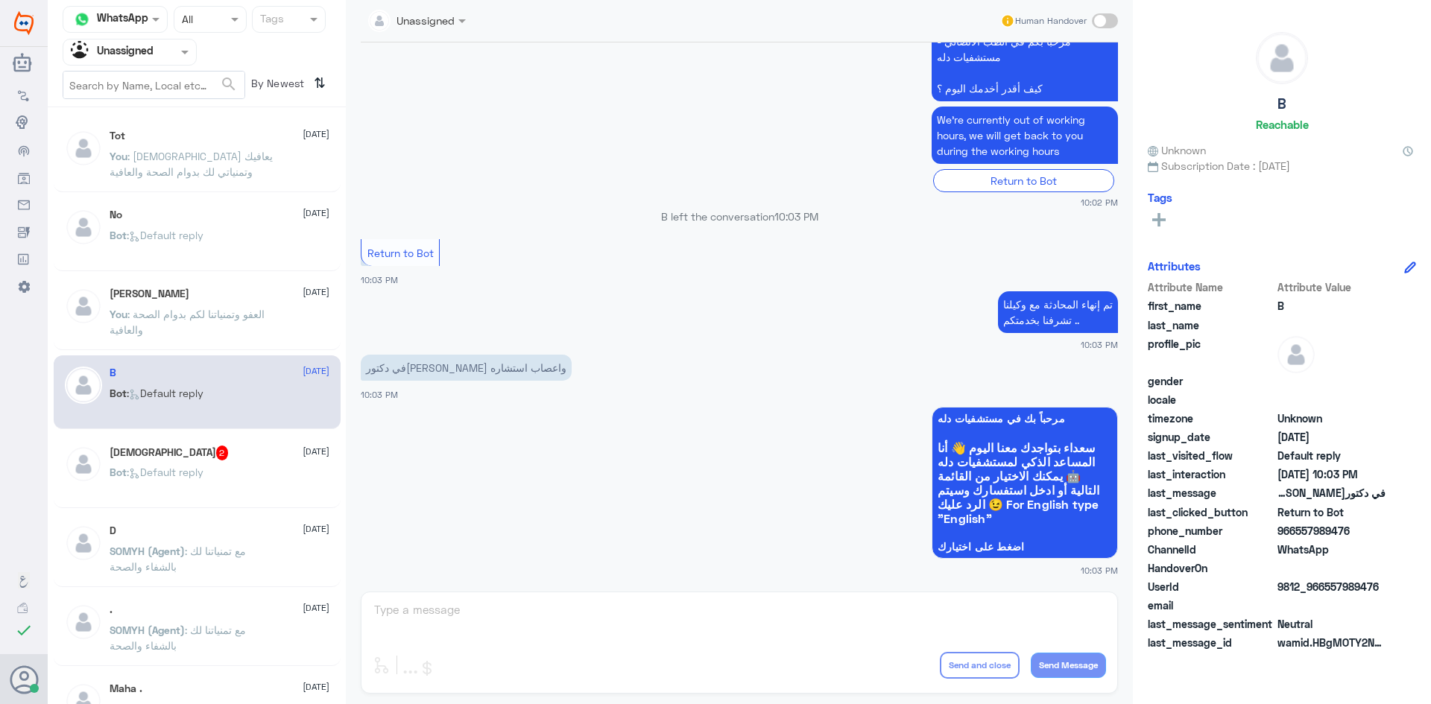
click at [210, 461] on div "[DEMOGRAPHIC_DATA] 2 [DATE] Bot : Default reply" at bounding box center [220, 474] width 220 height 56
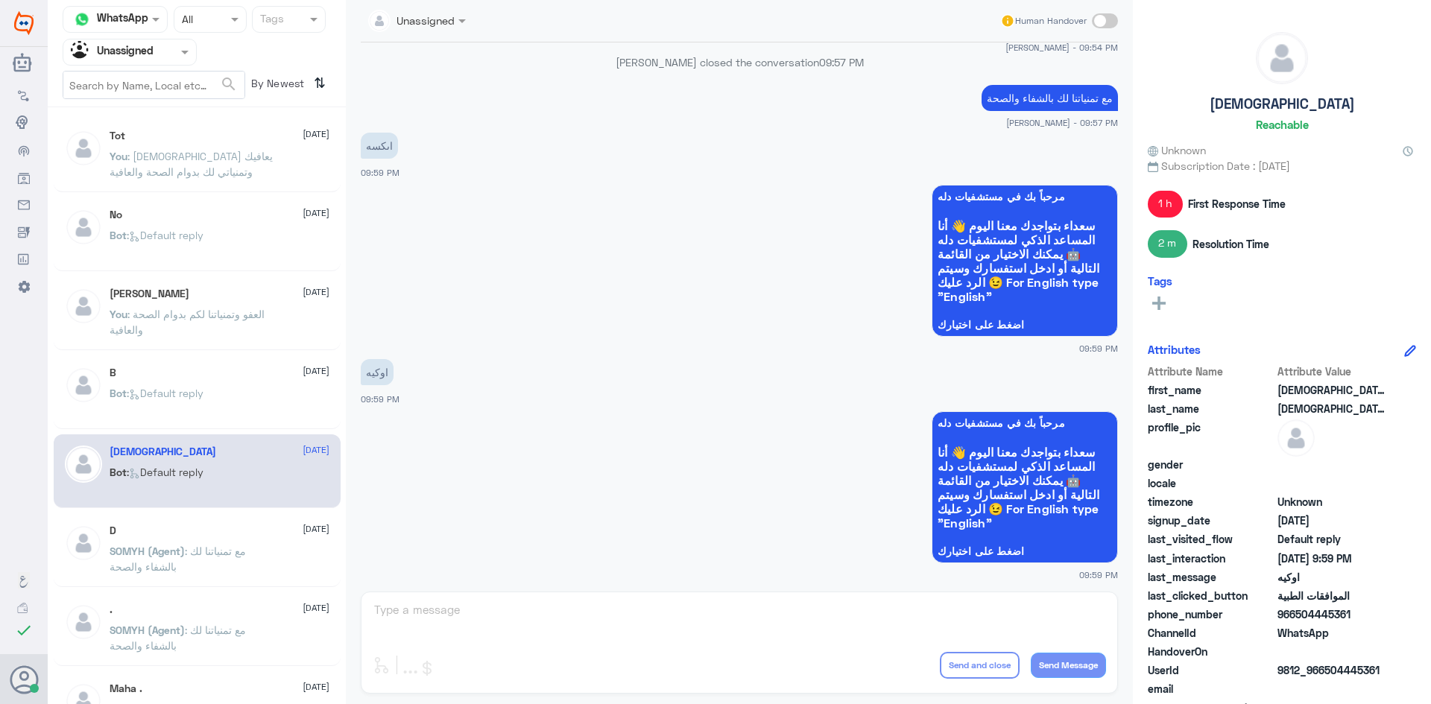
scroll to position [1195, 0]
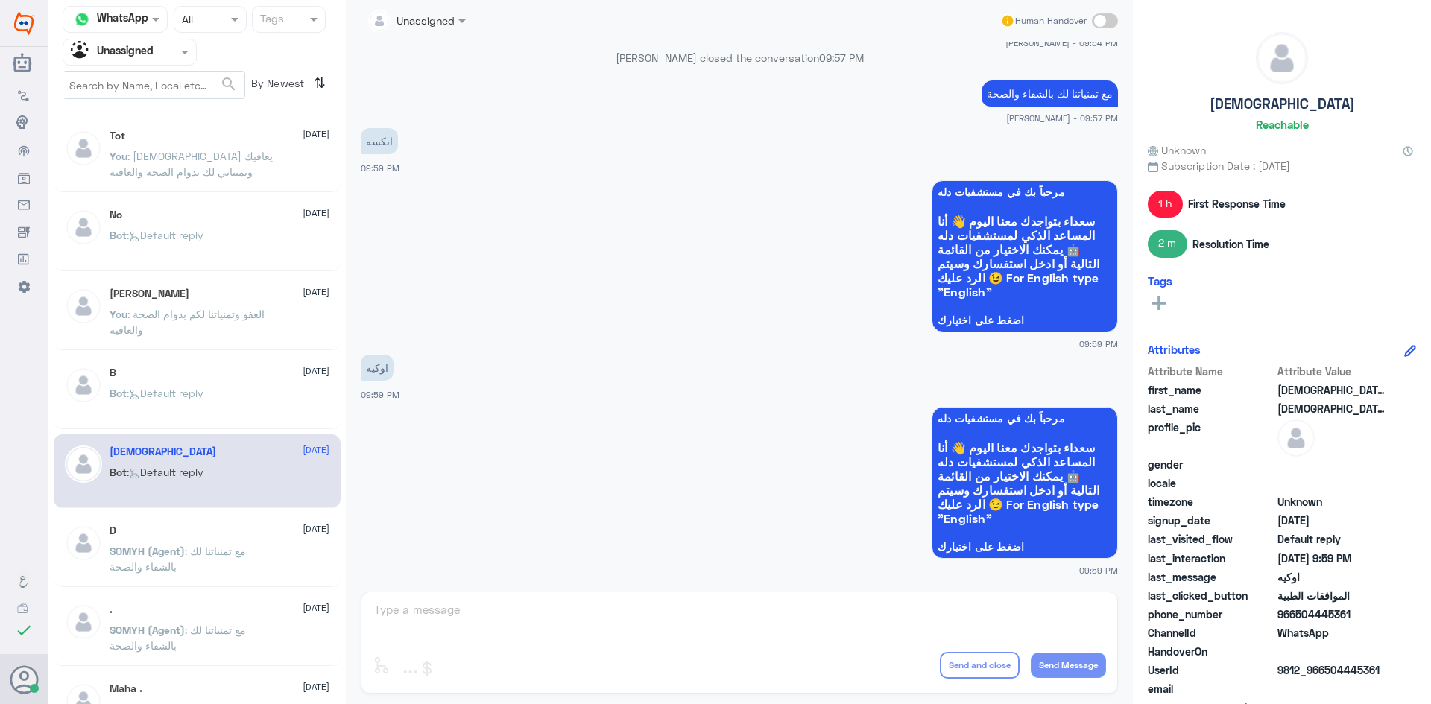
click at [170, 380] on div "B [DATE] Bot : Default reply" at bounding box center [220, 395] width 220 height 56
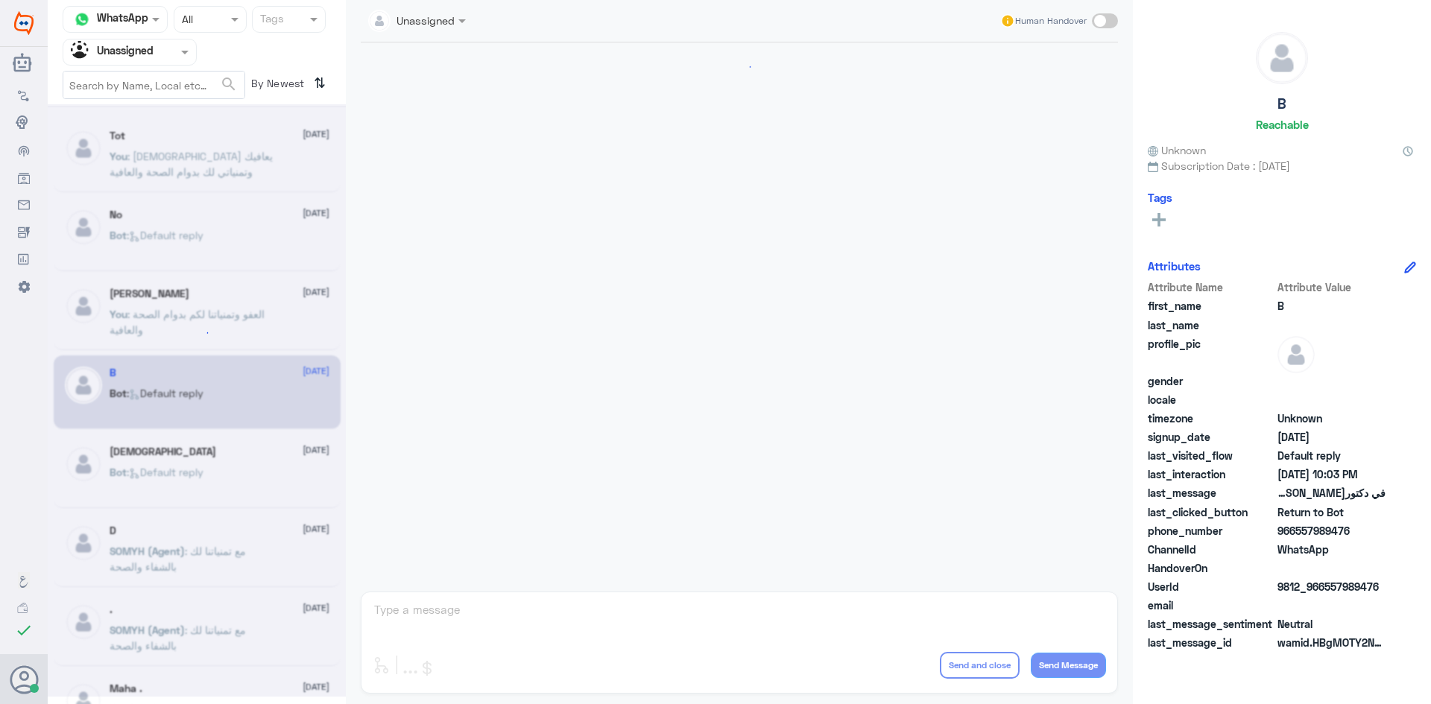
scroll to position [806, 0]
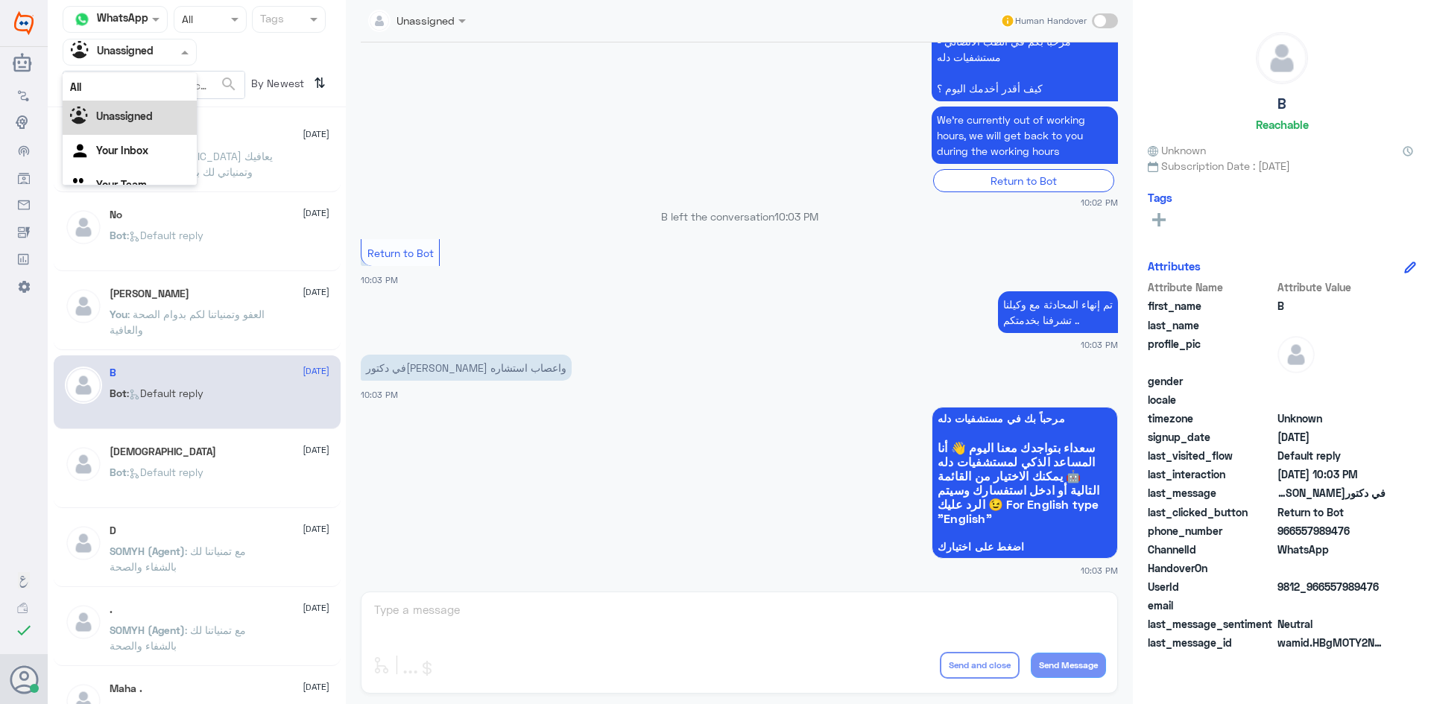
click at [181, 63] on div "Agent Filter Unassigned" at bounding box center [130, 52] width 134 height 27
click at [150, 87] on div "All" at bounding box center [130, 87] width 134 height 28
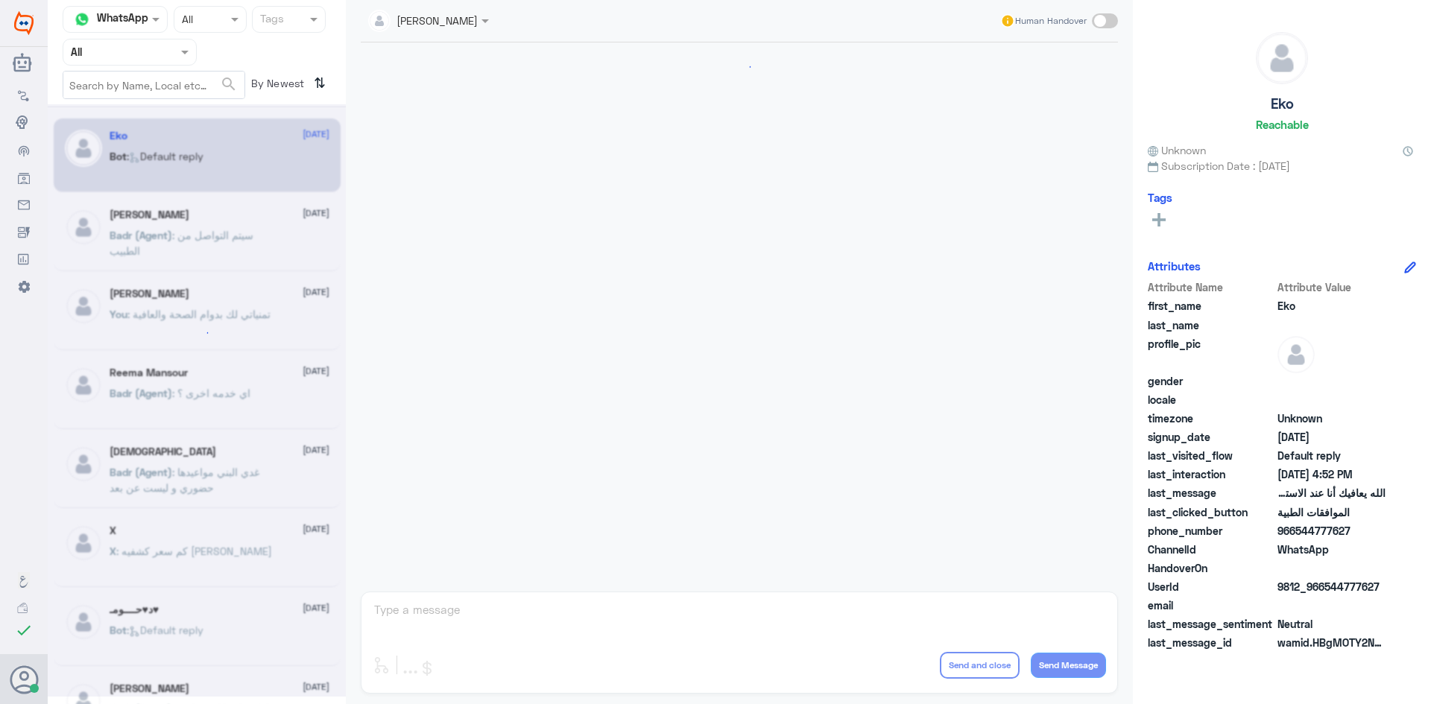
scroll to position [1423, 0]
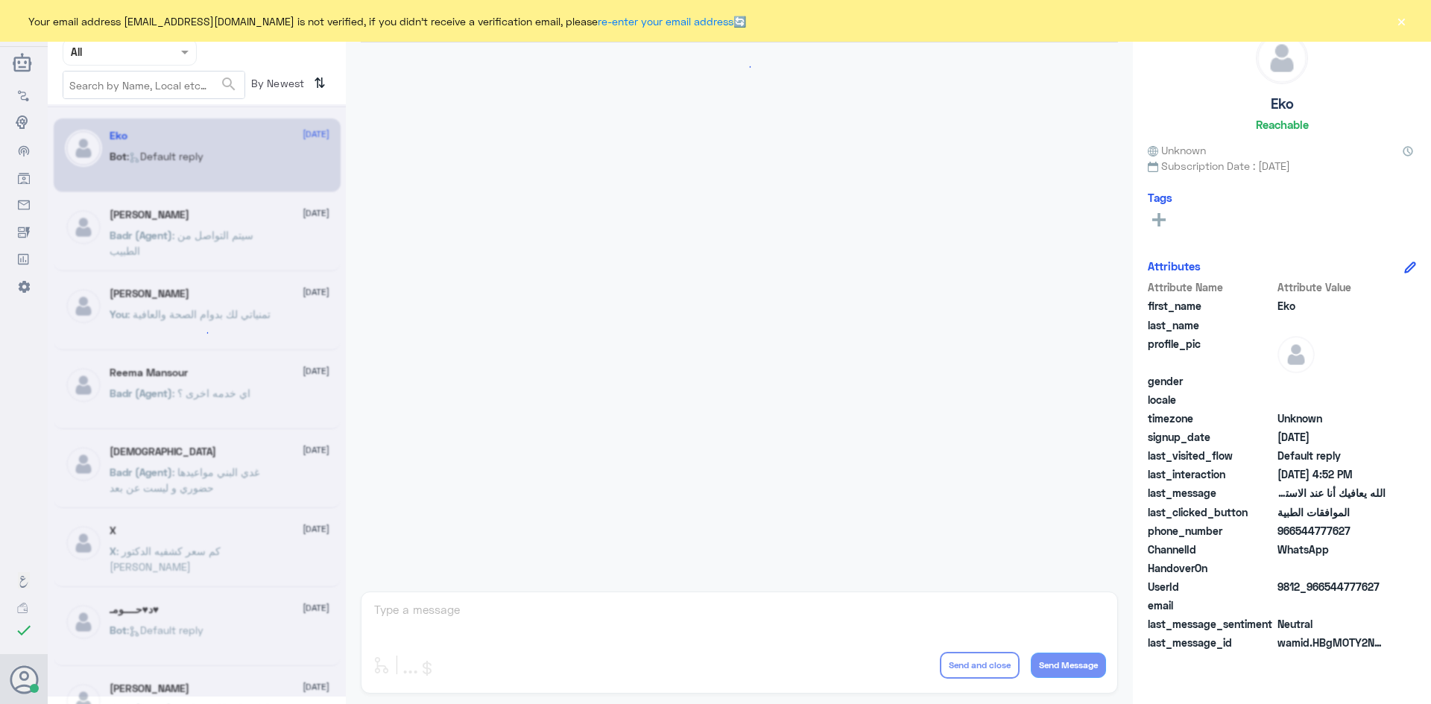
scroll to position [1423, 0]
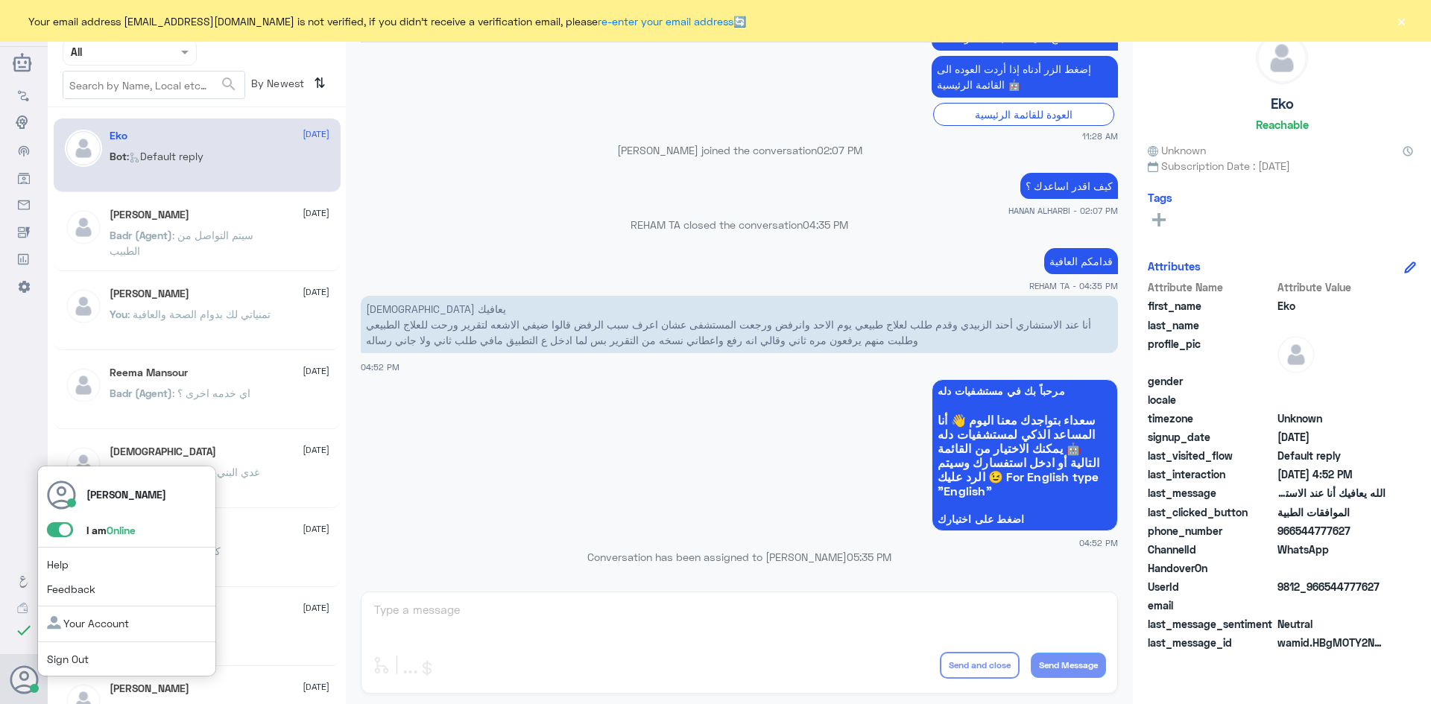
click at [51, 531] on span at bounding box center [60, 529] width 26 height 15
click at [0, 0] on input "checkbox" at bounding box center [0, 0] width 0 height 0
